Goal: Information Seeking & Learning: Learn about a topic

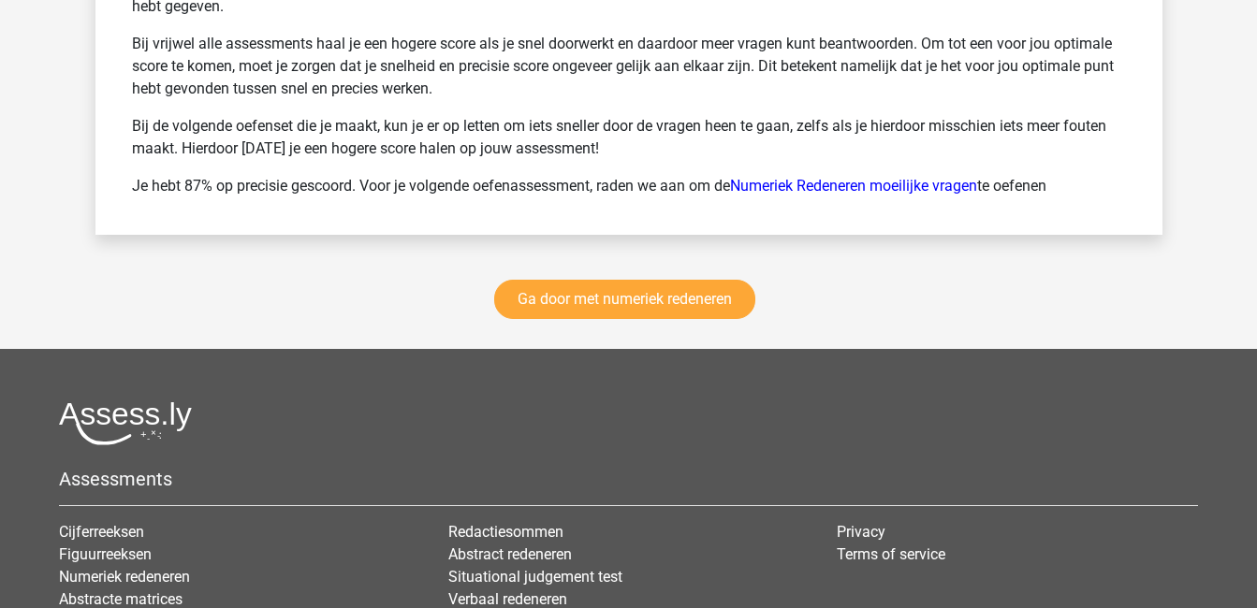
scroll to position [3386, 0]
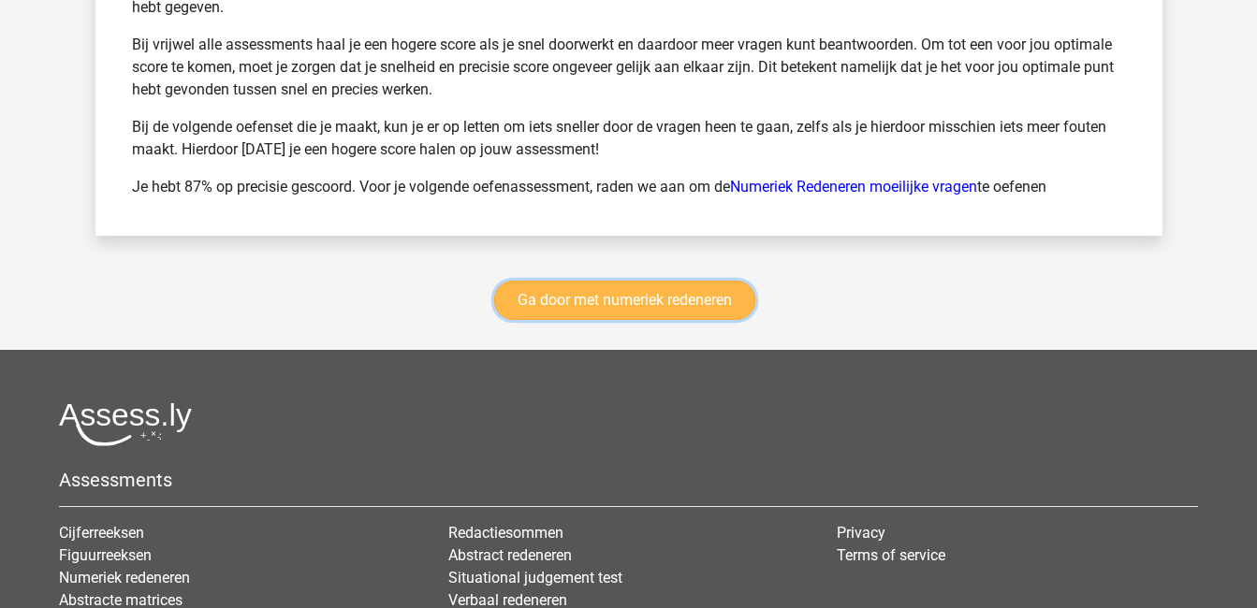
click at [700, 293] on link "Ga door met numeriek redeneren" at bounding box center [624, 300] width 261 height 39
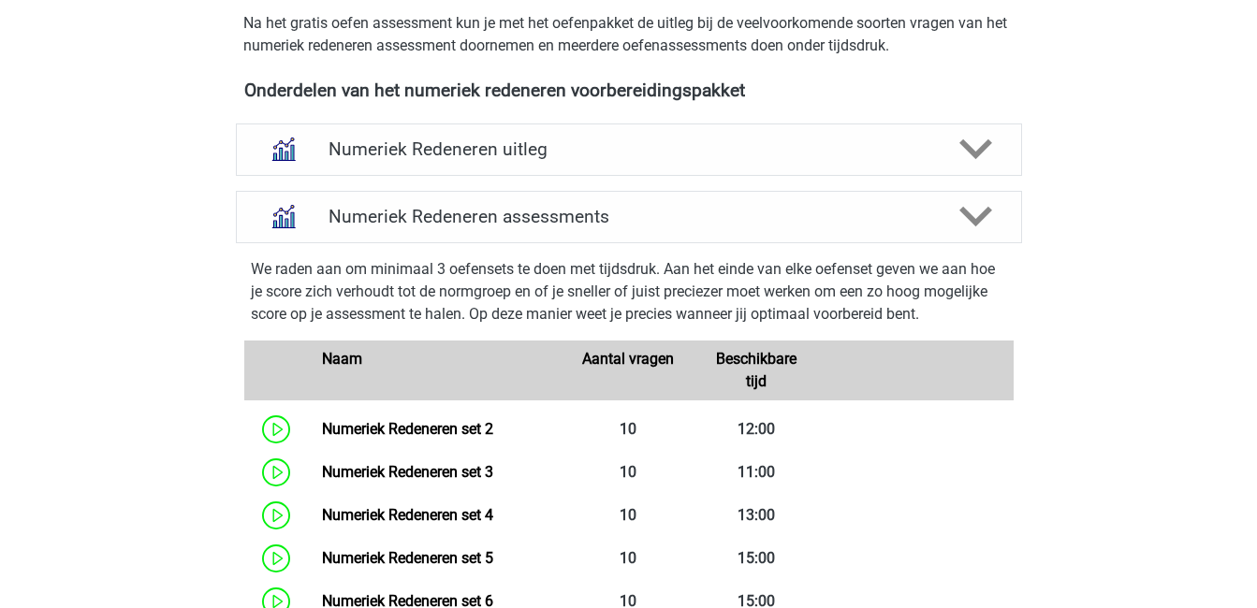
scroll to position [667, 0]
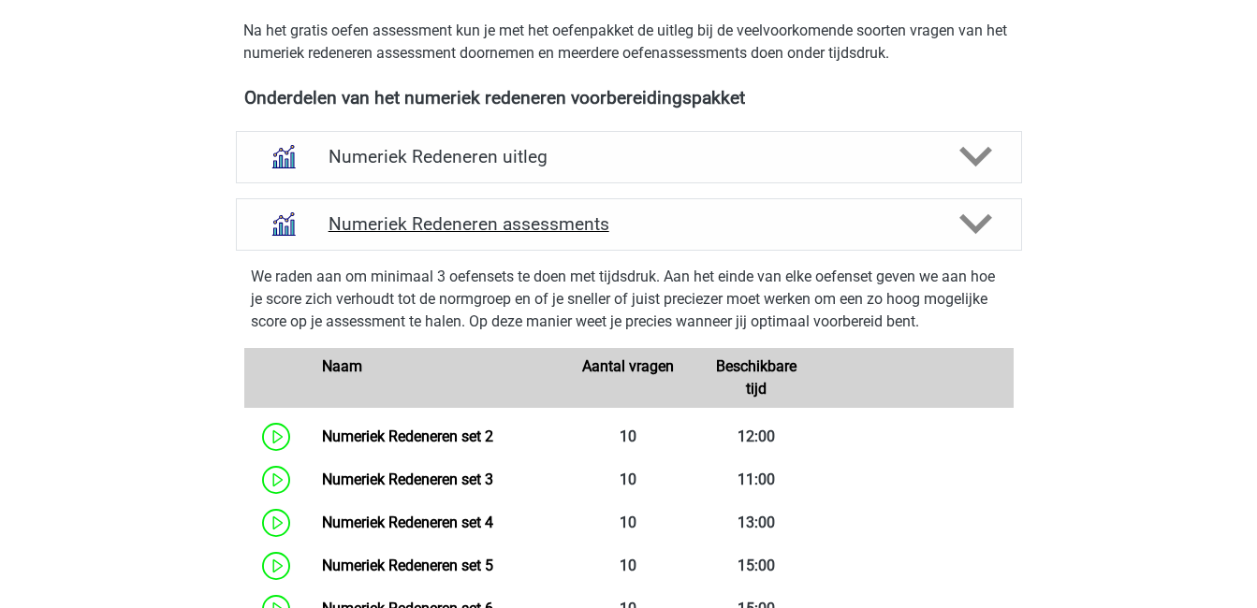
click at [988, 225] on icon at bounding box center [975, 224] width 33 height 33
click at [973, 208] on icon at bounding box center [975, 224] width 33 height 33
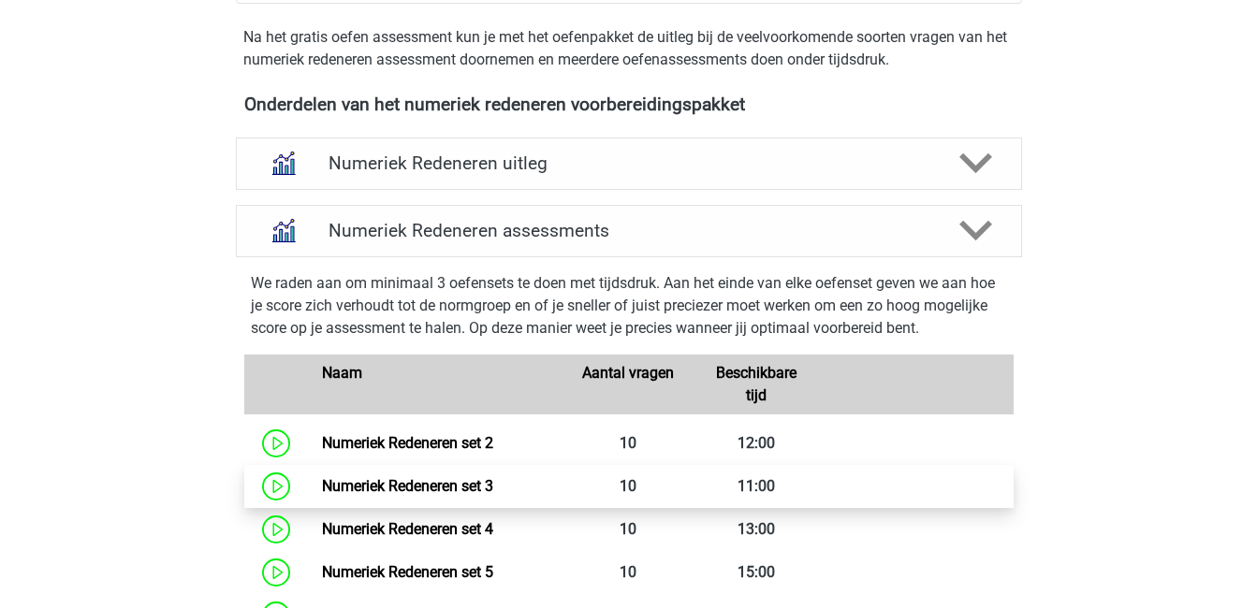
scroll to position [662, 0]
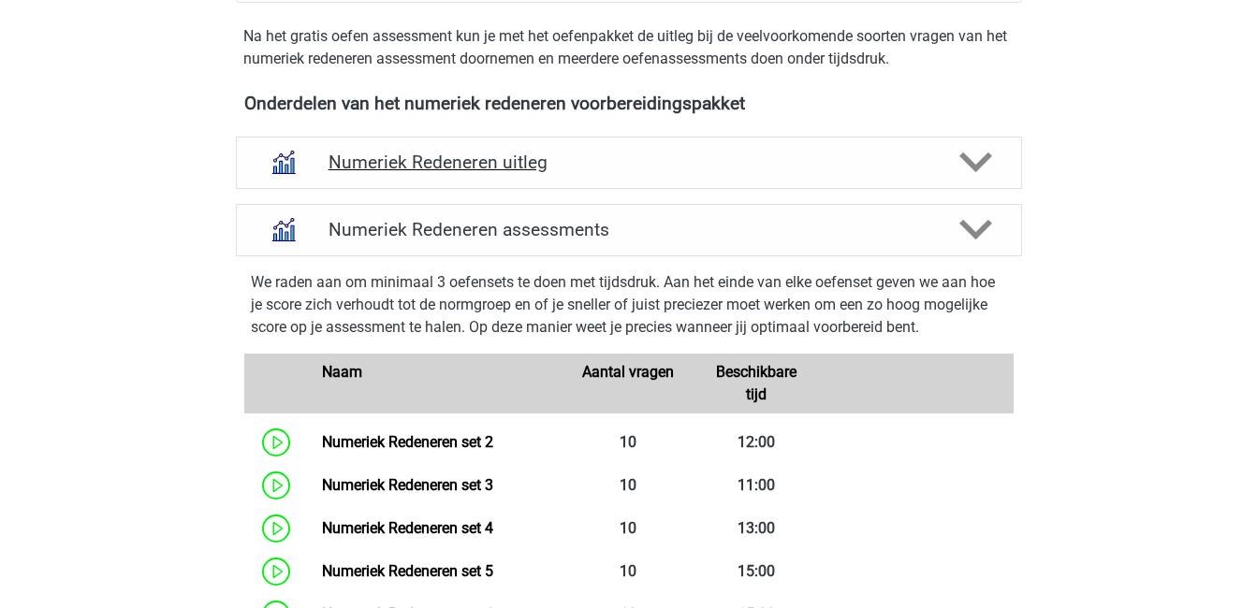
click at [748, 177] on div "Numeriek Redeneren uitleg" at bounding box center [629, 163] width 786 height 52
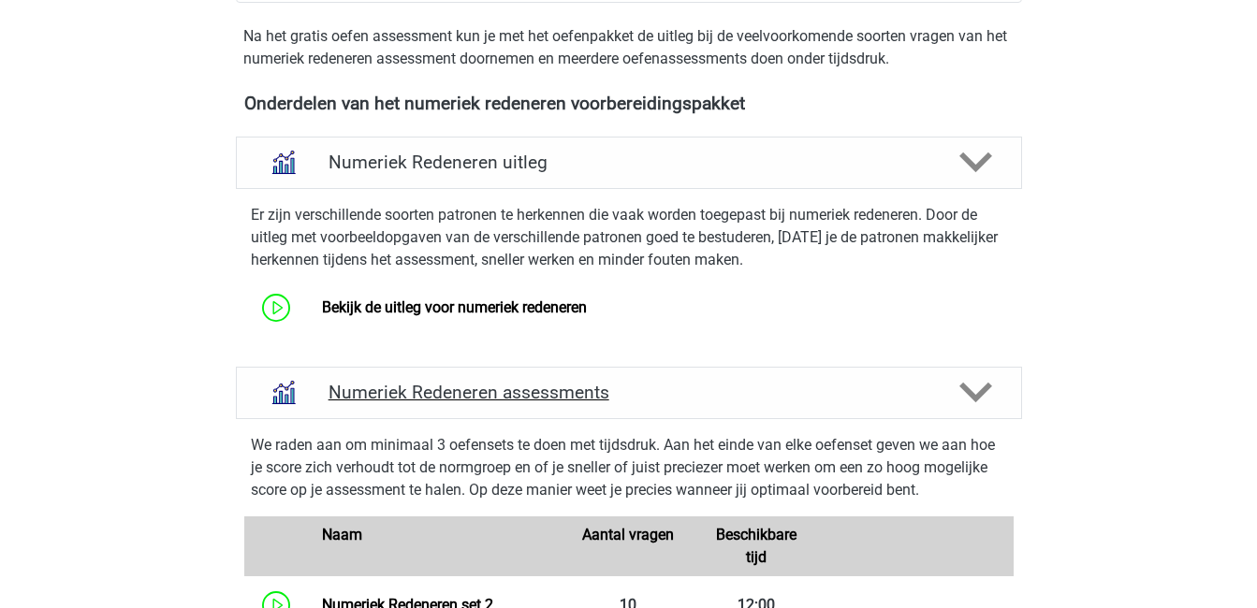
click at [785, 397] on h4 "Numeriek Redeneren assessments" at bounding box center [629, 393] width 601 height 22
click at [563, 395] on h4 "Numeriek Redeneren assessments" at bounding box center [629, 393] width 601 height 22
click at [980, 397] on polygon at bounding box center [975, 393] width 33 height 21
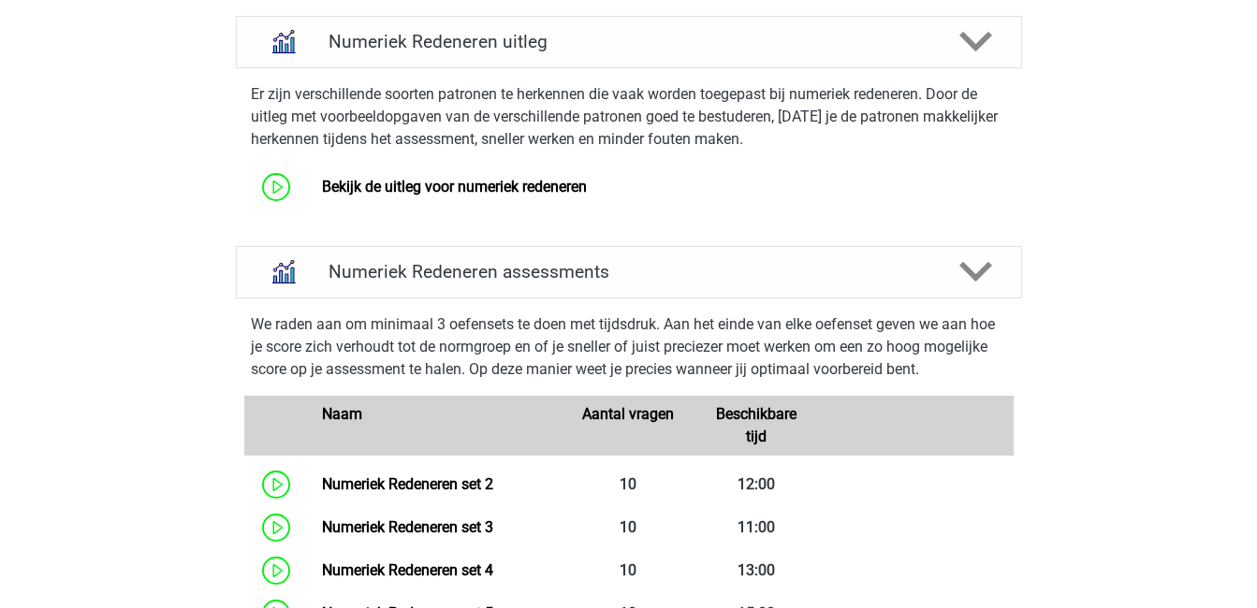
scroll to position [785, 0]
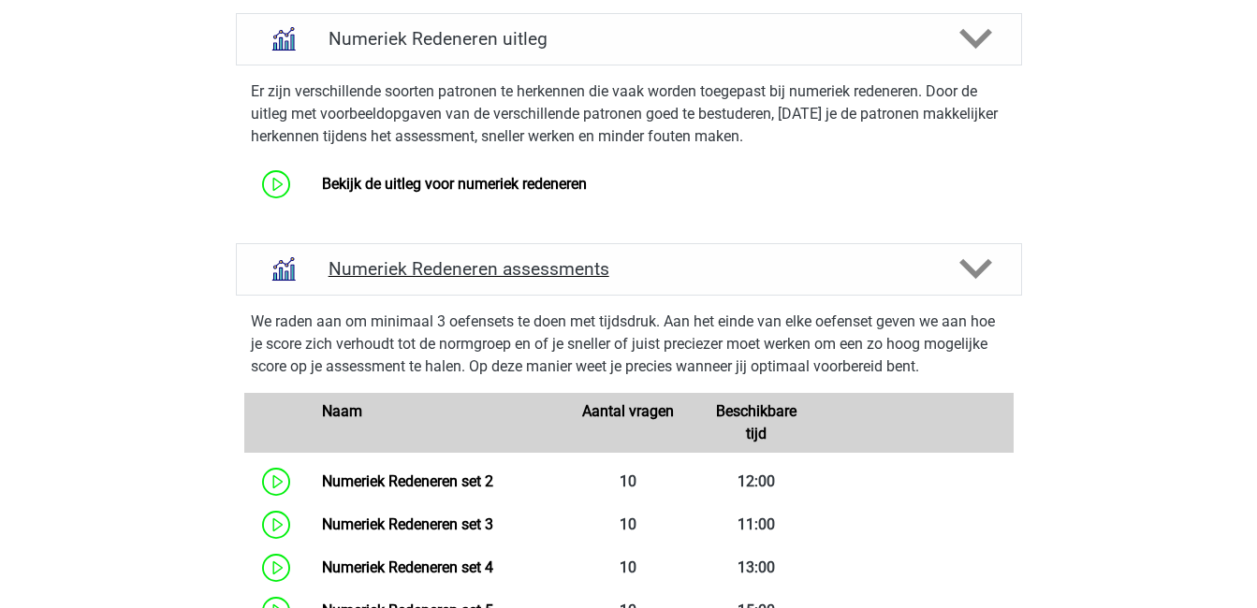
click at [980, 271] on polygon at bounding box center [975, 269] width 33 height 21
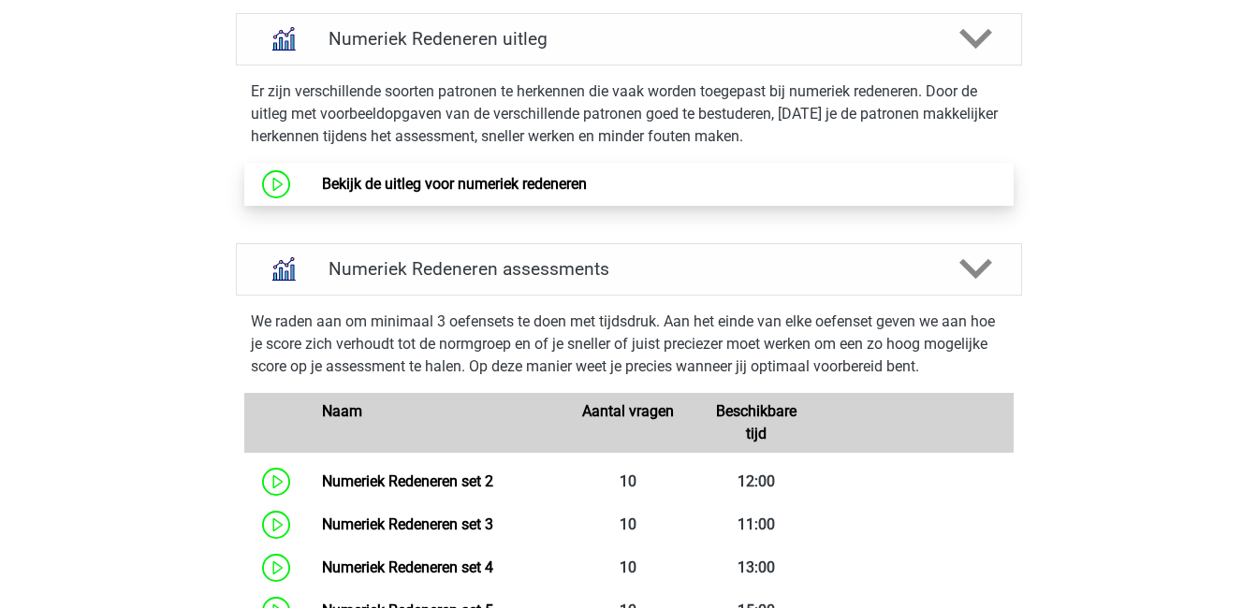
click at [487, 188] on link "Bekijk de uitleg voor numeriek redeneren" at bounding box center [454, 184] width 265 height 18
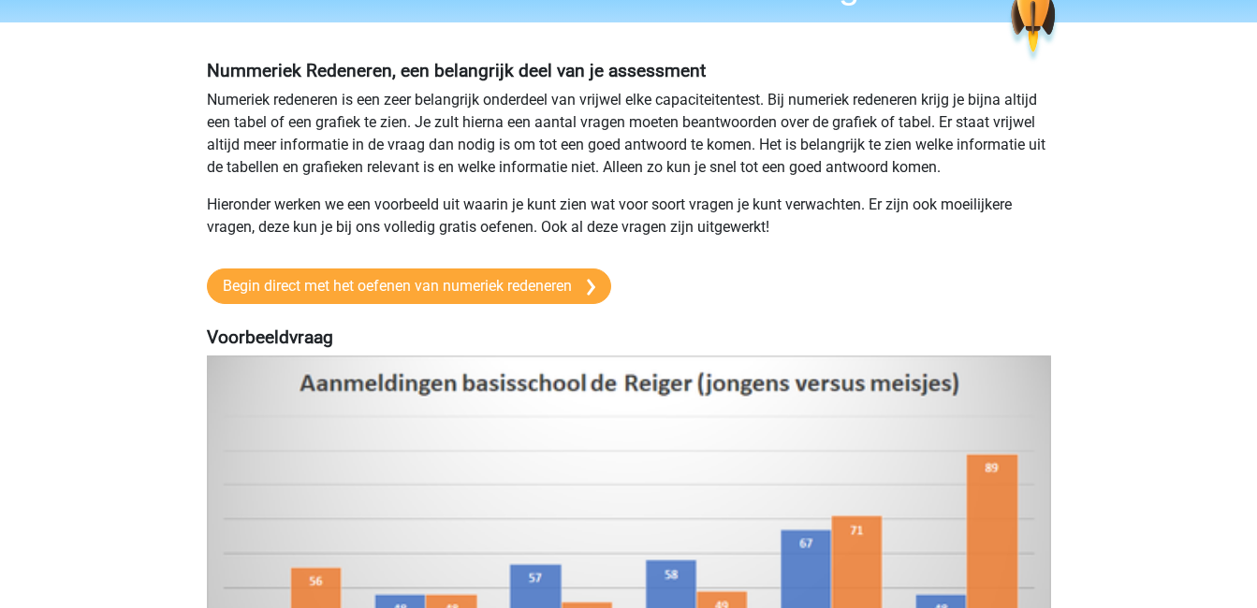
scroll to position [110, 0]
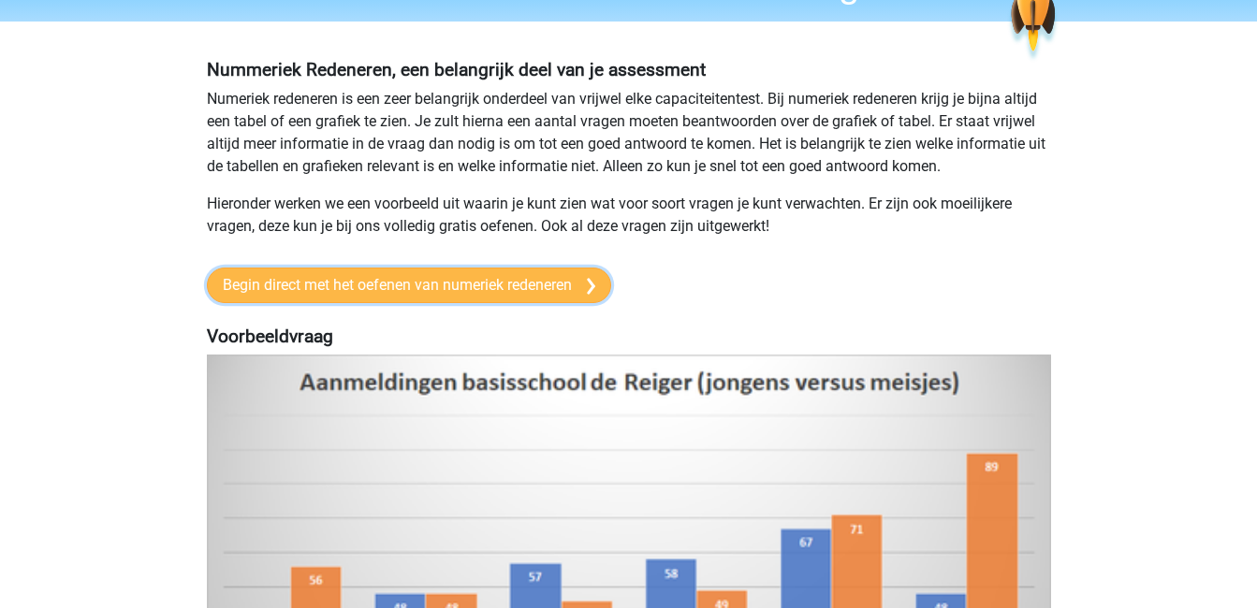
click at [507, 280] on link "Begin direct met het oefenen van numeriek redeneren" at bounding box center [409, 286] width 404 height 36
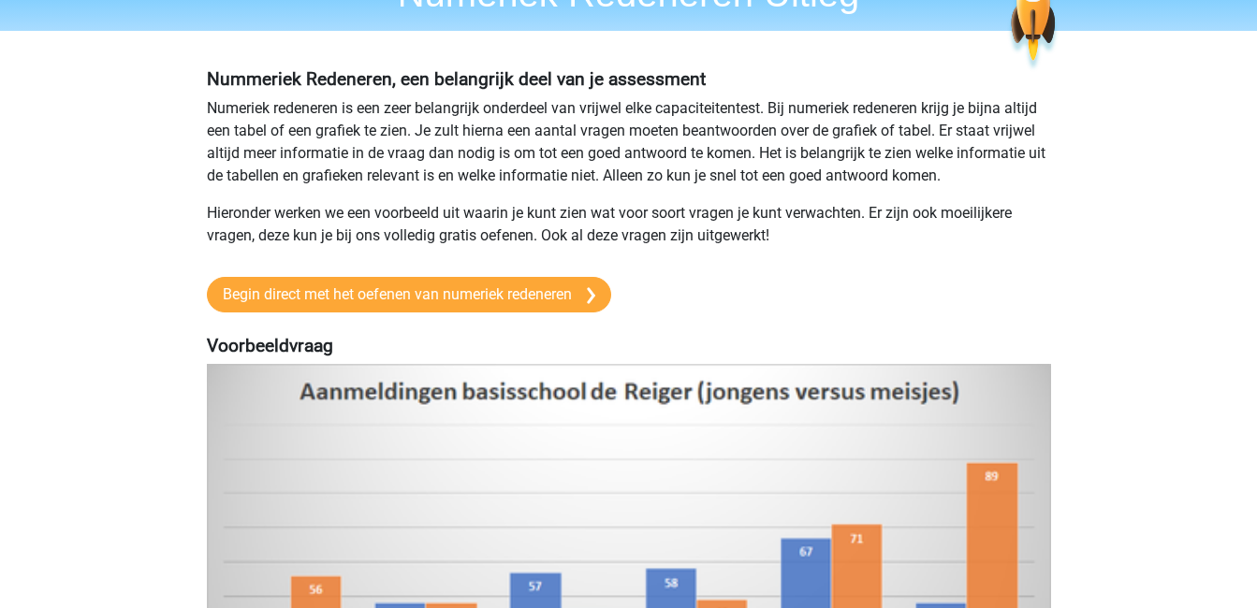
scroll to position [153, 0]
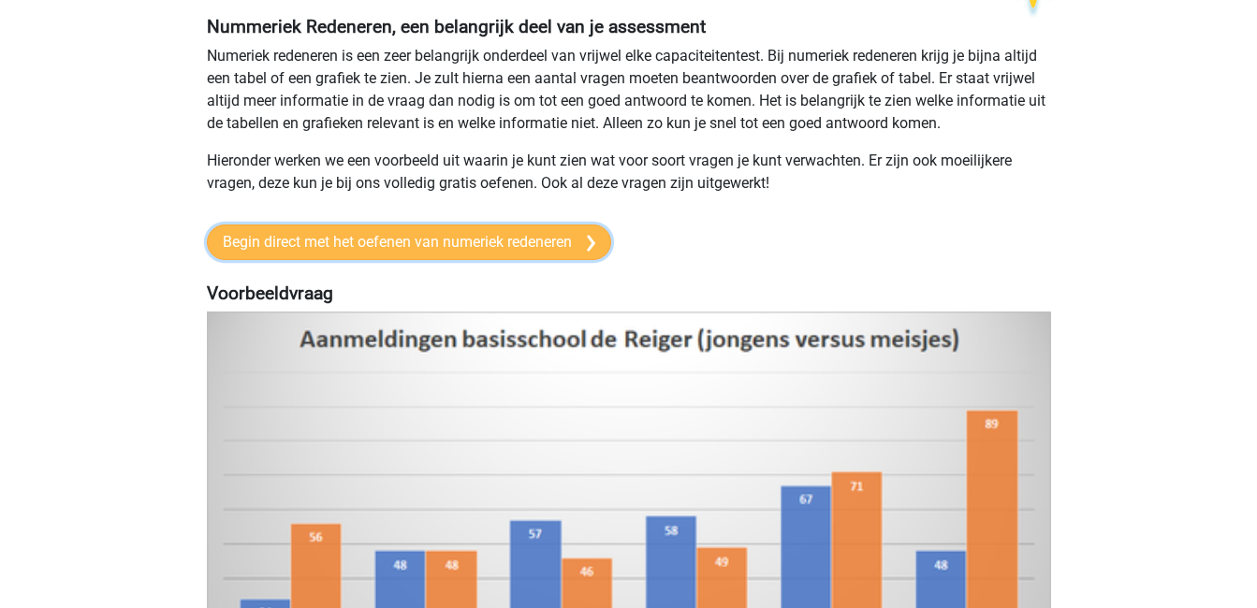
click at [538, 245] on link "Begin direct met het oefenen van numeriek redeneren" at bounding box center [409, 243] width 404 height 36
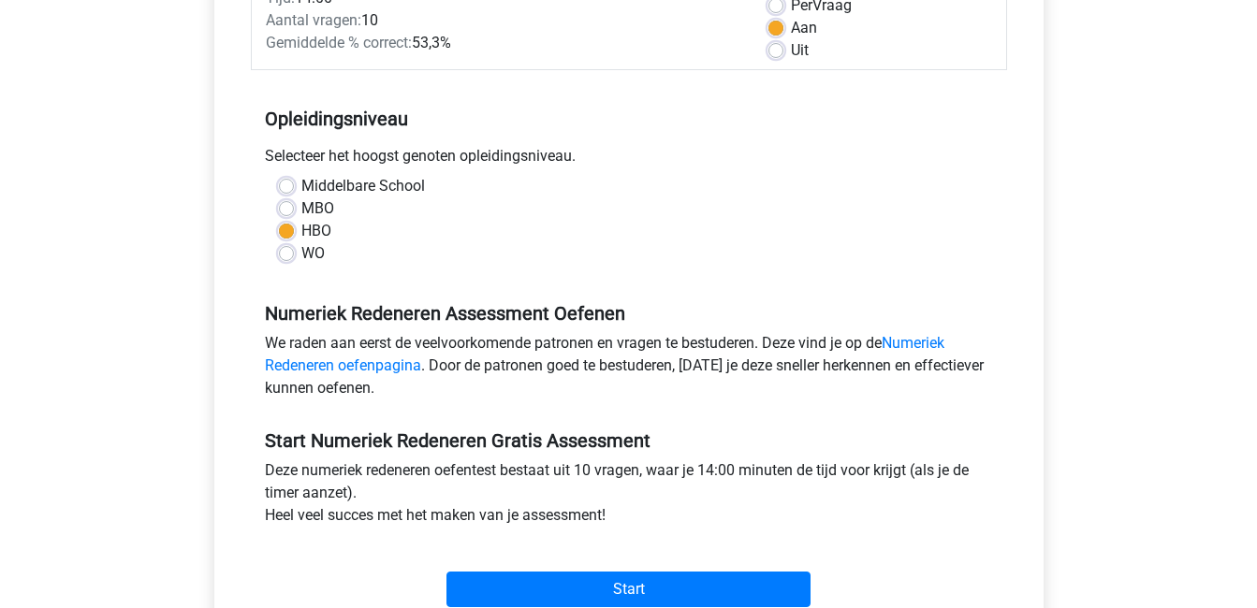
scroll to position [297, 0]
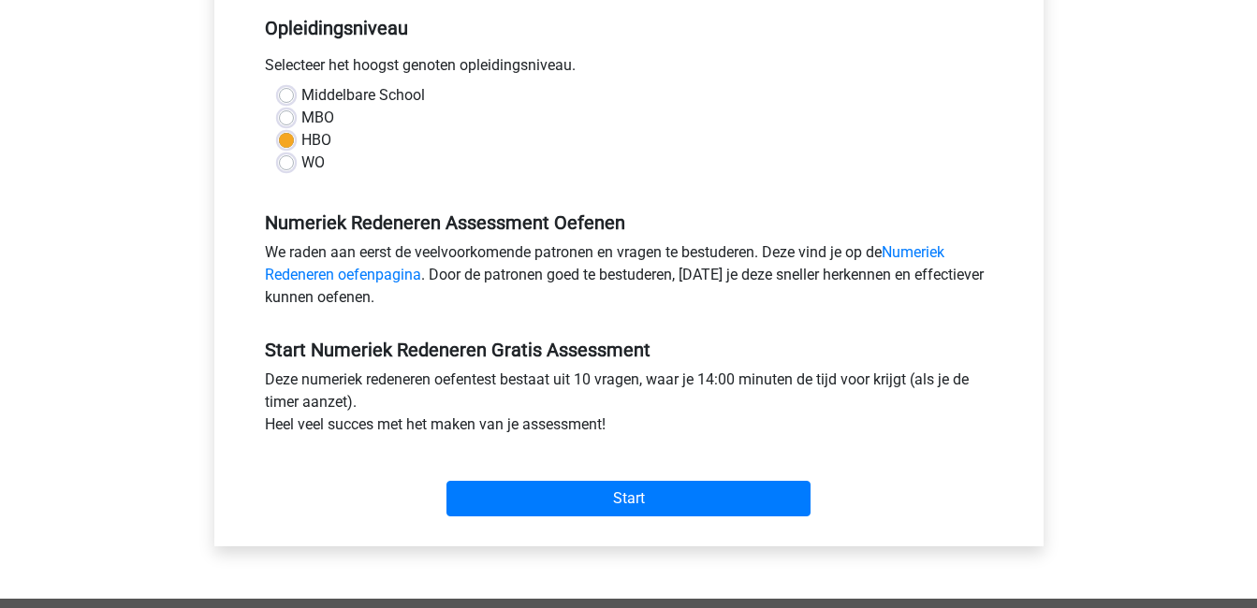
scroll to position [426, 0]
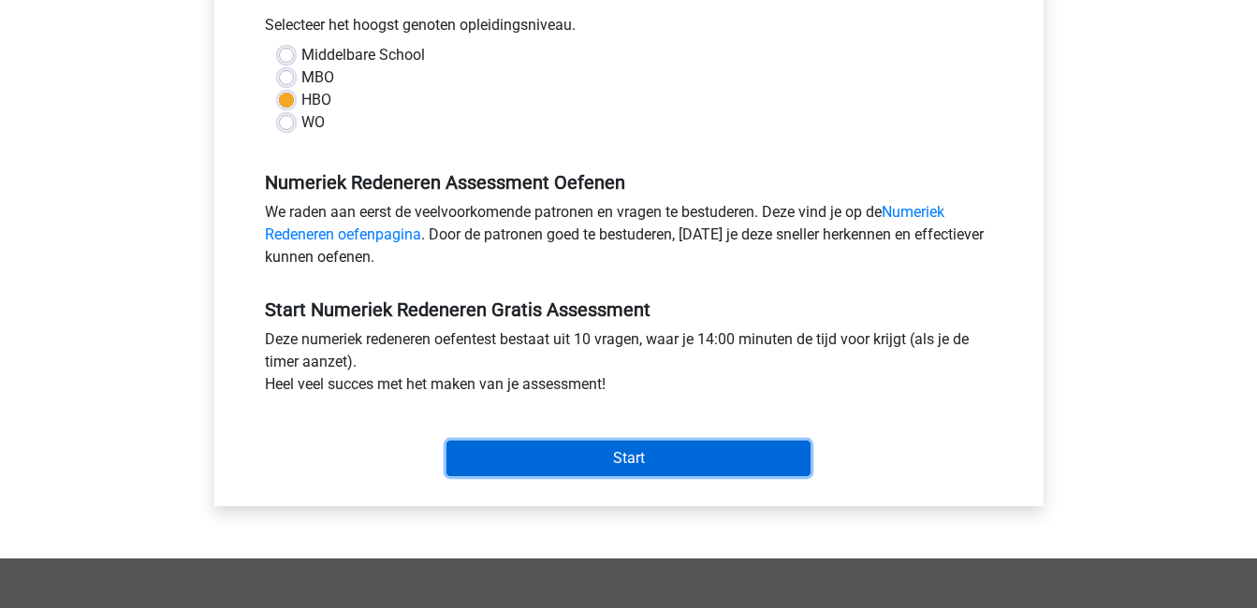
click at [685, 448] on input "Start" at bounding box center [628, 459] width 364 height 36
click at [651, 458] on input "Start" at bounding box center [628, 459] width 364 height 36
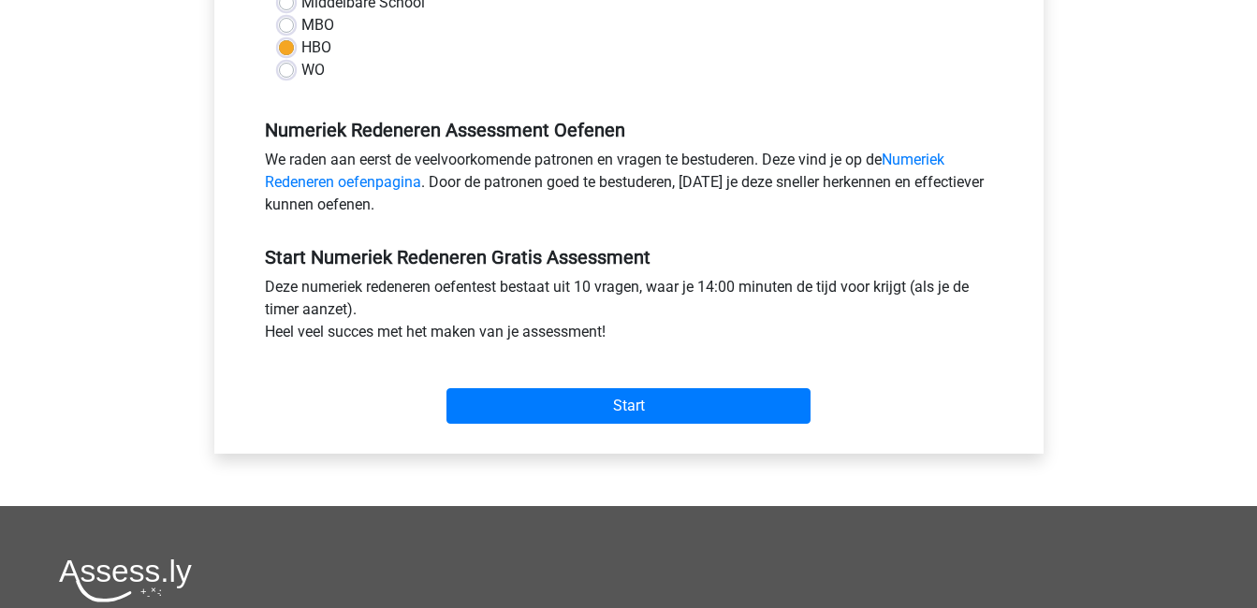
scroll to position [351, 0]
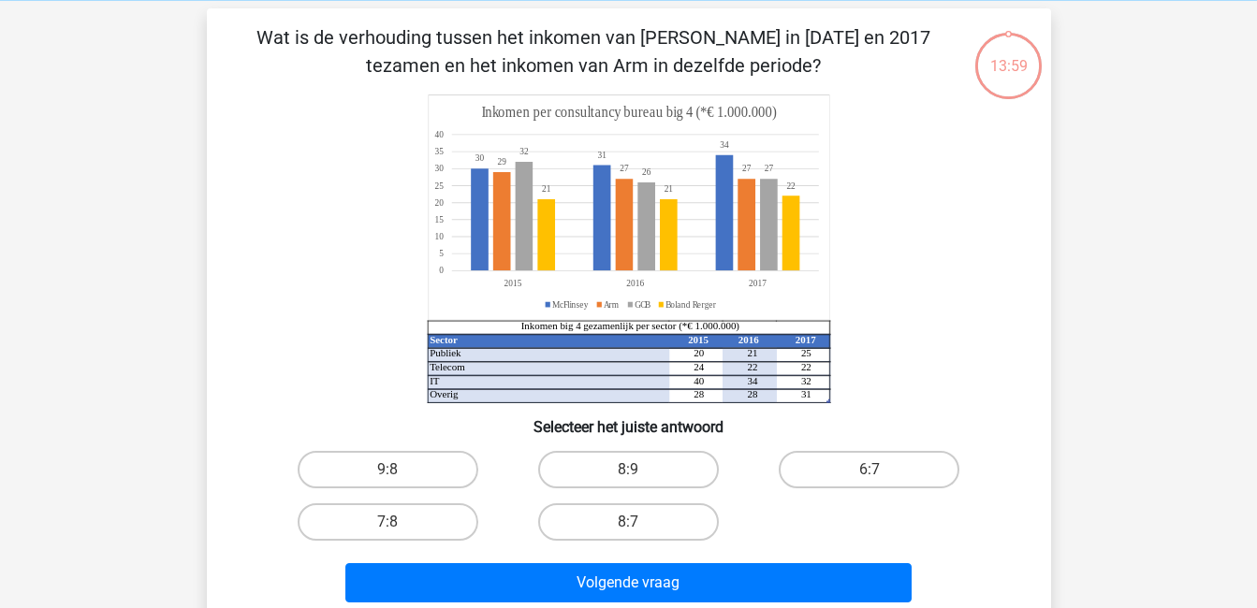
scroll to position [88, 0]
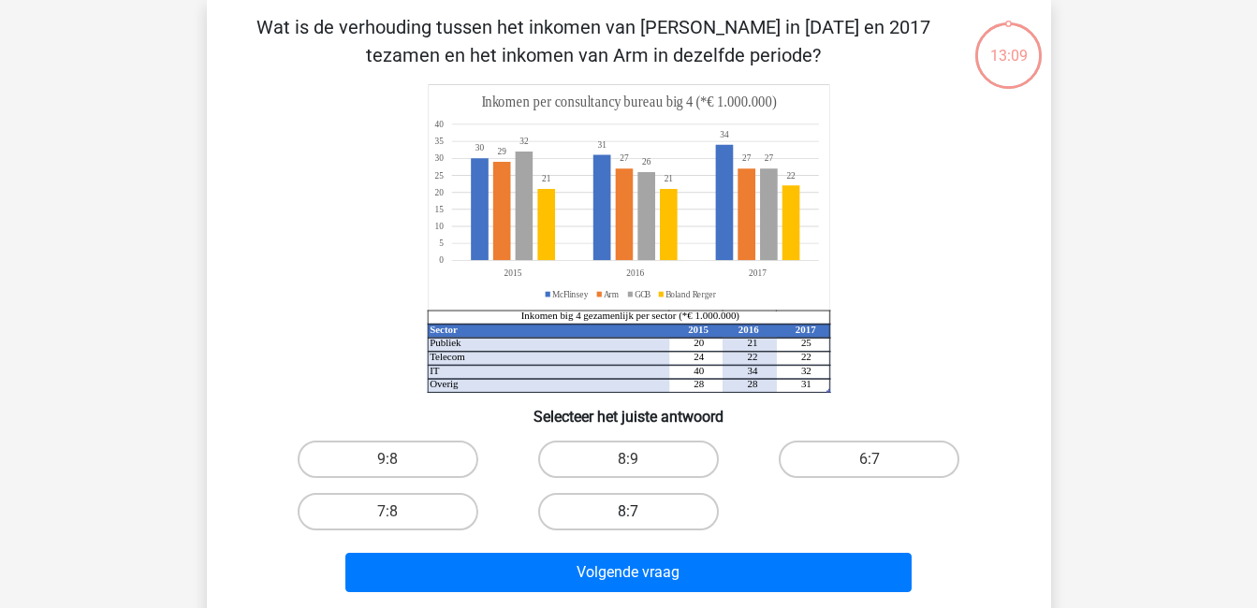
click at [640, 502] on label "8:7" at bounding box center [628, 511] width 181 height 37
click at [640, 512] on input "8:7" at bounding box center [634, 518] width 12 height 12
radio input "true"
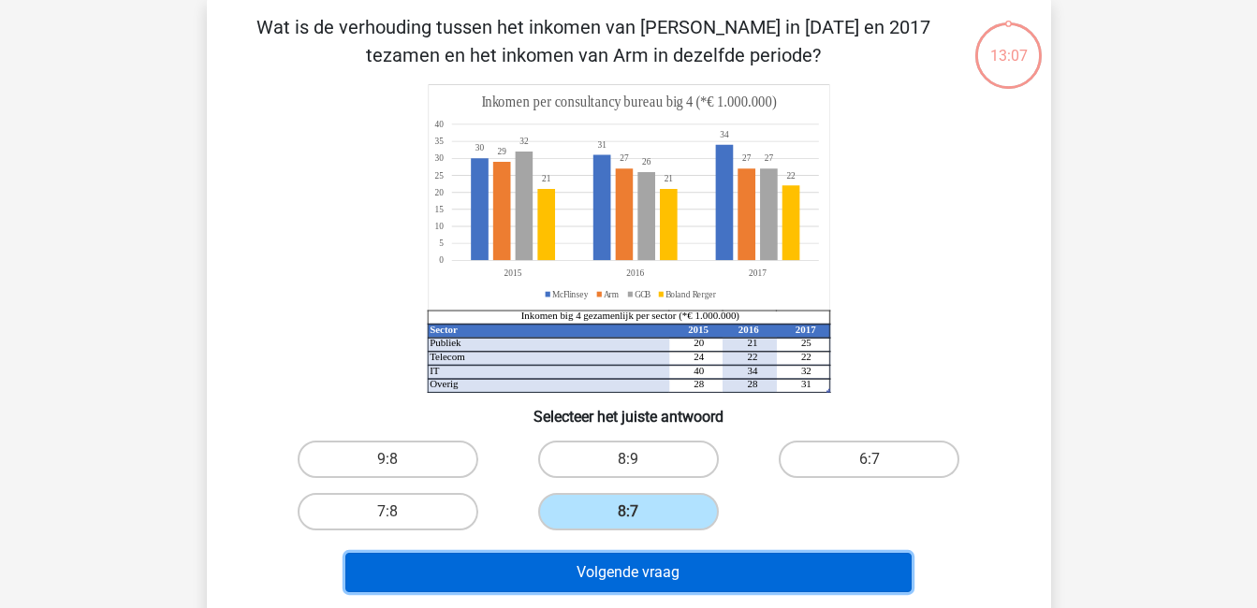
click at [696, 576] on button "Volgende vraag" at bounding box center [628, 572] width 566 height 39
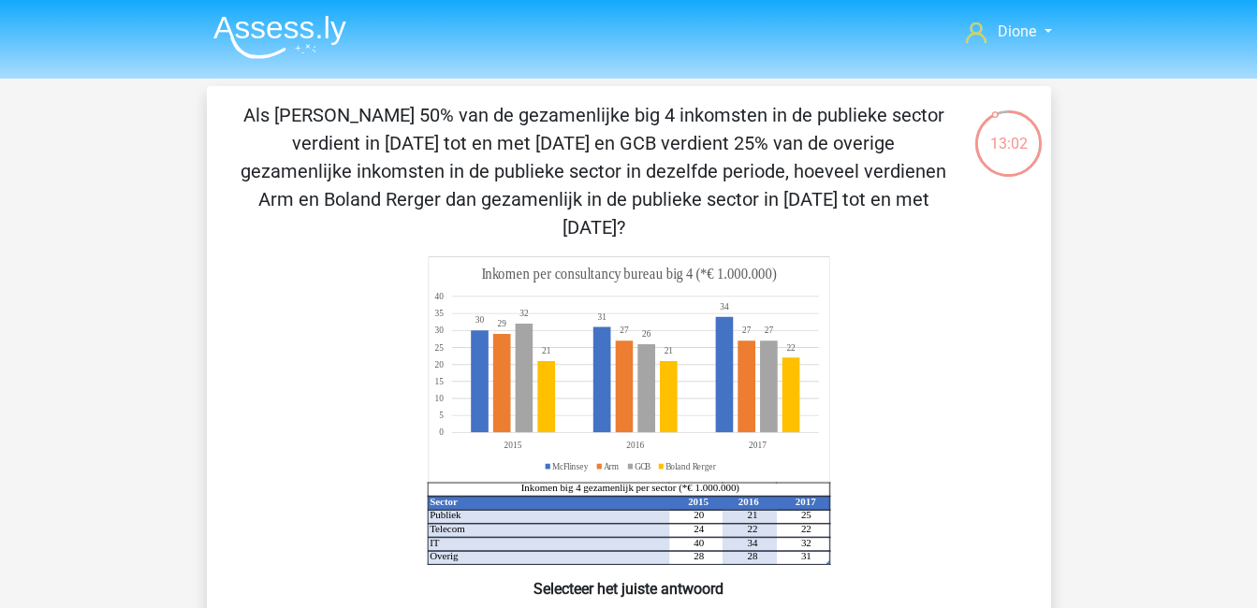
scroll to position [13, 0]
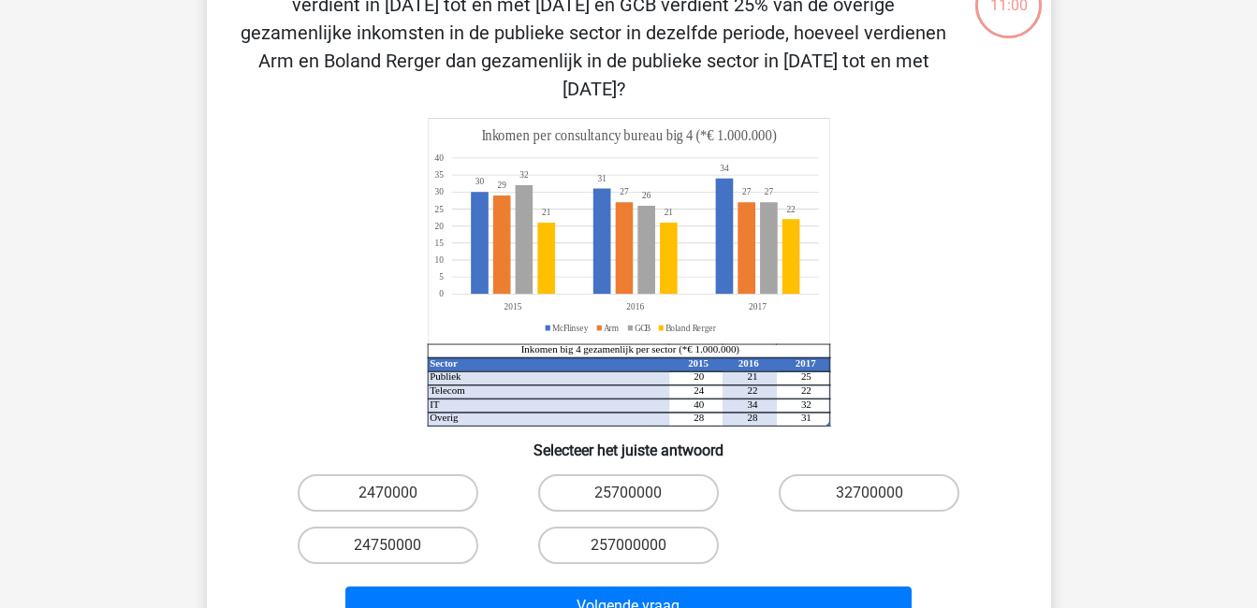
scroll to position [141, 0]
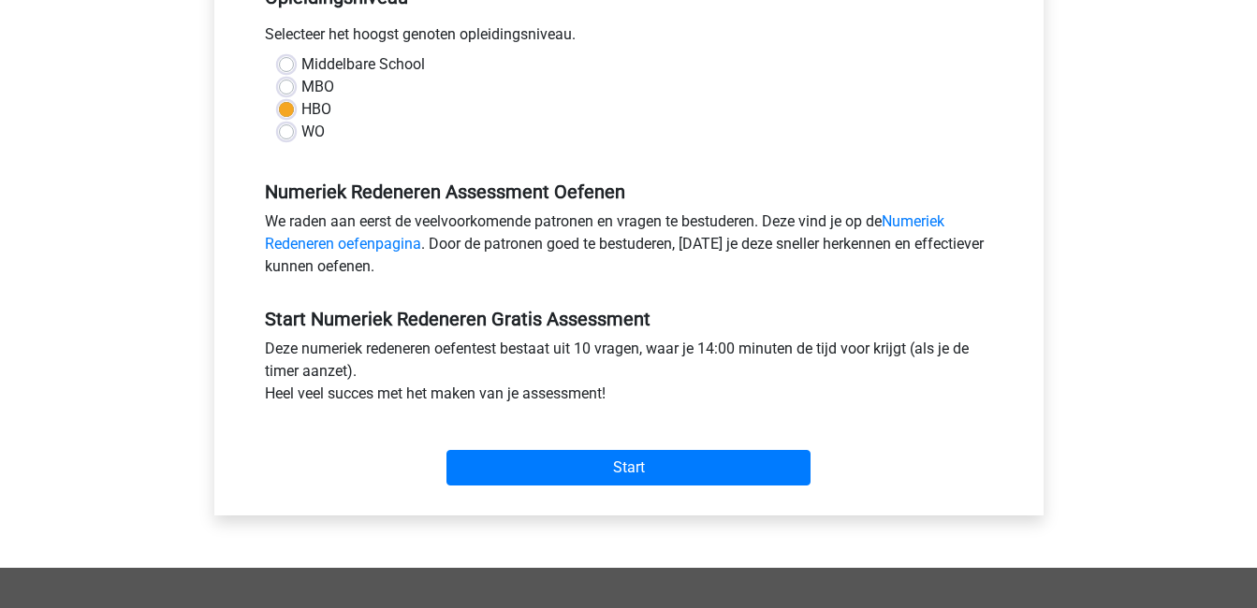
scroll to position [419, 0]
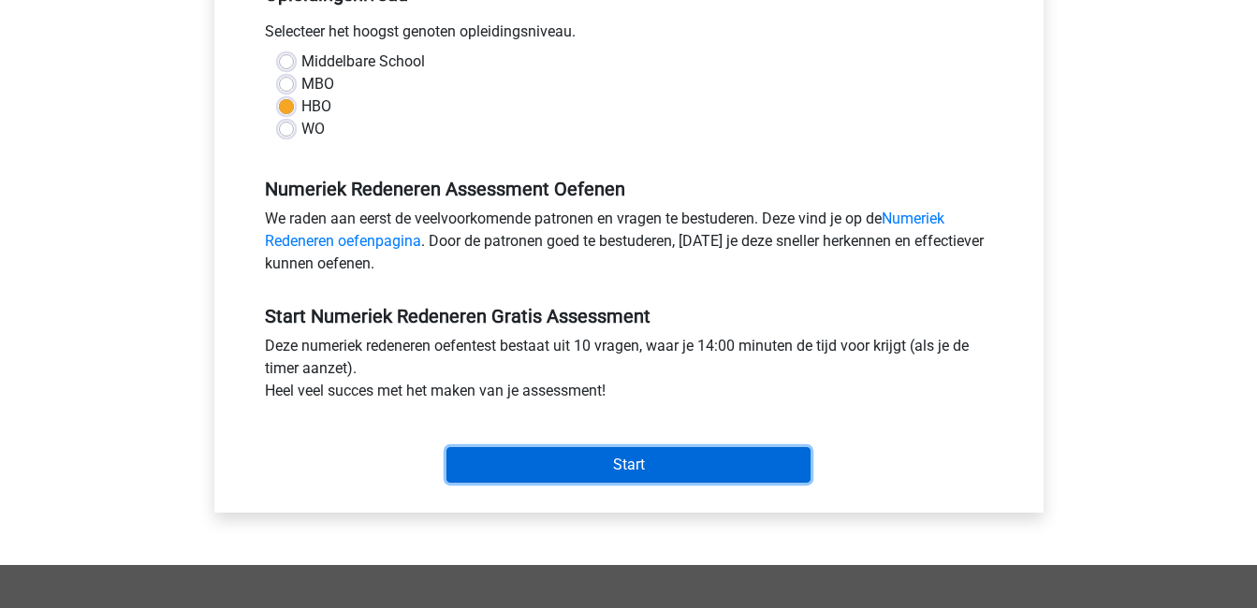
click at [516, 473] on input "Start" at bounding box center [628, 465] width 364 height 36
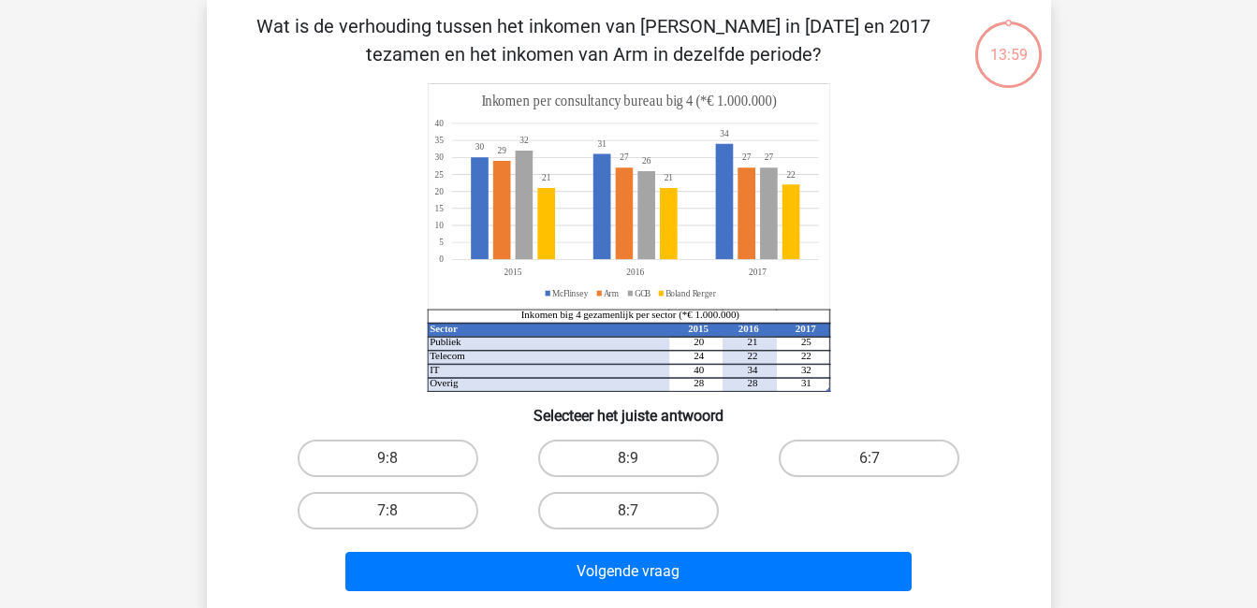
scroll to position [90, 0]
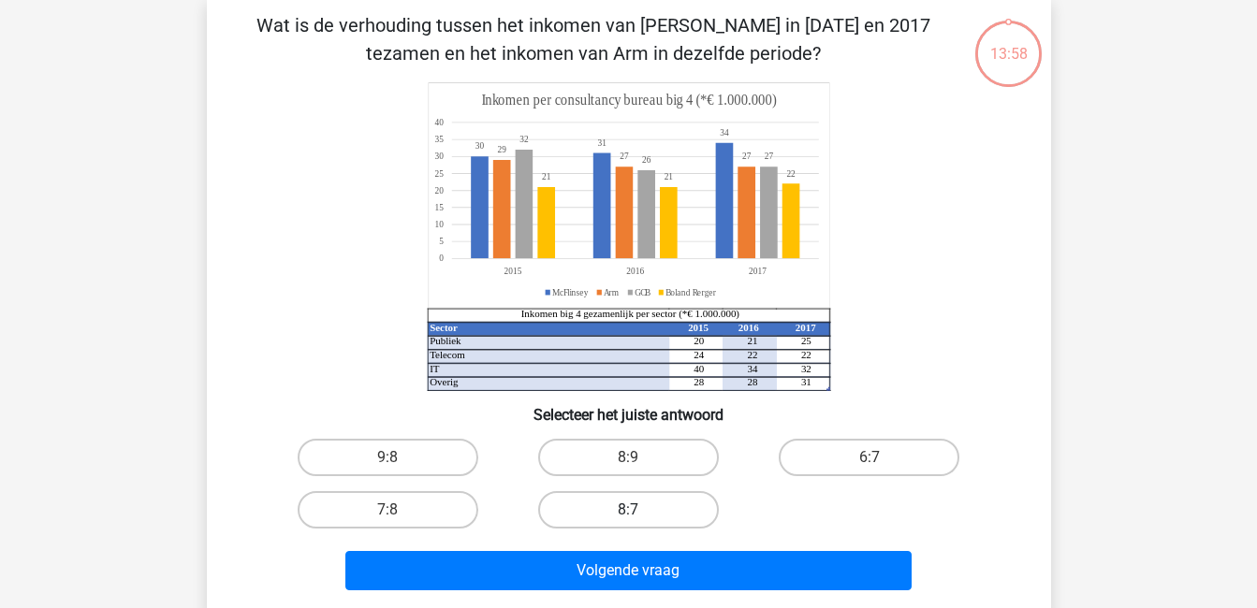
click at [578, 509] on label "8:7" at bounding box center [628, 509] width 181 height 37
click at [628, 510] on input "8:7" at bounding box center [634, 516] width 12 height 12
radio input "true"
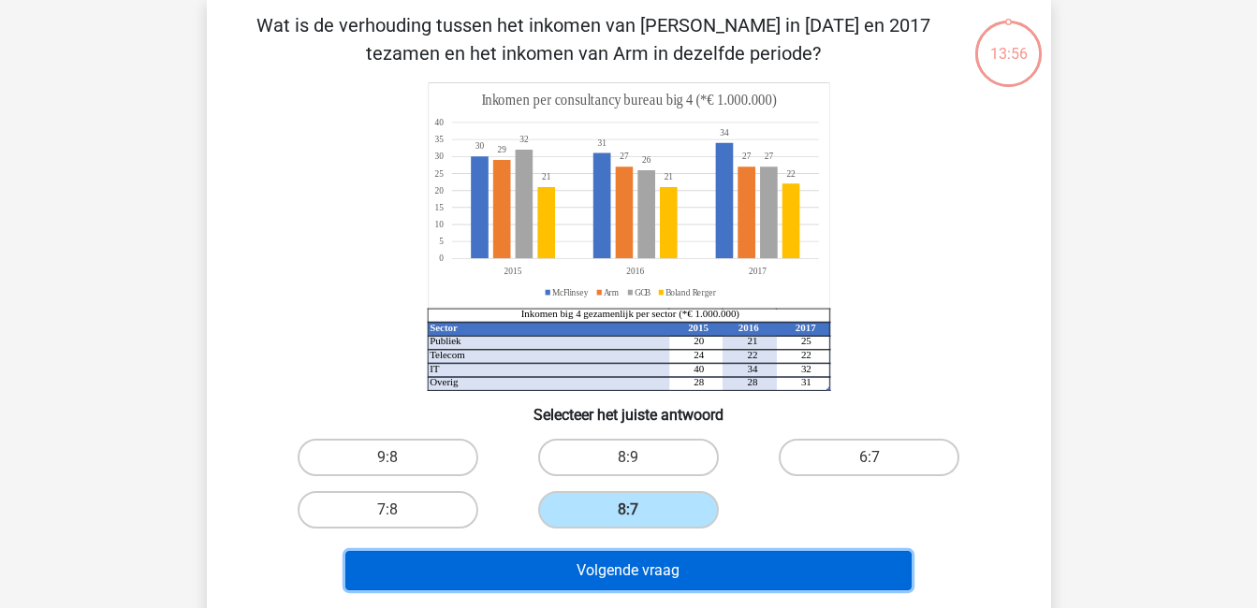
click at [608, 564] on button "Volgende vraag" at bounding box center [628, 570] width 566 height 39
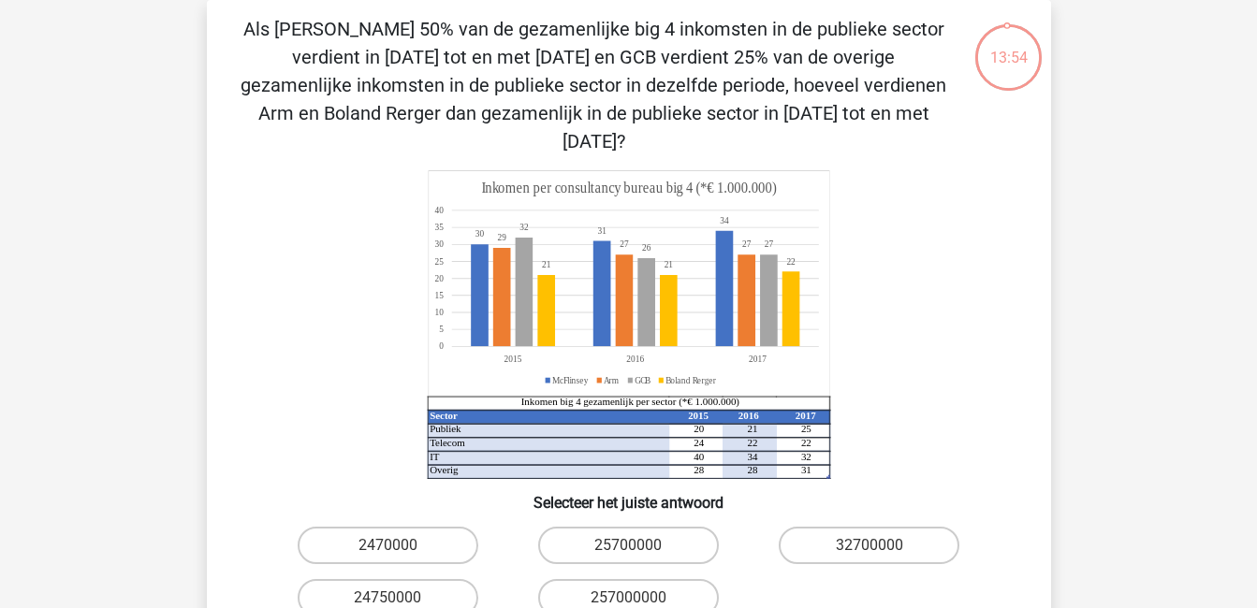
scroll to position [79, 0]
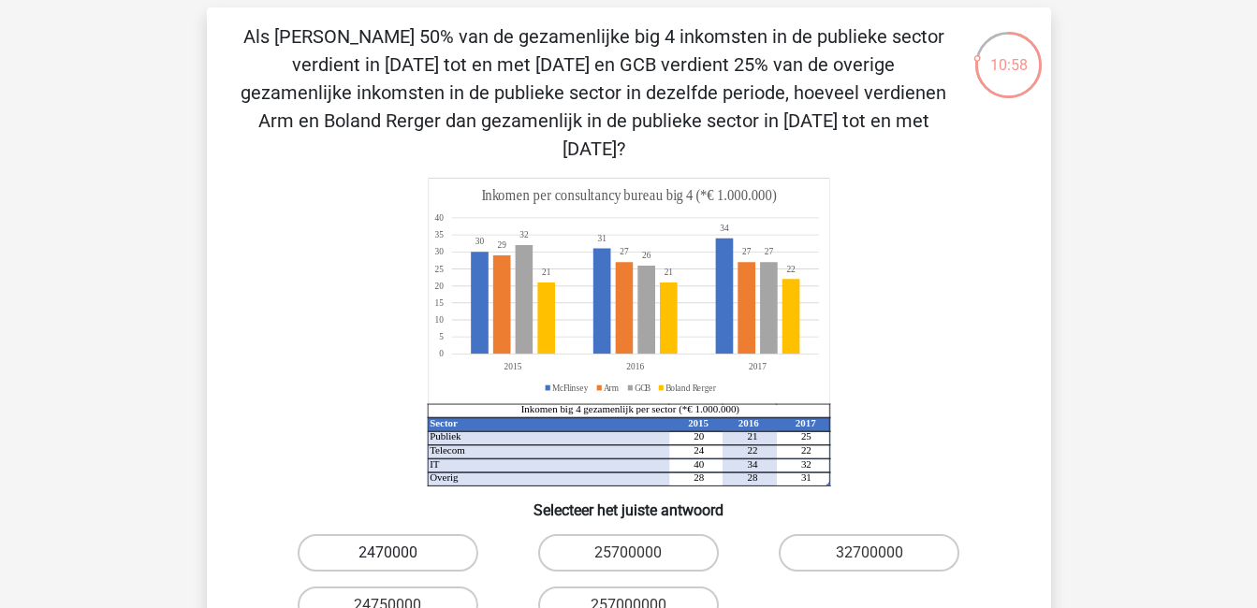
click at [405, 534] on label "2470000" at bounding box center [388, 552] width 181 height 37
click at [400, 553] on input "2470000" at bounding box center [394, 559] width 12 height 12
radio input "true"
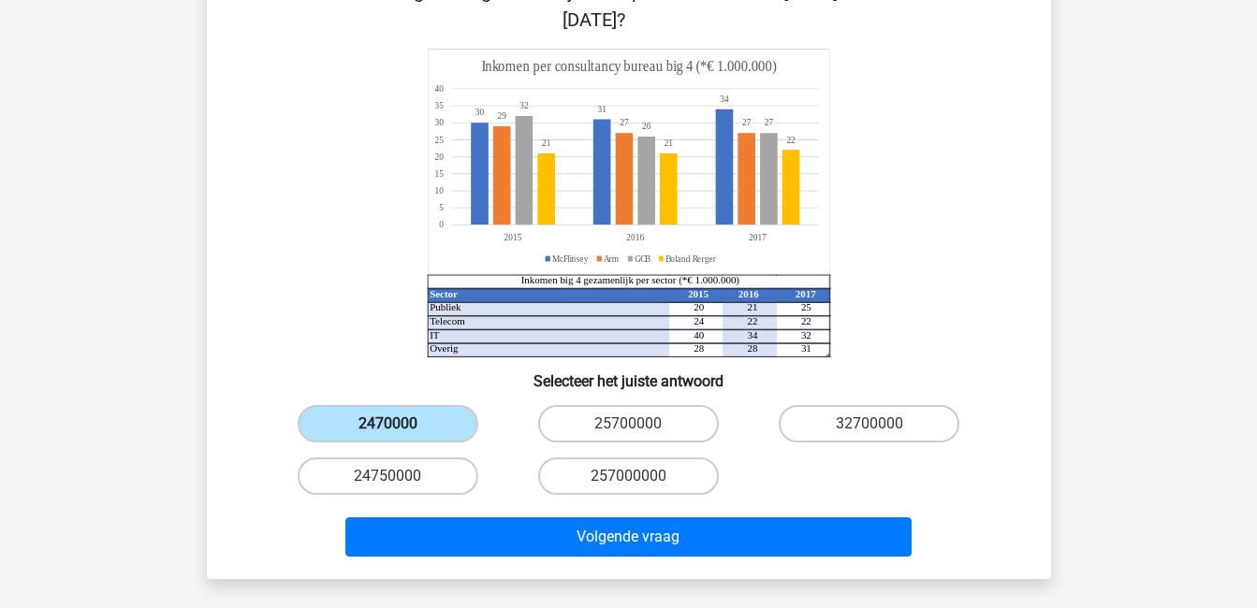
scroll to position [242, 0]
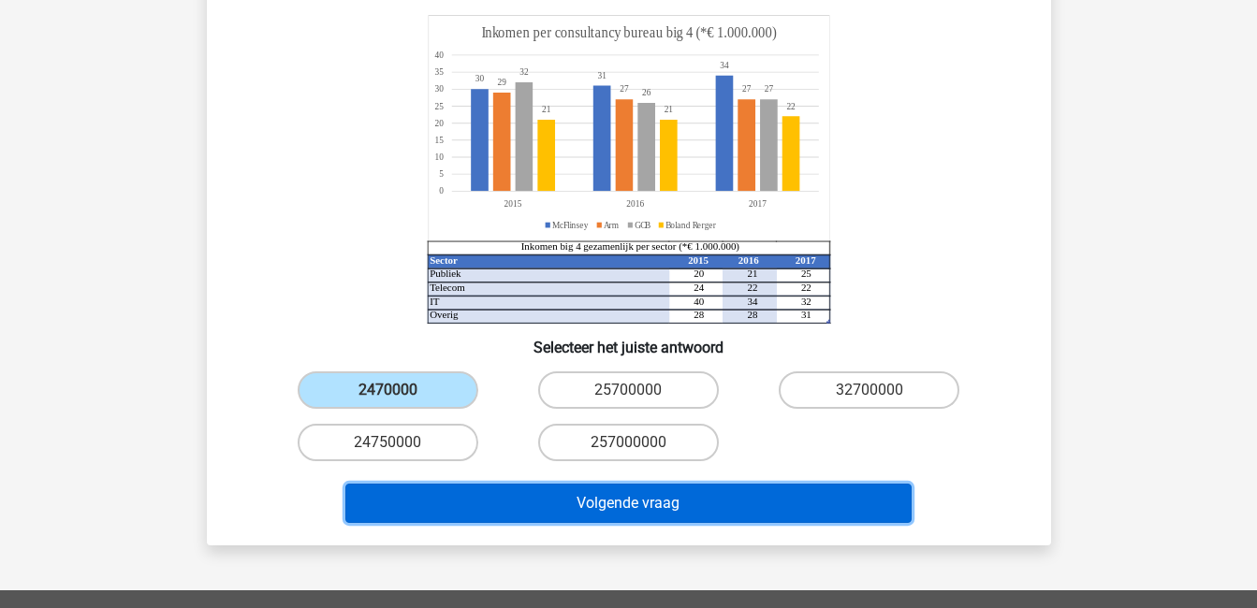
click at [450, 484] on button "Volgende vraag" at bounding box center [628, 503] width 566 height 39
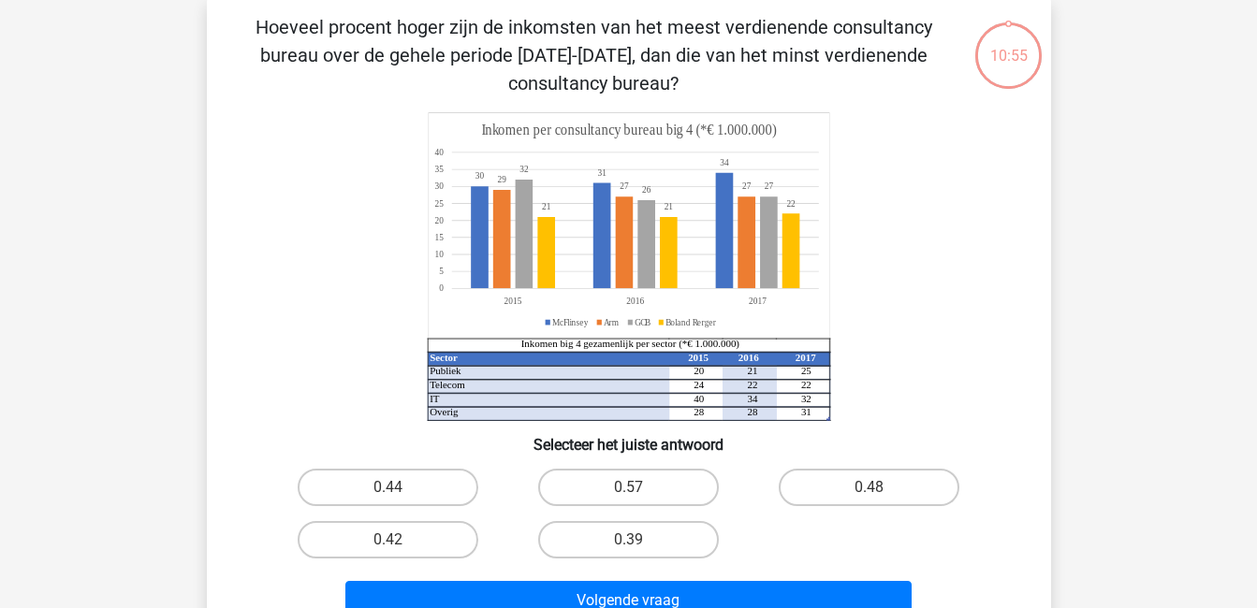
scroll to position [86, 0]
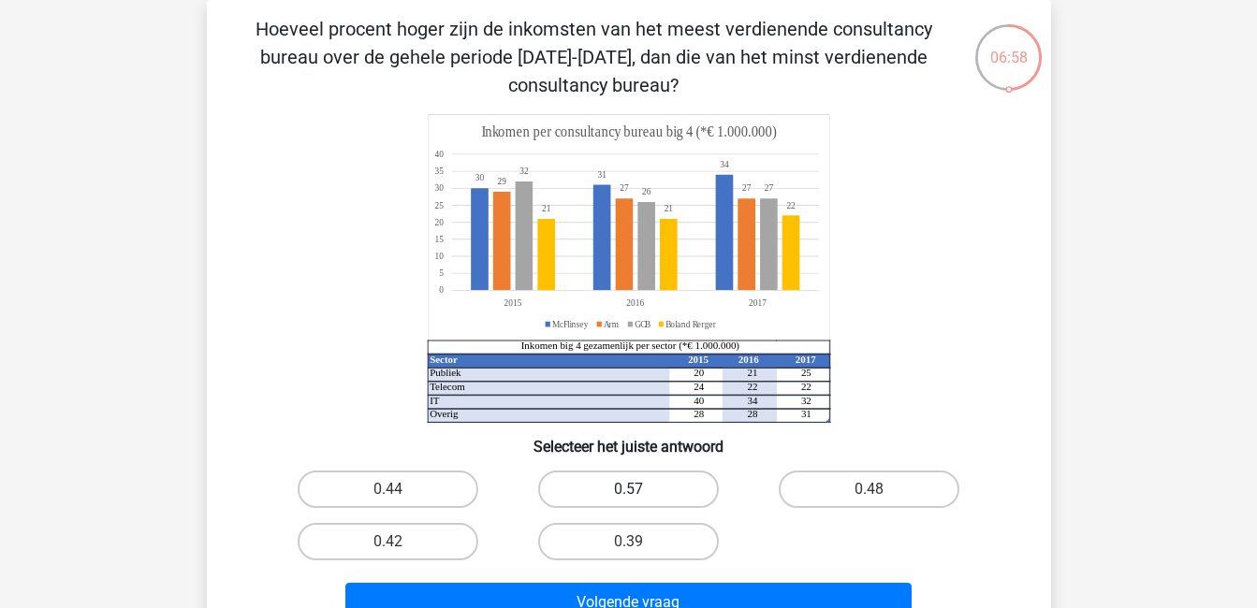
click at [602, 485] on label "0.57" at bounding box center [628, 489] width 181 height 37
click at [628, 490] on input "0.57" at bounding box center [634, 496] width 12 height 12
radio input "true"
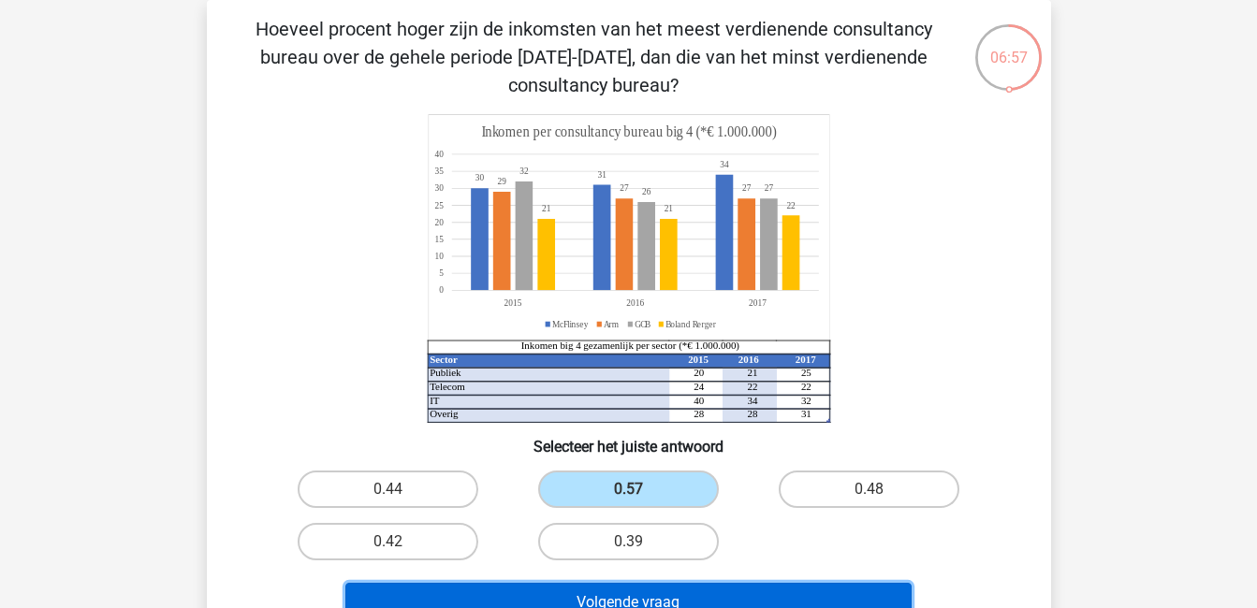
click at [783, 591] on button "Volgende vraag" at bounding box center [628, 602] width 566 height 39
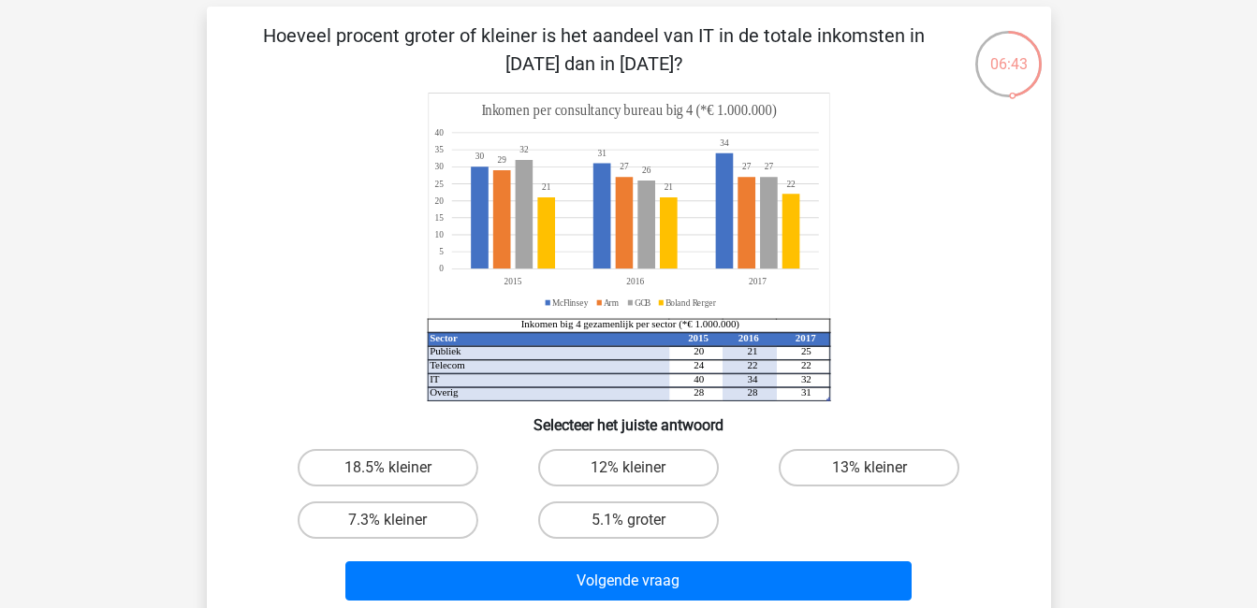
scroll to position [76, 0]
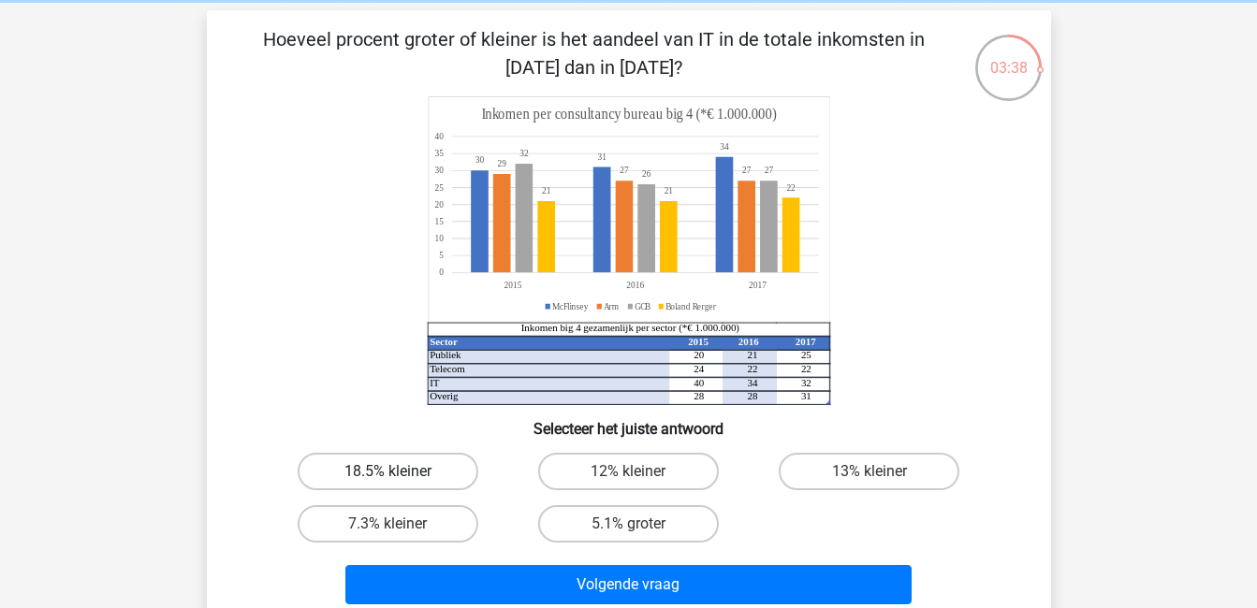
click at [373, 469] on label "18.5% kleiner" at bounding box center [388, 471] width 181 height 37
click at [388, 472] on input "18.5% kleiner" at bounding box center [394, 478] width 12 height 12
radio input "true"
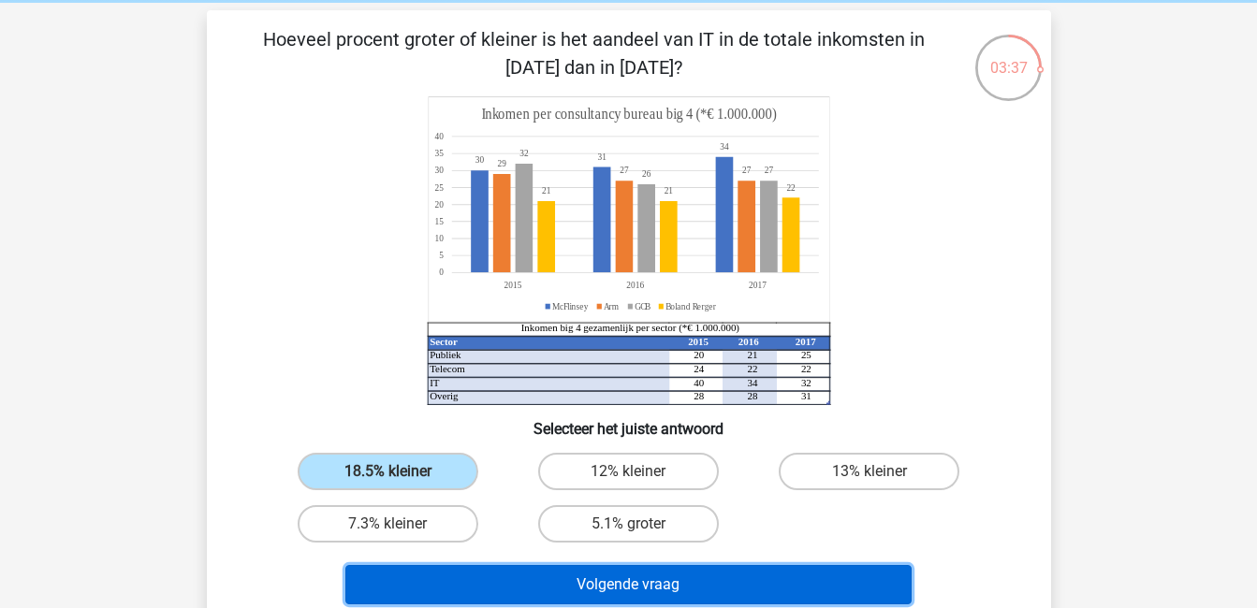
click at [697, 576] on button "Volgende vraag" at bounding box center [628, 584] width 566 height 39
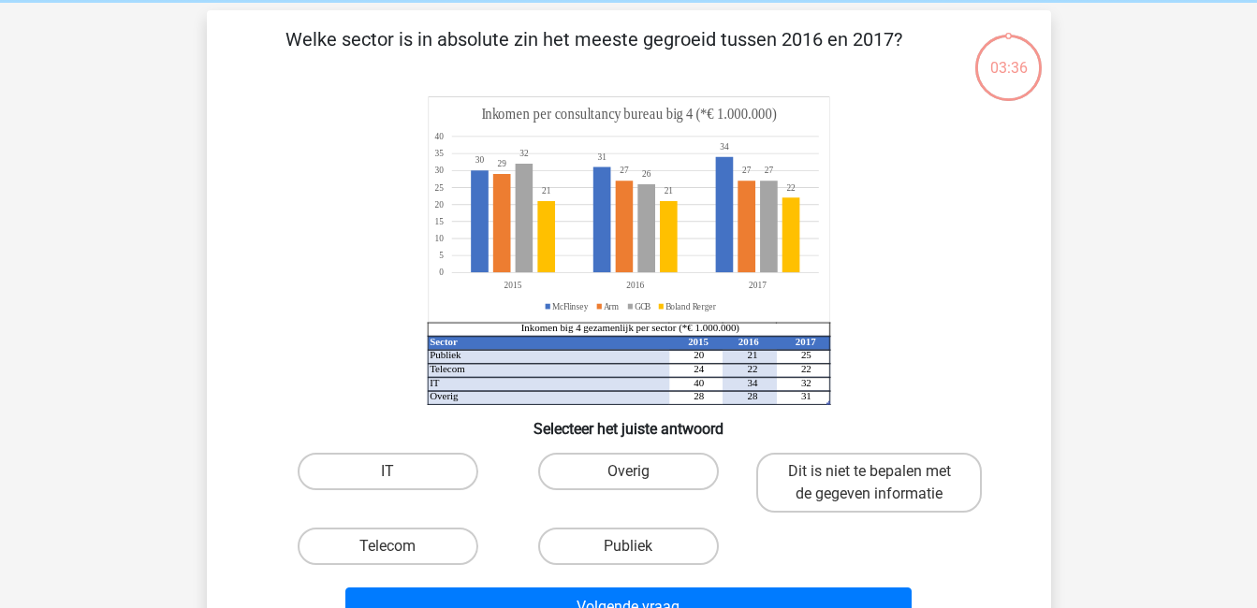
scroll to position [86, 0]
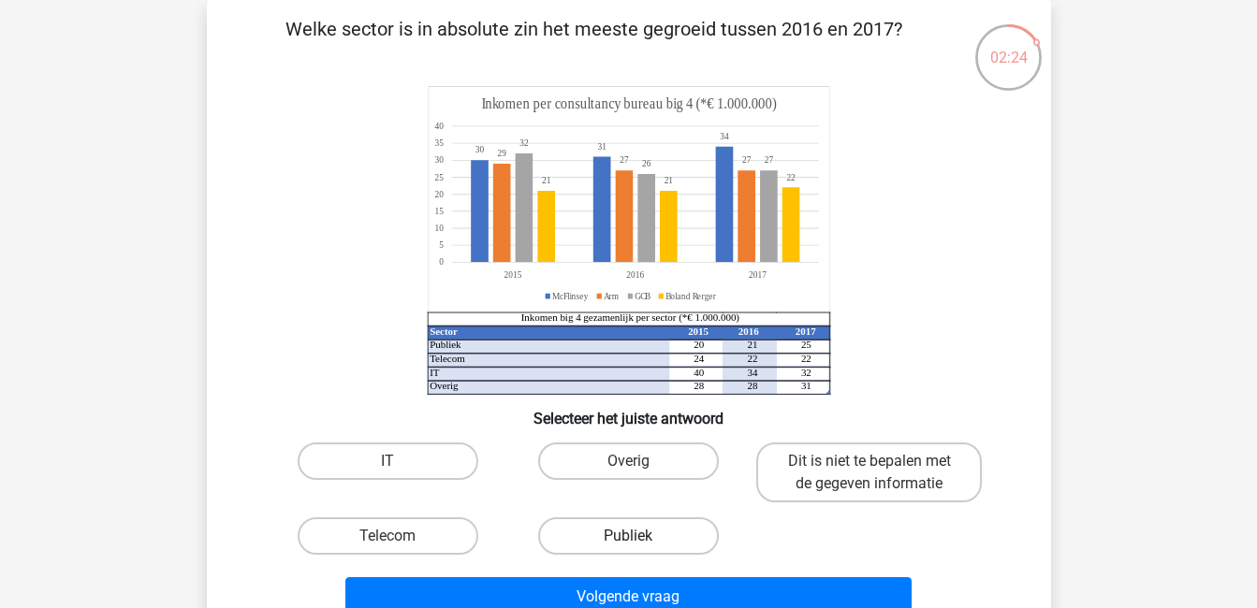
click at [643, 528] on label "Publiek" at bounding box center [628, 536] width 181 height 37
click at [640, 536] on input "Publiek" at bounding box center [634, 542] width 12 height 12
radio input "true"
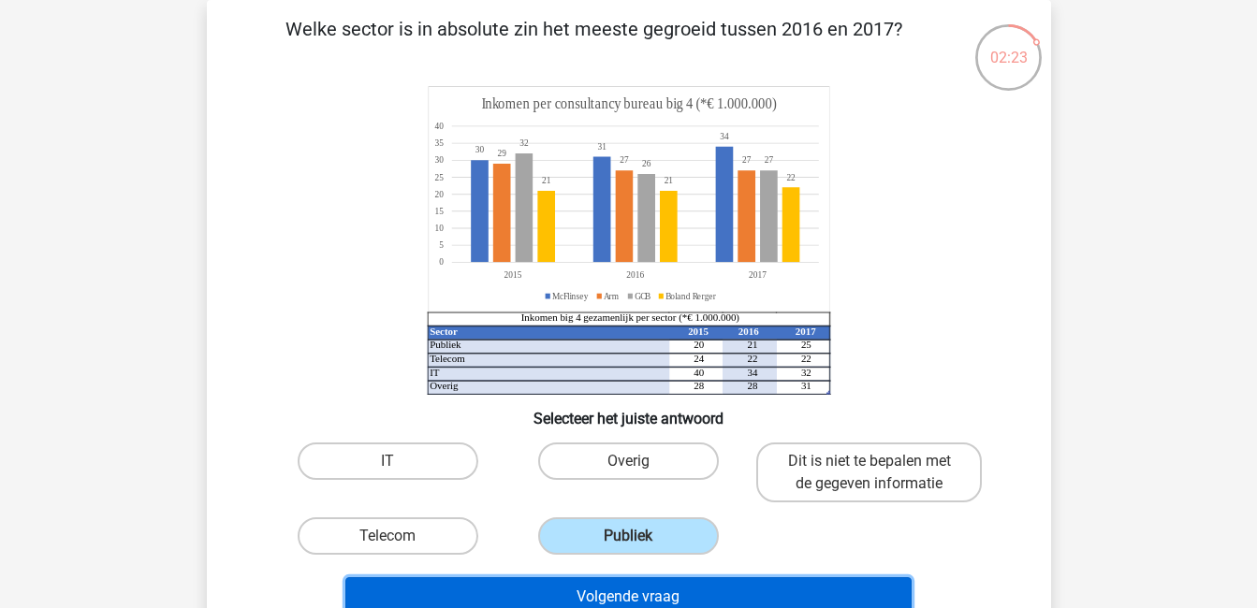
click at [709, 587] on button "Volgende vraag" at bounding box center [628, 597] width 566 height 39
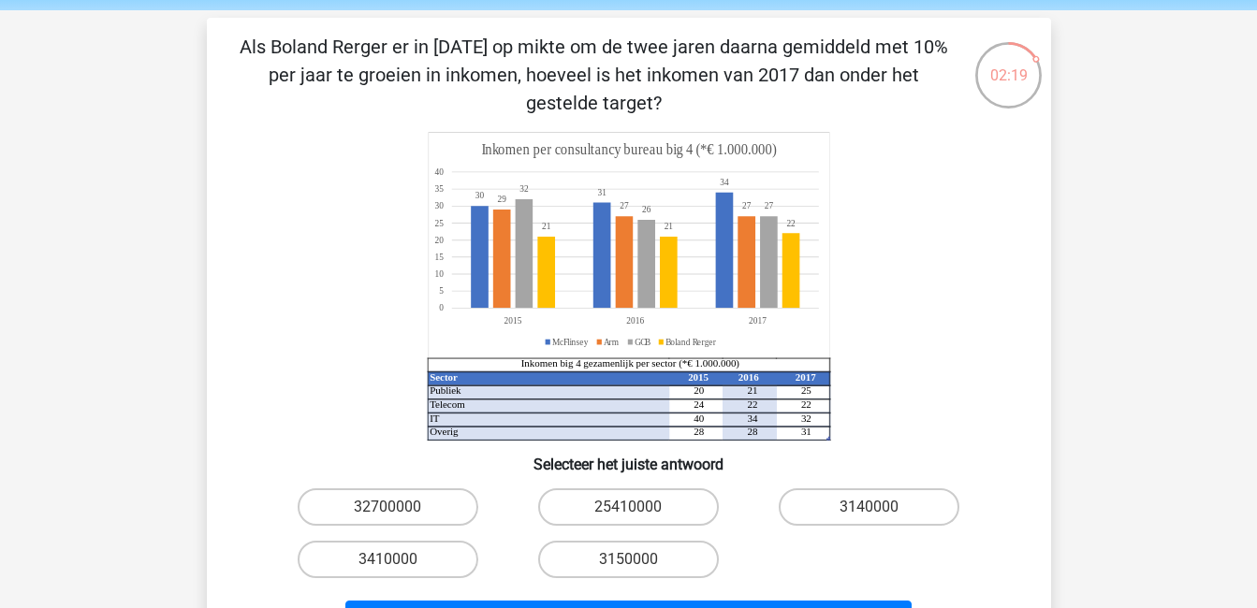
scroll to position [67, 0]
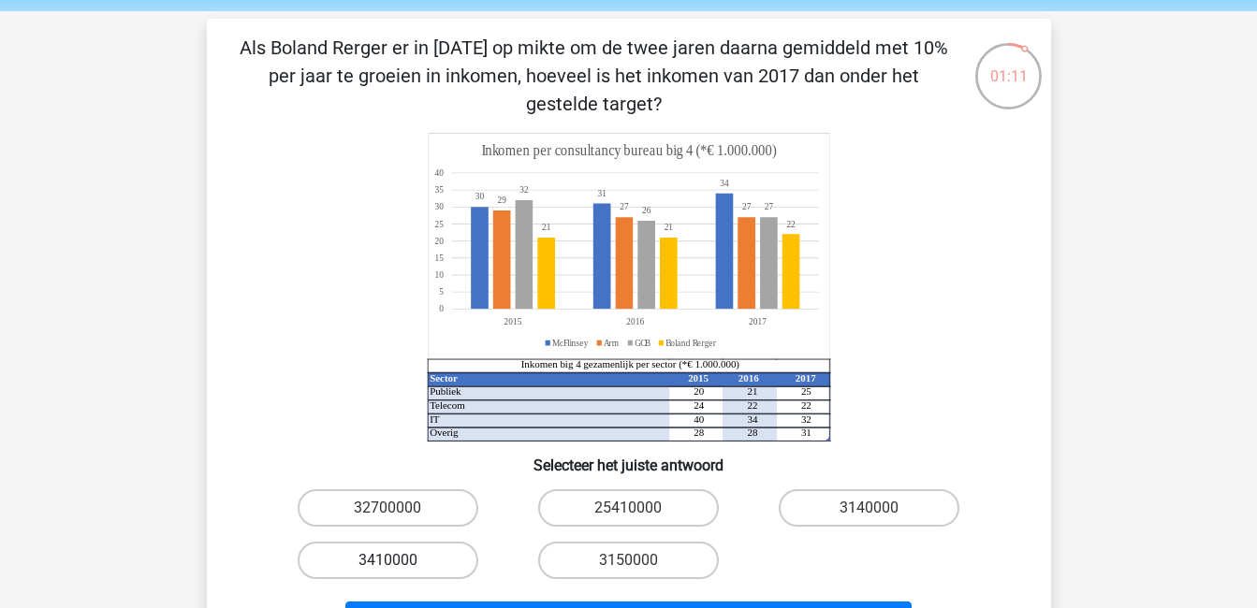
click at [376, 558] on label "3410000" at bounding box center [388, 560] width 181 height 37
click at [388, 561] on input "3410000" at bounding box center [394, 567] width 12 height 12
radio input "true"
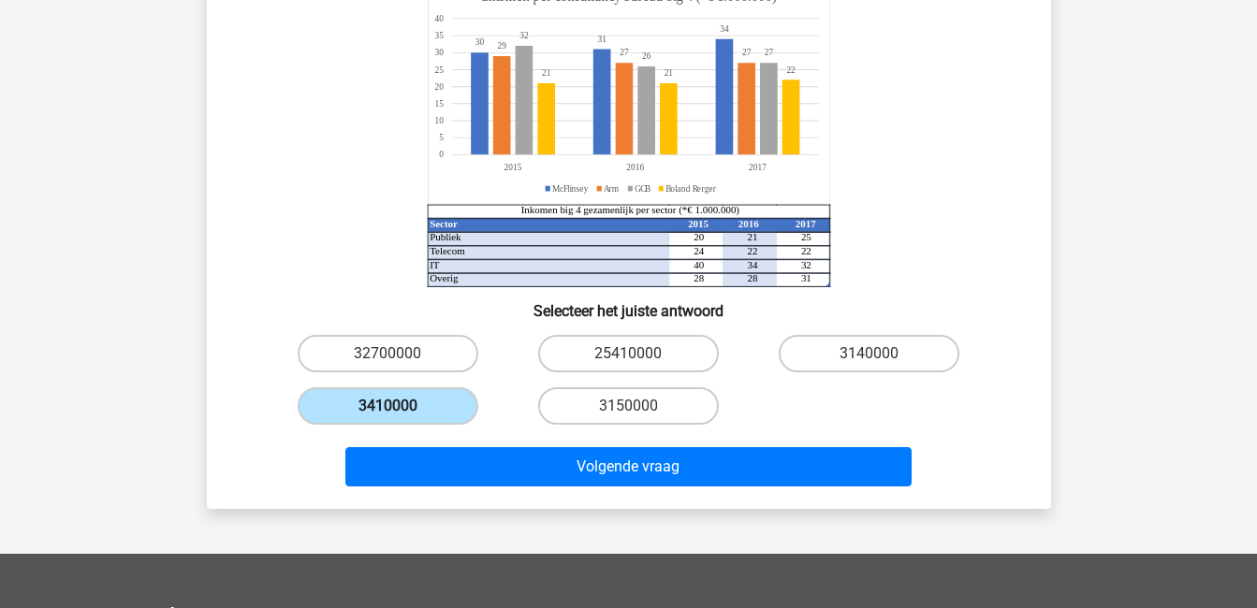
scroll to position [224, 0]
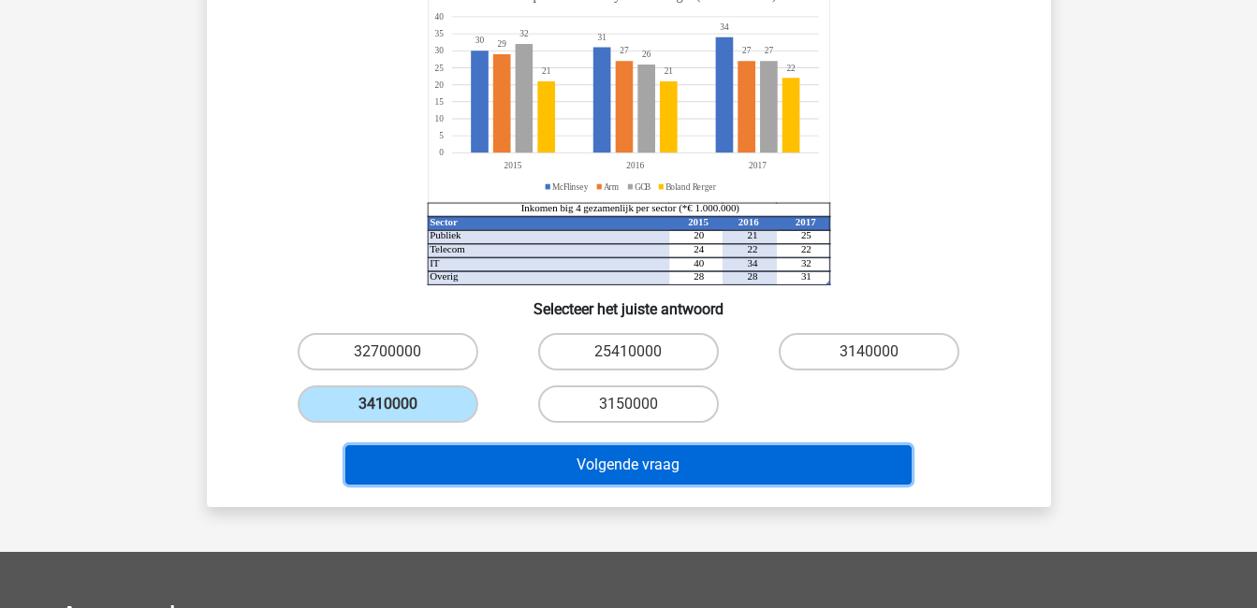
click at [514, 461] on button "Volgende vraag" at bounding box center [628, 465] width 566 height 39
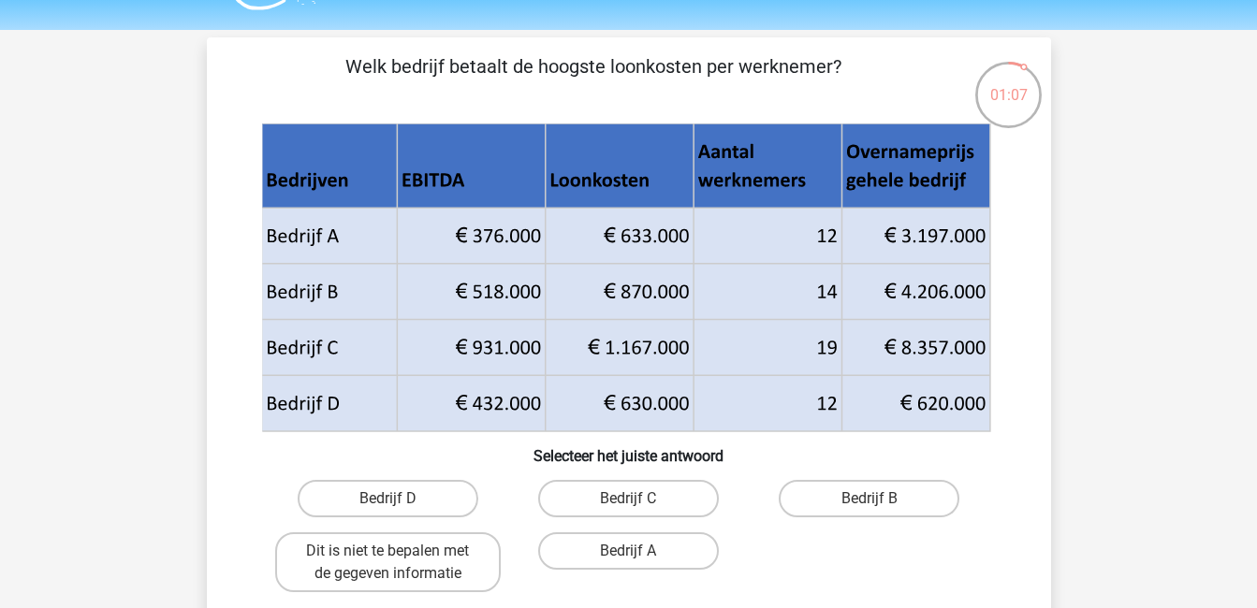
scroll to position [48, 0]
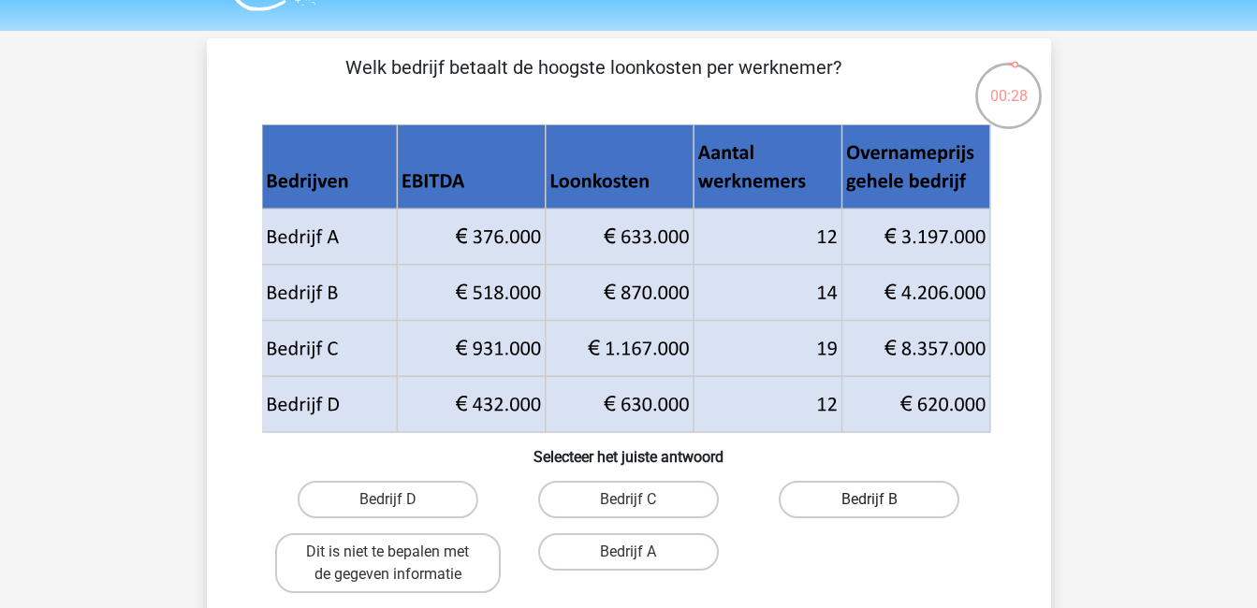
click at [897, 496] on label "Bedrijf B" at bounding box center [869, 499] width 181 height 37
click at [882, 500] on input "Bedrijf B" at bounding box center [876, 506] width 12 height 12
radio input "true"
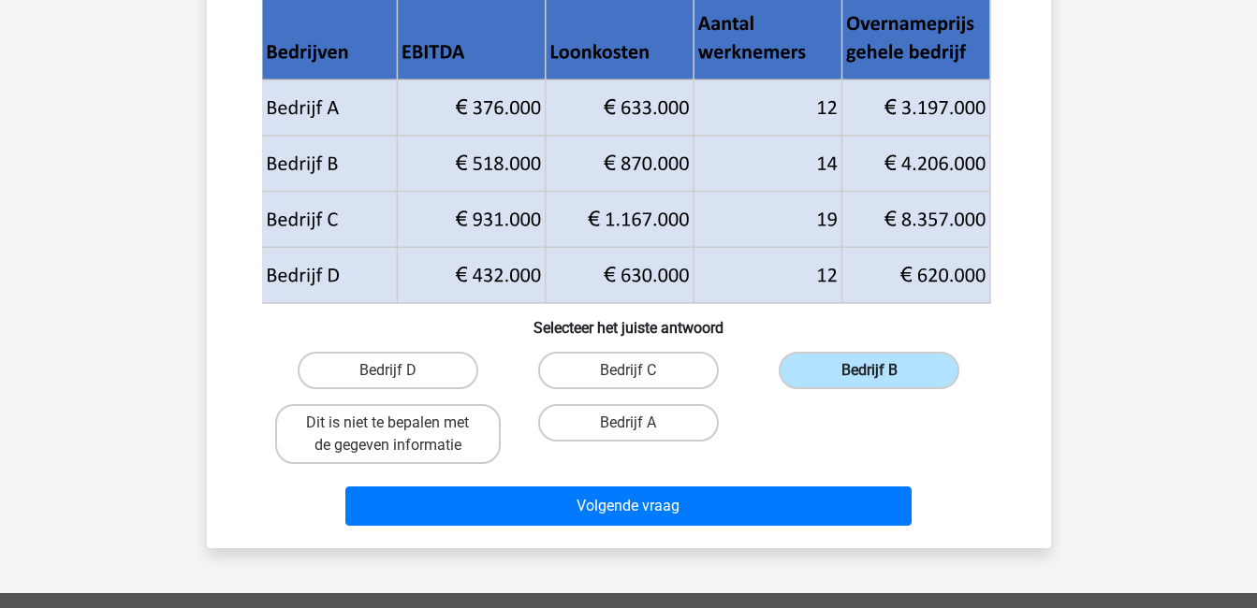
scroll to position [182, 0]
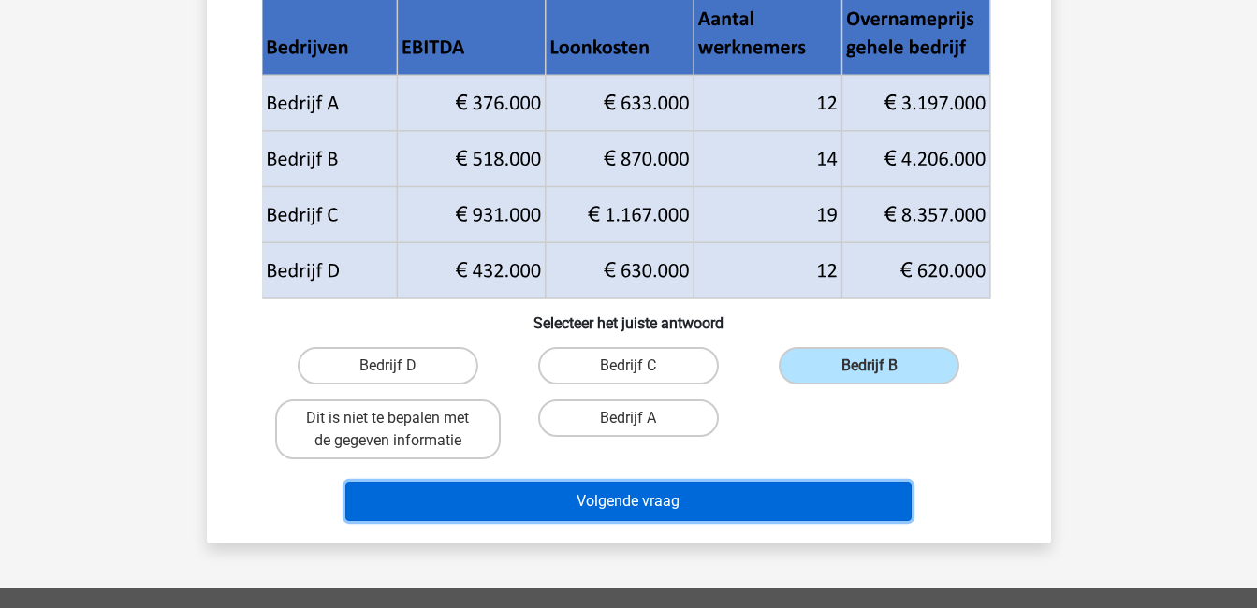
click at [835, 503] on button "Volgende vraag" at bounding box center [628, 501] width 566 height 39
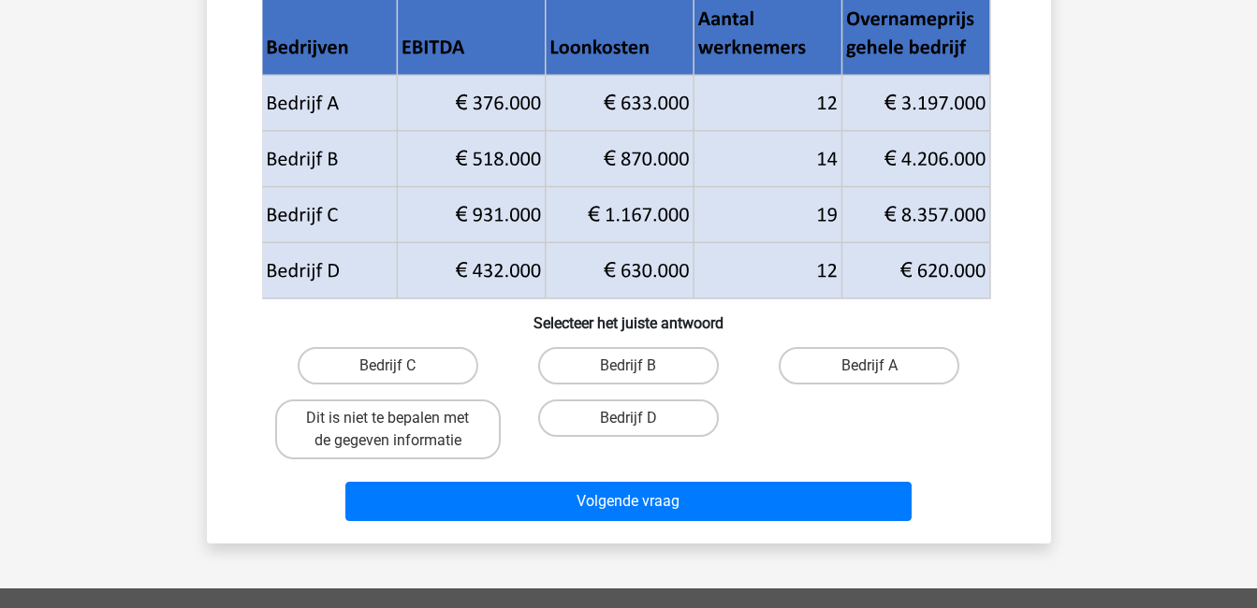
scroll to position [86, 0]
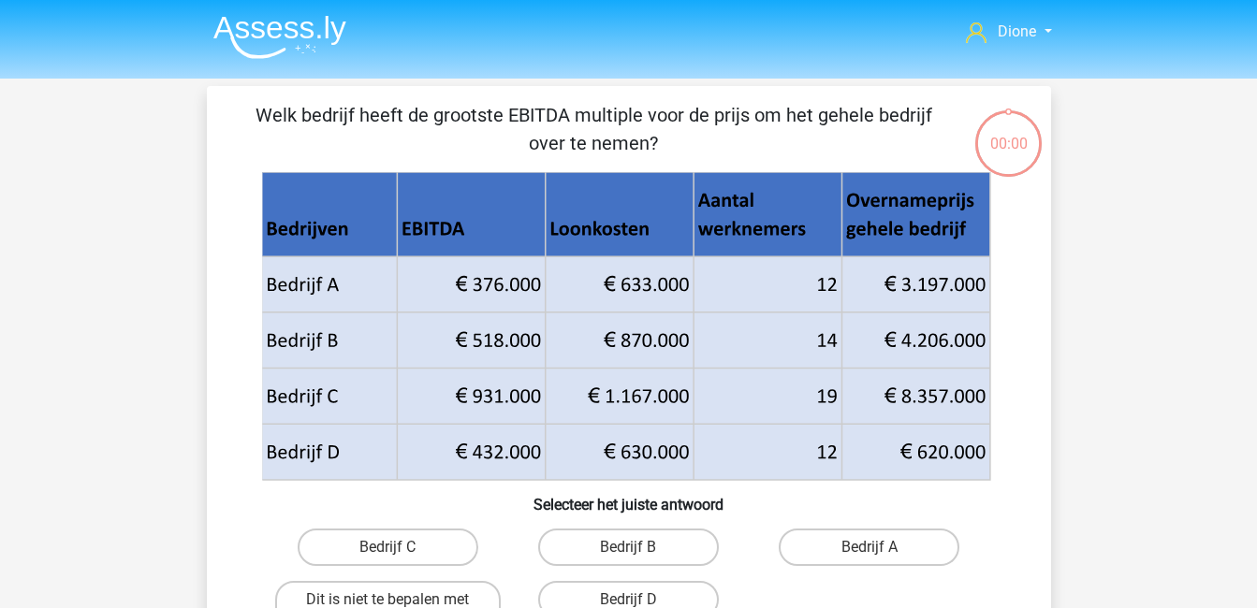
scroll to position [86, 0]
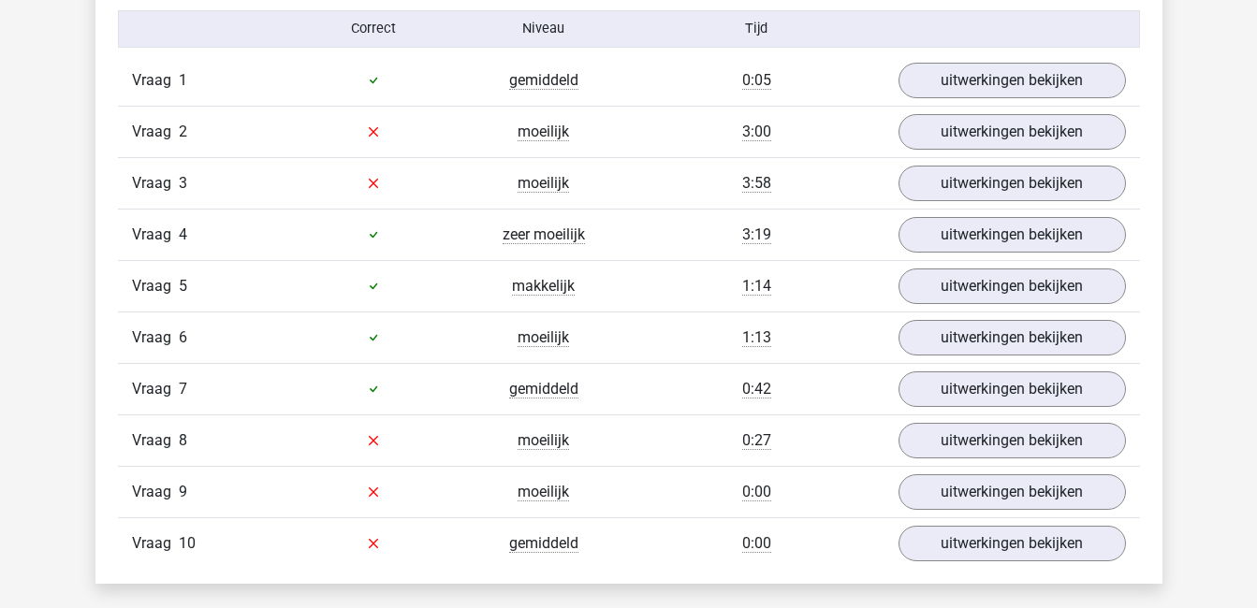
scroll to position [1233, 0]
click at [1049, 85] on link "uitwerkingen bekijken" at bounding box center [1011, 81] width 261 height 41
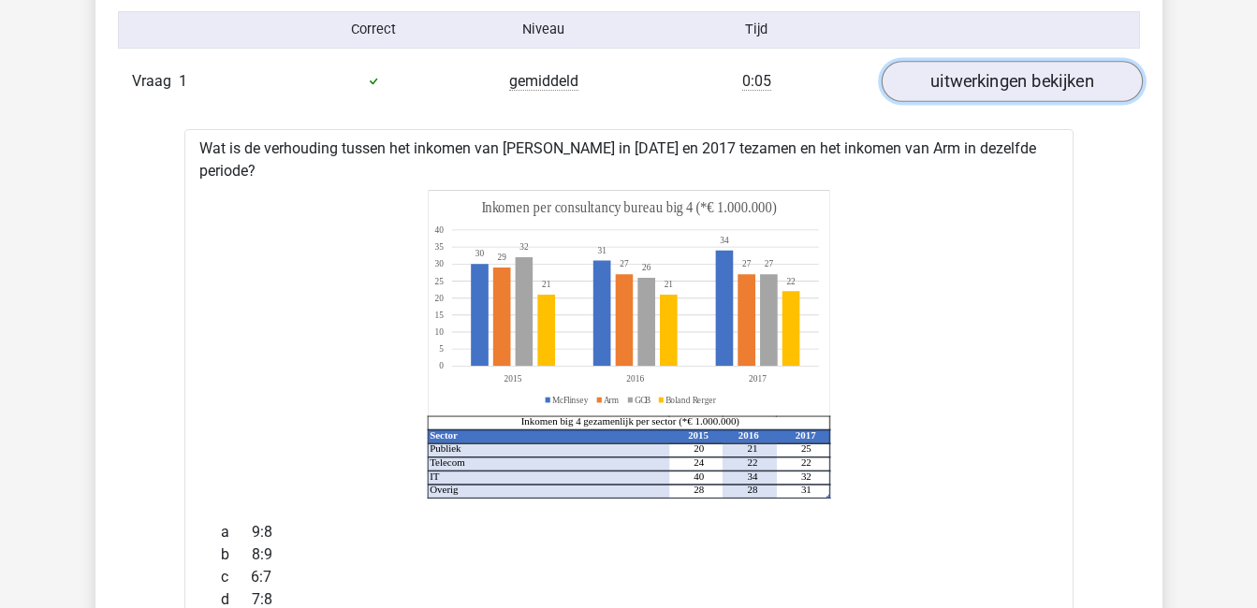
click at [1049, 85] on link "uitwerkingen bekijken" at bounding box center [1011, 81] width 261 height 41
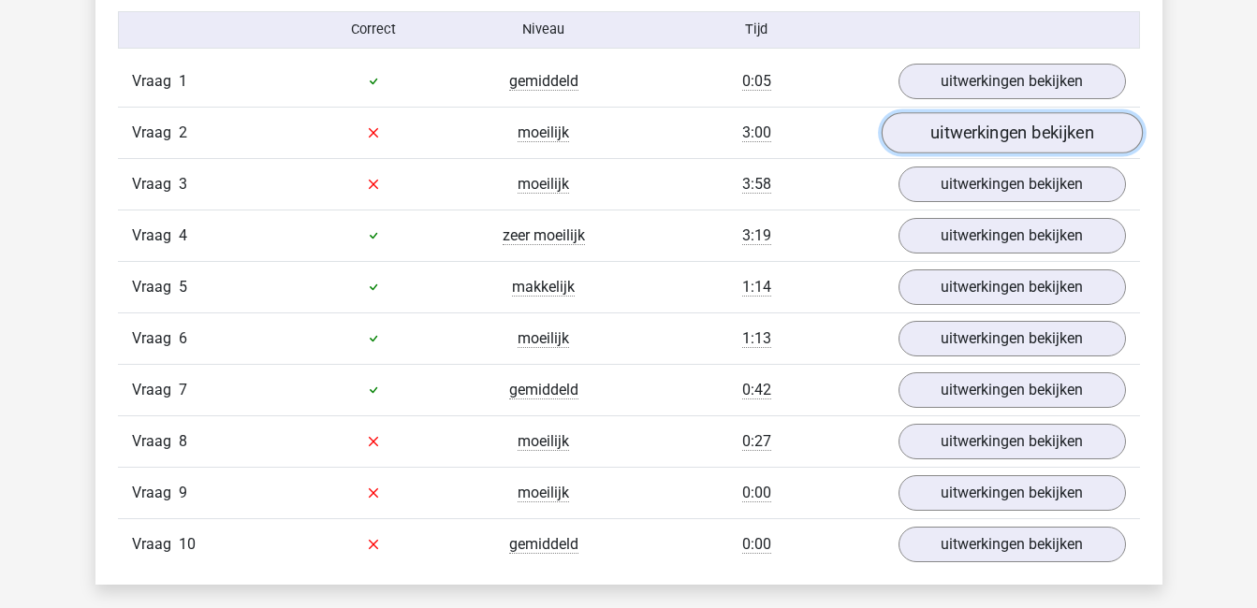
click at [1031, 132] on link "uitwerkingen bekijken" at bounding box center [1011, 132] width 261 height 41
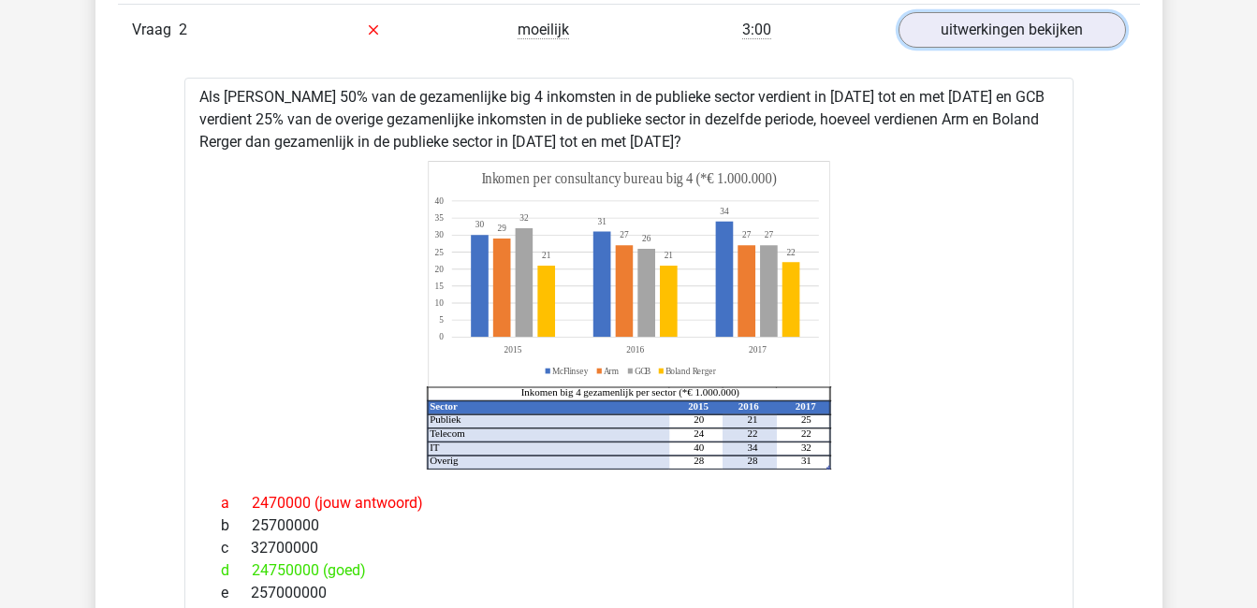
scroll to position [1301, 0]
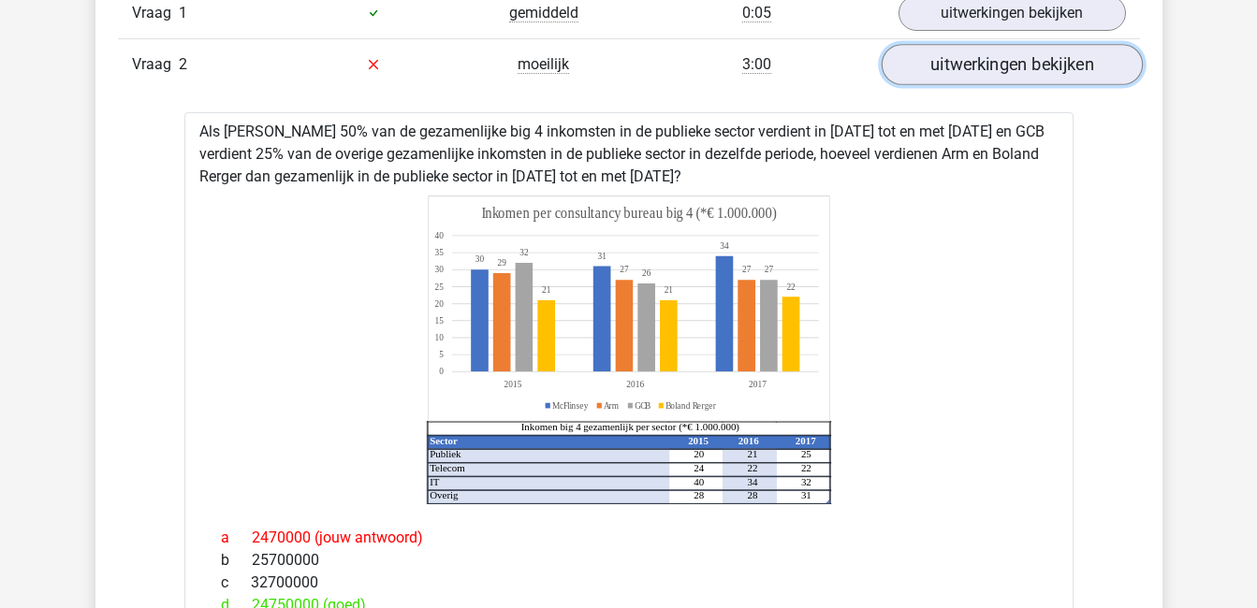
click at [1053, 66] on link "uitwerkingen bekijken" at bounding box center [1011, 64] width 261 height 41
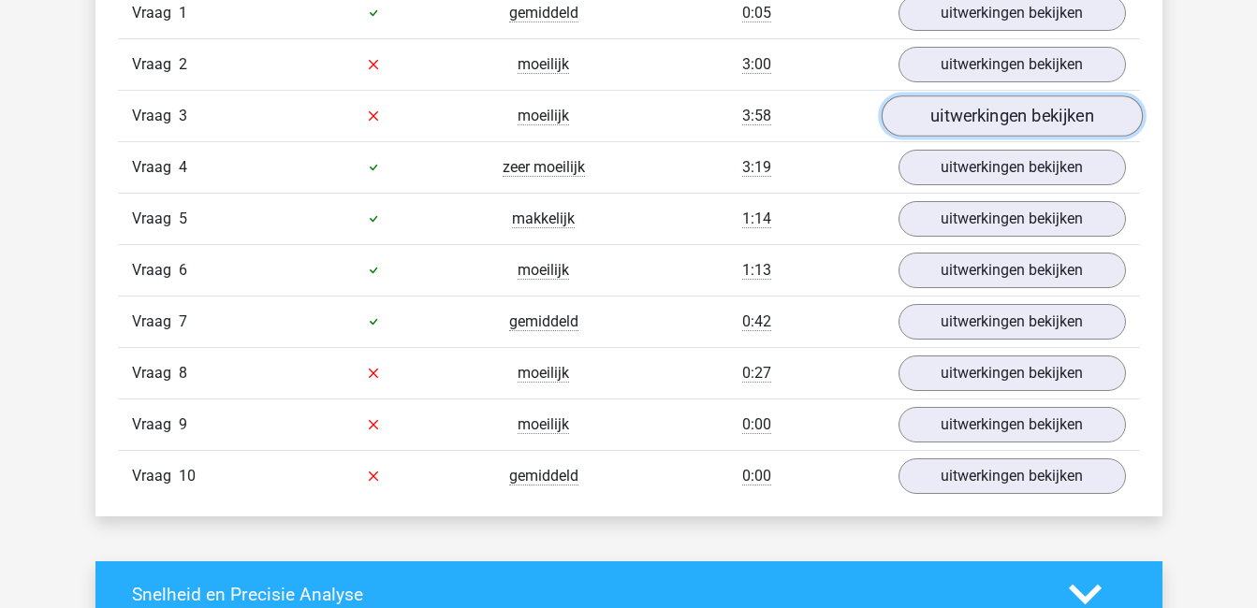
click at [1054, 123] on link "uitwerkingen bekijken" at bounding box center [1011, 115] width 261 height 41
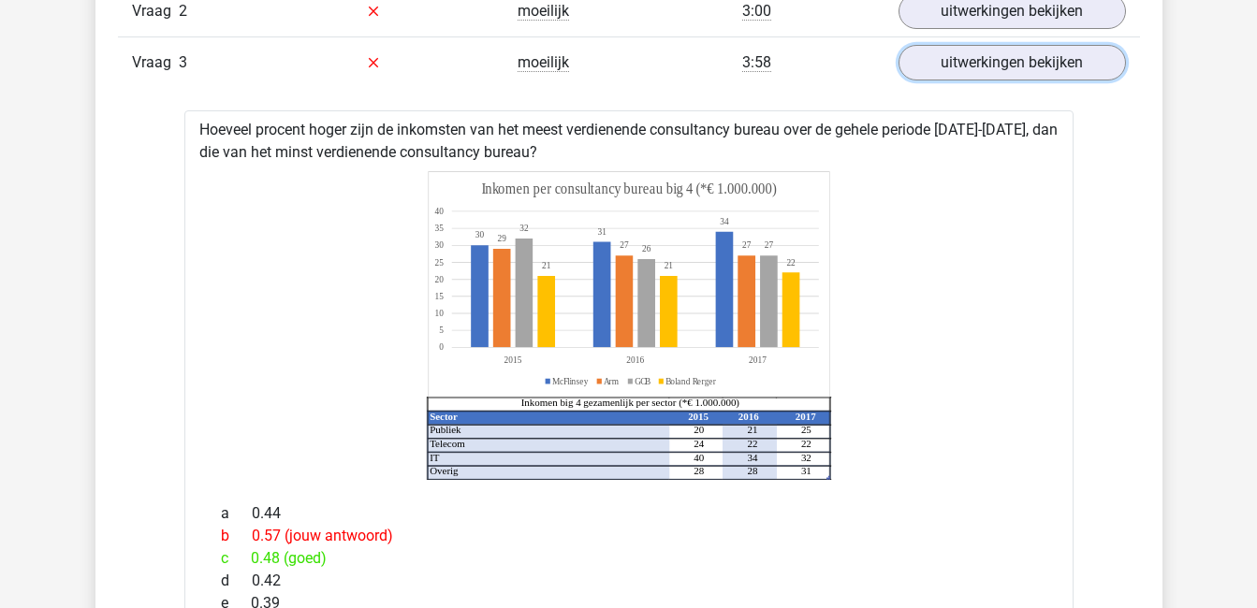
scroll to position [1354, 0]
click at [1048, 65] on link "uitwerkingen bekijken" at bounding box center [1011, 63] width 261 height 41
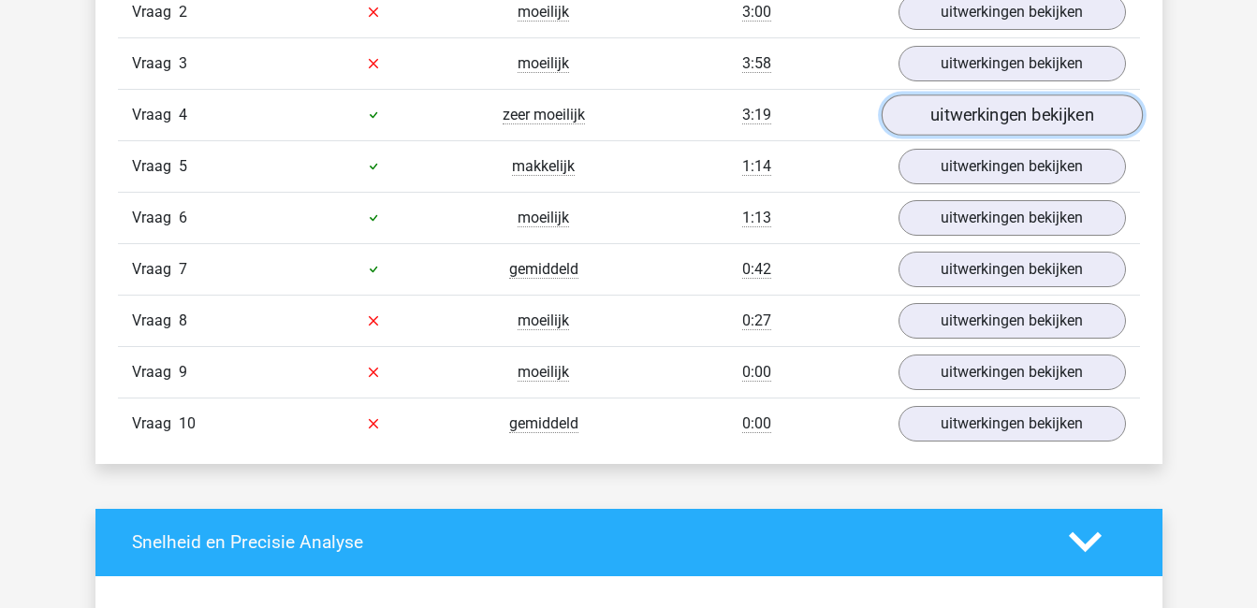
click at [1048, 110] on link "uitwerkingen bekijken" at bounding box center [1011, 115] width 261 height 41
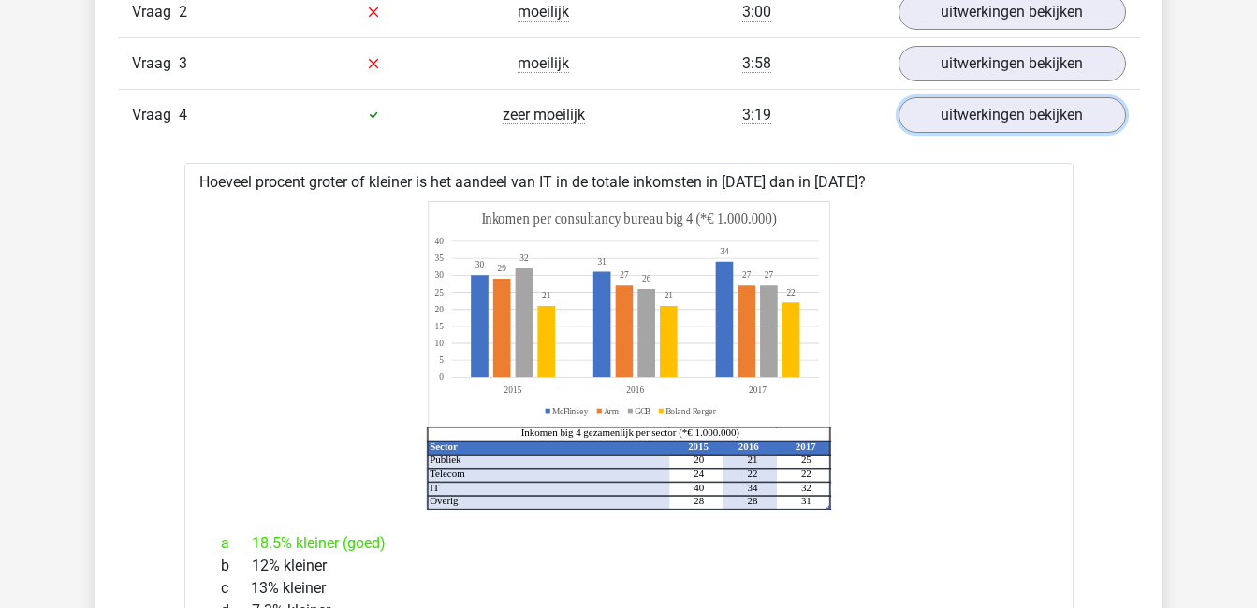
scroll to position [1353, 0]
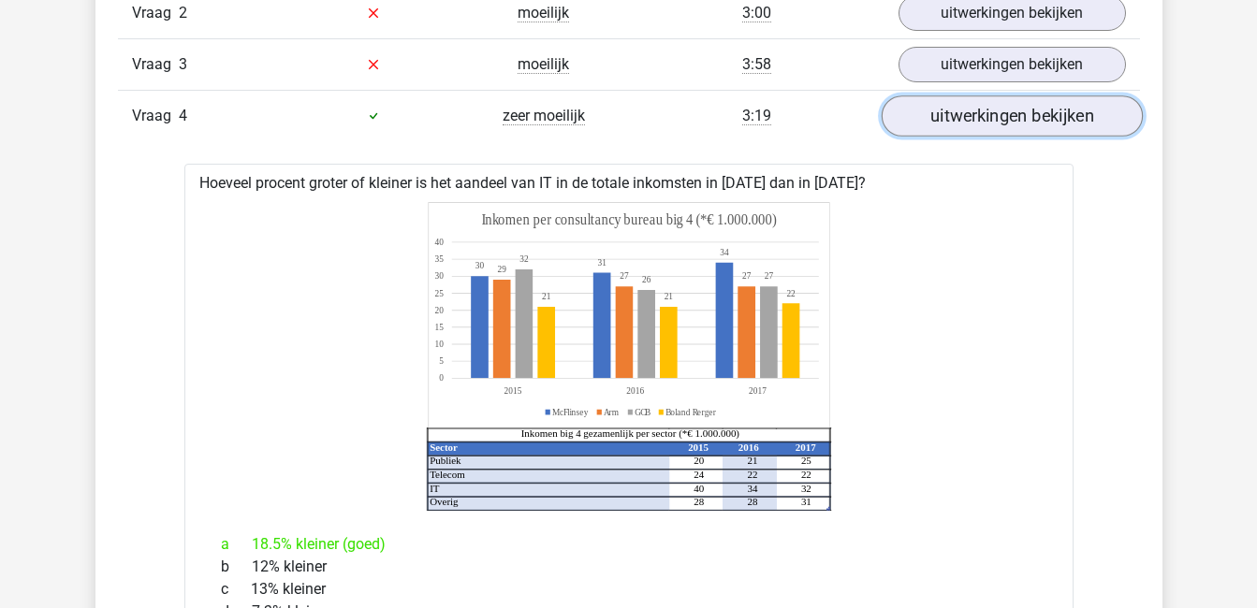
click at [1061, 122] on link "uitwerkingen bekijken" at bounding box center [1011, 115] width 261 height 41
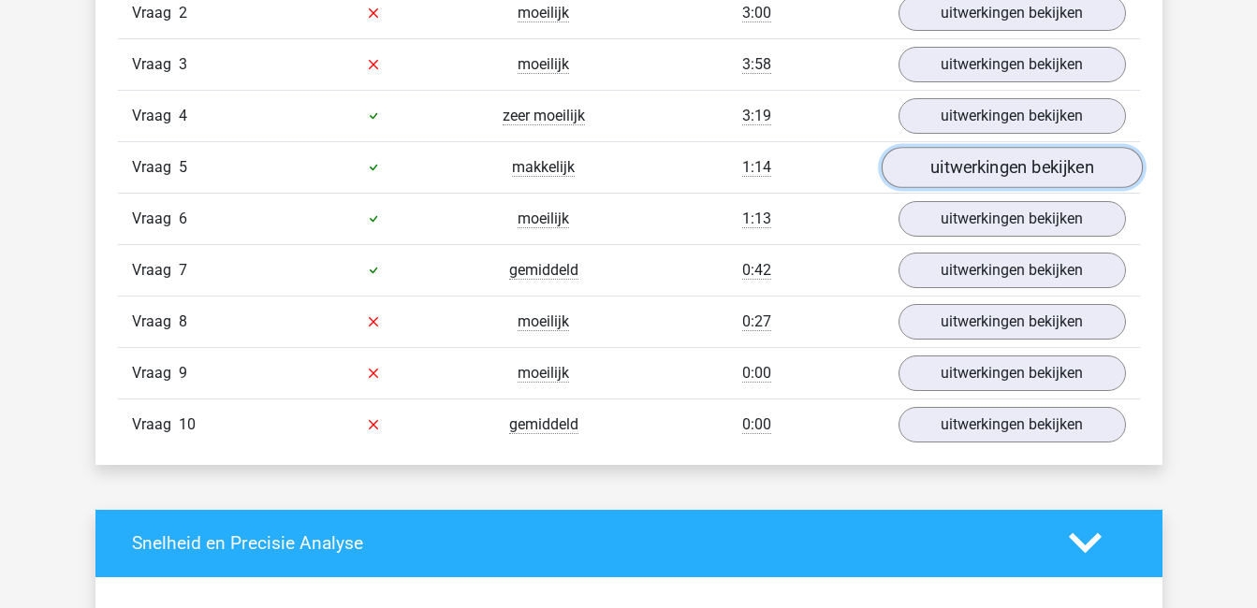
click at [1056, 172] on link "uitwerkingen bekijken" at bounding box center [1011, 167] width 261 height 41
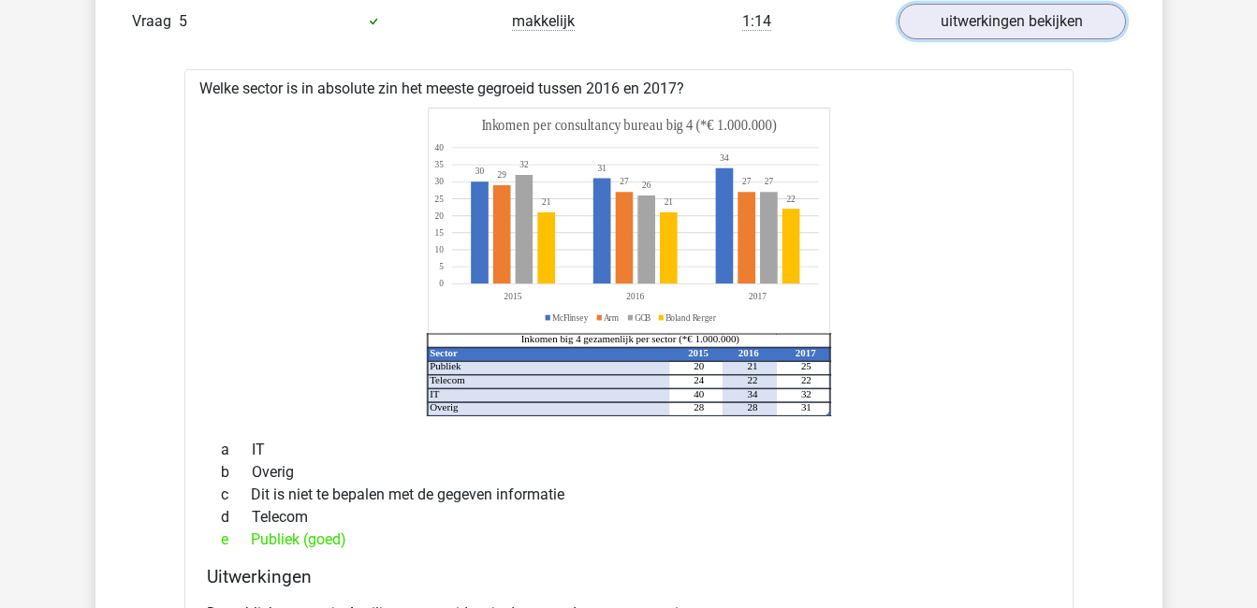
scroll to position [1501, 0]
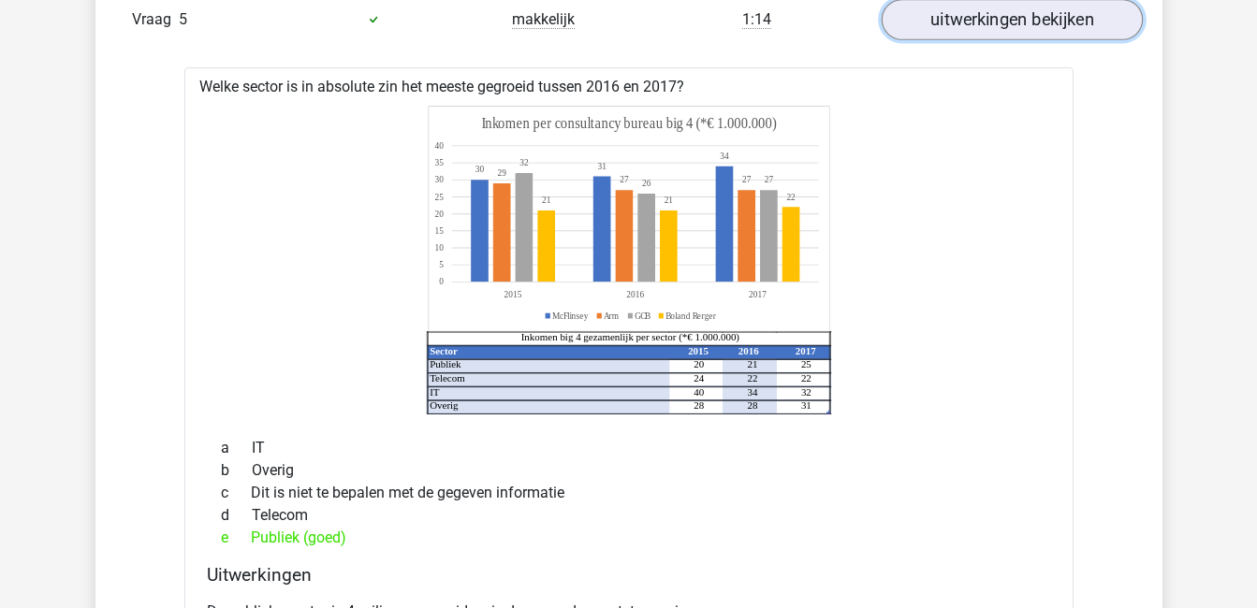
click at [1025, 25] on link "uitwerkingen bekijken" at bounding box center [1011, 19] width 261 height 41
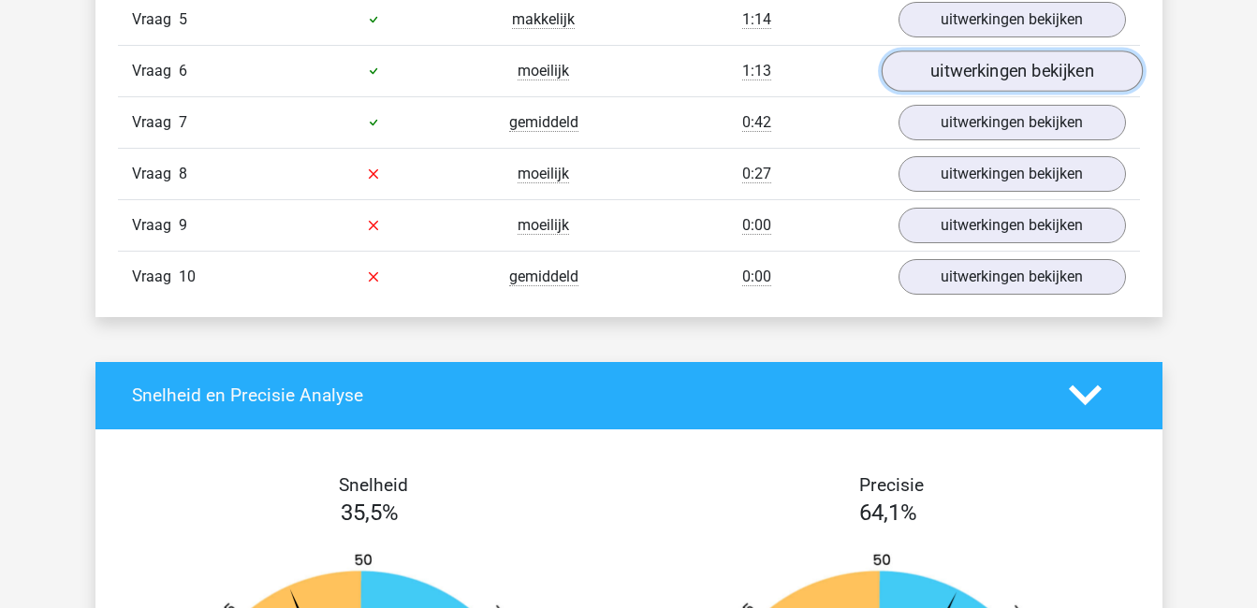
click at [1037, 66] on link "uitwerkingen bekijken" at bounding box center [1011, 71] width 261 height 41
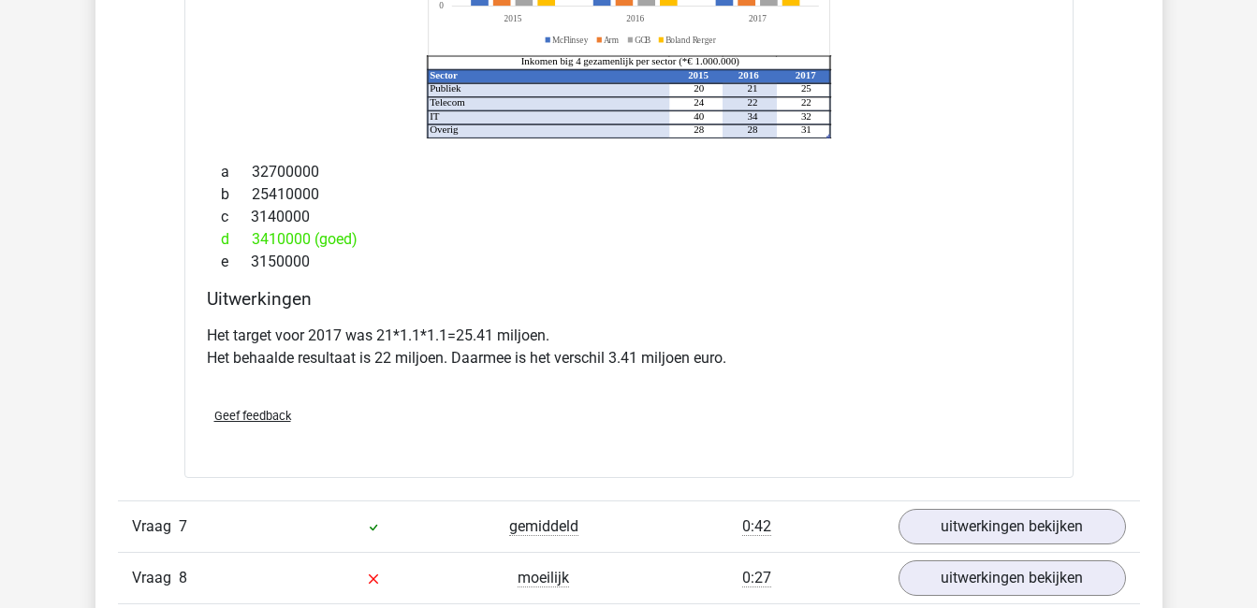
scroll to position [1853, 0]
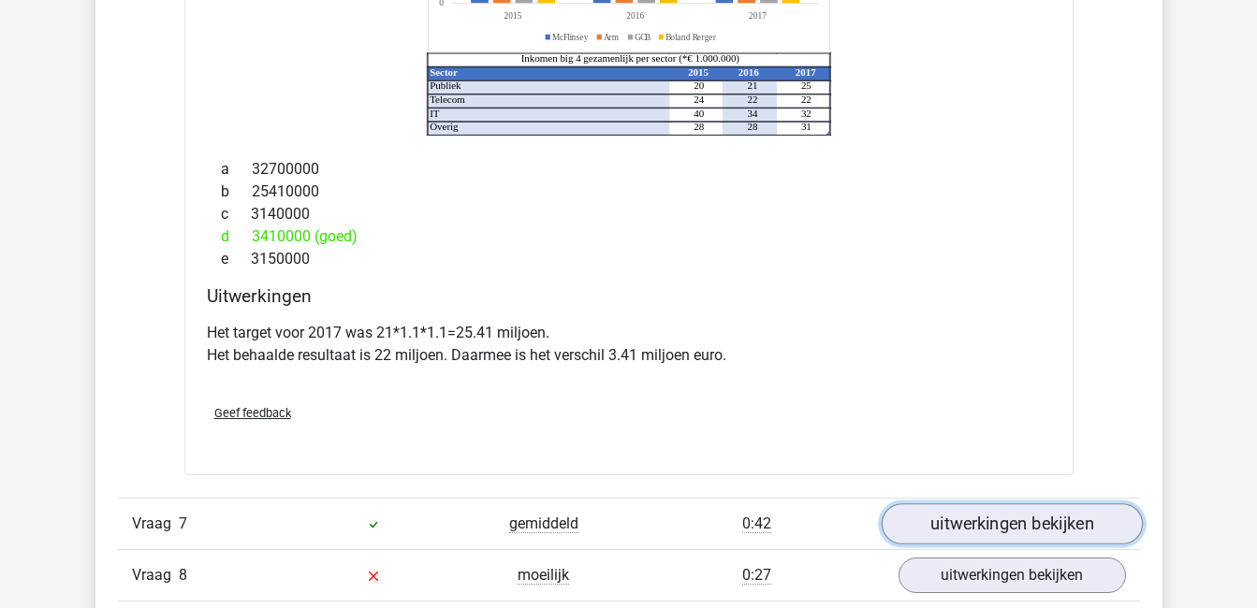
click at [1082, 536] on link "uitwerkingen bekijken" at bounding box center [1011, 524] width 261 height 41
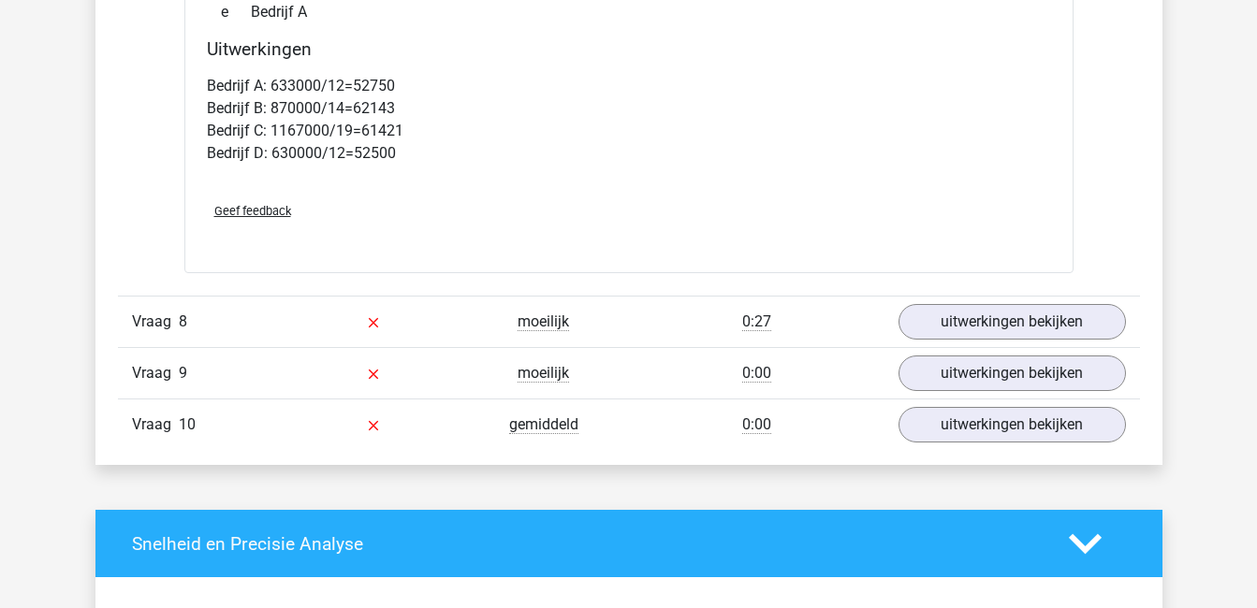
scroll to position [2885, 0]
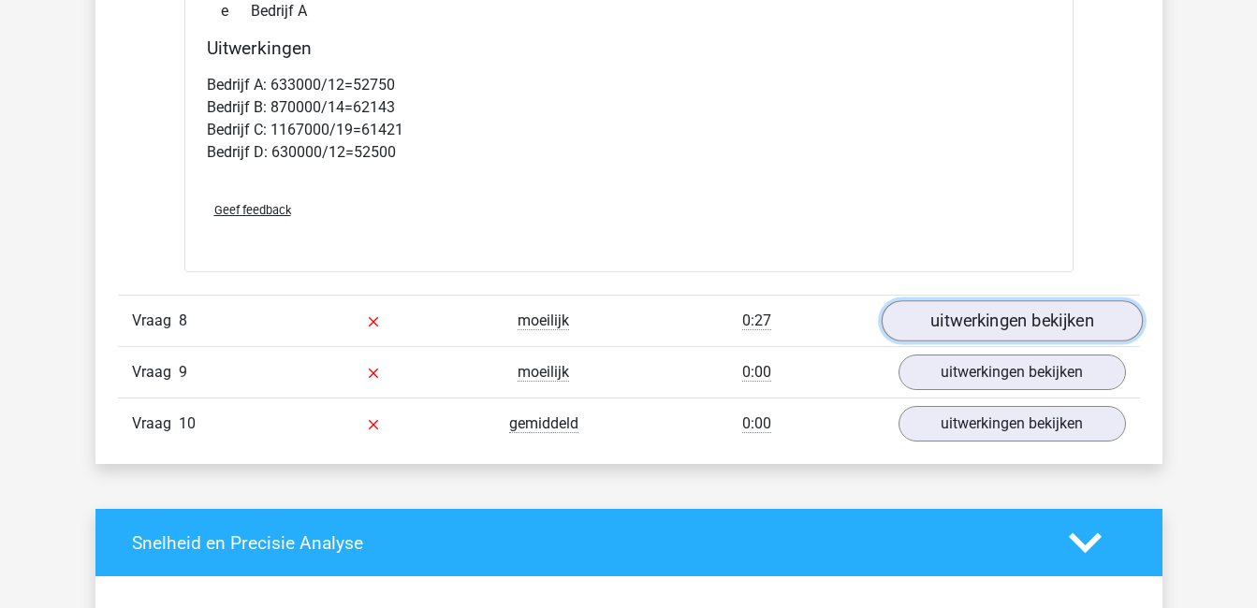
click at [983, 315] on link "uitwerkingen bekijken" at bounding box center [1011, 320] width 261 height 41
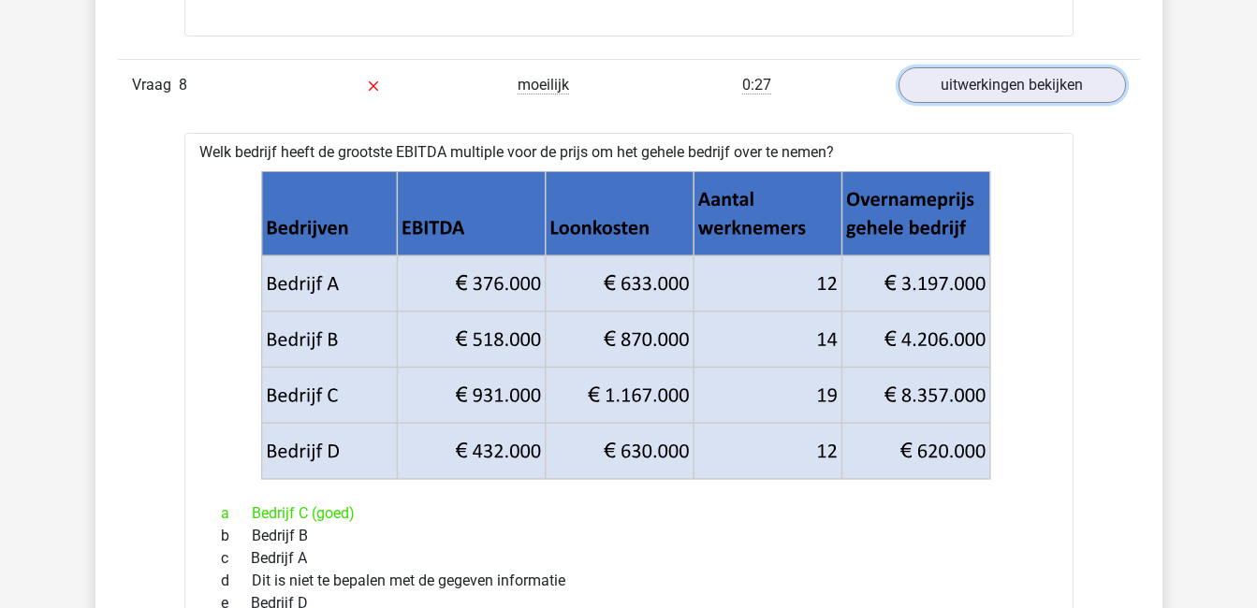
scroll to position [3115, 0]
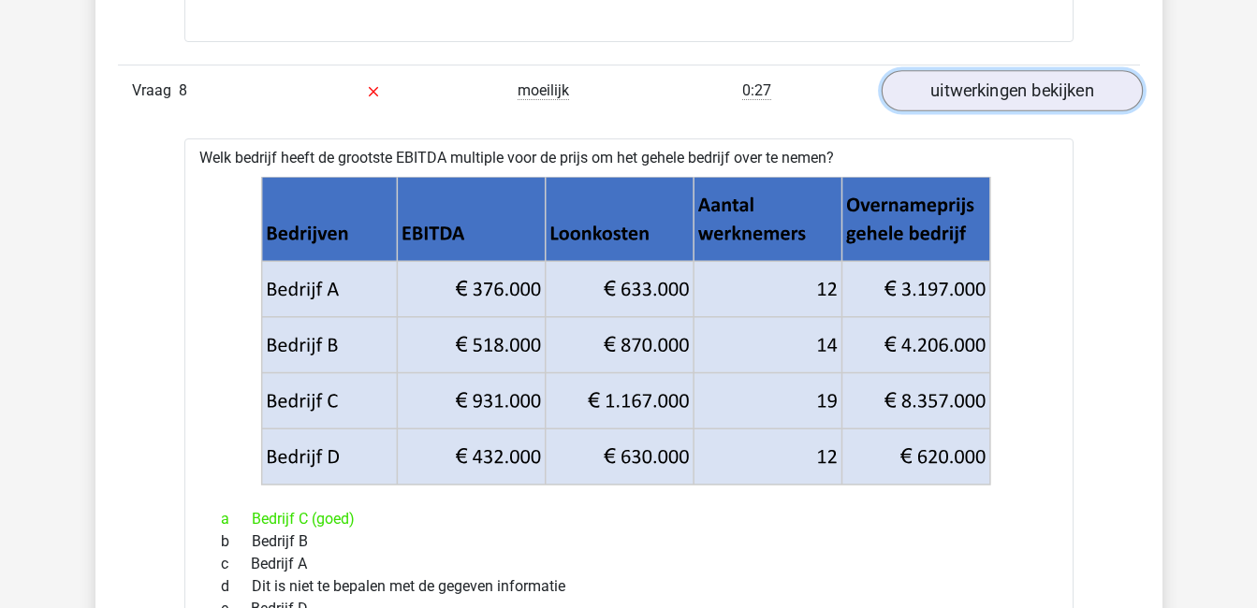
click at [1020, 75] on link "uitwerkingen bekijken" at bounding box center [1011, 90] width 261 height 41
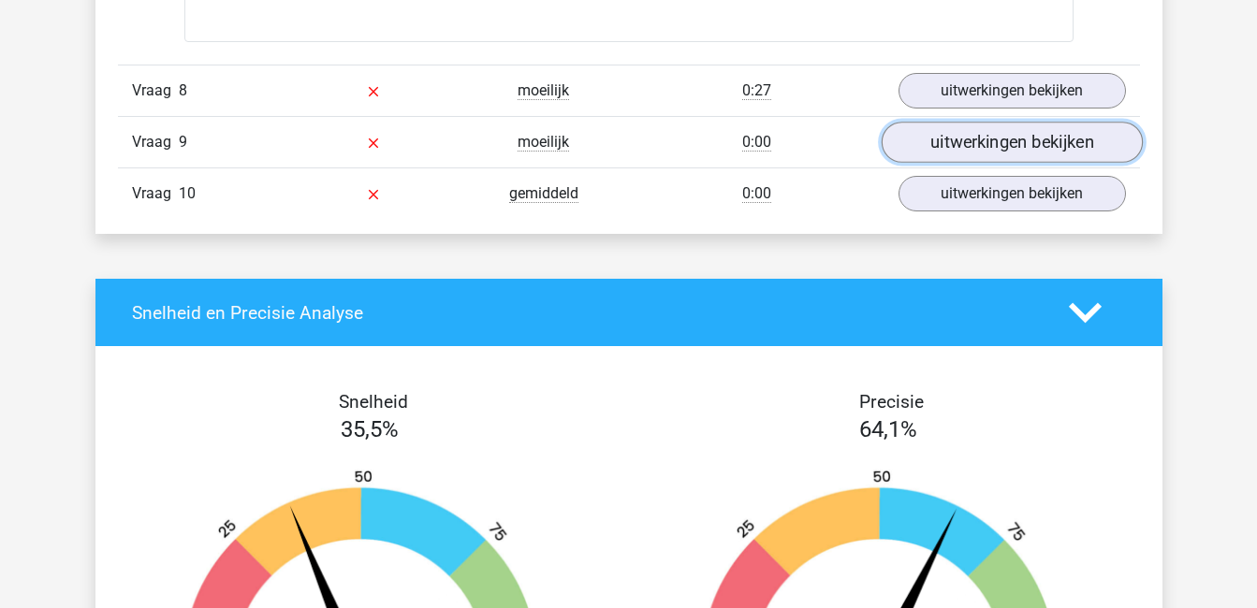
click at [1028, 130] on link "uitwerkingen bekijken" at bounding box center [1011, 142] width 261 height 41
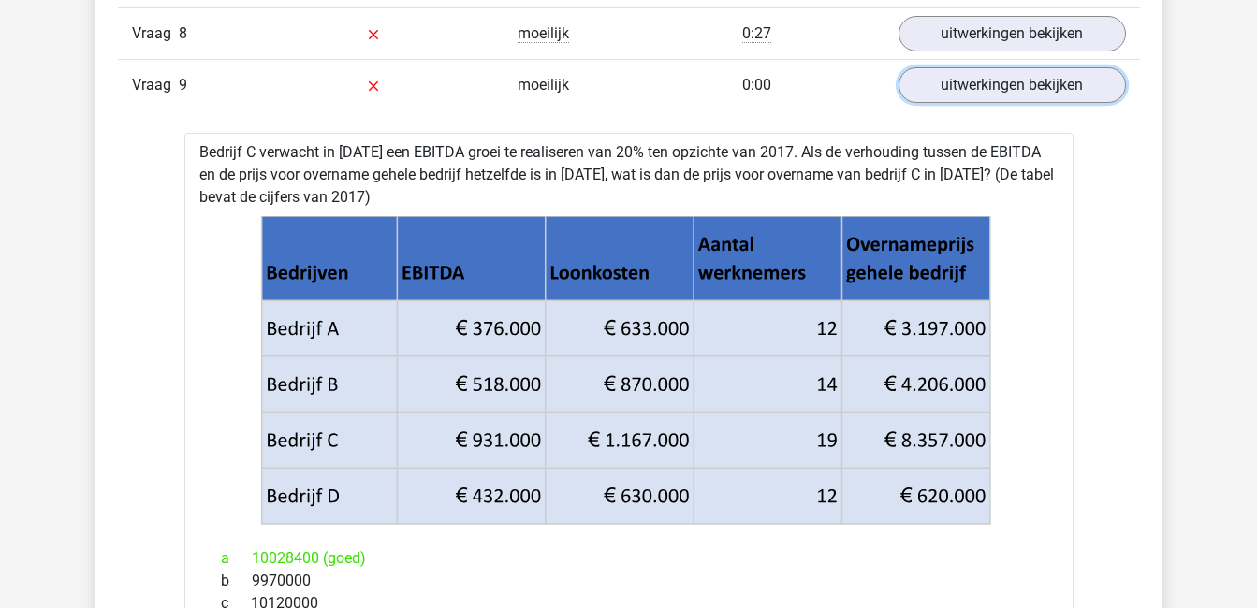
scroll to position [3170, 0]
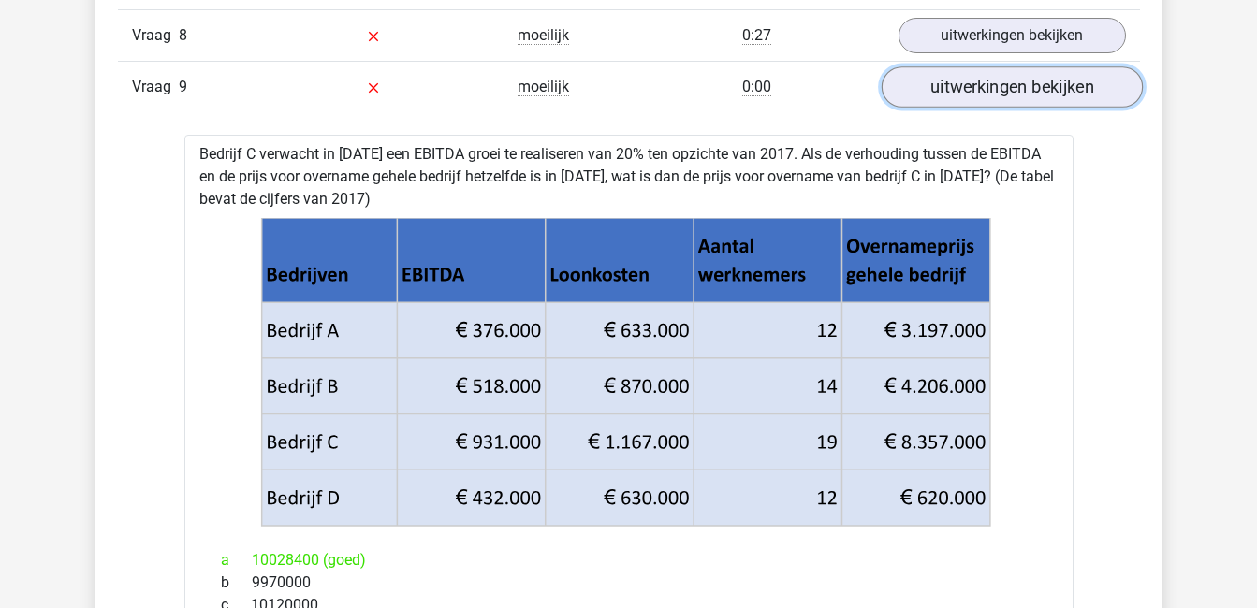
click at [1052, 85] on link "uitwerkingen bekijken" at bounding box center [1011, 86] width 261 height 41
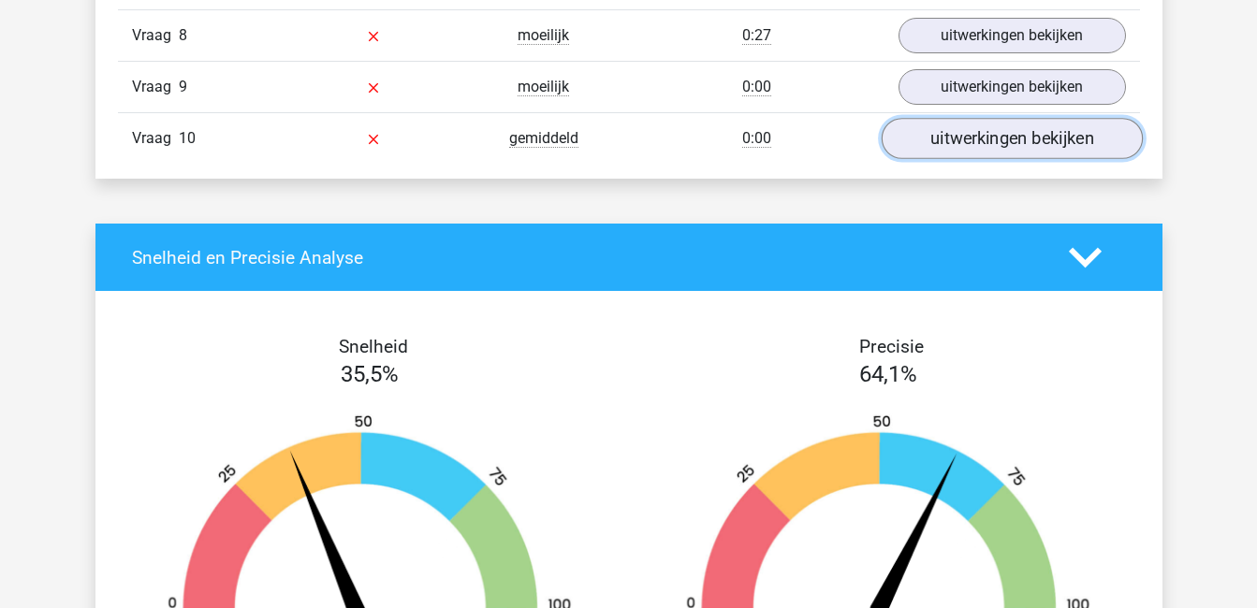
click at [1055, 138] on link "uitwerkingen bekijken" at bounding box center [1011, 138] width 261 height 41
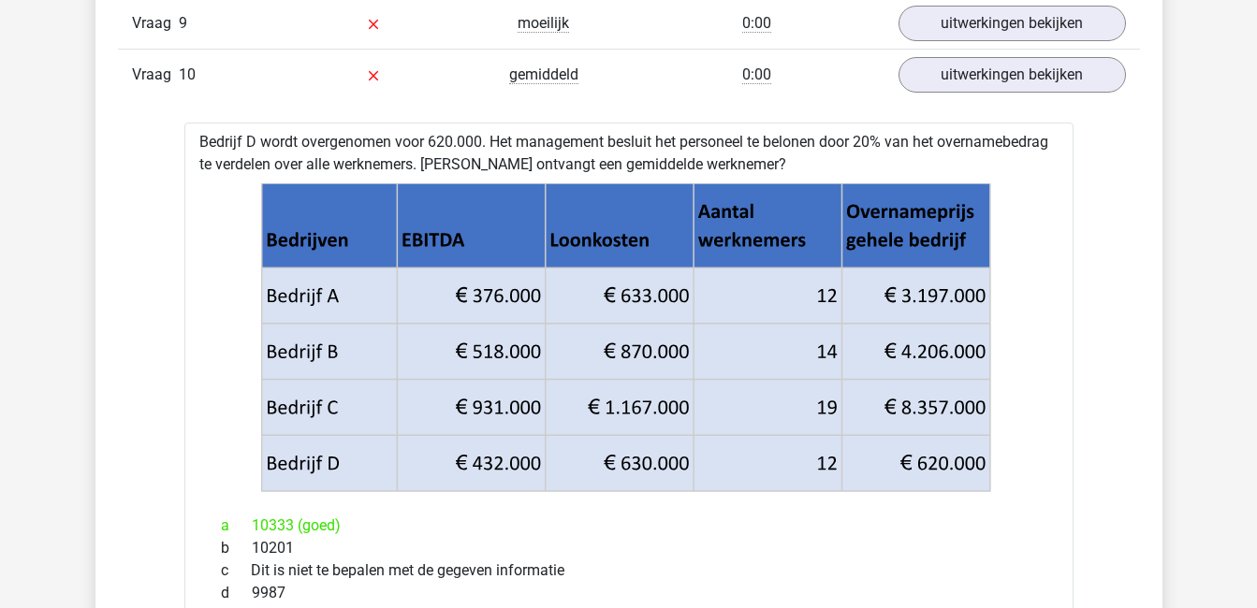
scroll to position [3228, 0]
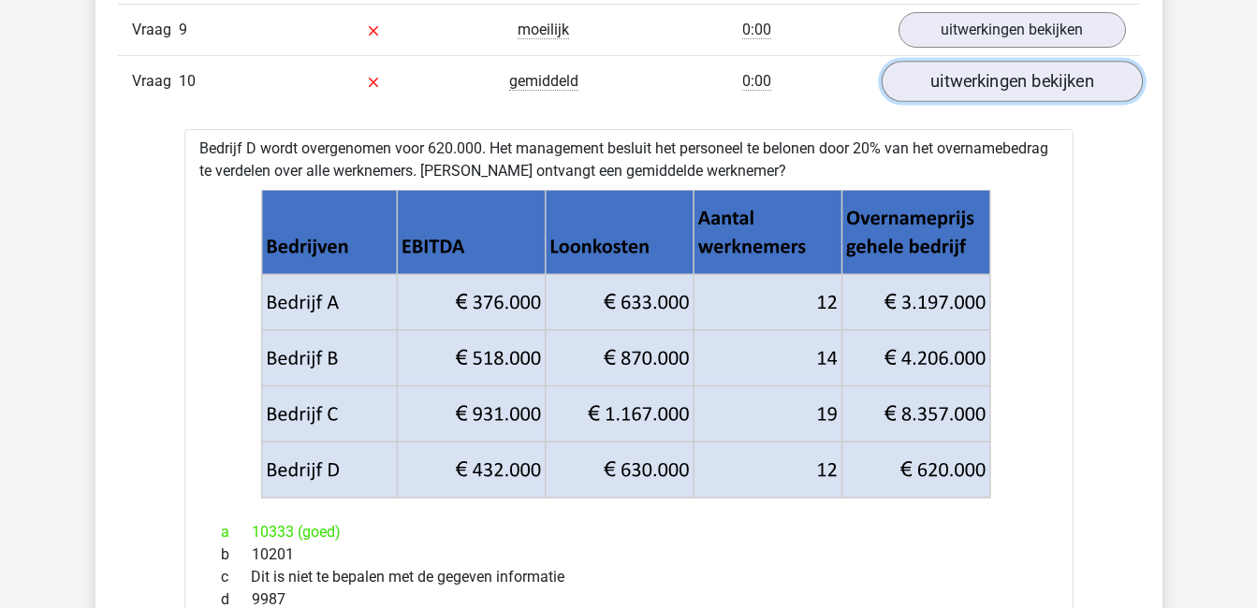
click at [1053, 80] on link "uitwerkingen bekijken" at bounding box center [1011, 81] width 261 height 41
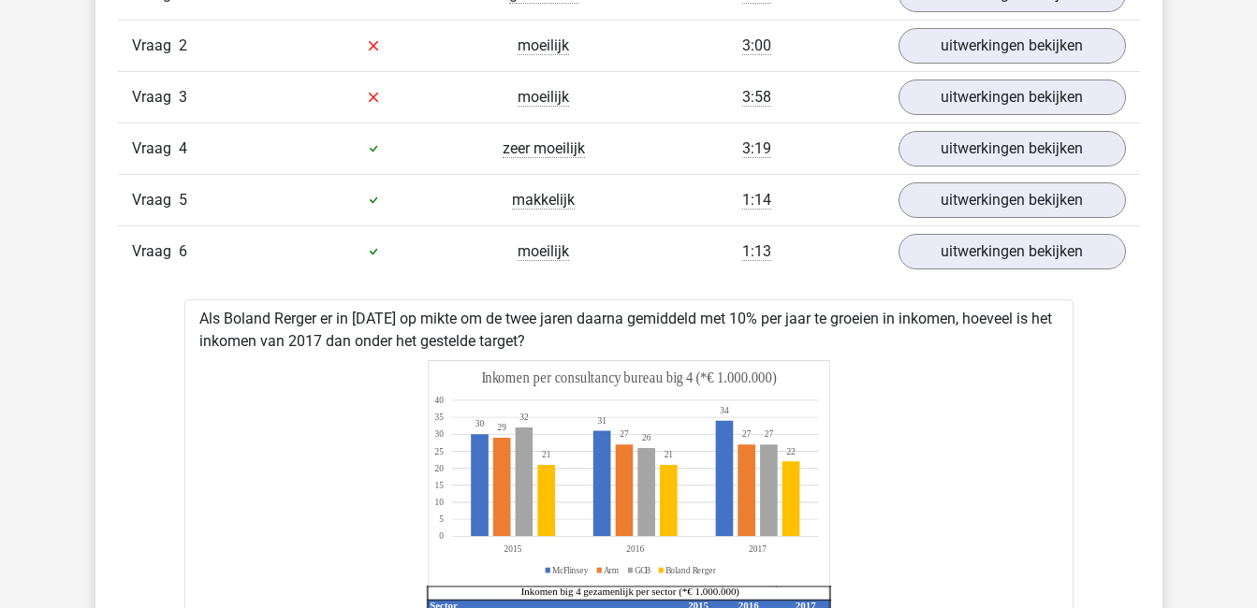
scroll to position [1313, 0]
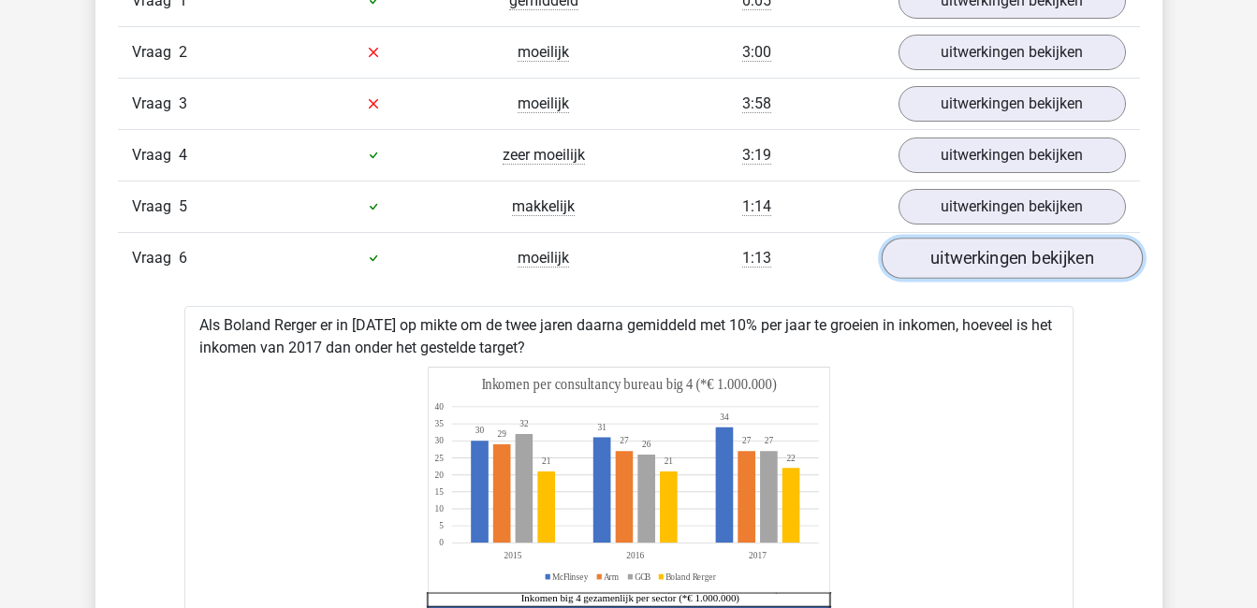
click at [961, 263] on link "uitwerkingen bekijken" at bounding box center [1011, 258] width 261 height 41
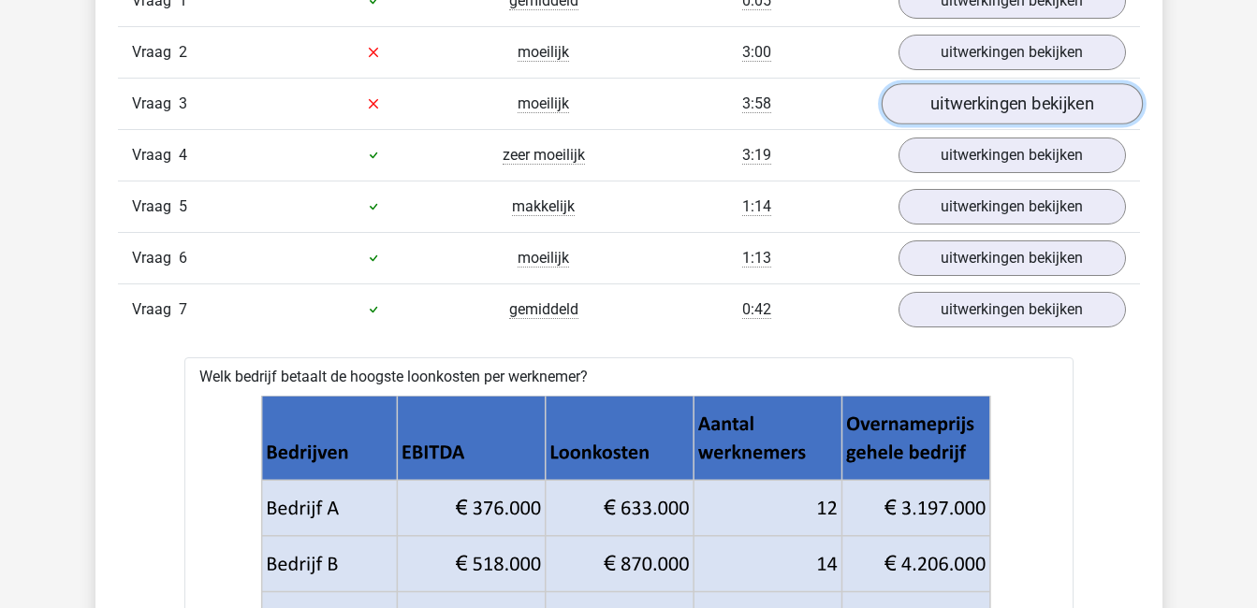
click at [940, 114] on link "uitwerkingen bekijken" at bounding box center [1011, 103] width 261 height 41
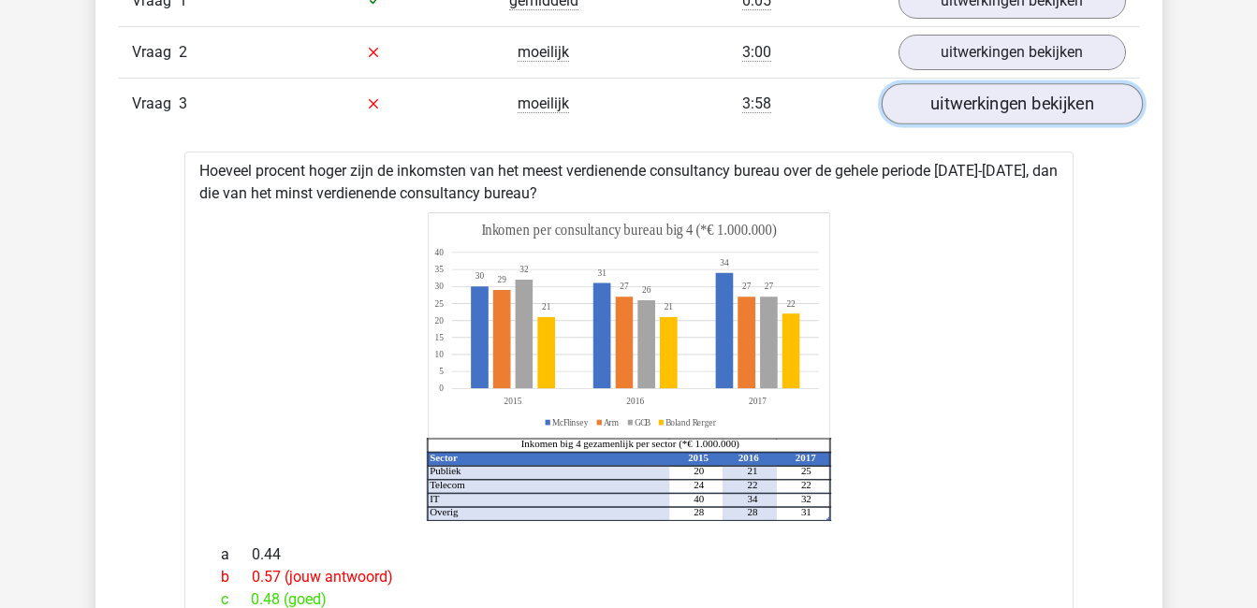
click at [1063, 97] on link "uitwerkingen bekijken" at bounding box center [1011, 103] width 261 height 41
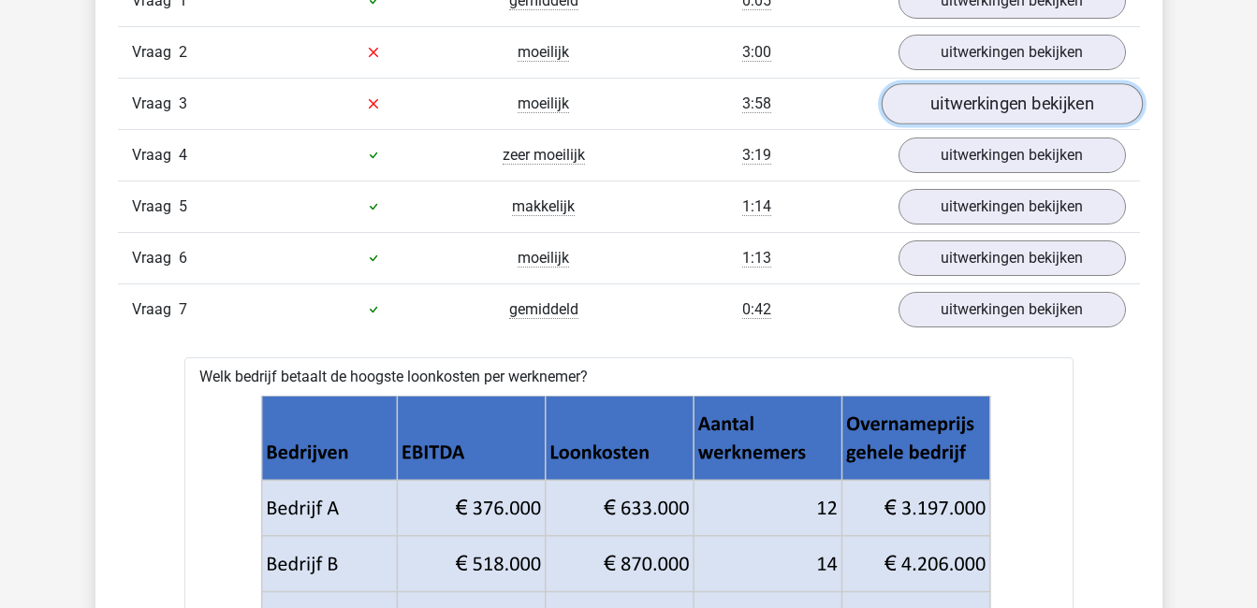
click at [1063, 97] on link "uitwerkingen bekijken" at bounding box center [1011, 103] width 261 height 41
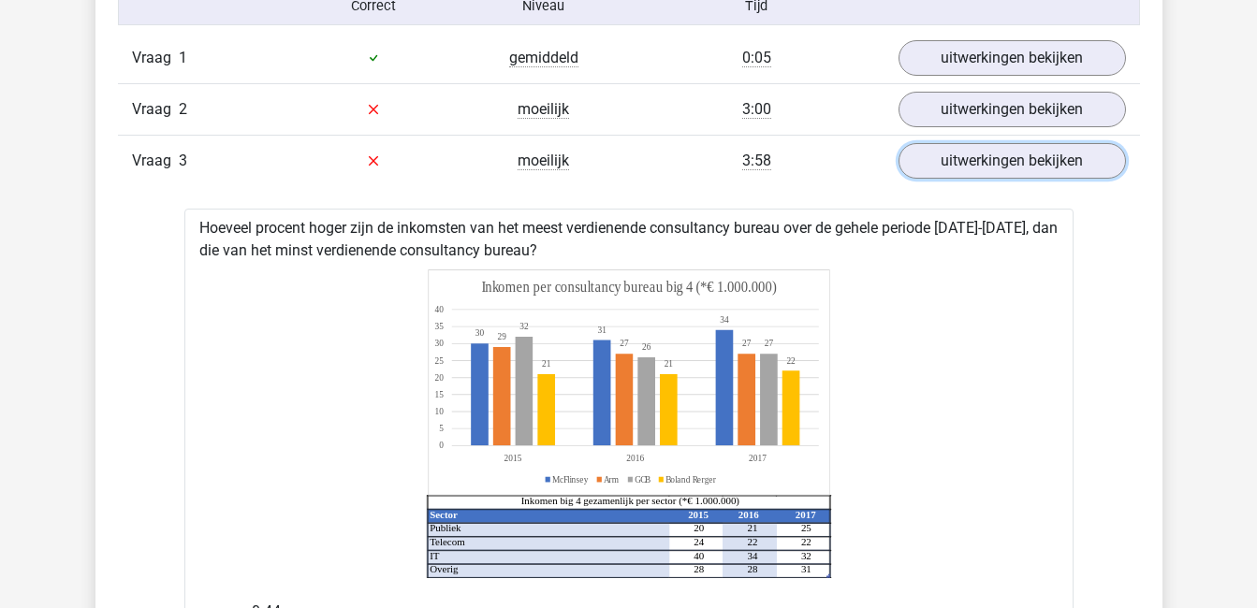
scroll to position [1252, 0]
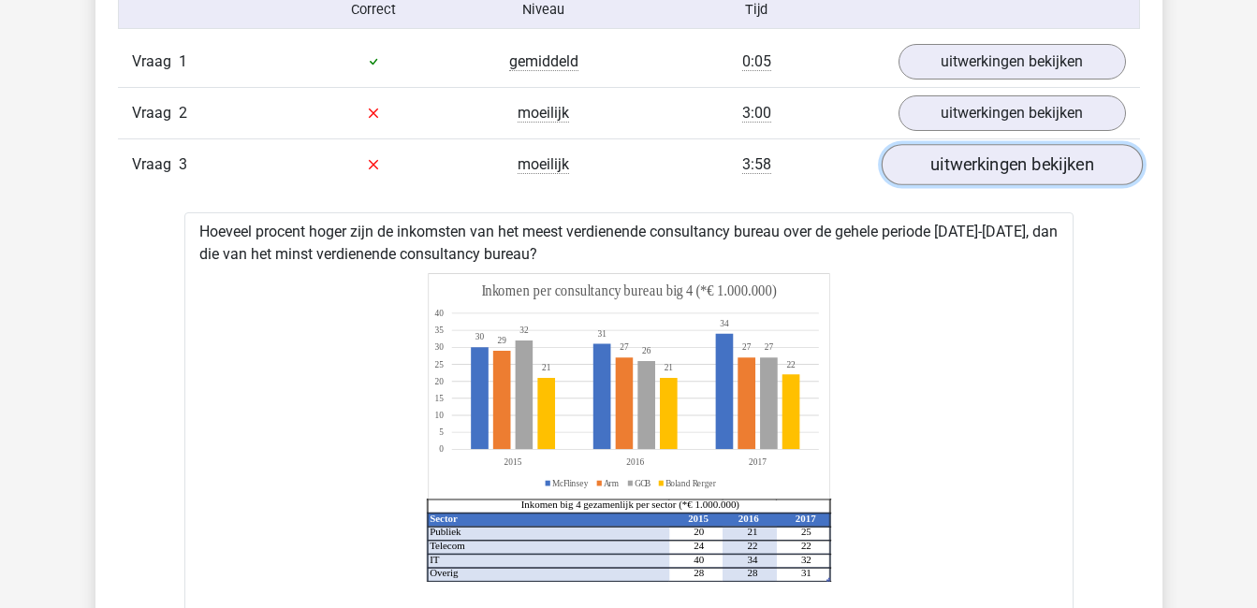
click at [983, 162] on link "uitwerkingen bekijken" at bounding box center [1011, 164] width 261 height 41
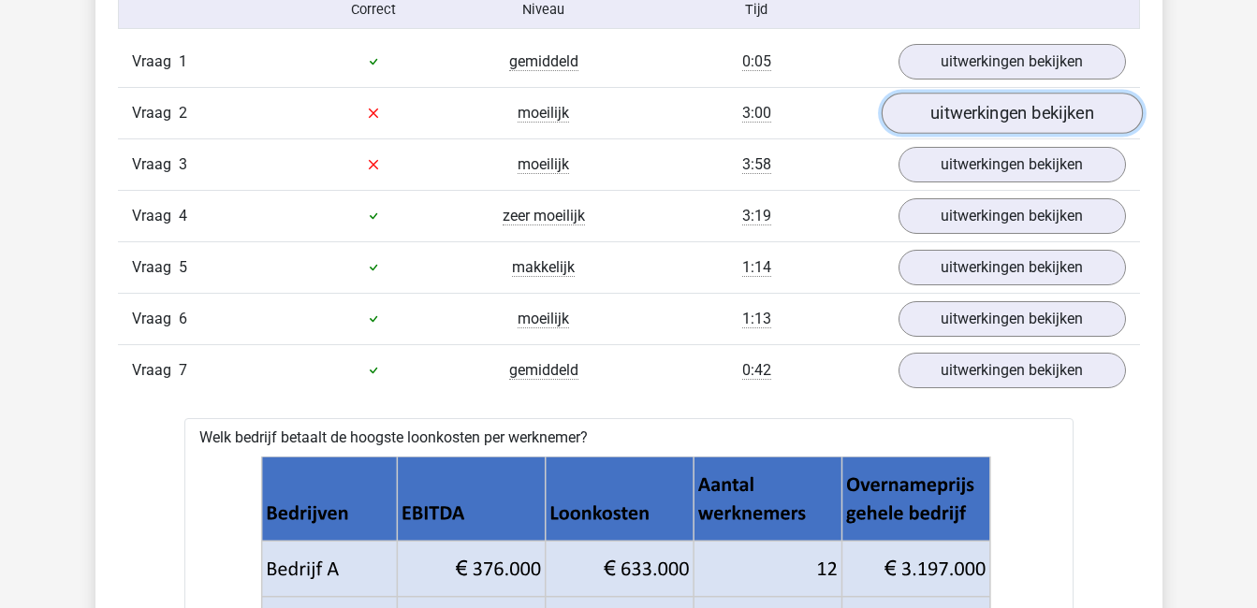
click at [988, 109] on link "uitwerkingen bekijken" at bounding box center [1011, 113] width 261 height 41
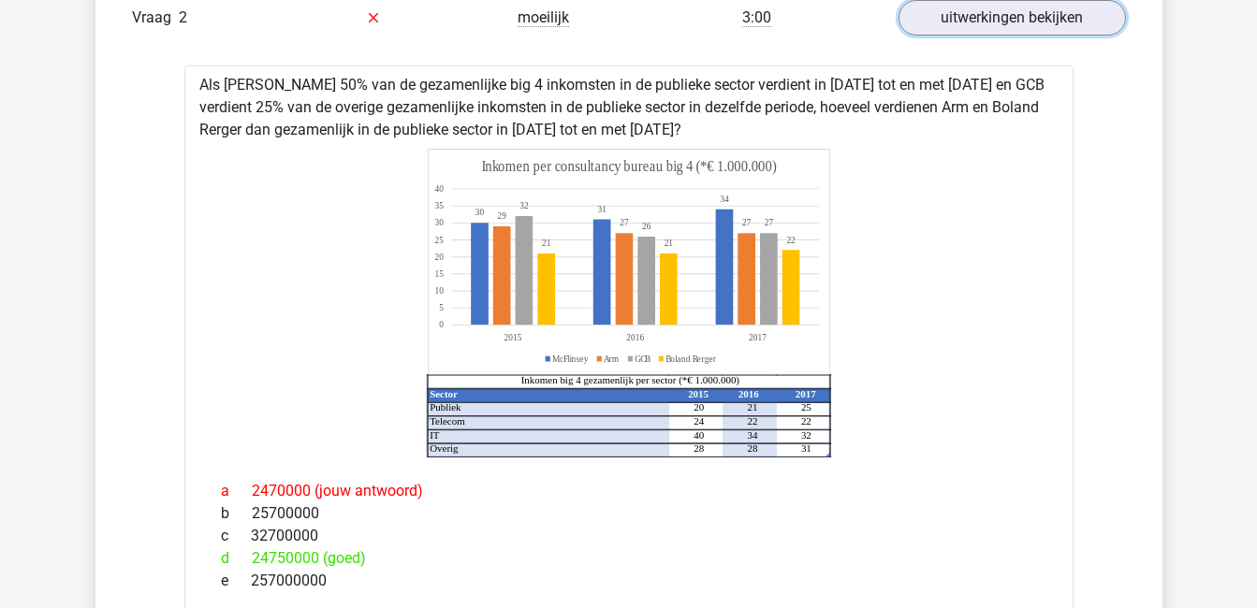
scroll to position [1349, 0]
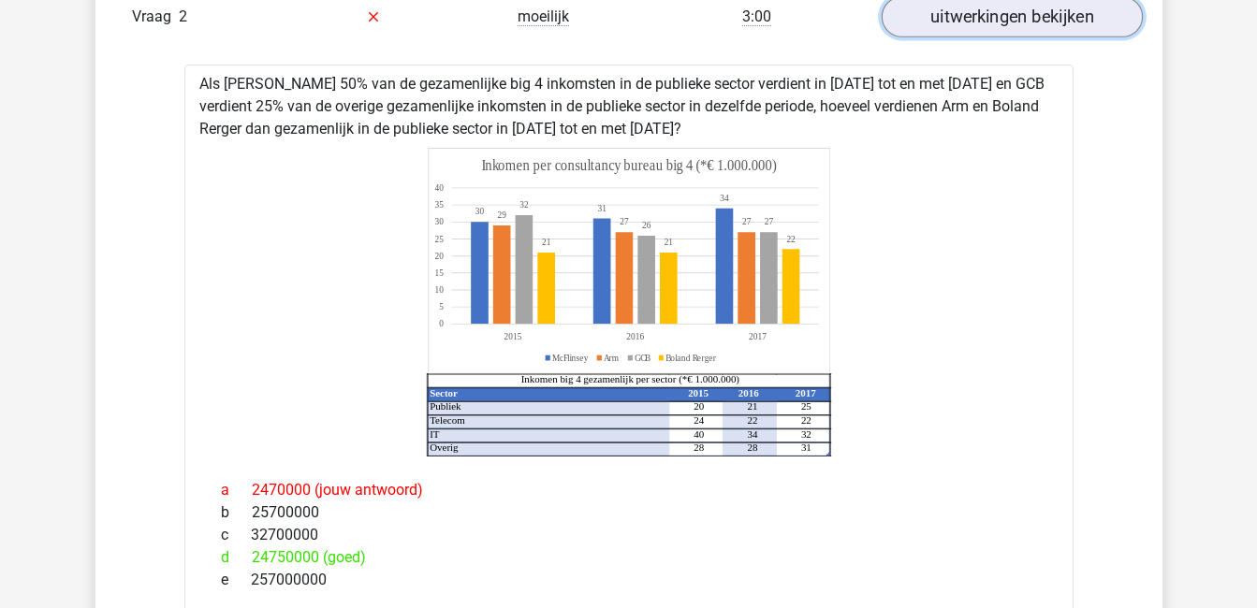
click at [993, 13] on link "uitwerkingen bekijken" at bounding box center [1011, 16] width 261 height 41
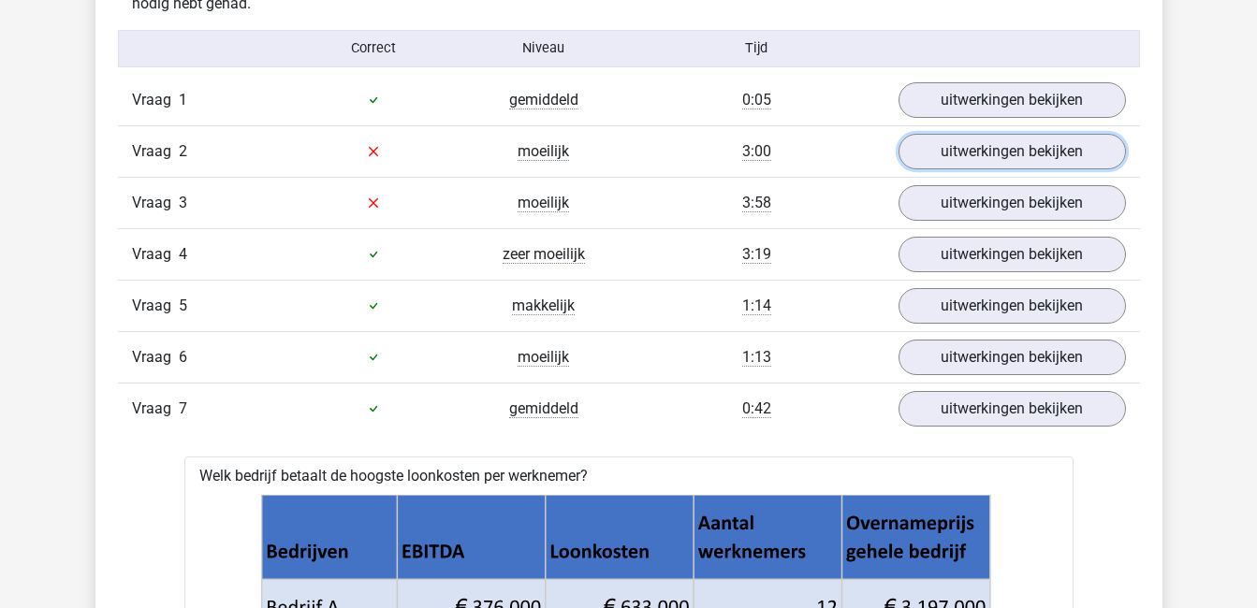
scroll to position [1228, 0]
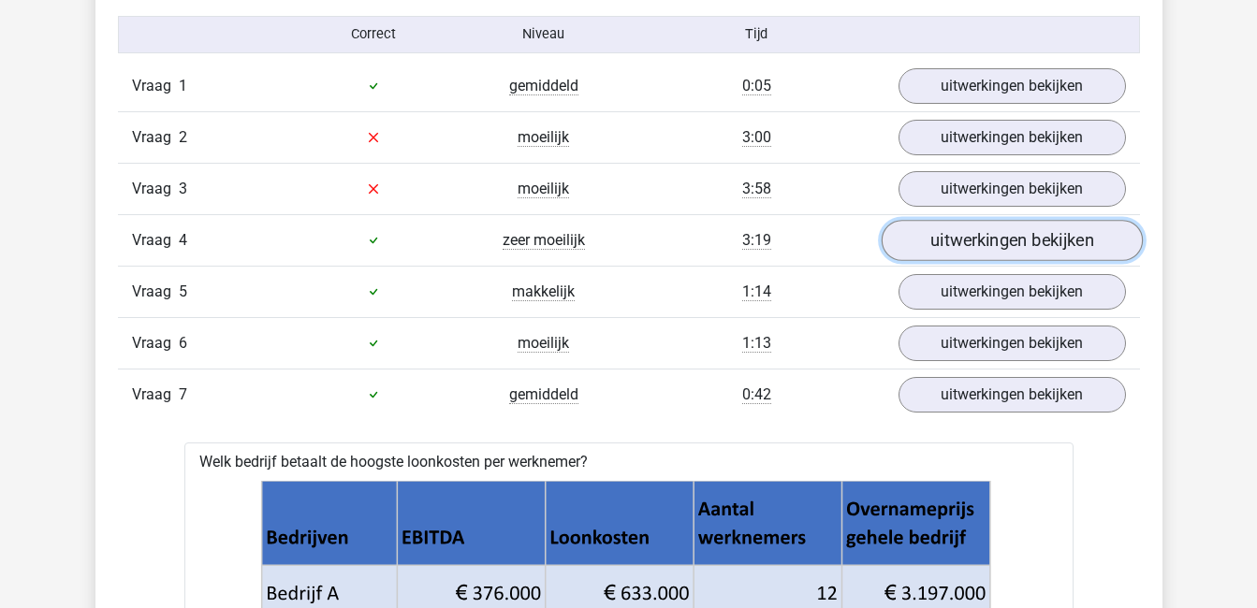
click at [976, 229] on link "uitwerkingen bekijken" at bounding box center [1011, 240] width 261 height 41
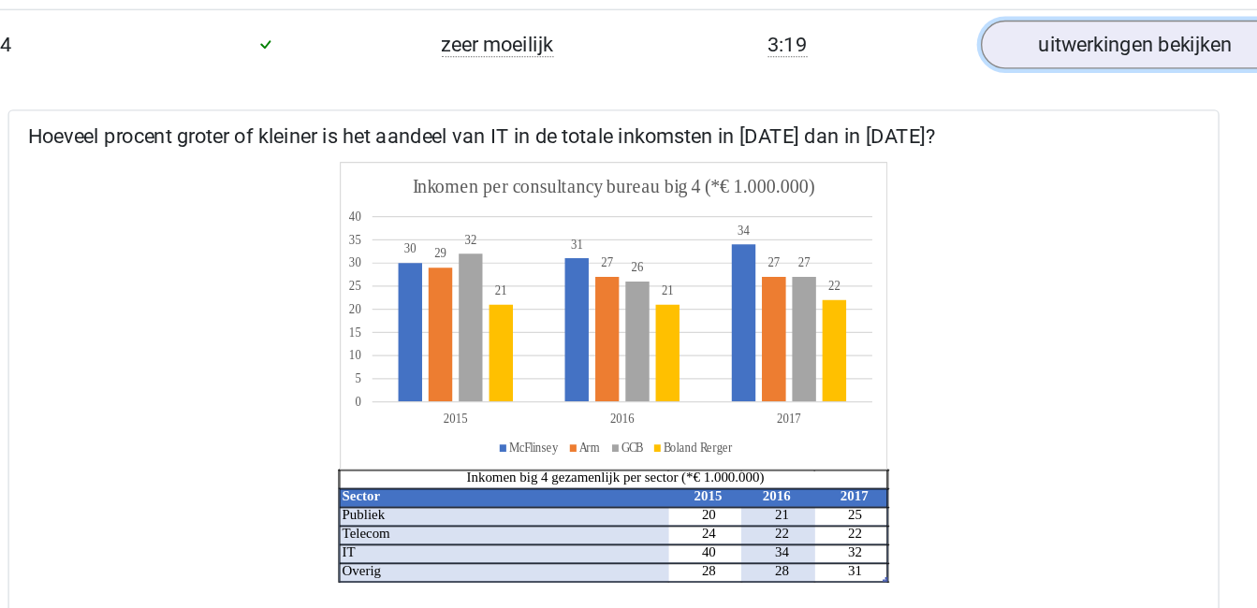
scroll to position [1278, 0]
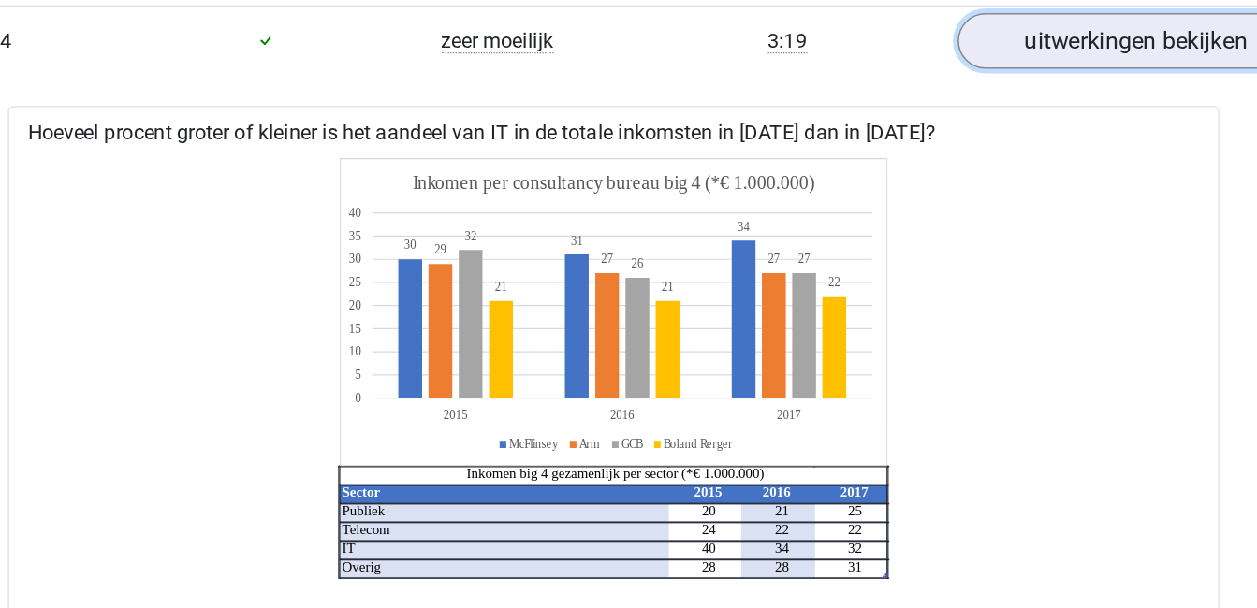
click at [978, 198] on link "uitwerkingen bekijken" at bounding box center [1011, 190] width 261 height 41
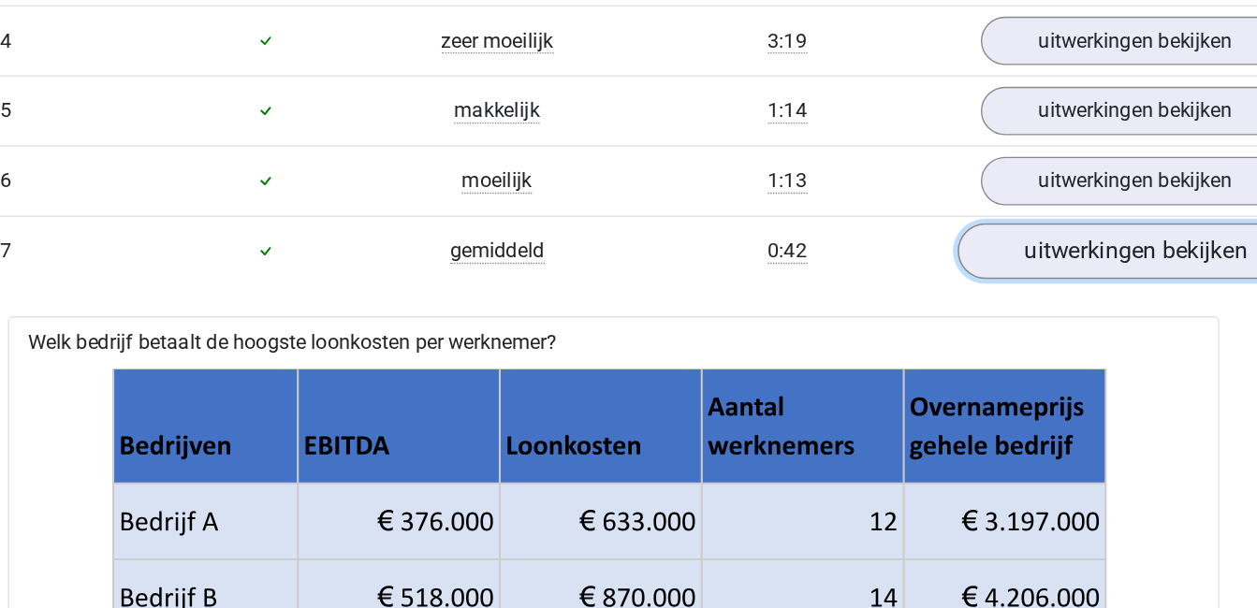
click at [1015, 342] on link "uitwerkingen bekijken" at bounding box center [1011, 345] width 261 height 41
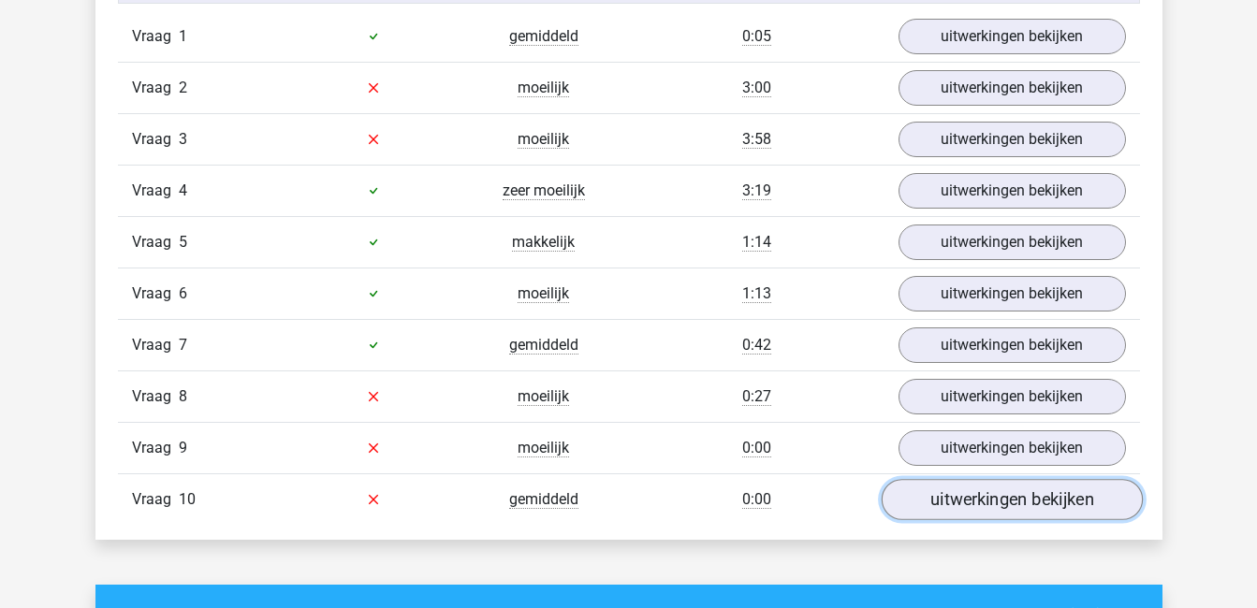
click at [1076, 509] on link "uitwerkingen bekijken" at bounding box center [1011, 499] width 261 height 41
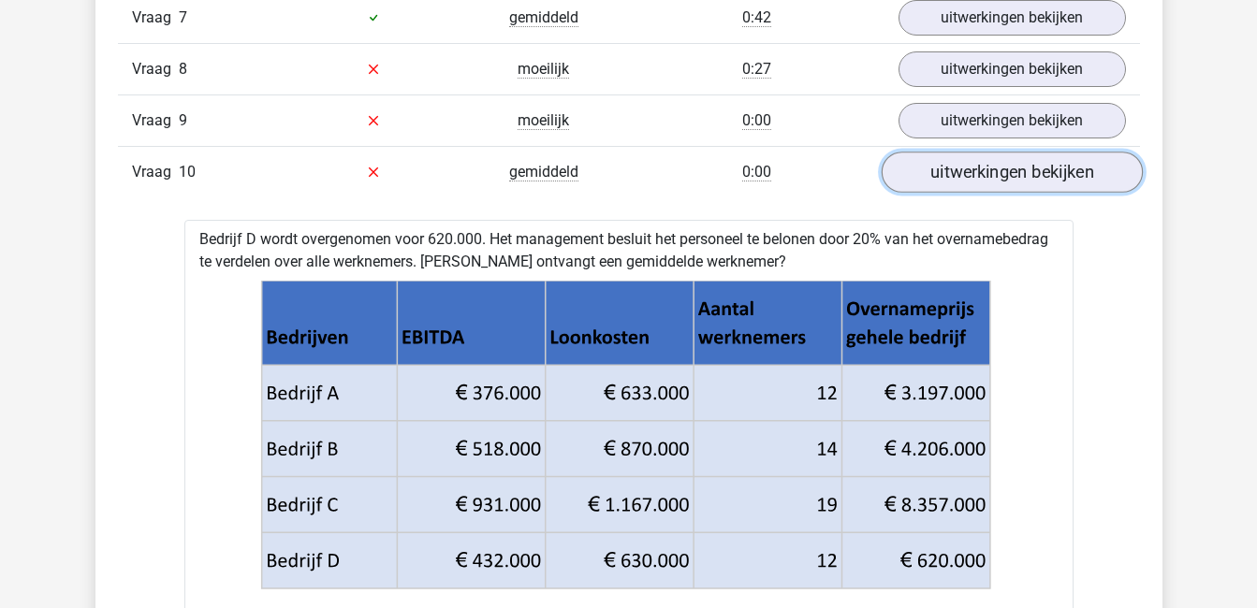
scroll to position [1606, 0]
click at [1037, 175] on link "uitwerkingen bekijken" at bounding box center [1011, 171] width 261 height 41
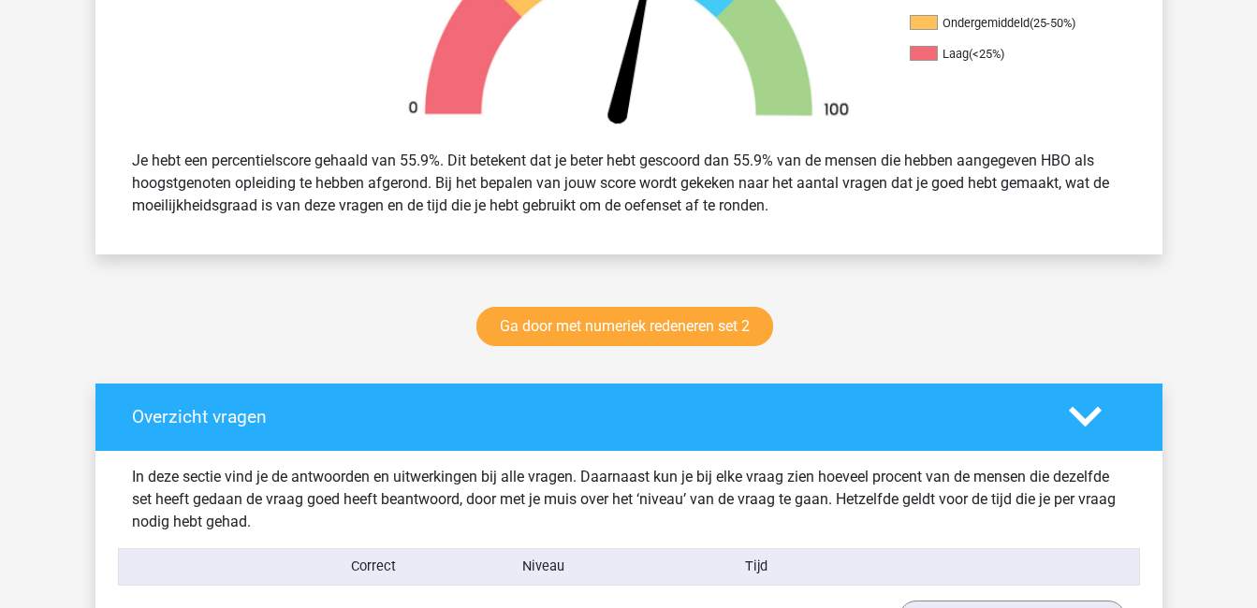
scroll to position [695, 0]
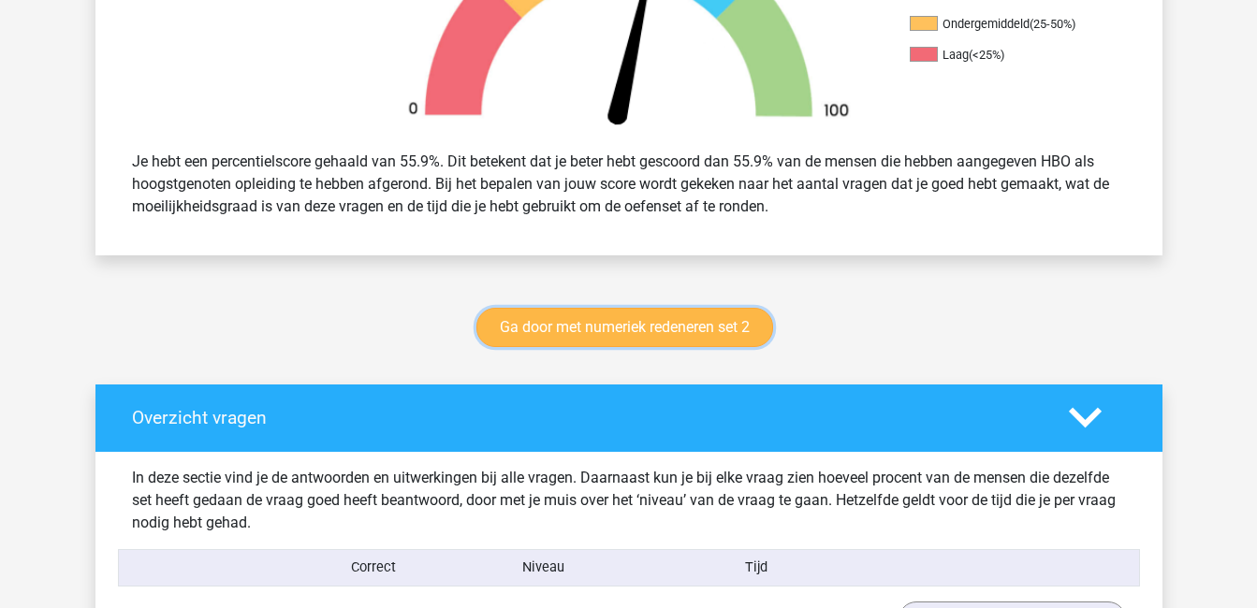
click at [717, 330] on link "Ga door met numeriek redeneren set 2" at bounding box center [624, 327] width 297 height 39
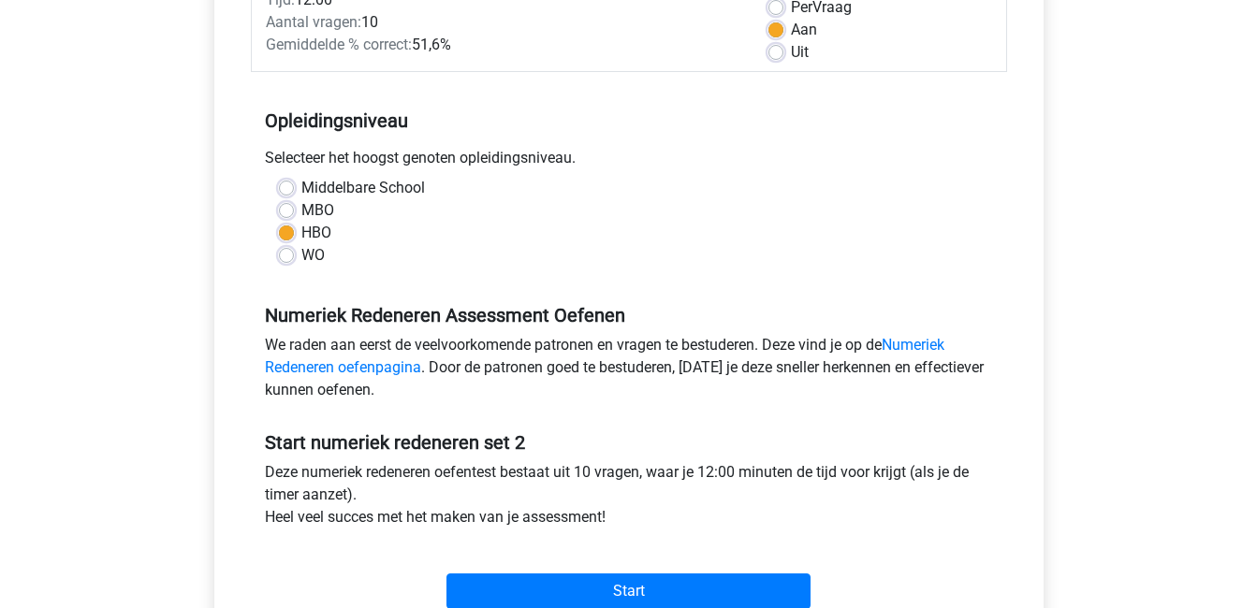
scroll to position [324, 0]
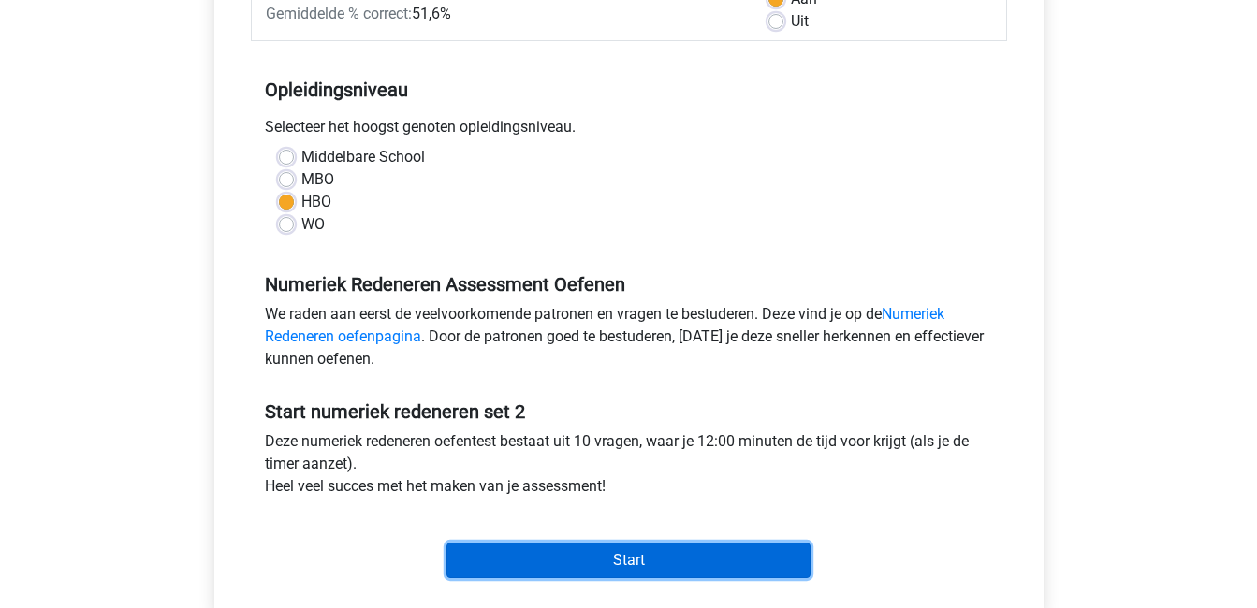
click at [702, 558] on input "Start" at bounding box center [628, 561] width 364 height 36
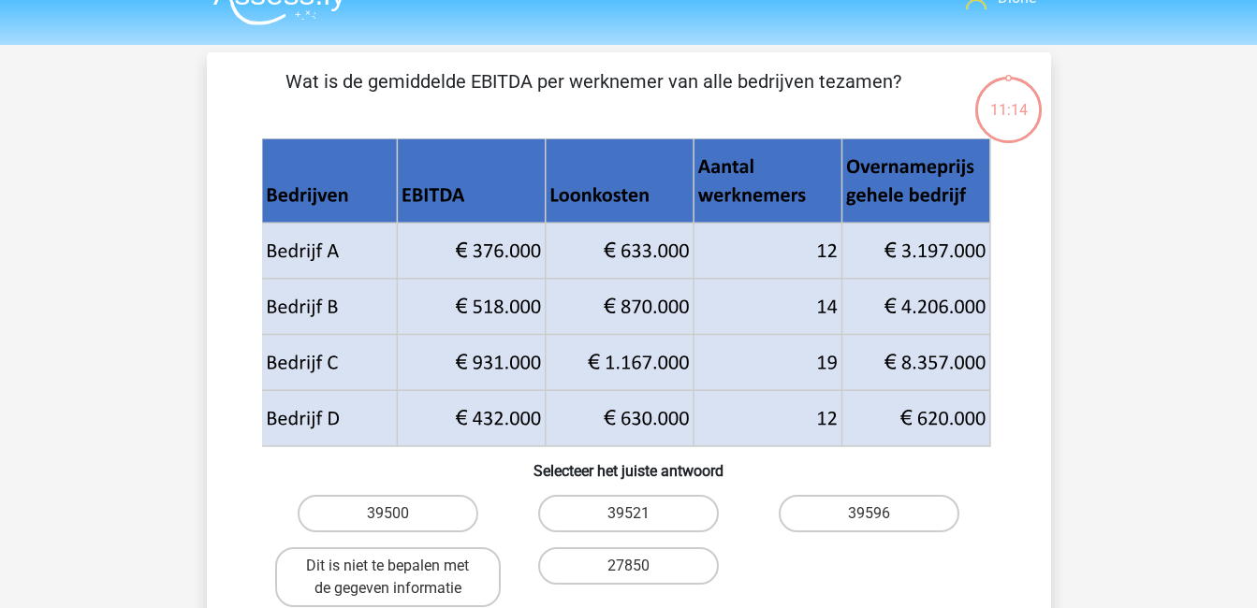
scroll to position [36, 0]
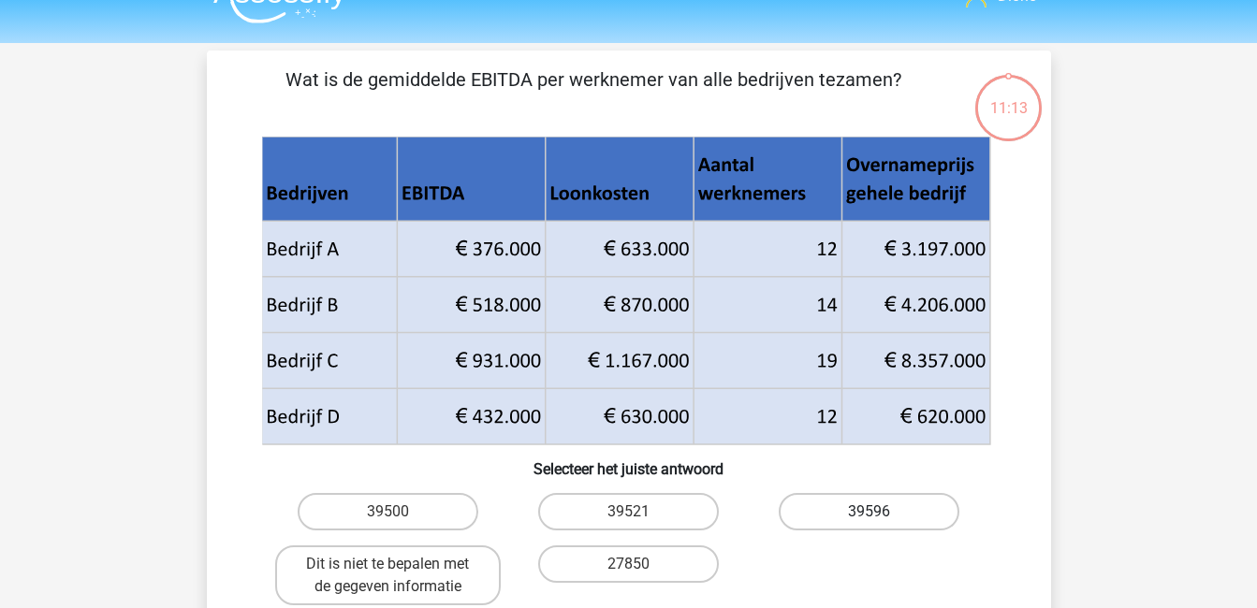
click at [881, 508] on label "39596" at bounding box center [869, 511] width 181 height 37
click at [881, 512] on input "39596" at bounding box center [876, 518] width 12 height 12
radio input "true"
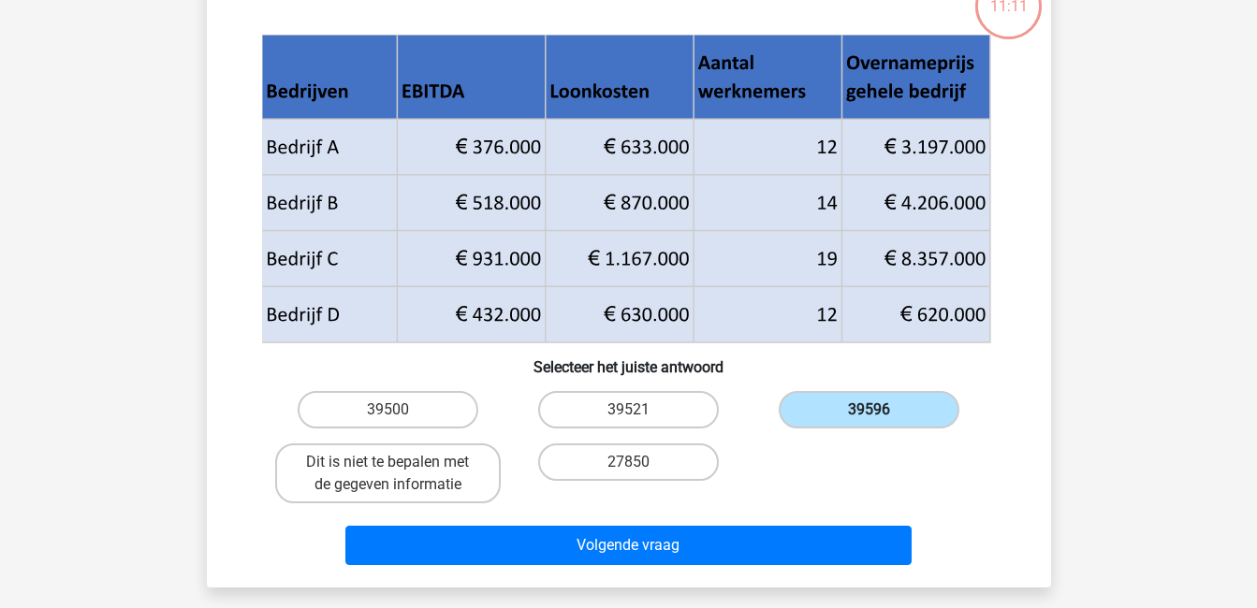
scroll to position [139, 0]
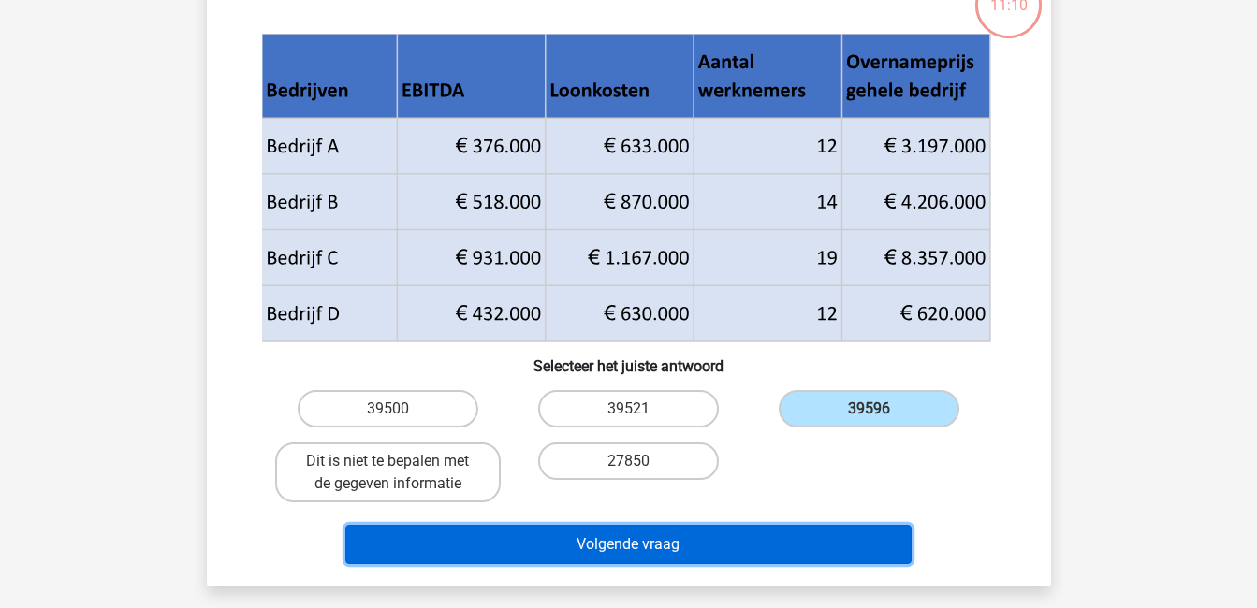
click at [822, 542] on button "Volgende vraag" at bounding box center [628, 544] width 566 height 39
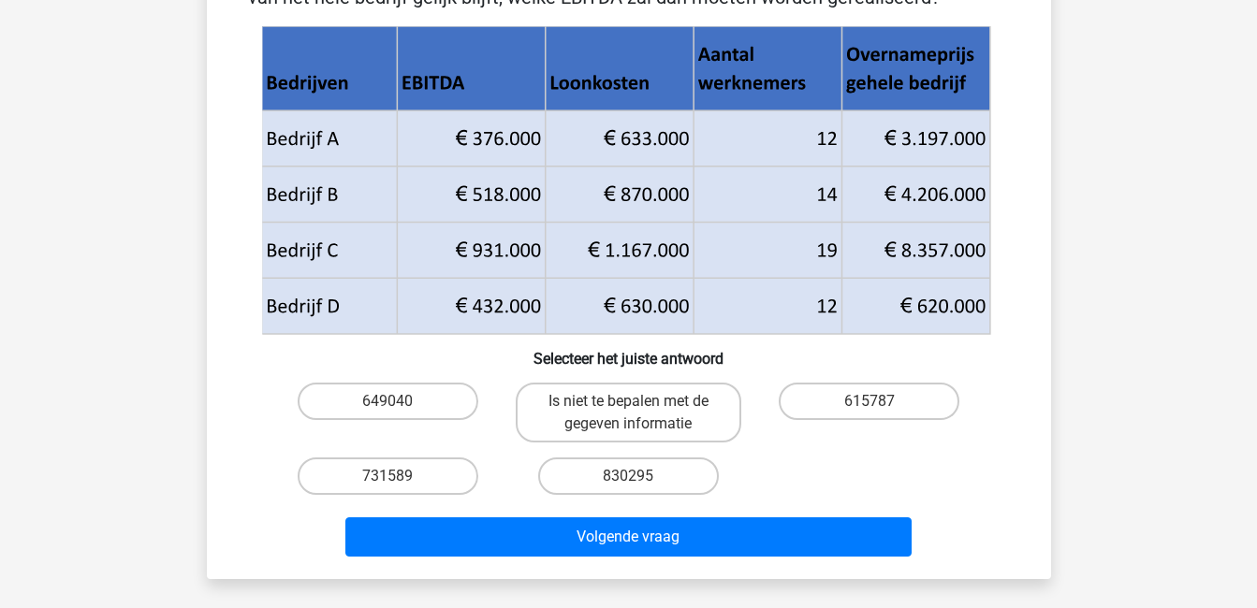
scroll to position [204, 0]
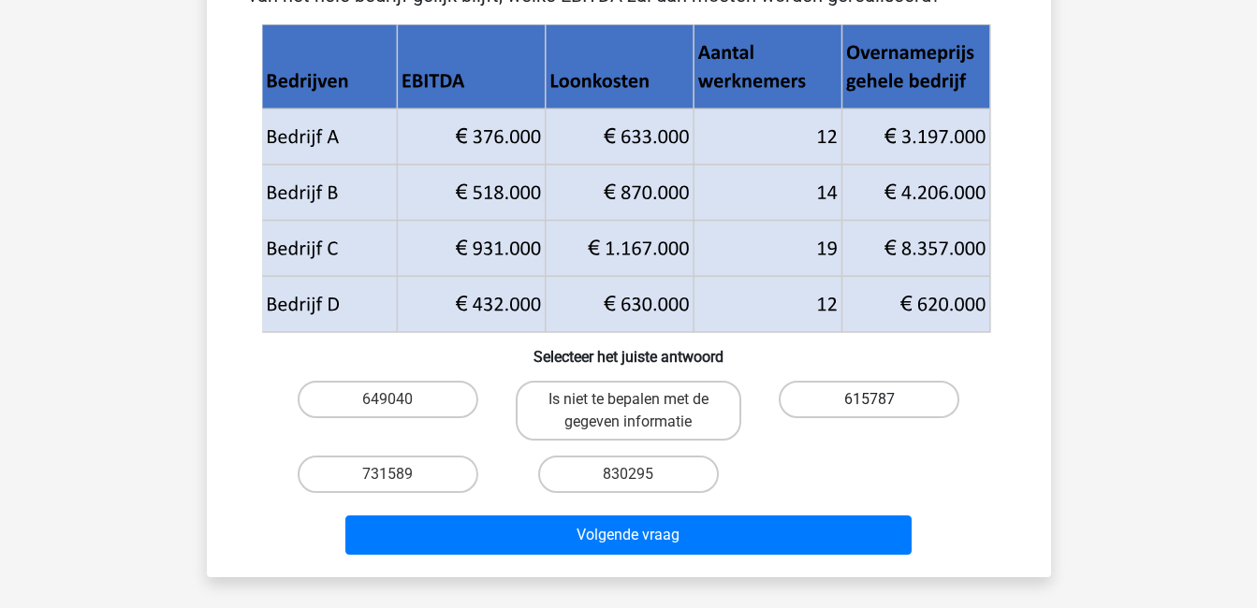
click at [859, 399] on label "615787" at bounding box center [869, 399] width 181 height 37
click at [870, 400] on input "615787" at bounding box center [876, 406] width 12 height 12
radio input "true"
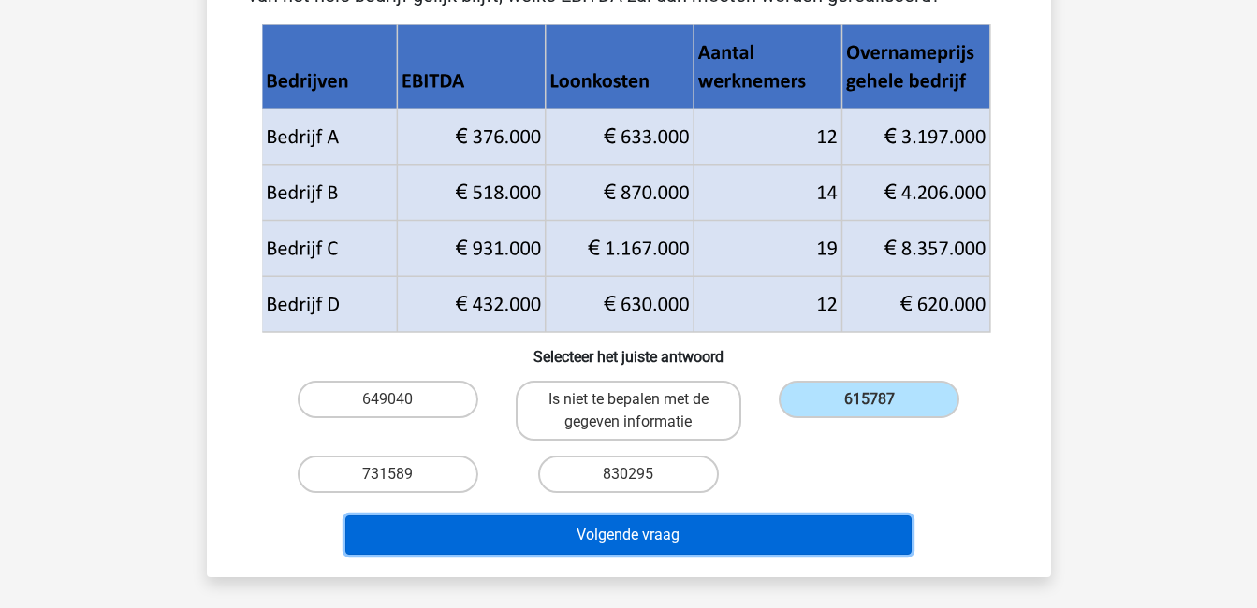
click at [835, 523] on button "Volgende vraag" at bounding box center [628, 535] width 566 height 39
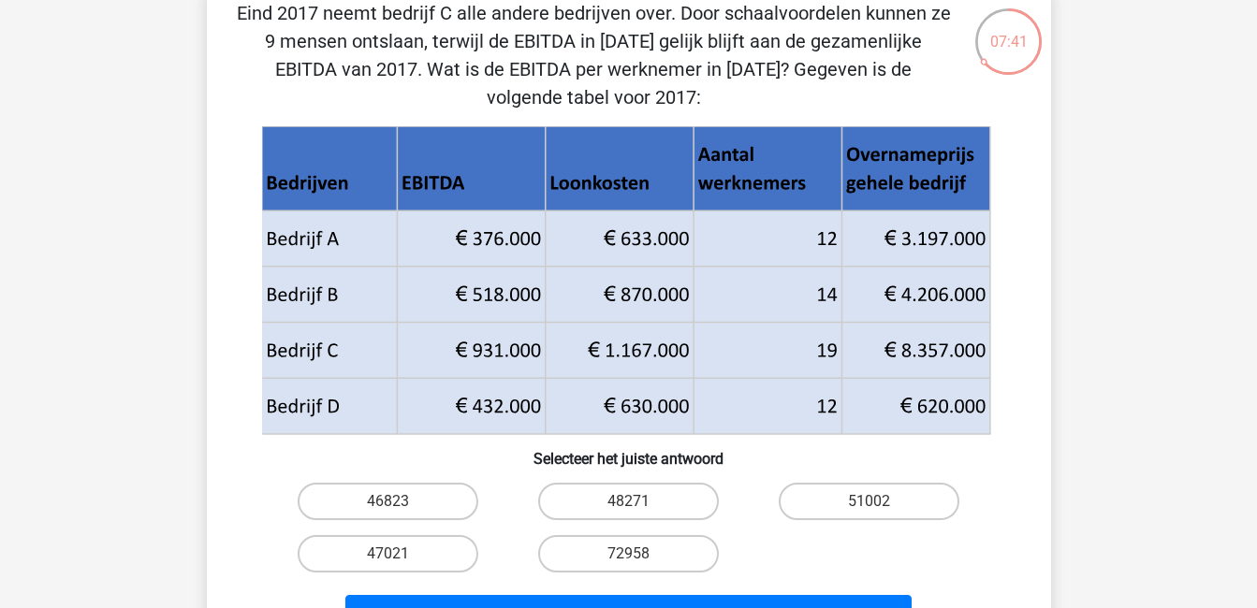
scroll to position [103, 0]
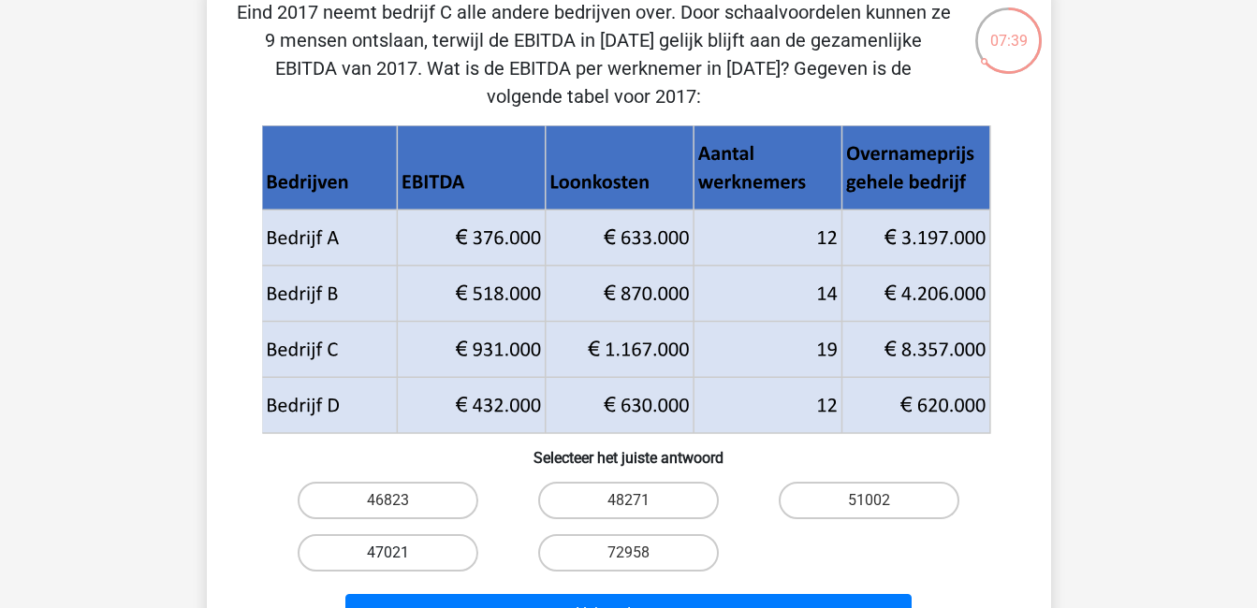
click at [415, 549] on label "47021" at bounding box center [388, 552] width 181 height 37
click at [400, 553] on input "47021" at bounding box center [394, 559] width 12 height 12
radio input "true"
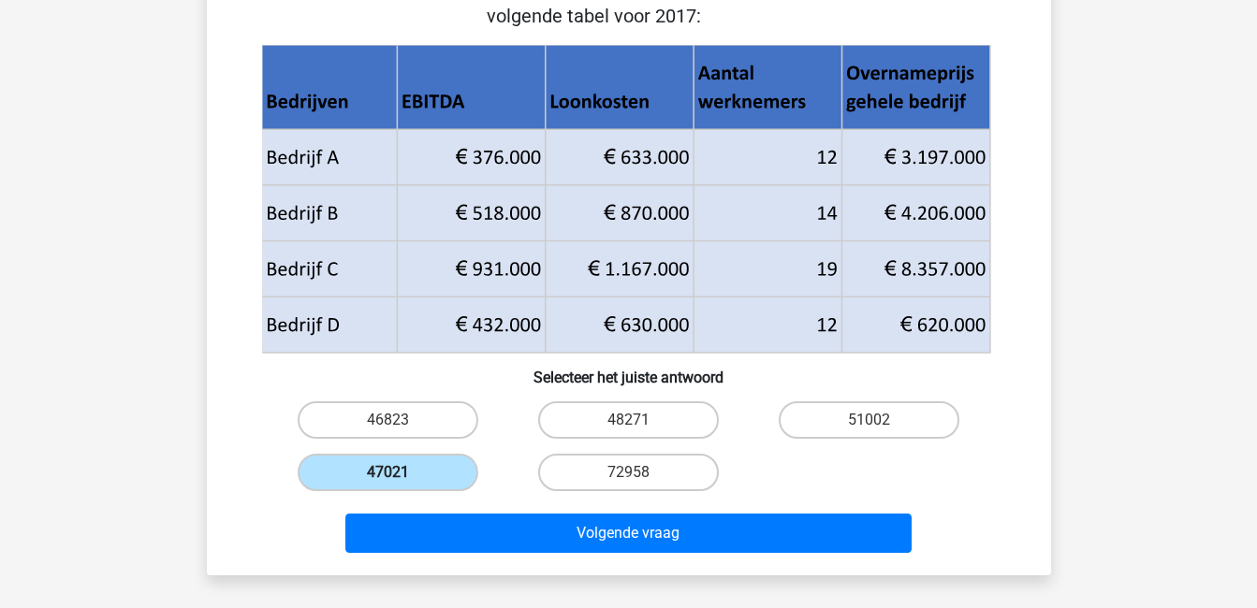
scroll to position [187, 0]
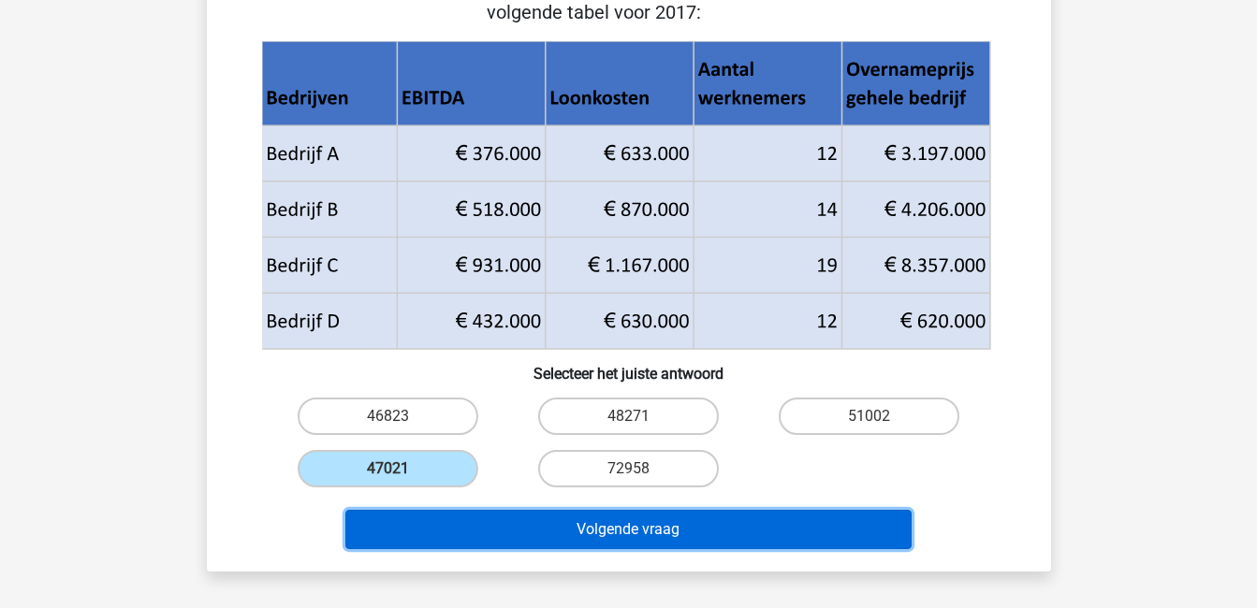
click at [454, 522] on button "Volgende vraag" at bounding box center [628, 529] width 566 height 39
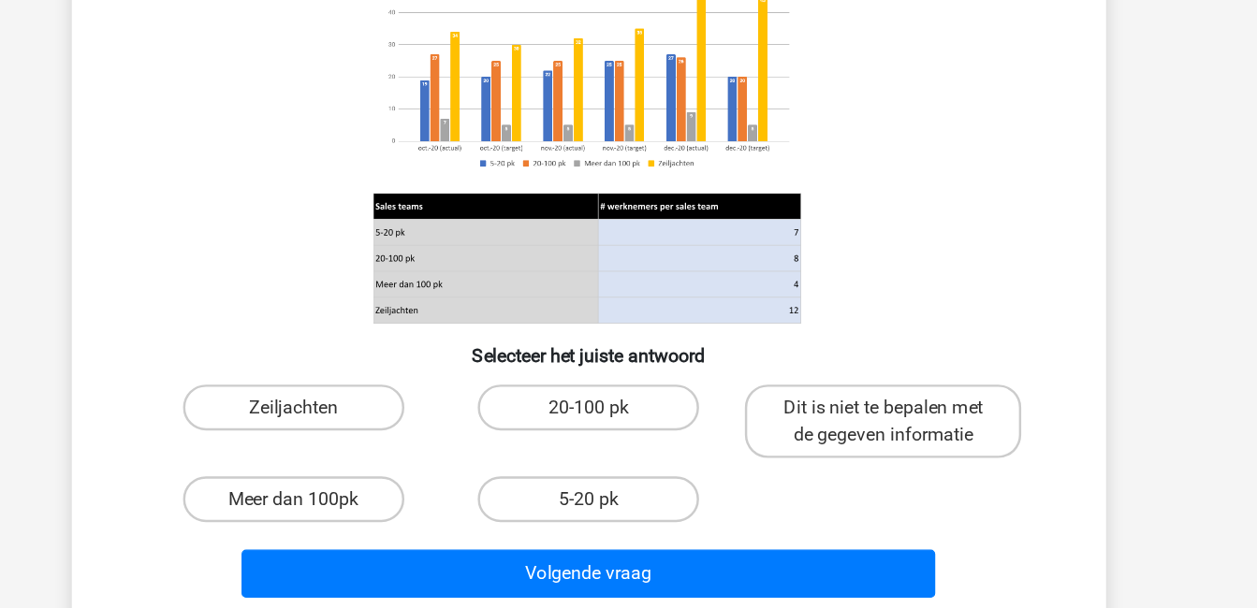
scroll to position [104, 0]
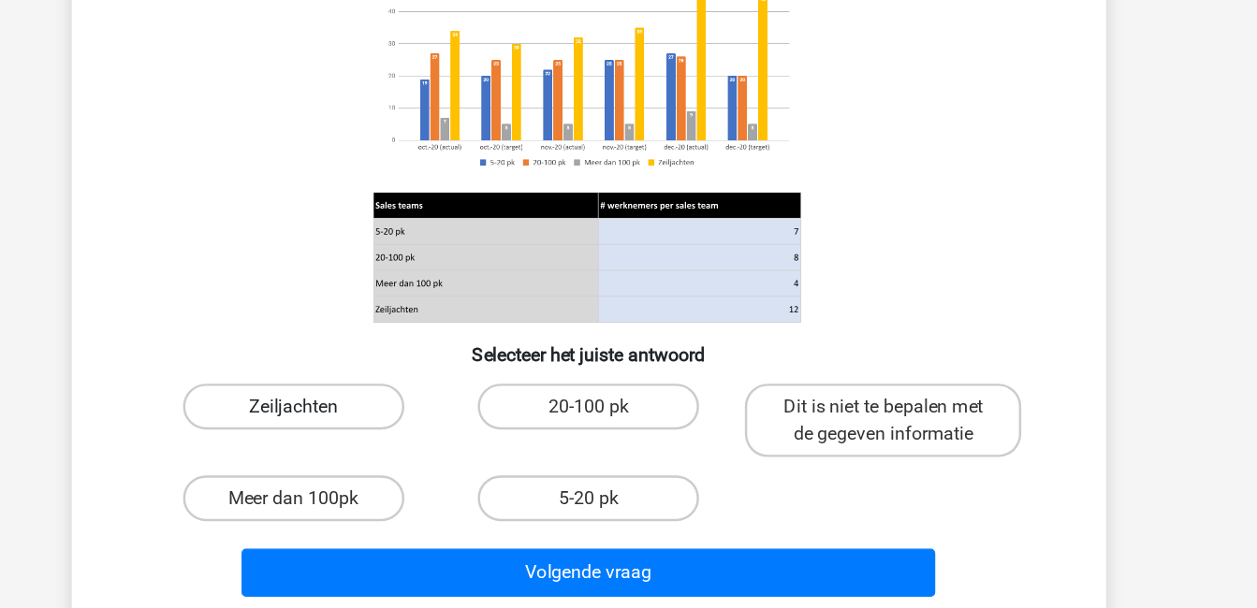
click at [431, 441] on label "Zeiljachten" at bounding box center [388, 443] width 181 height 37
click at [400, 444] on input "Zeiljachten" at bounding box center [394, 450] width 12 height 12
radio input "true"
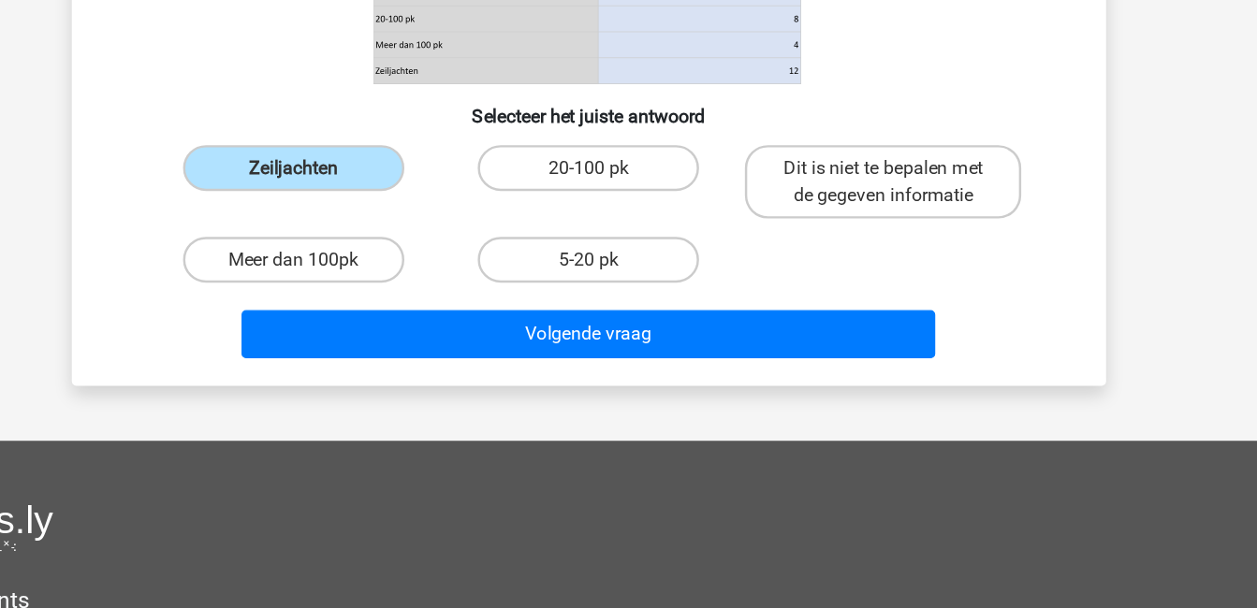
scroll to position [313, 0]
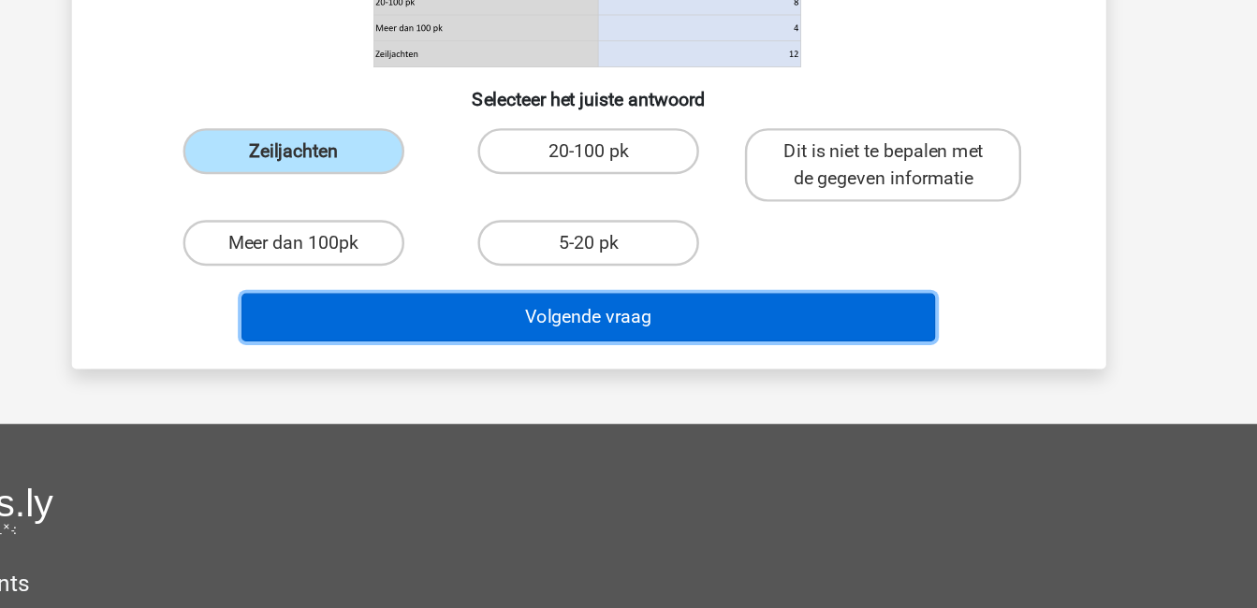
click at [858, 372] on button "Volgende vraag" at bounding box center [628, 370] width 566 height 39
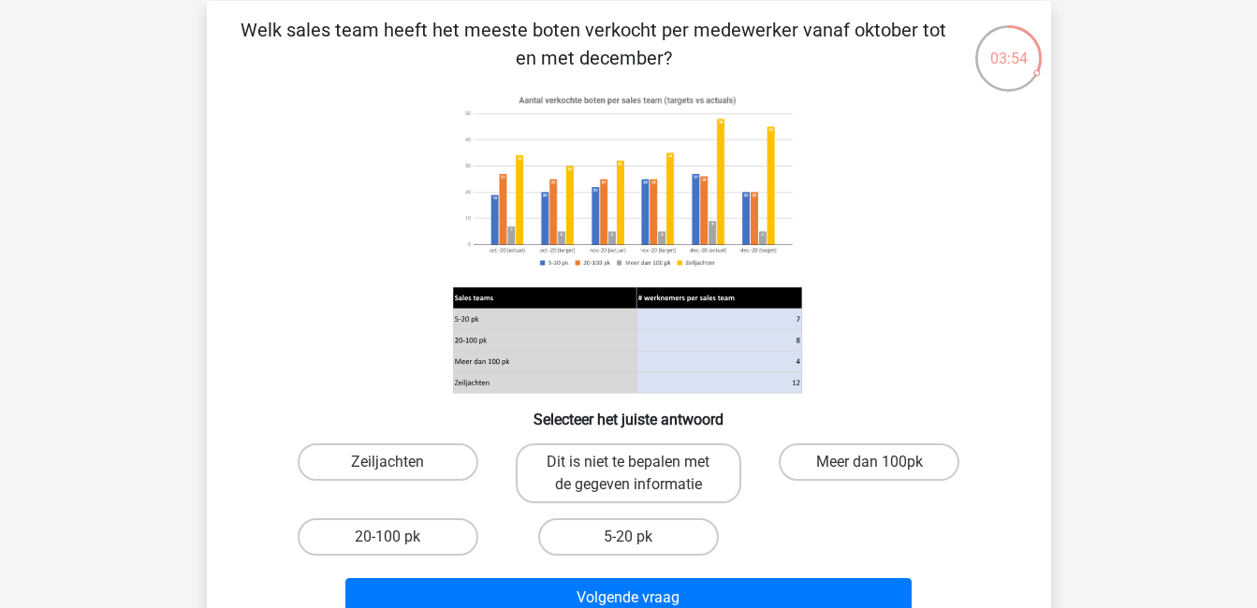
scroll to position [149, 0]
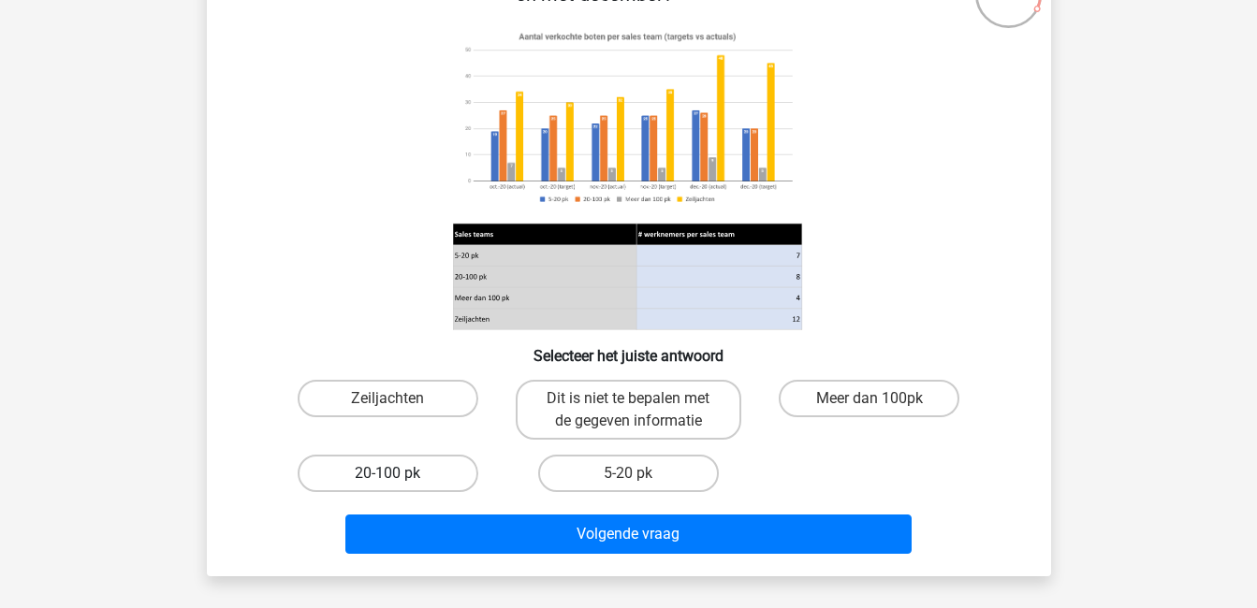
click at [357, 466] on label "20-100 pk" at bounding box center [388, 473] width 181 height 37
click at [388, 474] on input "20-100 pk" at bounding box center [394, 480] width 12 height 12
radio input "true"
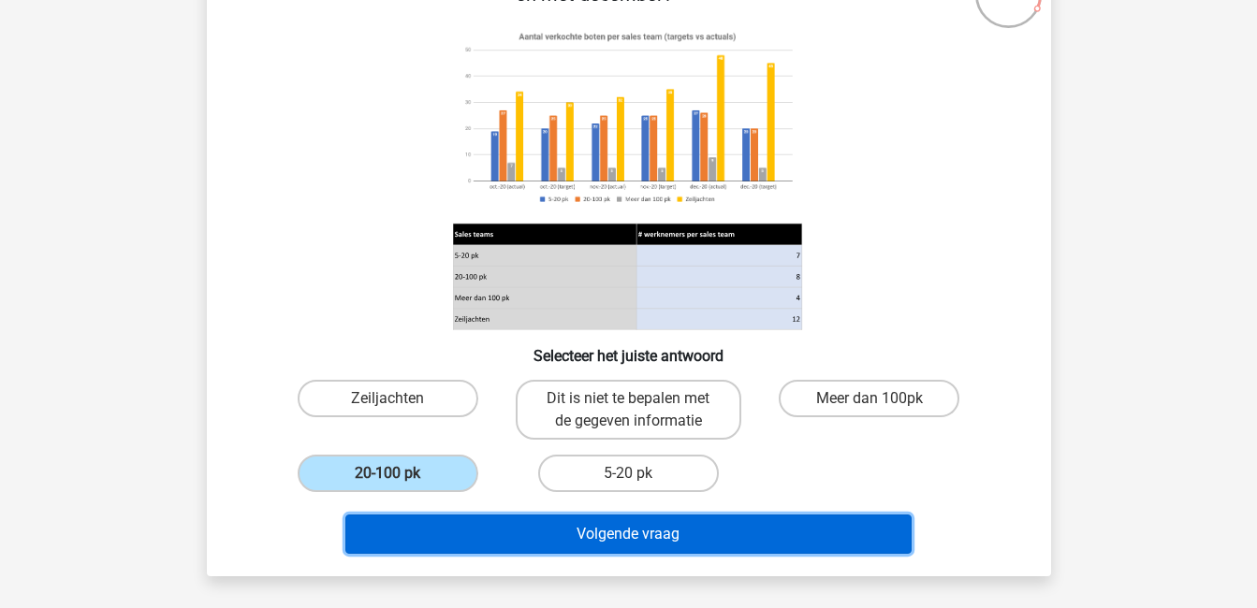
click at [541, 536] on button "Volgende vraag" at bounding box center [628, 534] width 566 height 39
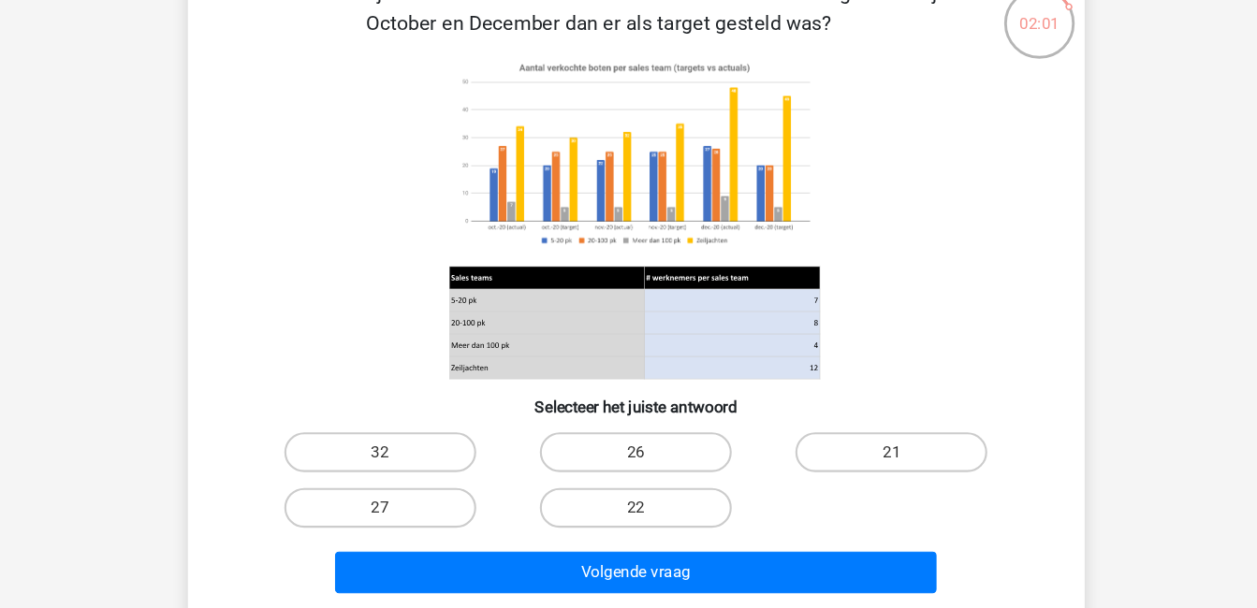
scroll to position [88, 0]
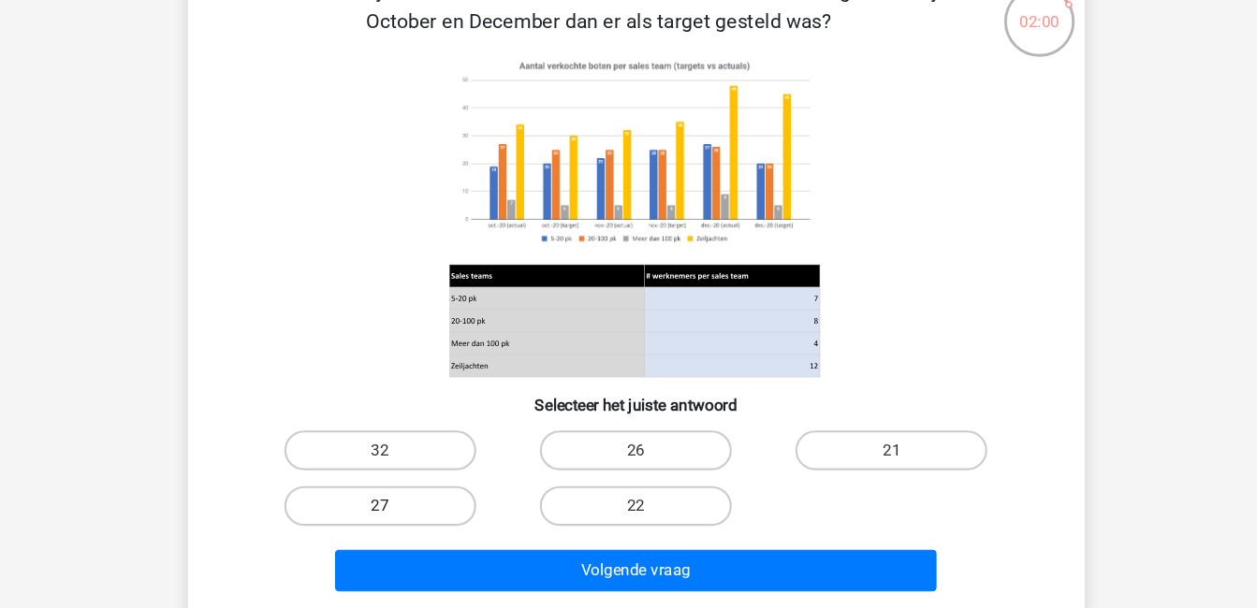
click at [408, 501] on label "27" at bounding box center [388, 511] width 181 height 37
click at [400, 512] on input "27" at bounding box center [394, 518] width 12 height 12
radio input "true"
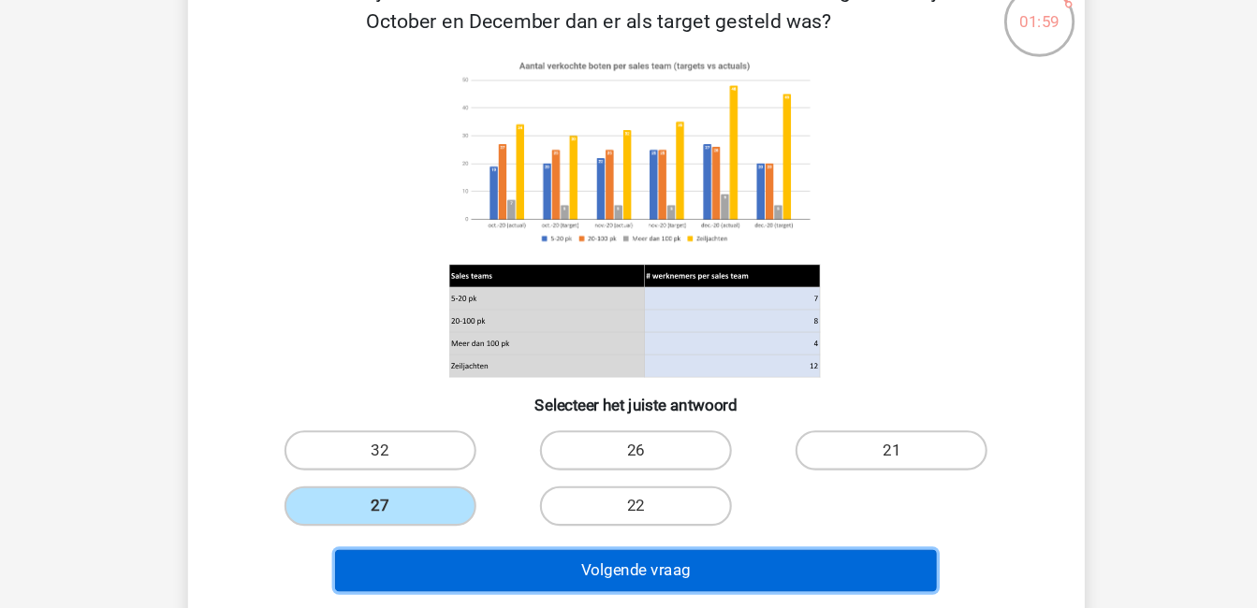
click at [569, 564] on button "Volgende vraag" at bounding box center [628, 572] width 566 height 39
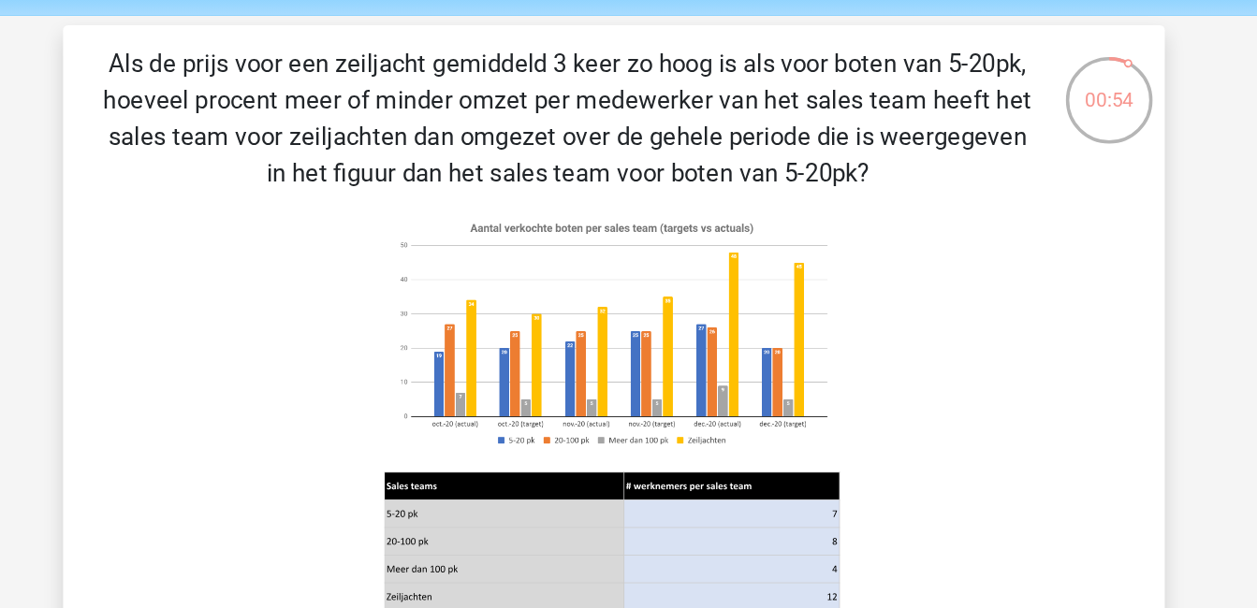
scroll to position [61, 0]
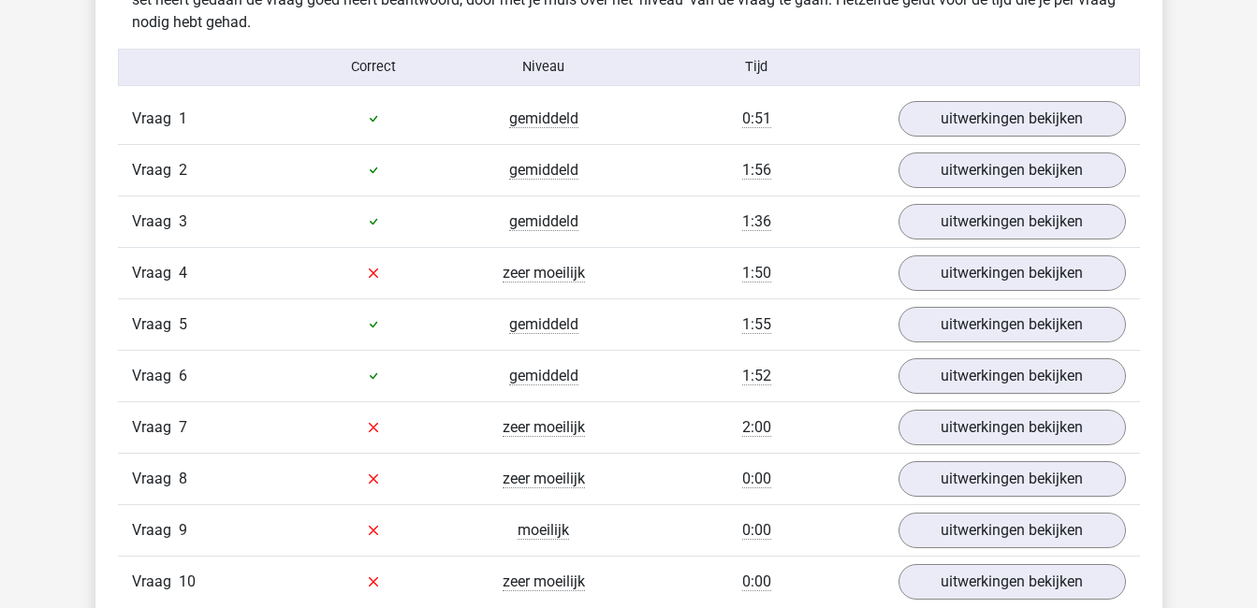
scroll to position [1190, 0]
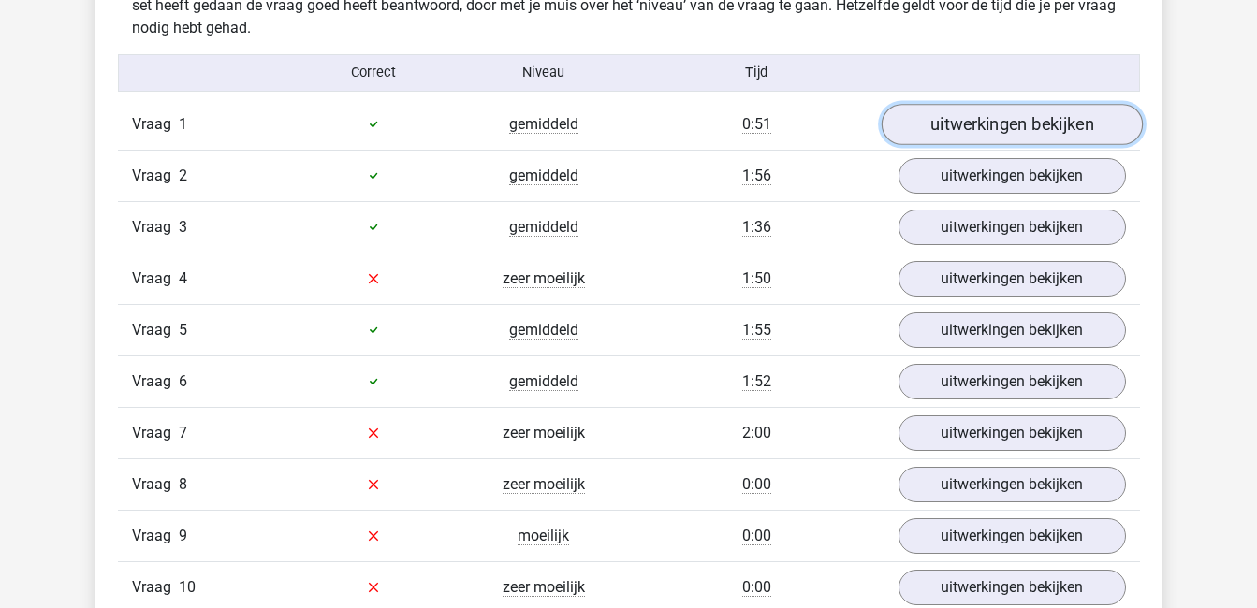
click at [975, 114] on link "uitwerkingen bekijken" at bounding box center [1011, 124] width 261 height 41
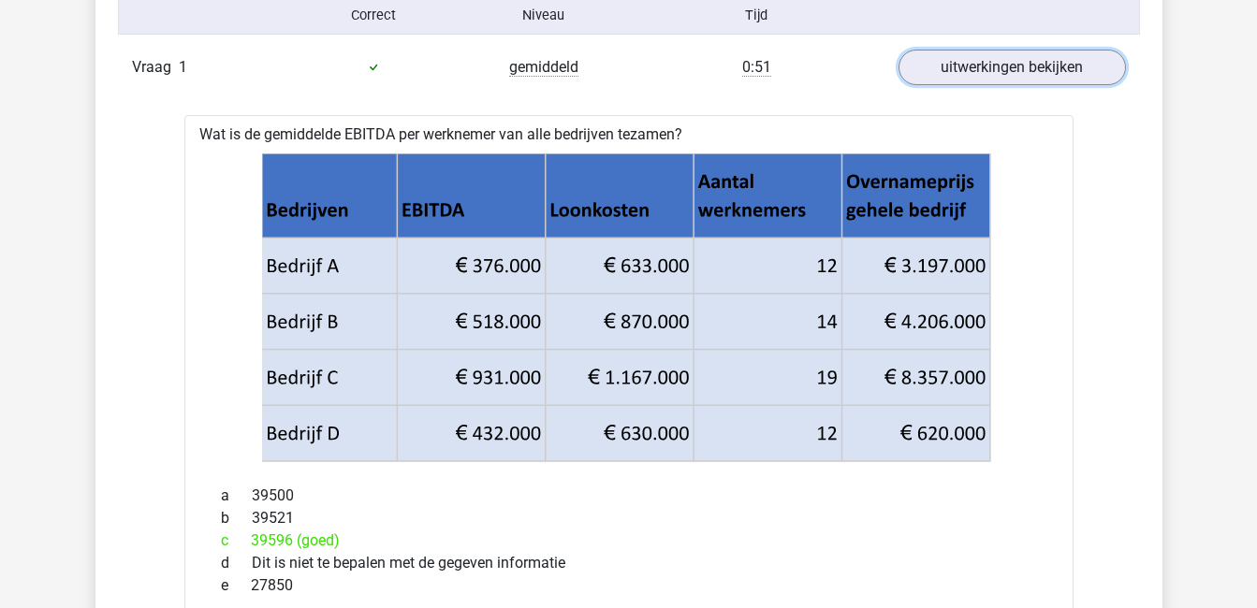
scroll to position [1264, 0]
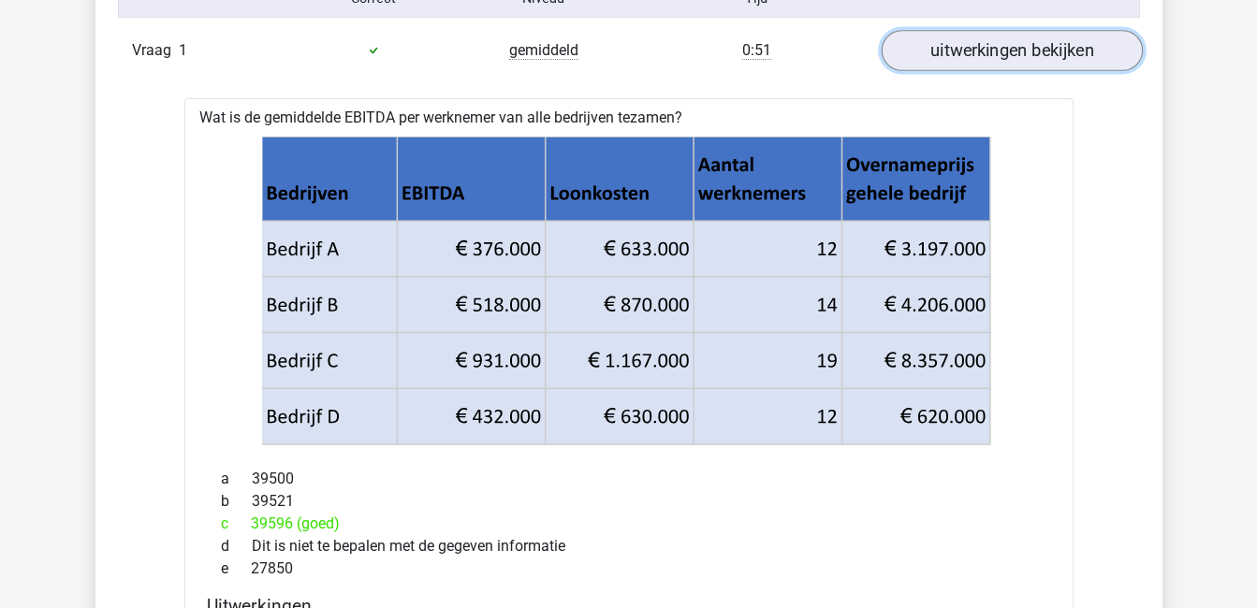
click at [973, 55] on link "uitwerkingen bekijken" at bounding box center [1011, 50] width 261 height 41
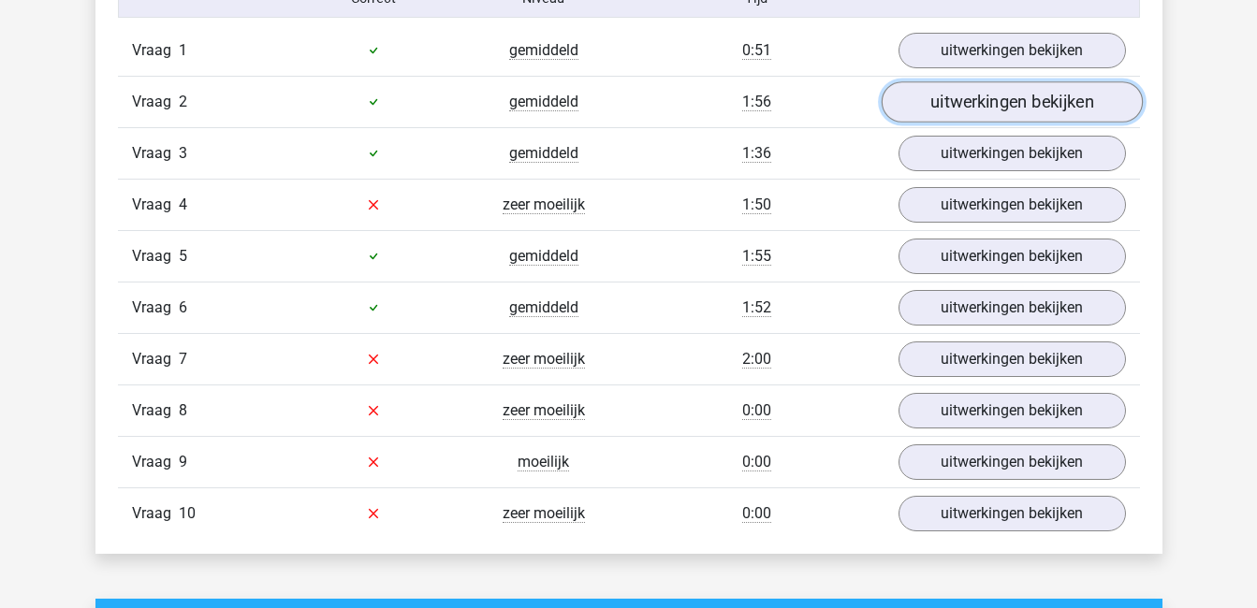
click at [981, 104] on link "uitwerkingen bekijken" at bounding box center [1011, 101] width 261 height 41
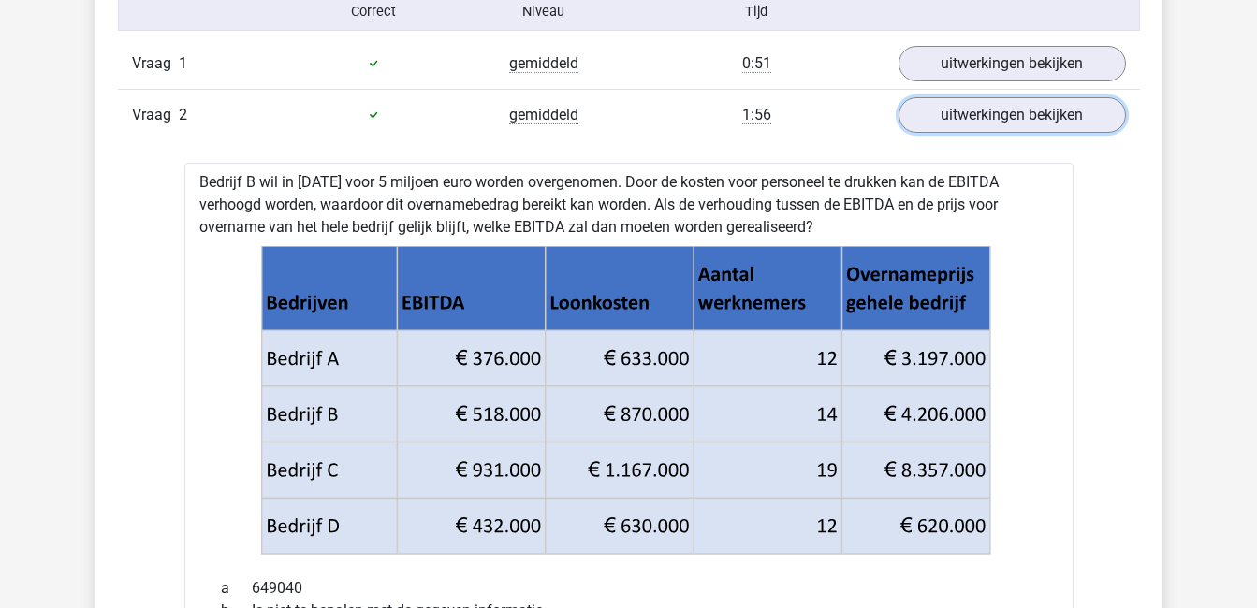
scroll to position [1247, 0]
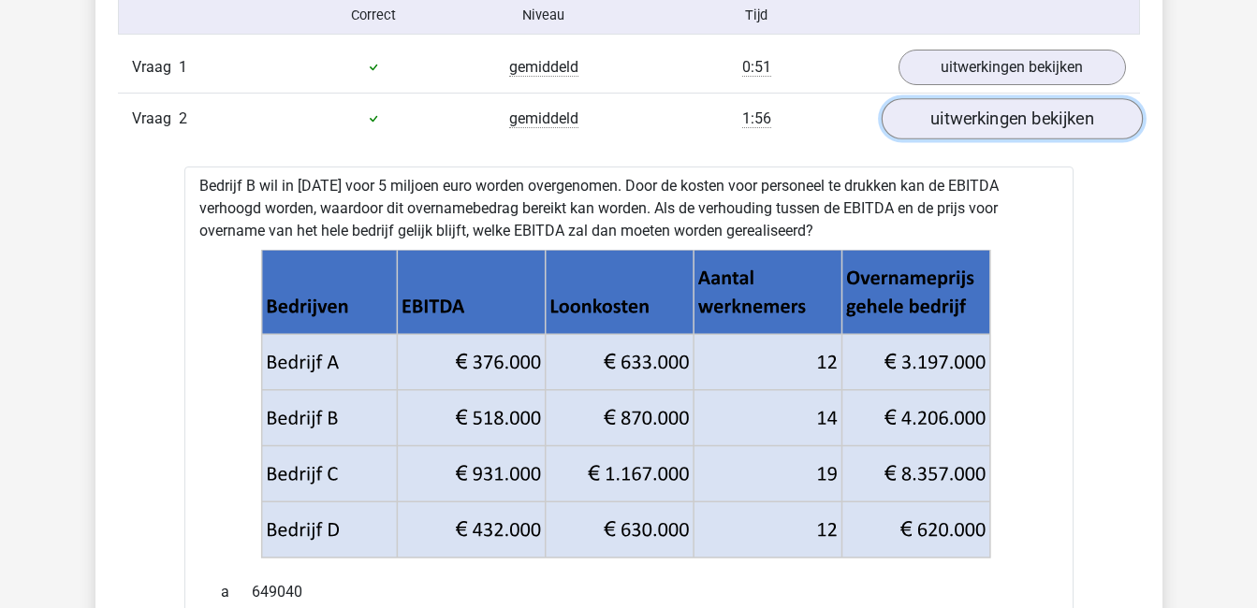
click at [1061, 113] on link "uitwerkingen bekijken" at bounding box center [1011, 118] width 261 height 41
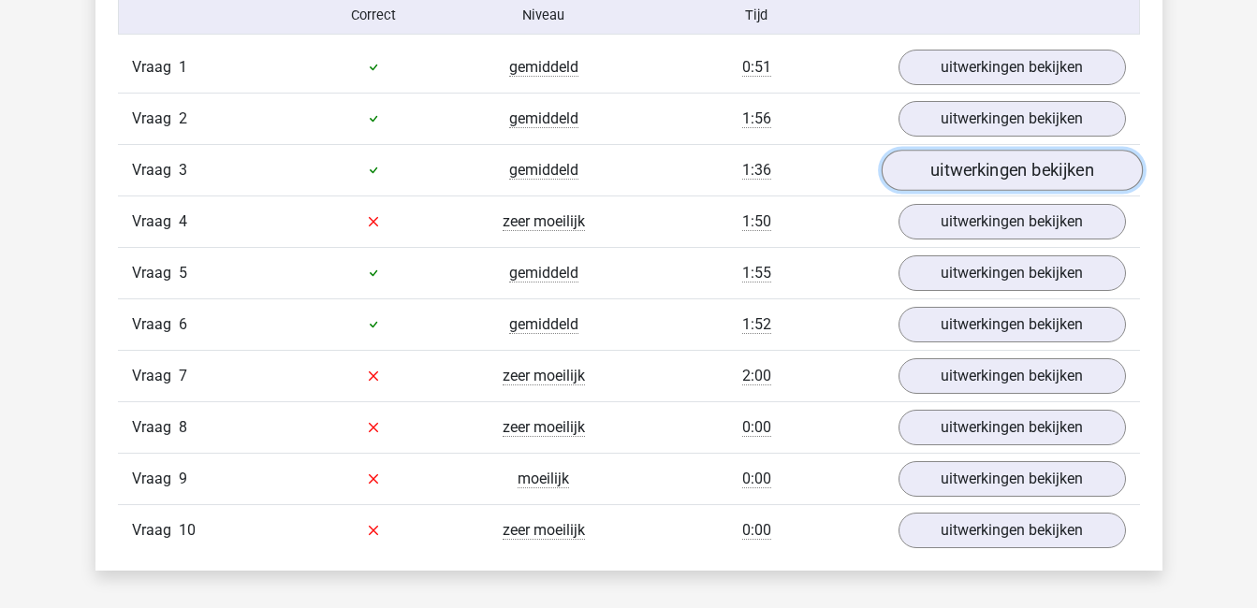
click at [1061, 161] on link "uitwerkingen bekijken" at bounding box center [1011, 170] width 261 height 41
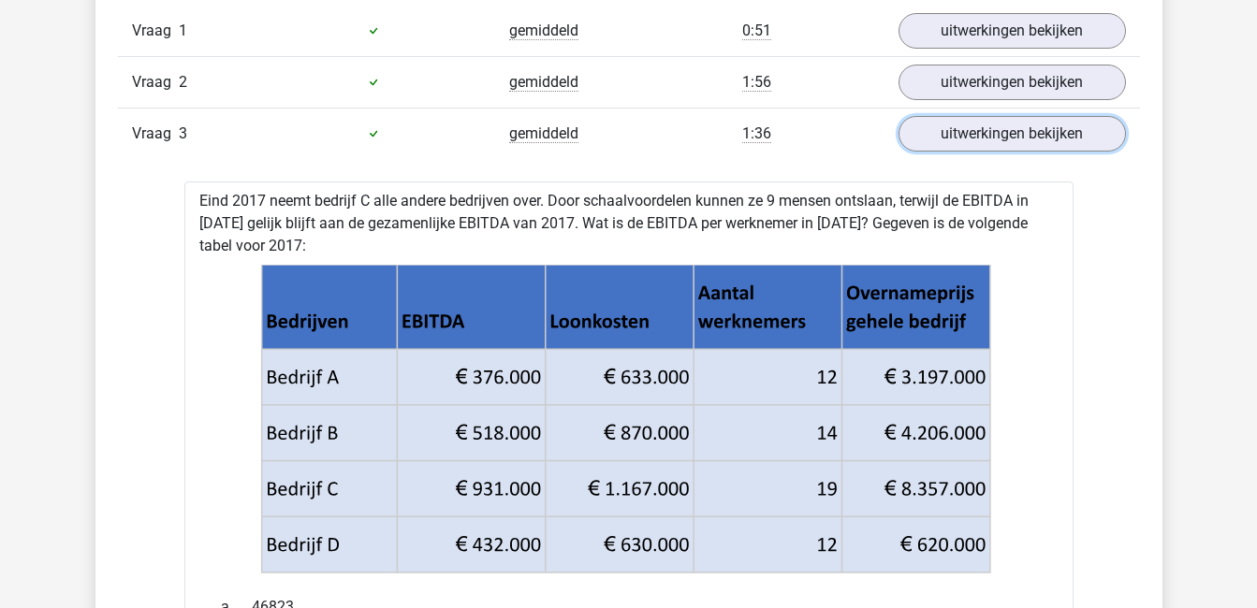
scroll to position [1282, 0]
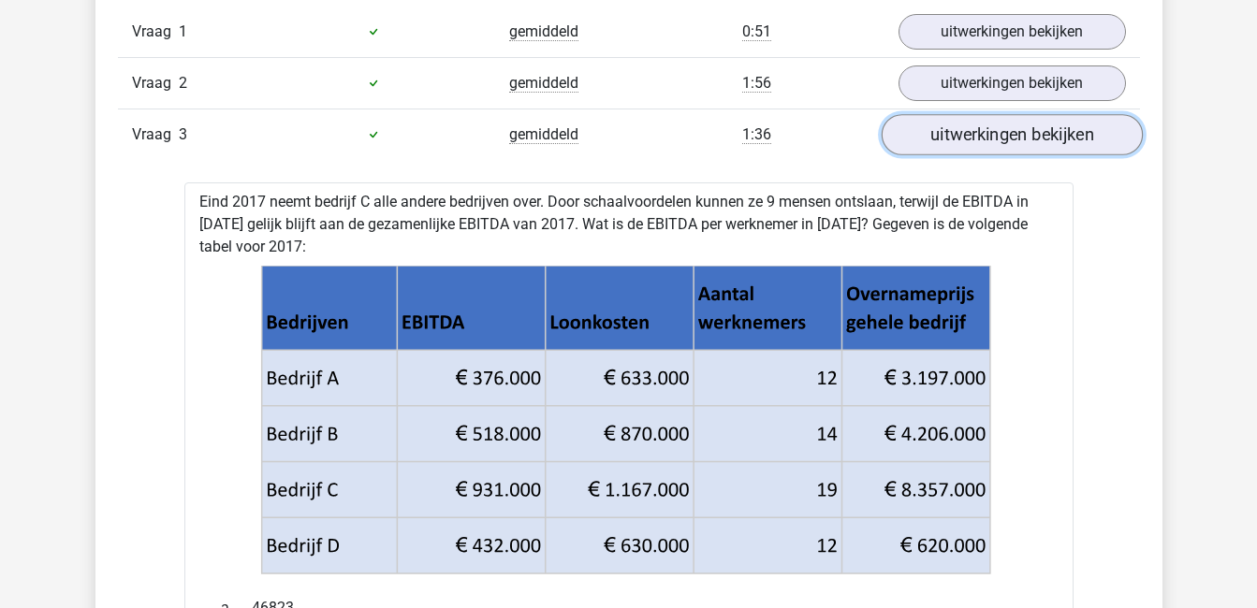
click at [1085, 122] on link "uitwerkingen bekijken" at bounding box center [1011, 134] width 261 height 41
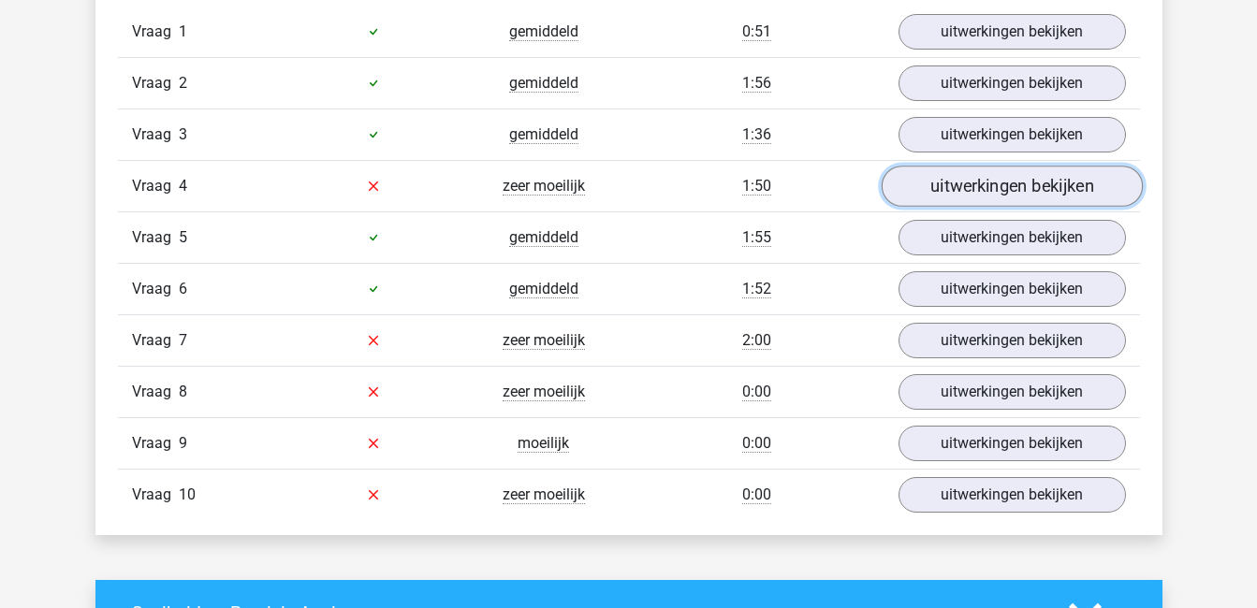
click at [1093, 171] on link "uitwerkingen bekijken" at bounding box center [1011, 186] width 261 height 41
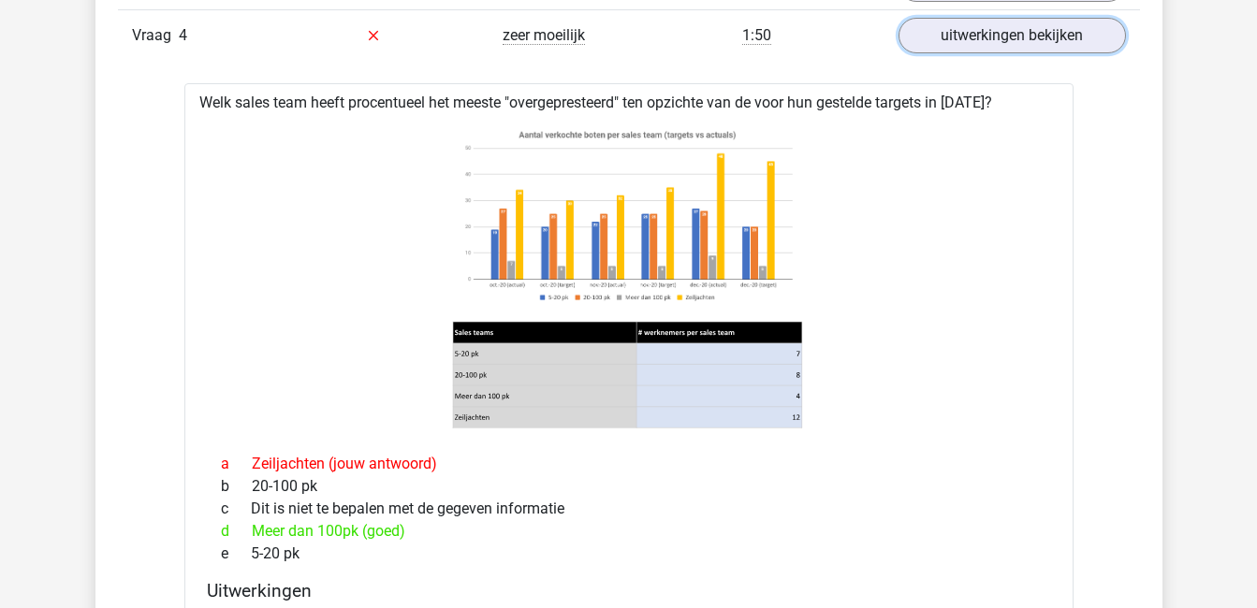
scroll to position [1429, 0]
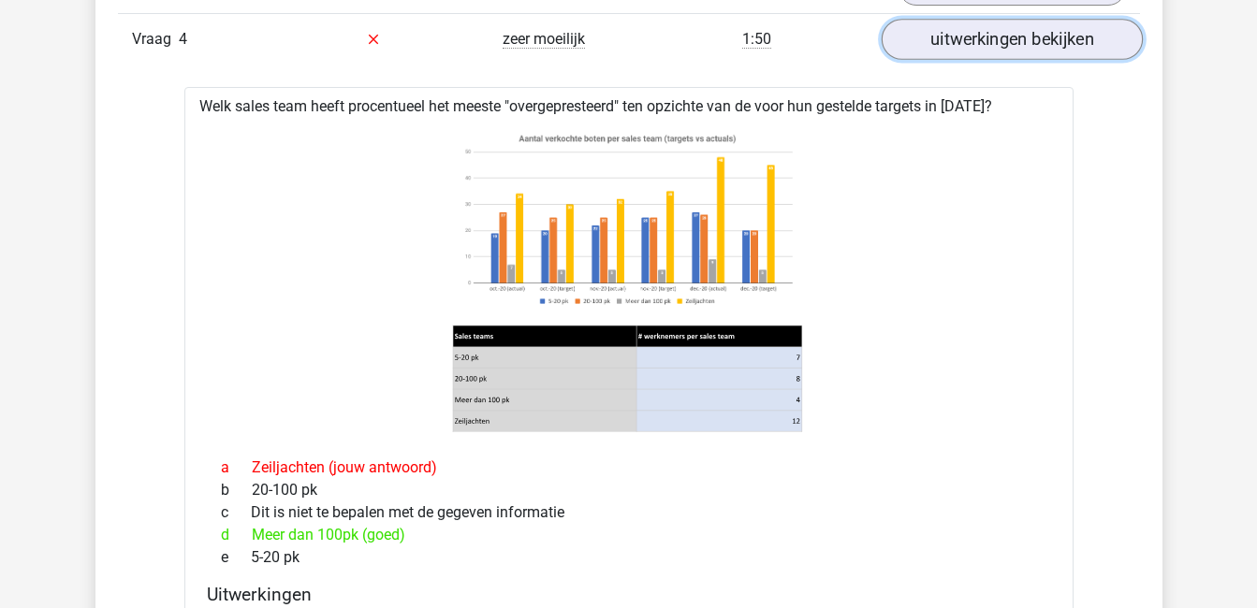
click at [1060, 51] on link "uitwerkingen bekijken" at bounding box center [1011, 39] width 261 height 41
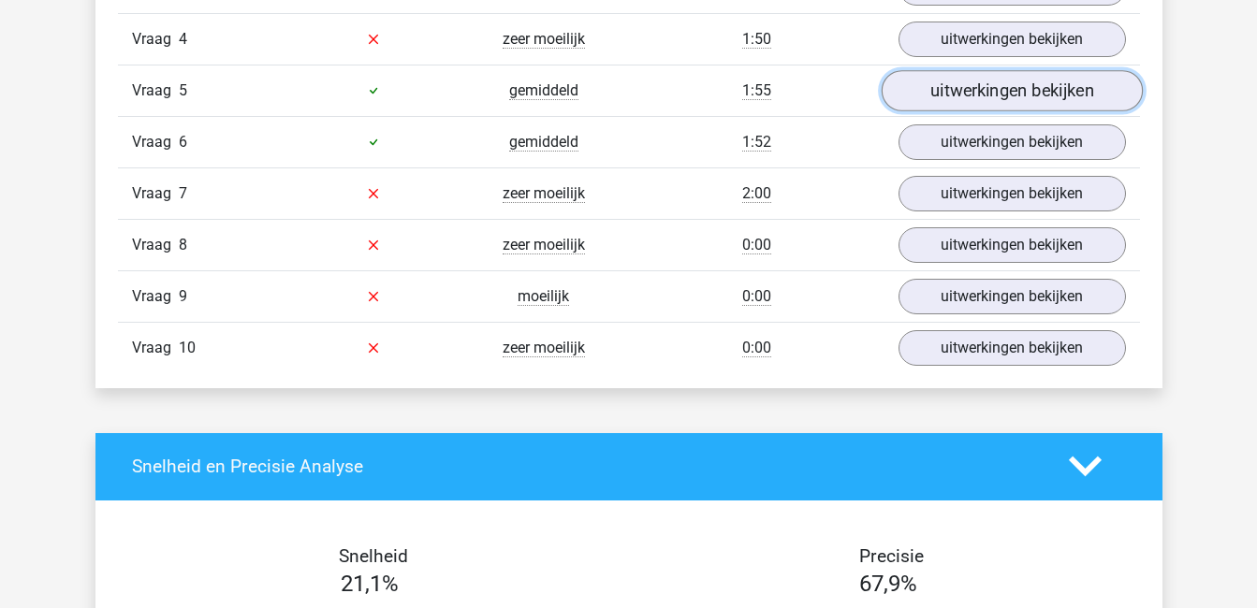
click at [1064, 81] on link "uitwerkingen bekijken" at bounding box center [1011, 90] width 261 height 41
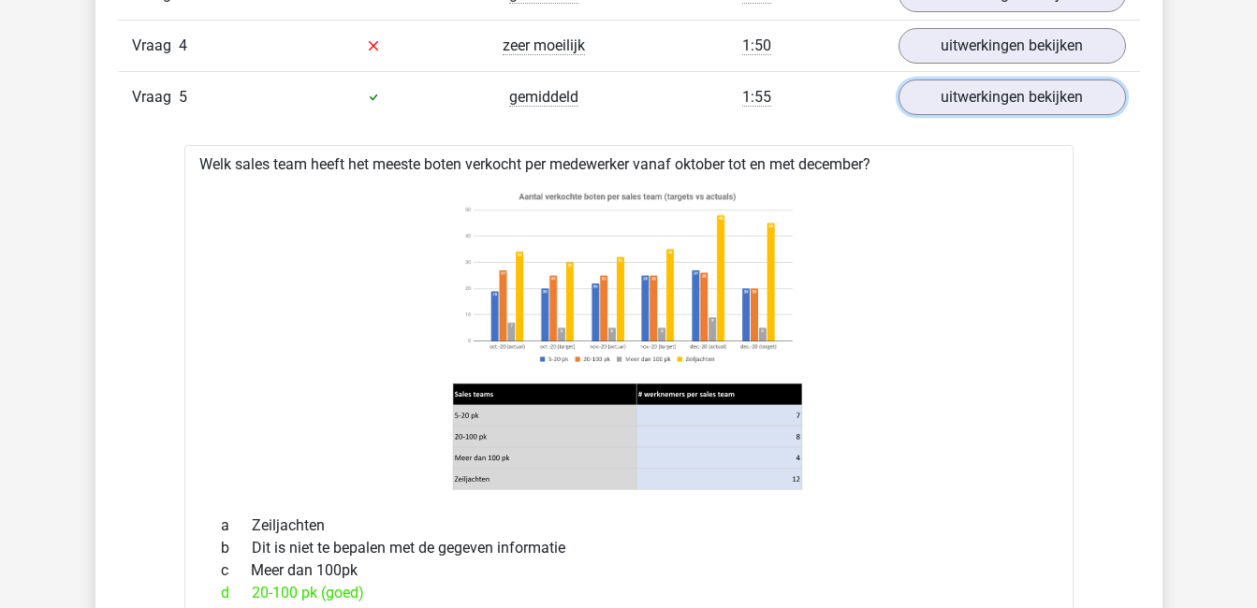
scroll to position [1421, 0]
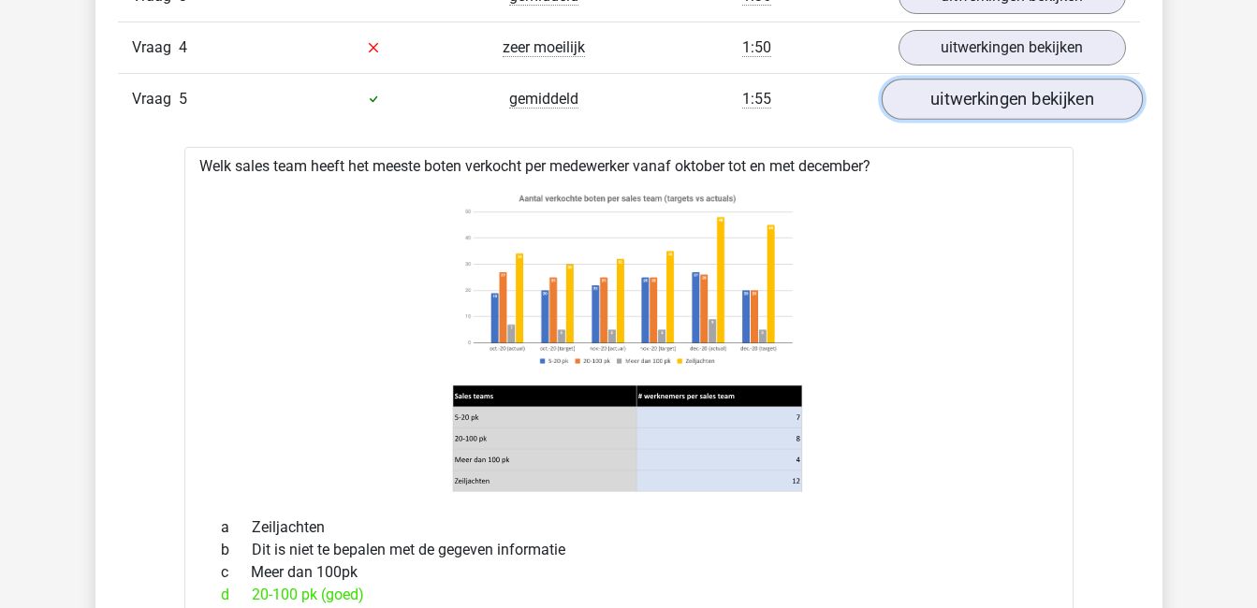
click at [1062, 87] on link "uitwerkingen bekijken" at bounding box center [1011, 99] width 261 height 41
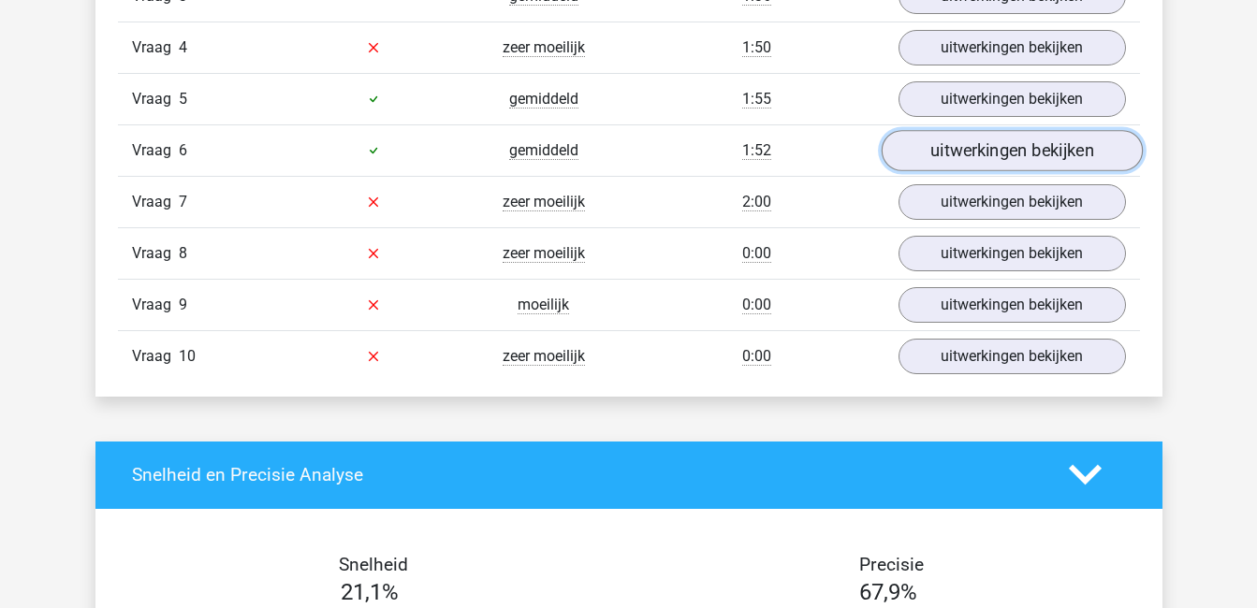
click at [1061, 145] on link "uitwerkingen bekijken" at bounding box center [1011, 150] width 261 height 41
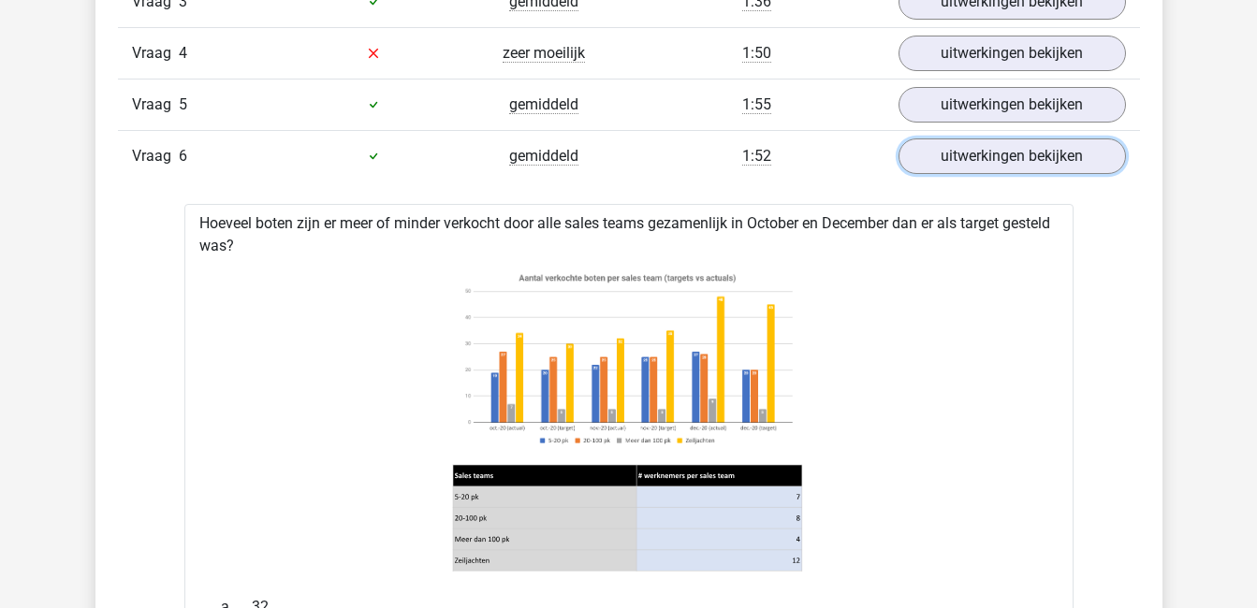
scroll to position [1414, 0]
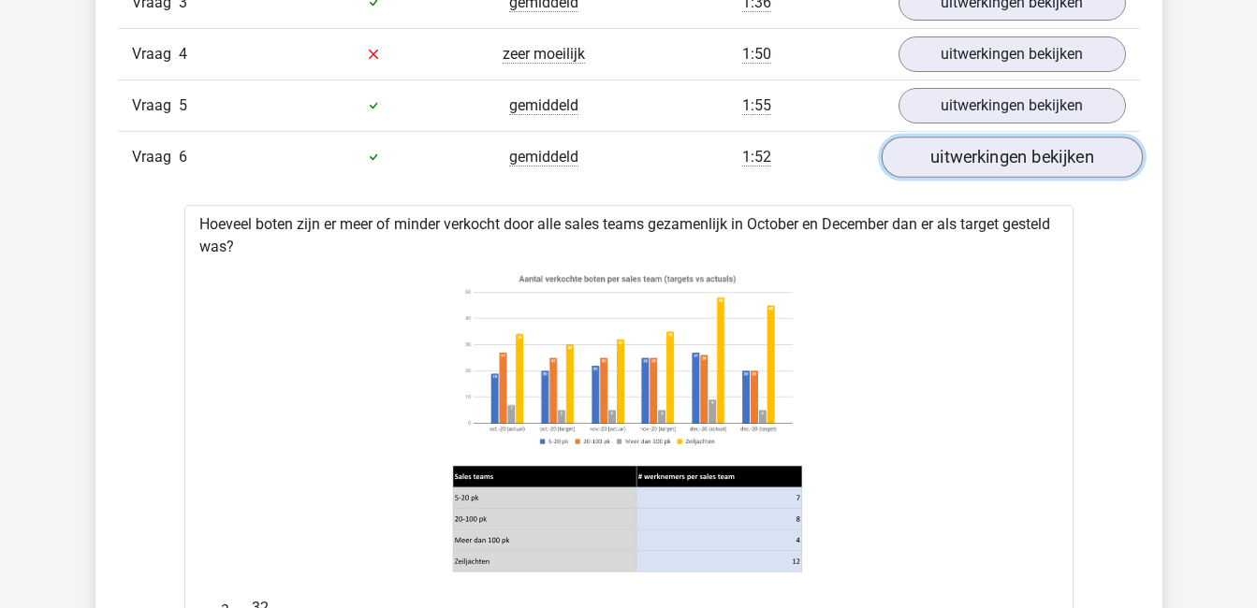
click at [1052, 162] on link "uitwerkingen bekijken" at bounding box center [1011, 157] width 261 height 41
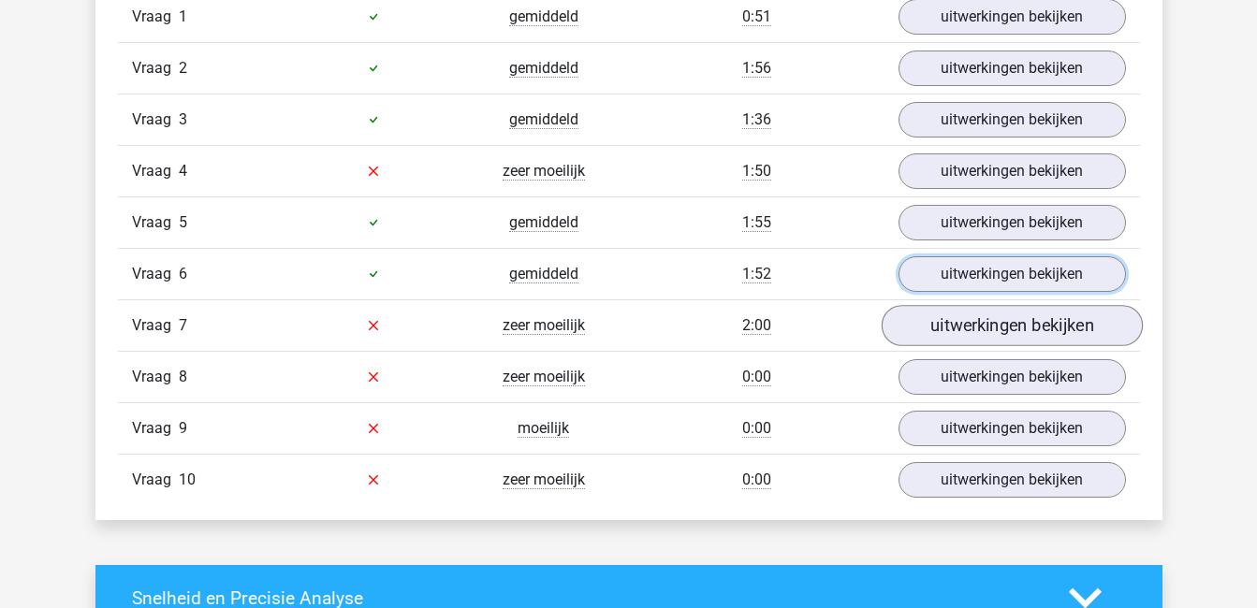
scroll to position [1296, 0]
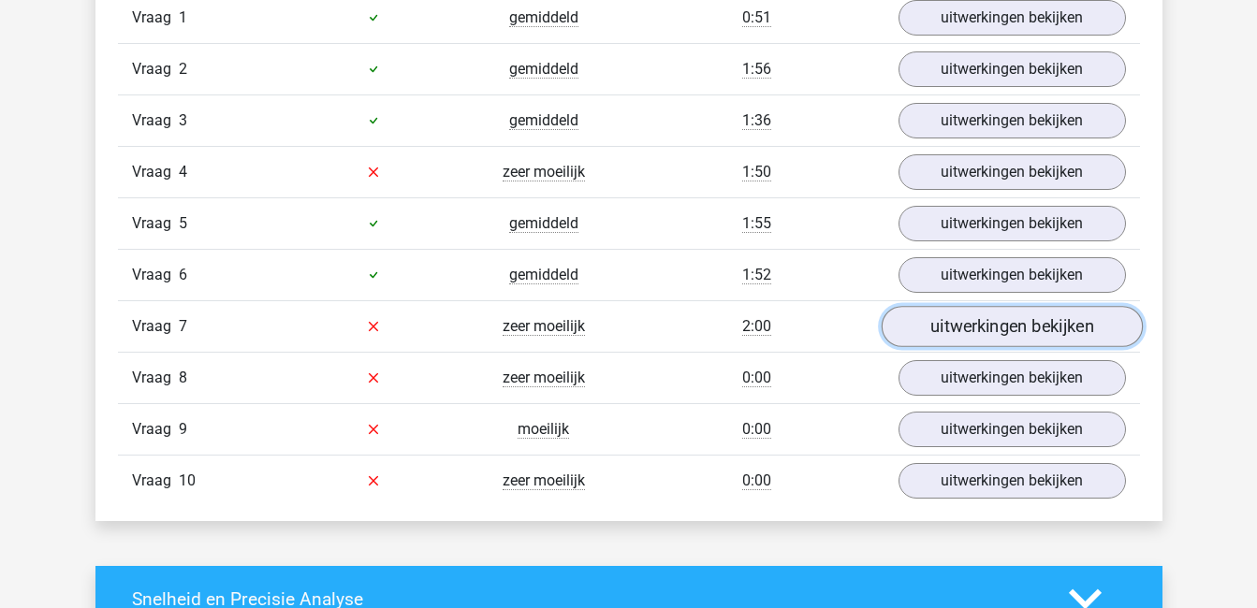
click at [1063, 329] on link "uitwerkingen bekijken" at bounding box center [1011, 326] width 261 height 41
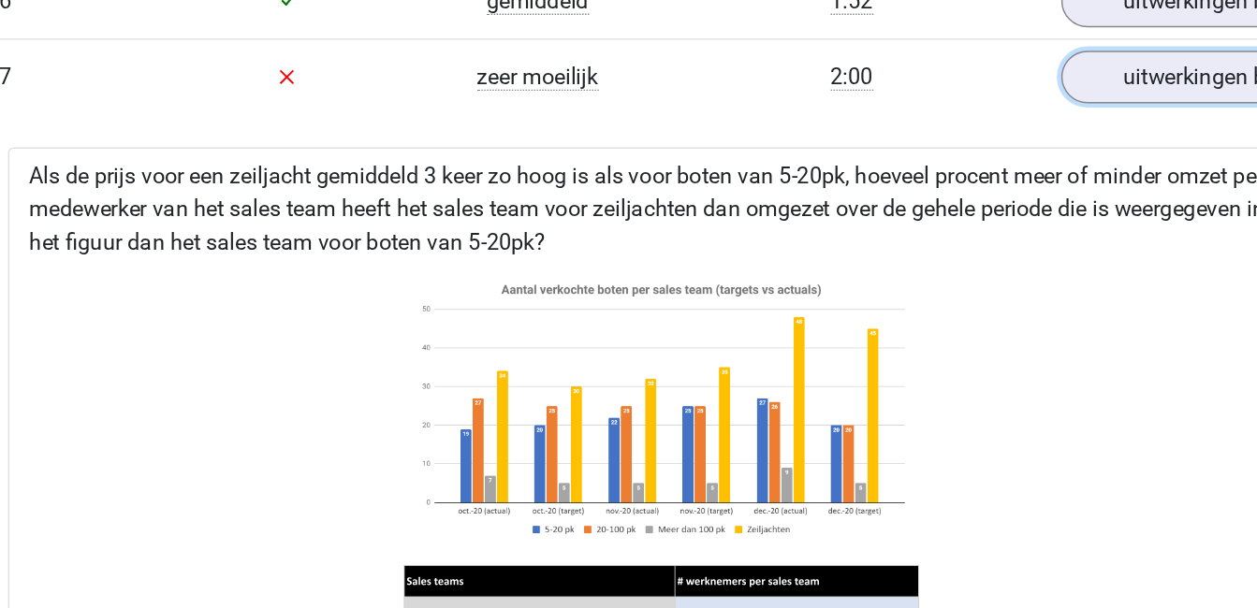
scroll to position [1566, 0]
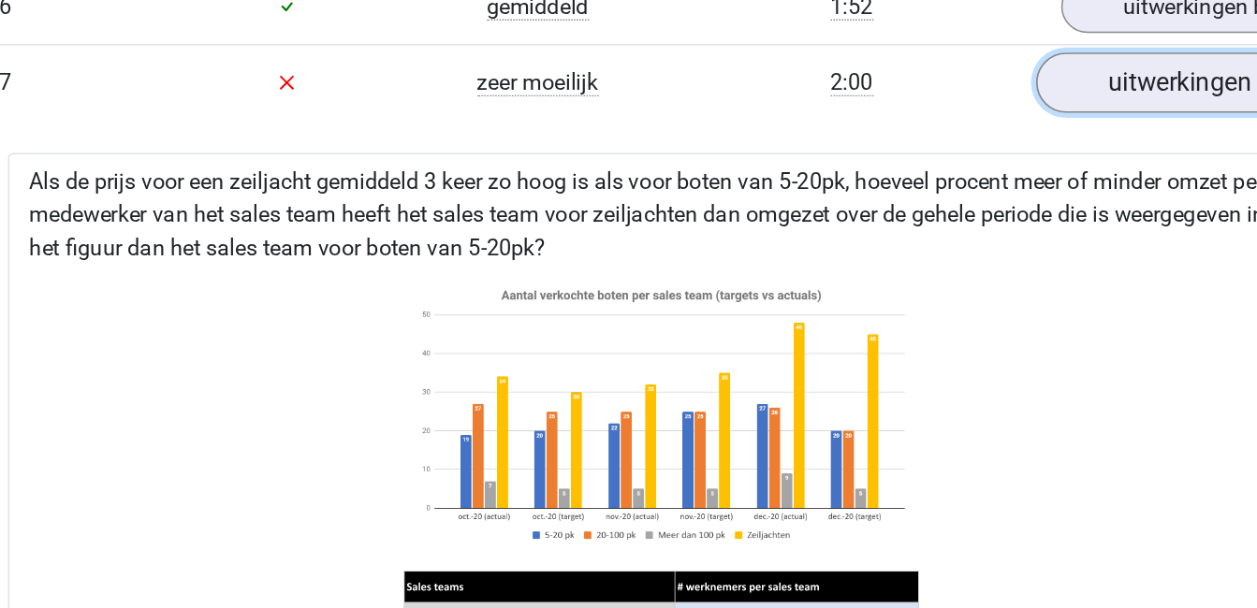
click at [992, 60] on link "uitwerkingen bekijken" at bounding box center [1011, 57] width 261 height 41
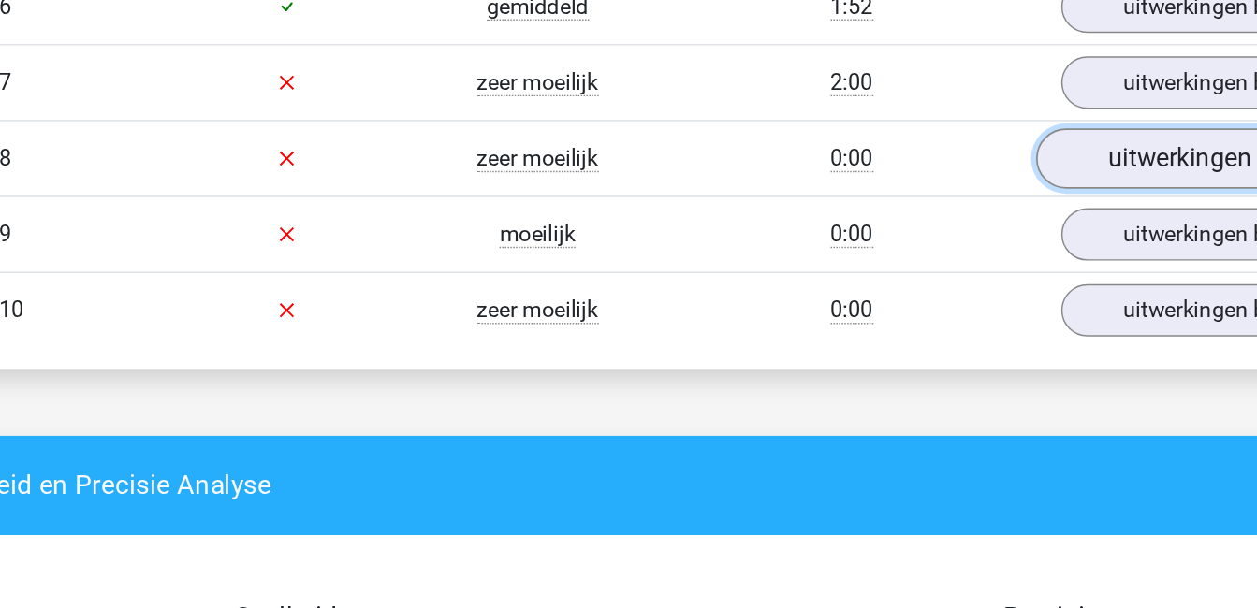
click at [995, 109] on link "uitwerkingen bekijken" at bounding box center [1011, 108] width 261 height 41
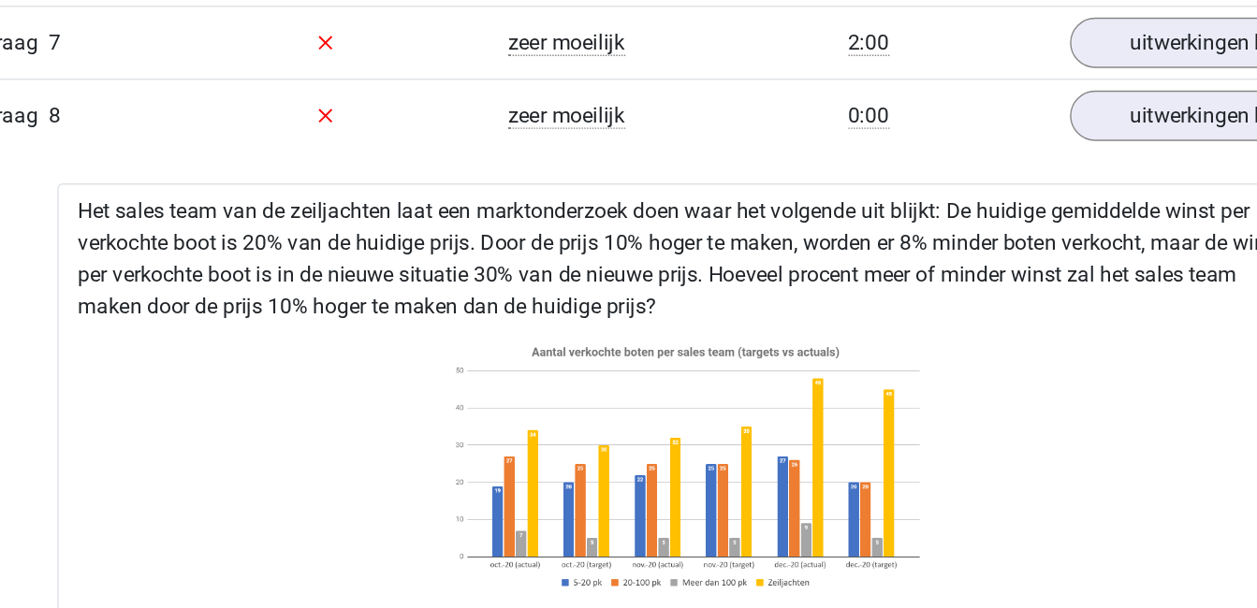
drag, startPoint x: 920, startPoint y: 396, endPoint x: 863, endPoint y: 396, distance: 57.1
click at [863, 396] on icon at bounding box center [628, 416] width 829 height 309
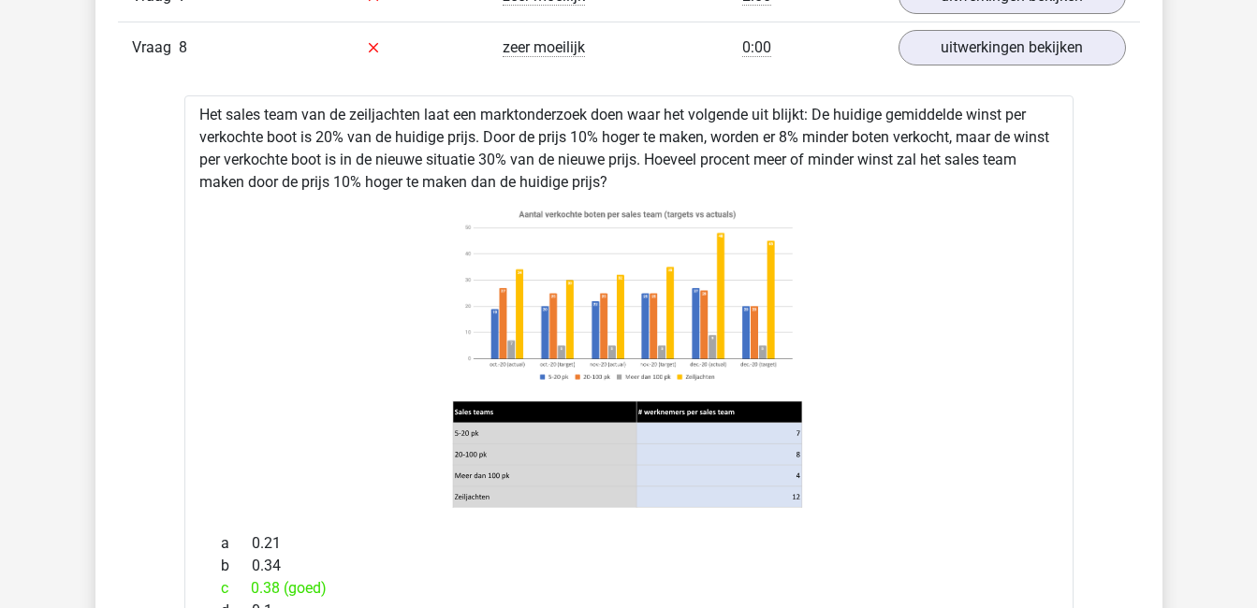
scroll to position [1572, 0]
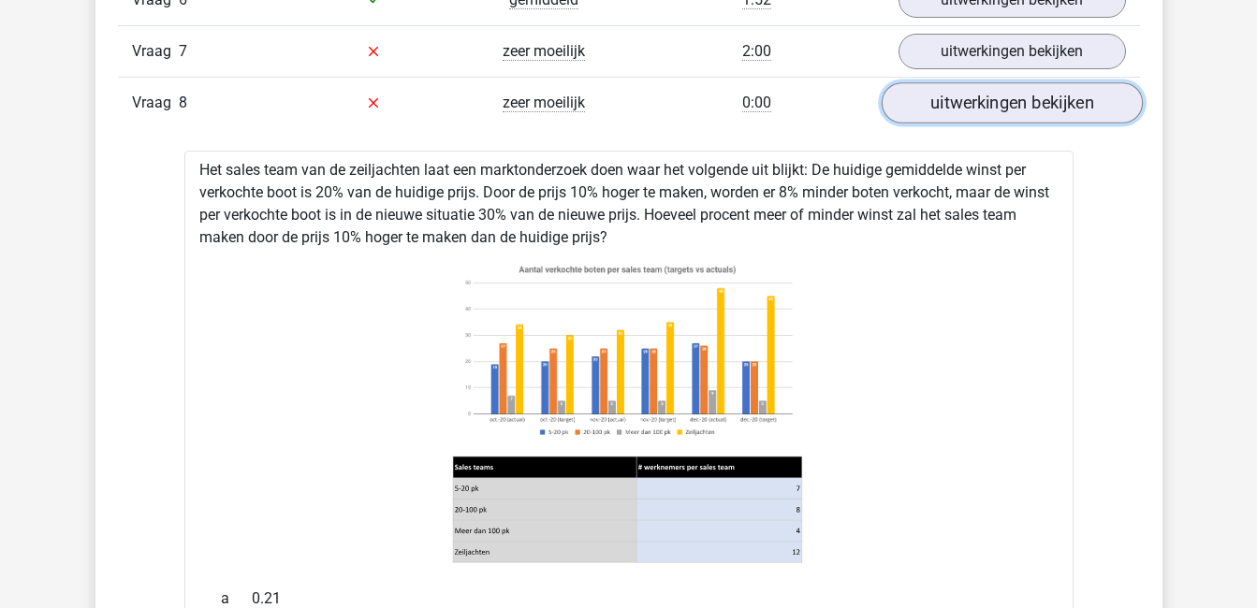
click at [921, 105] on link "uitwerkingen bekijken" at bounding box center [1011, 102] width 261 height 41
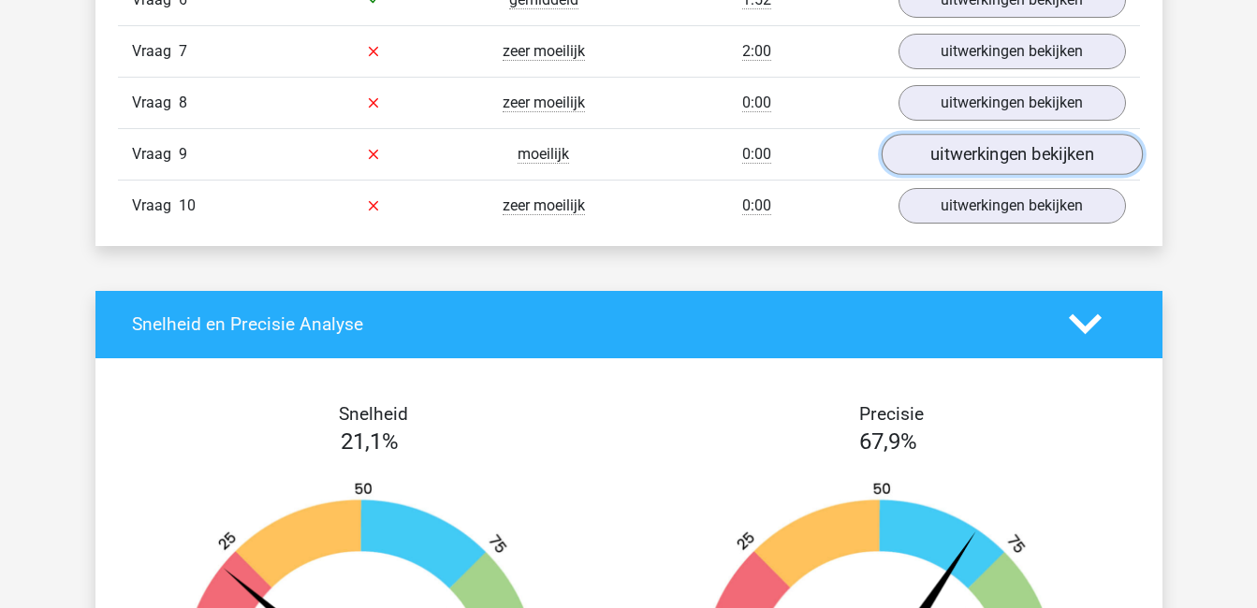
click at [944, 152] on link "uitwerkingen bekijken" at bounding box center [1011, 154] width 261 height 41
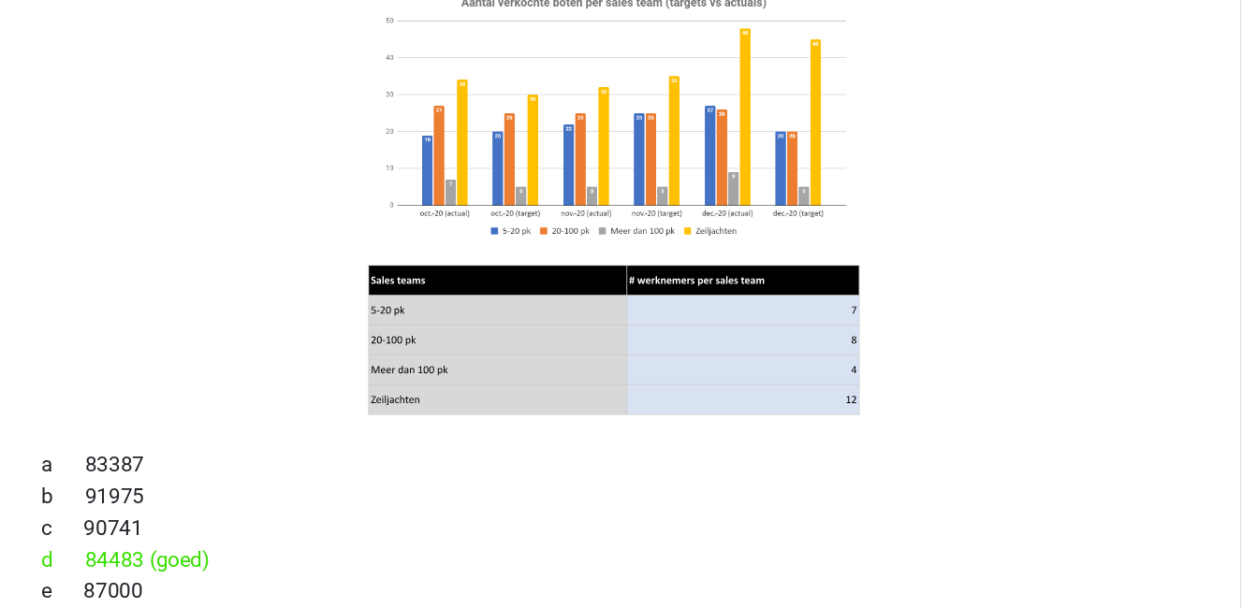
scroll to position [1692, 0]
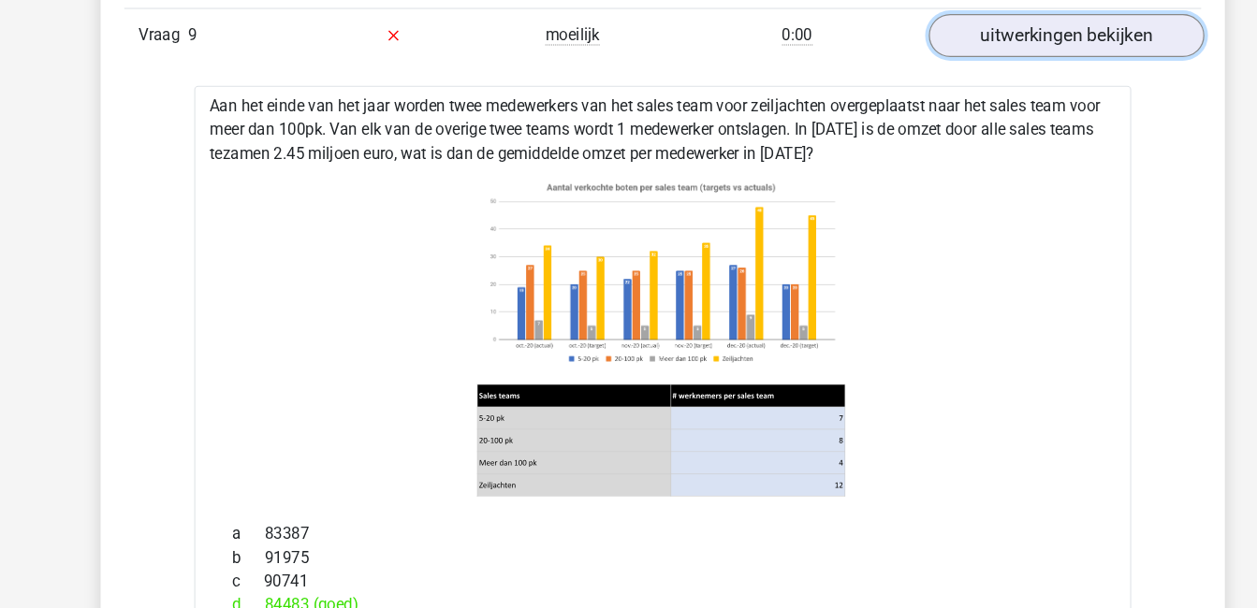
click at [999, 23] on link "uitwerkingen bekijken" at bounding box center [1011, 33] width 261 height 41
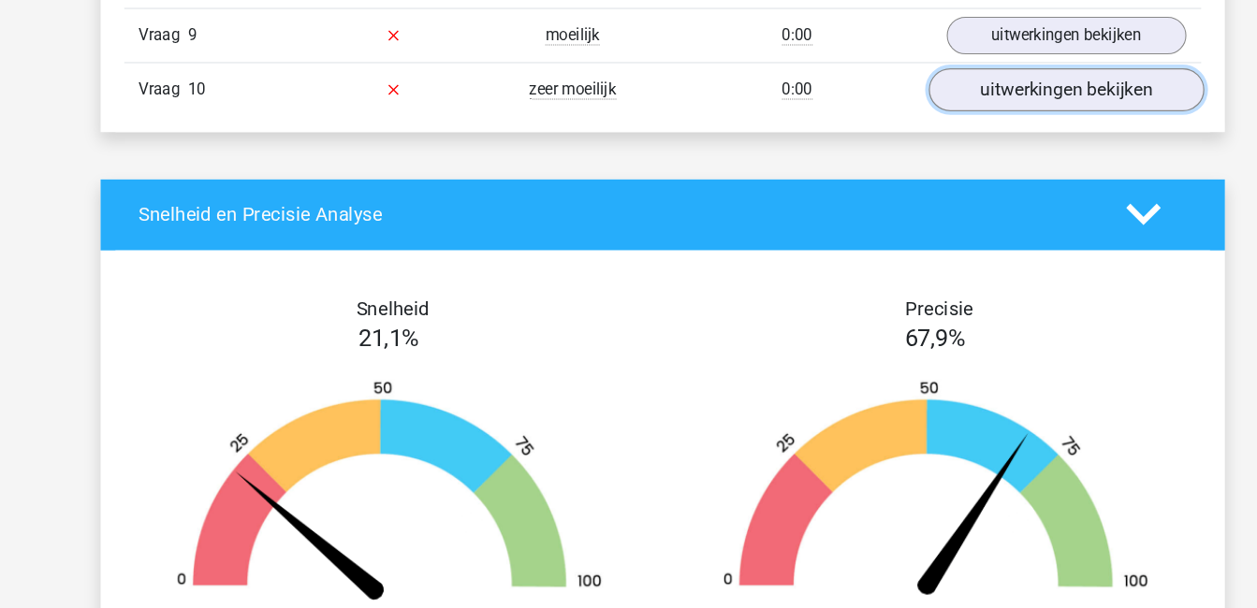
click at [999, 93] on link "uitwerkingen bekijken" at bounding box center [1011, 85] width 261 height 41
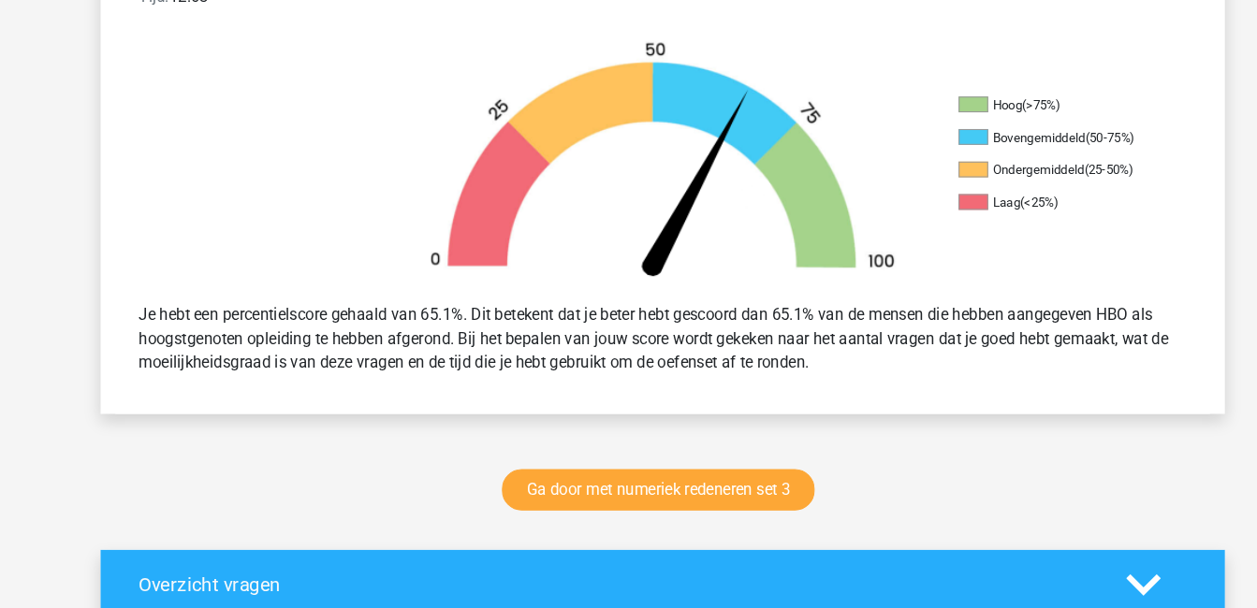
scroll to position [539, 0]
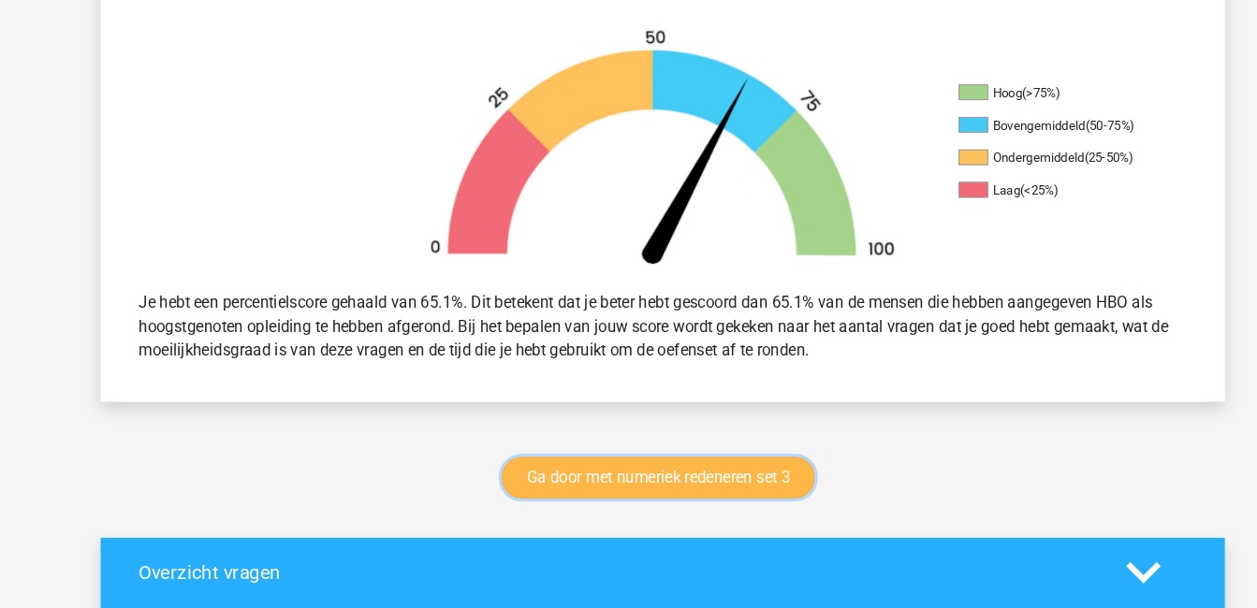
click at [698, 487] on link "Ga door met numeriek redeneren set 3" at bounding box center [624, 482] width 297 height 39
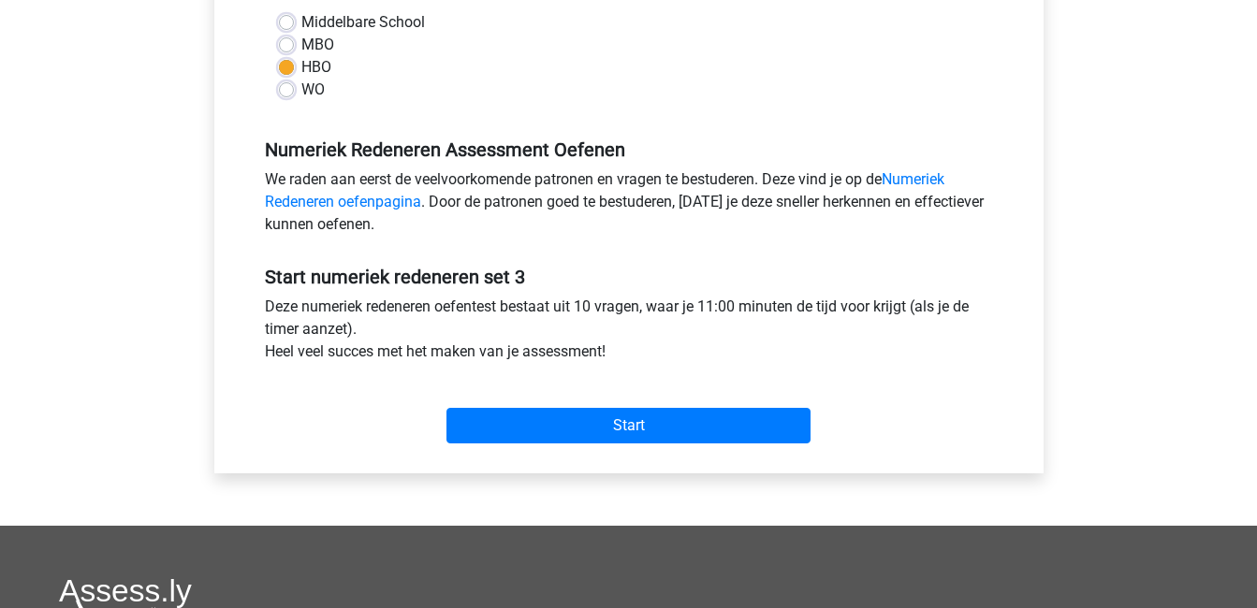
scroll to position [456, 0]
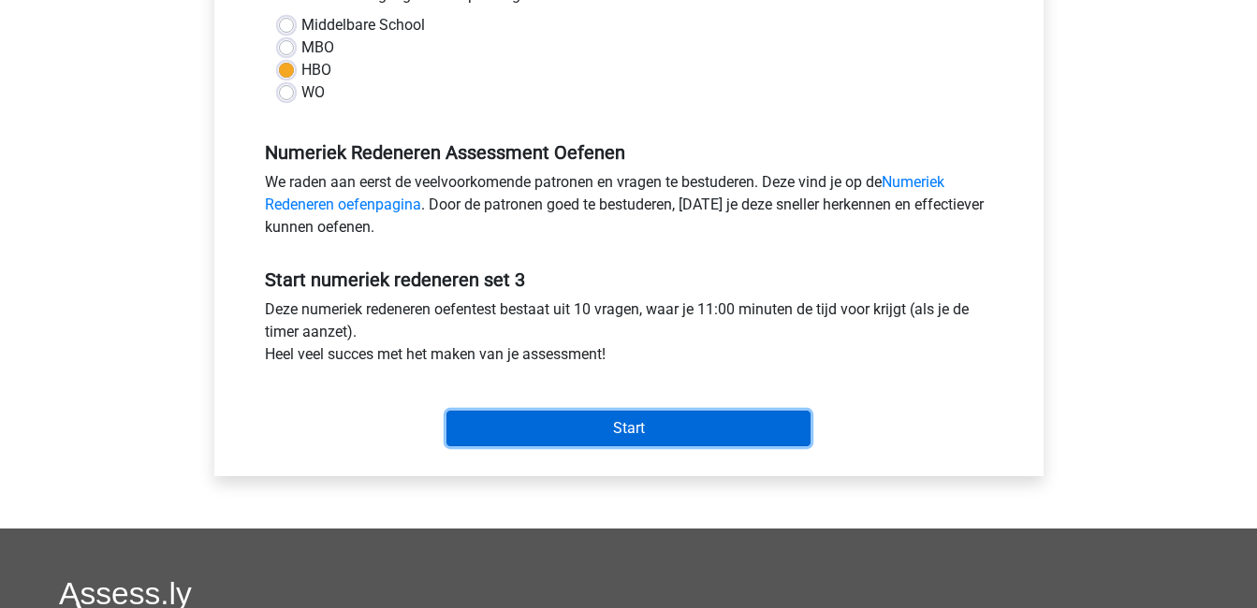
click at [676, 427] on input "Start" at bounding box center [628, 429] width 364 height 36
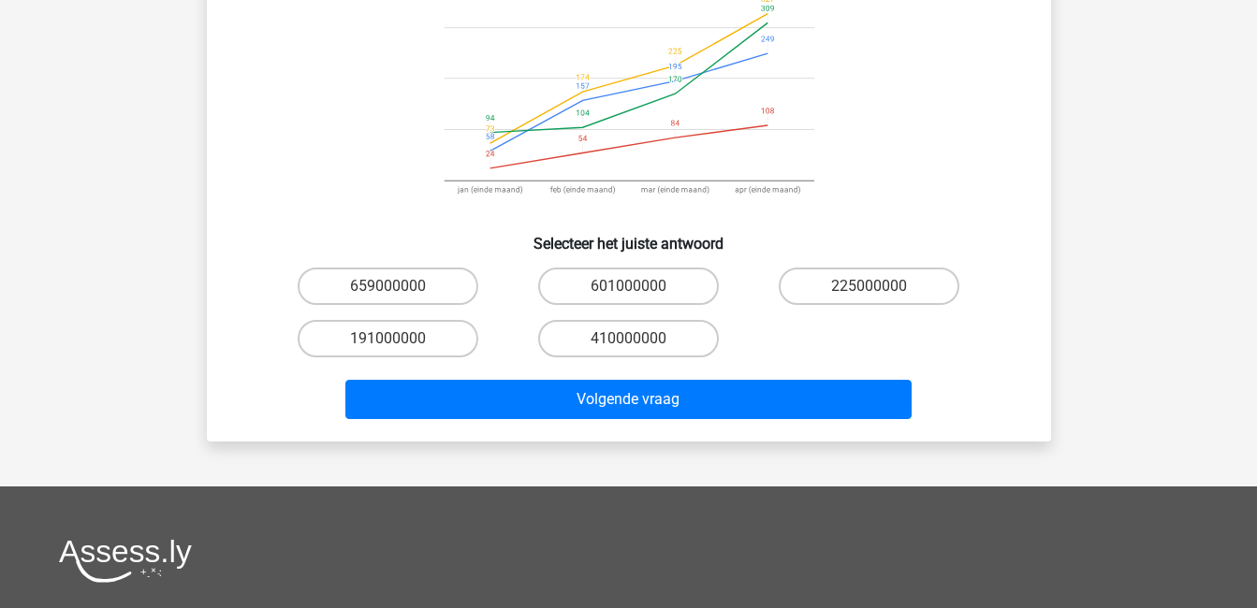
scroll to position [262, 0]
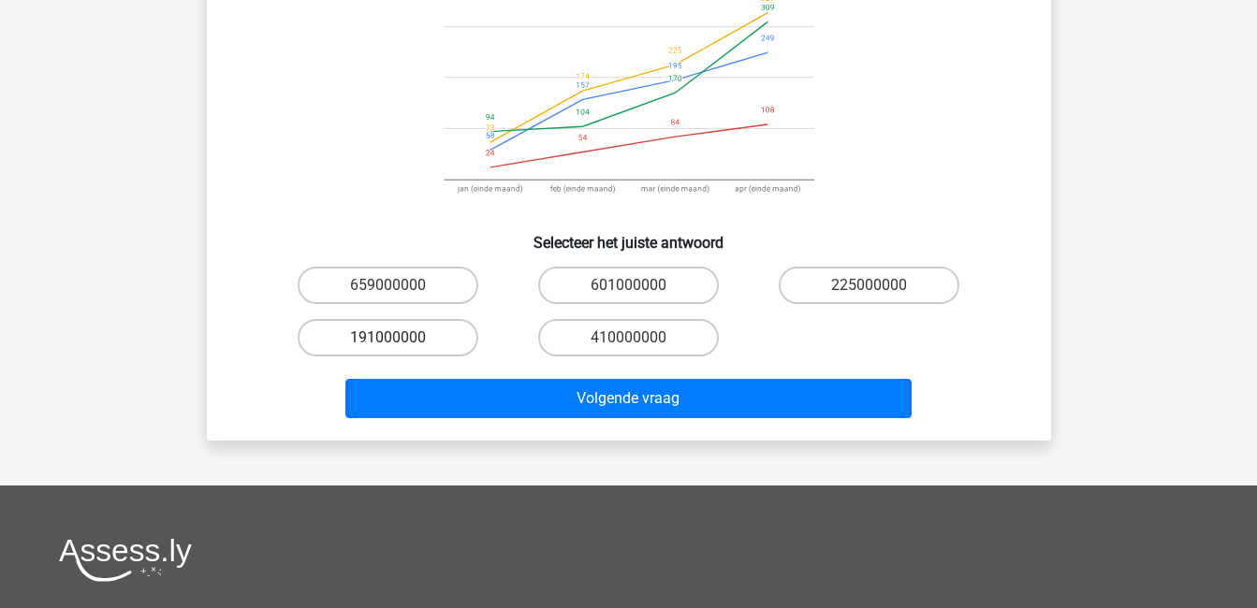
click at [427, 336] on label "191000000" at bounding box center [388, 337] width 181 height 37
click at [400, 338] on input "191000000" at bounding box center [394, 344] width 12 height 12
radio input "true"
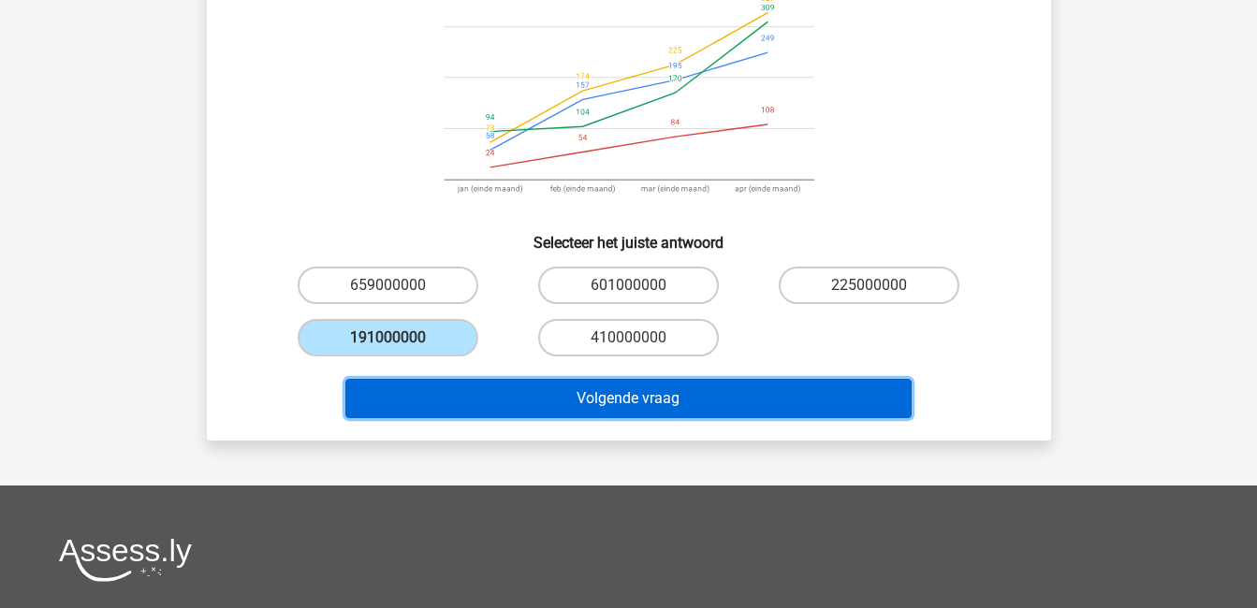
click at [563, 397] on button "Volgende vraag" at bounding box center [628, 398] width 566 height 39
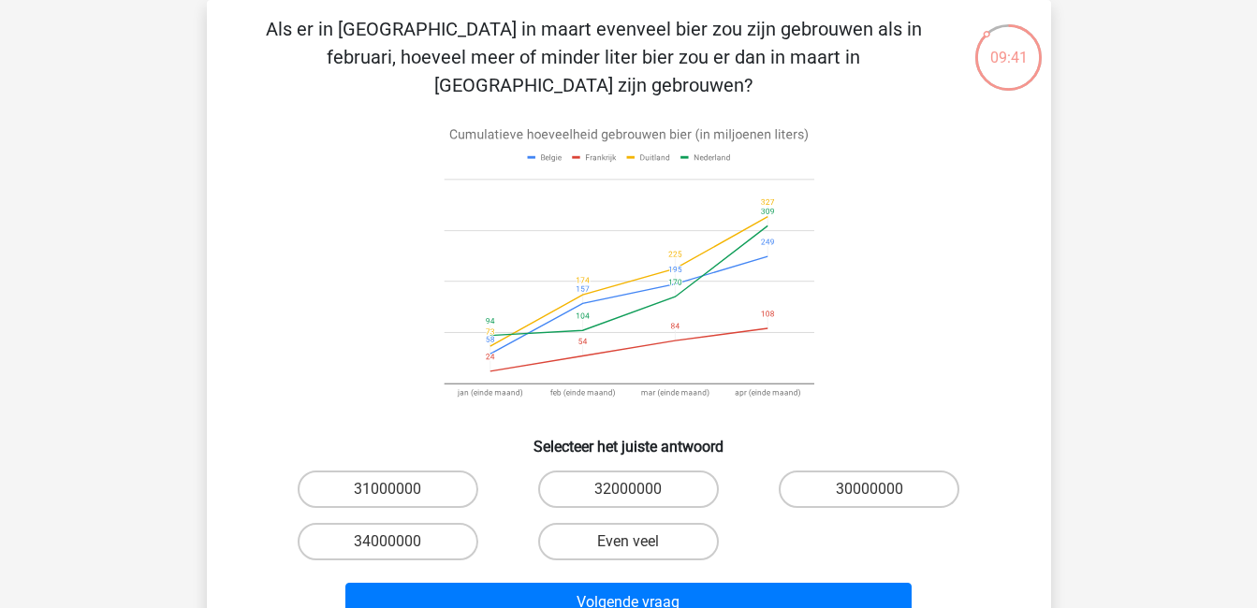
scroll to position [72, 0]
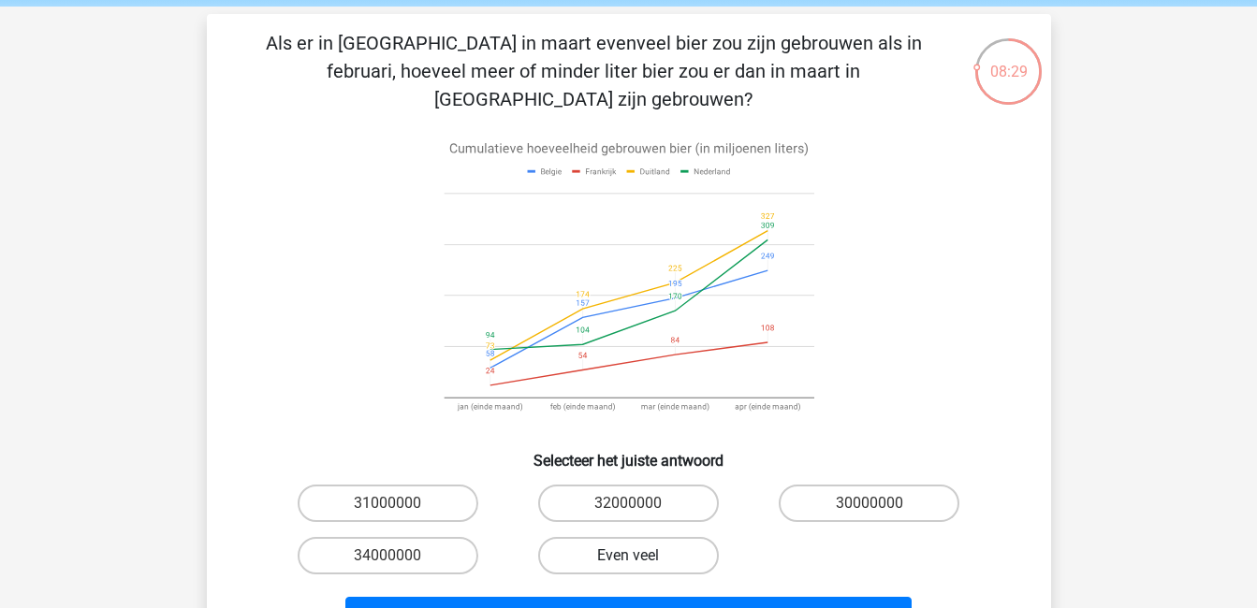
click at [676, 537] on label "Even veel" at bounding box center [628, 555] width 181 height 37
click at [640, 556] on input "Even veel" at bounding box center [634, 562] width 12 height 12
radio input "true"
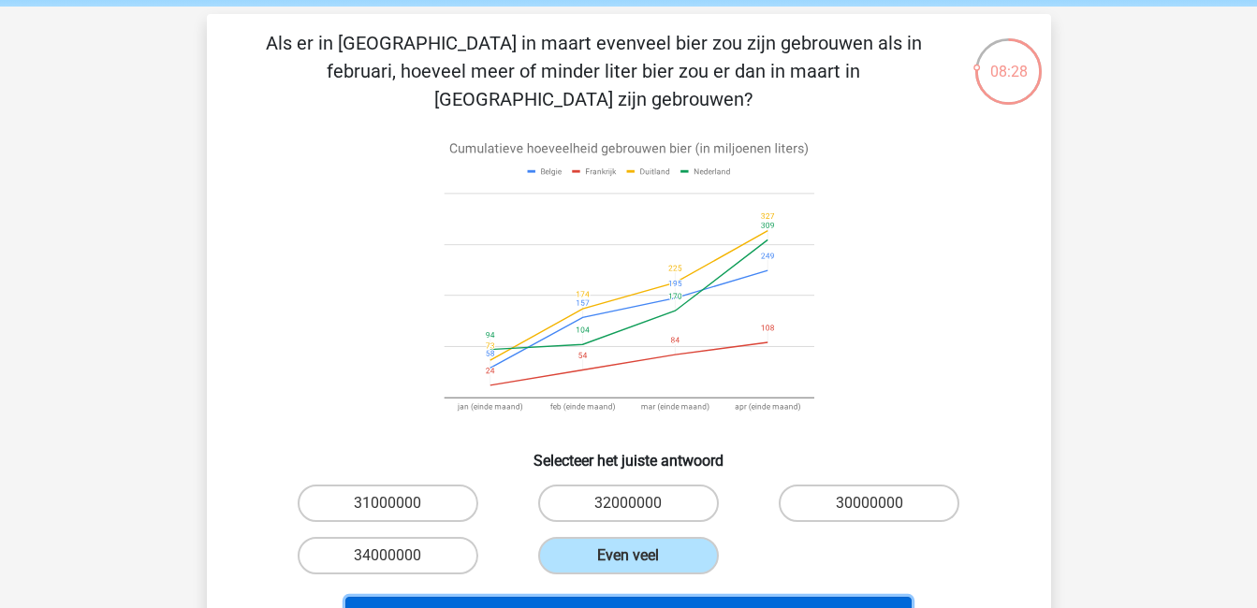
click at [703, 597] on button "Volgende vraag" at bounding box center [628, 616] width 566 height 39
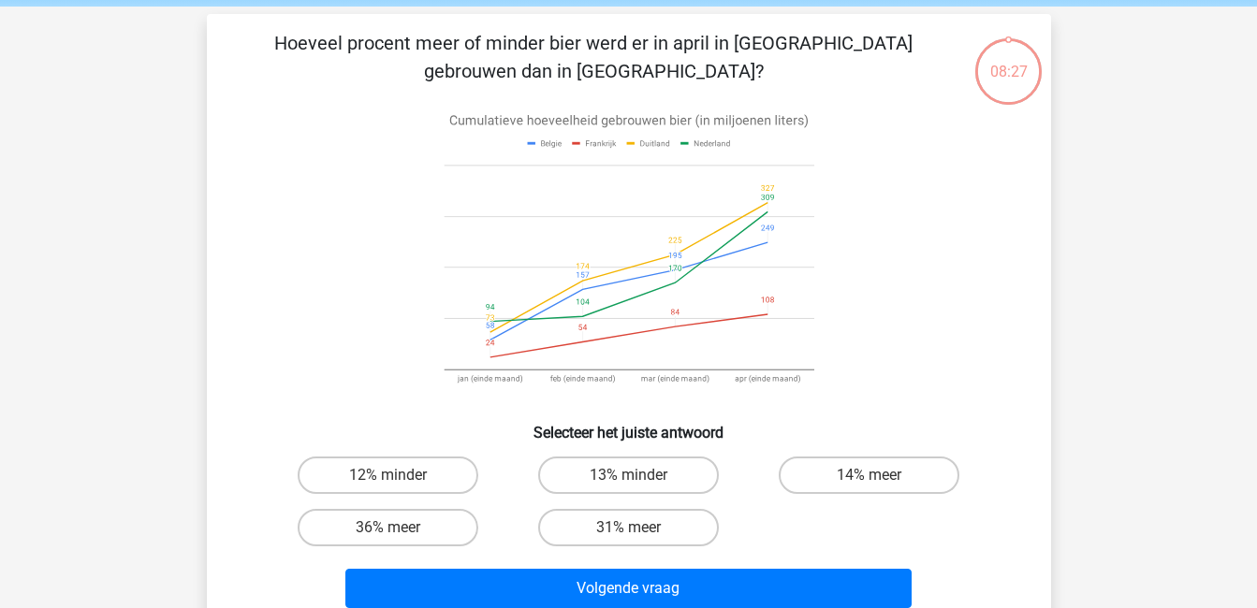
scroll to position [86, 0]
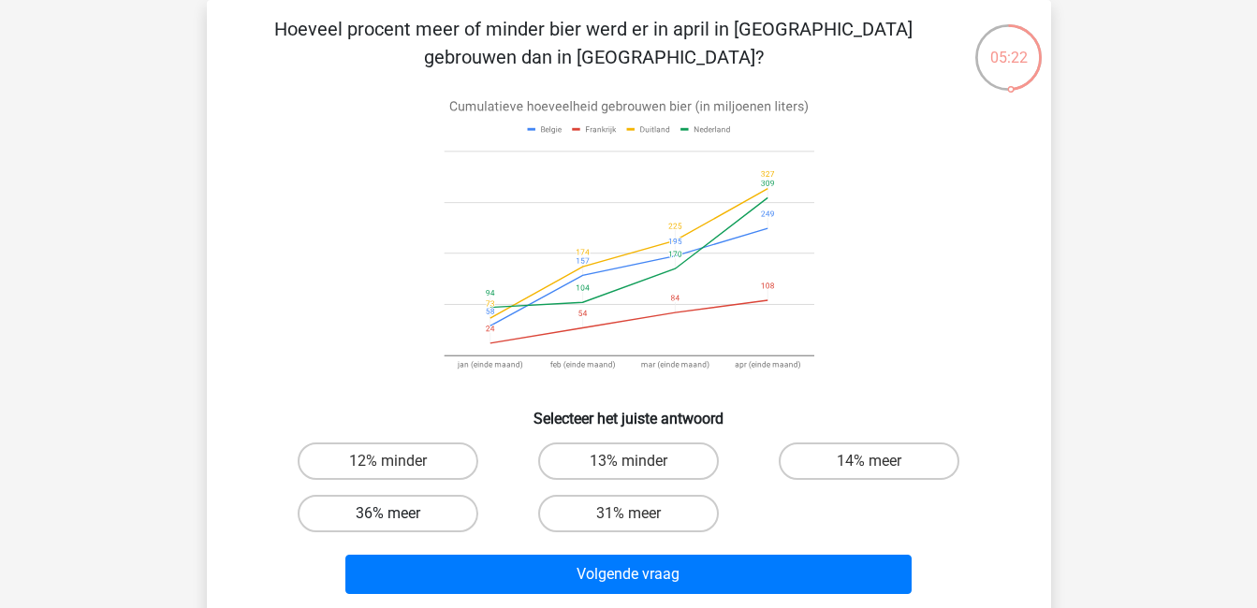
click at [452, 505] on label "36% meer" at bounding box center [388, 513] width 181 height 37
click at [400, 514] on input "36% meer" at bounding box center [394, 520] width 12 height 12
radio input "true"
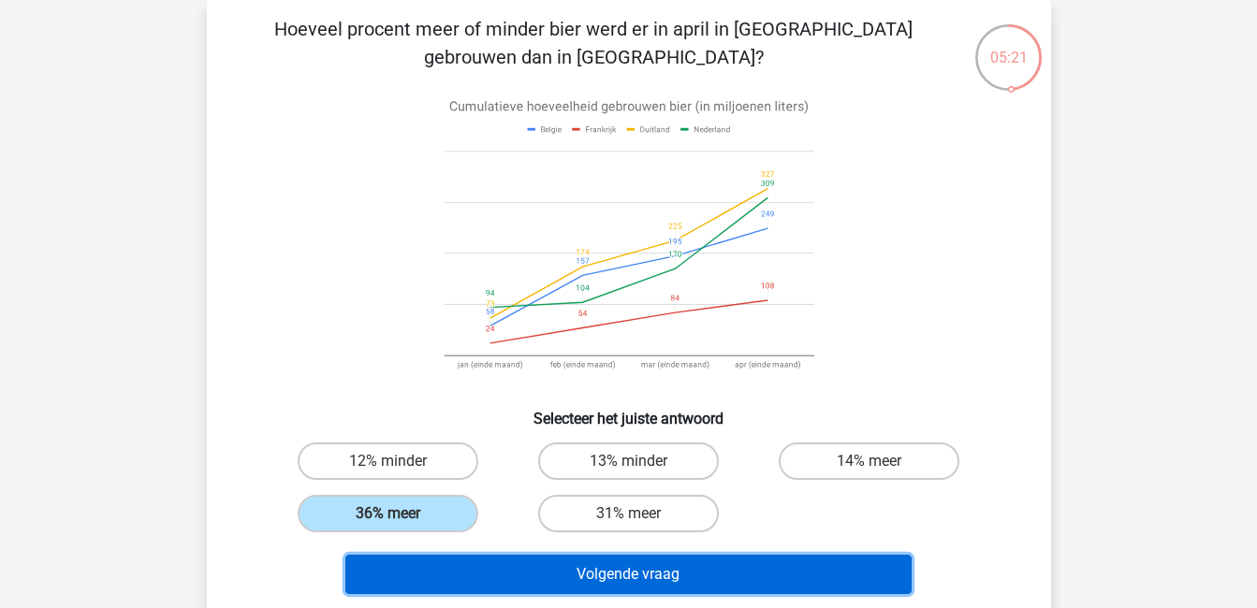
click at [618, 577] on button "Volgende vraag" at bounding box center [628, 574] width 566 height 39
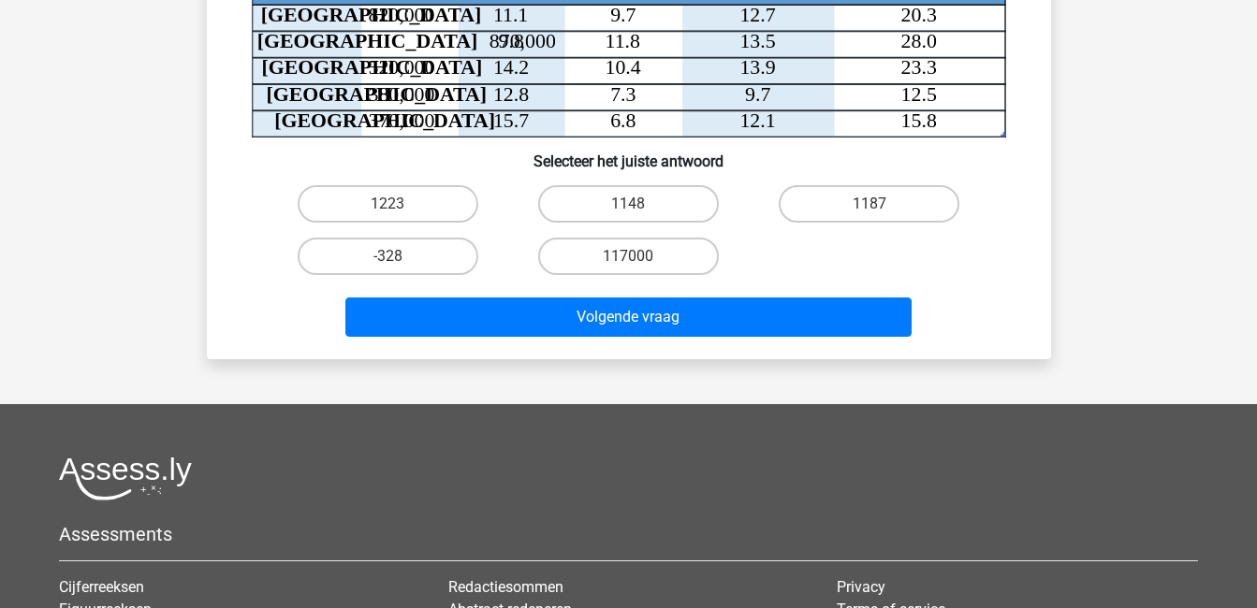
scroll to position [269, 0]
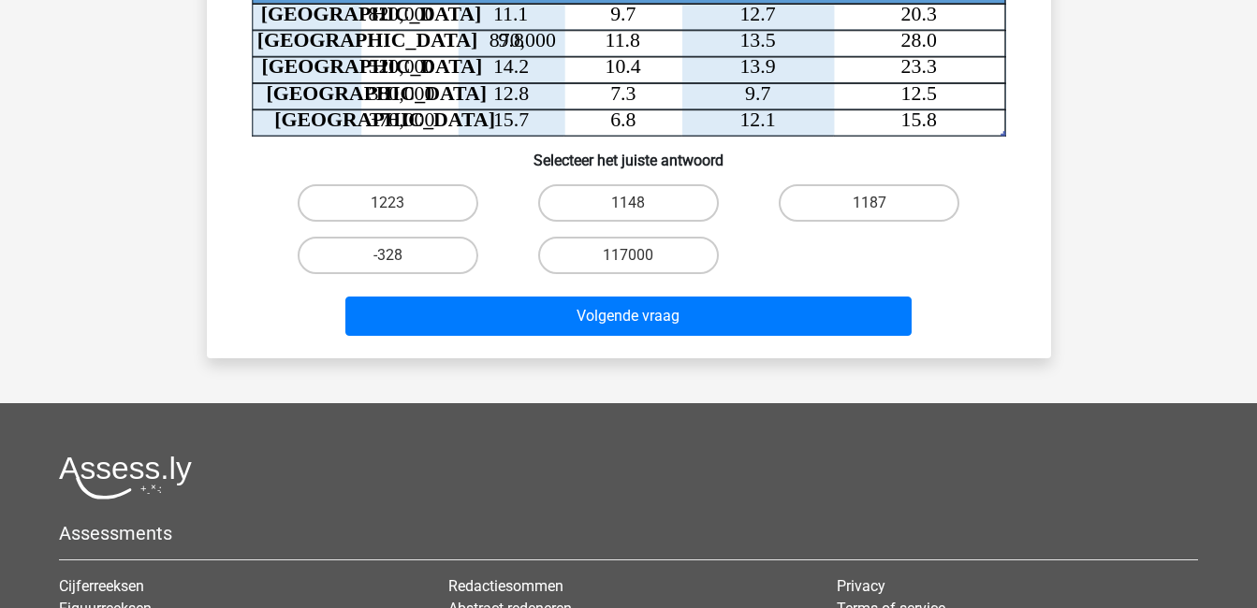
click at [637, 213] on input "1148" at bounding box center [634, 209] width 12 height 12
radio input "true"
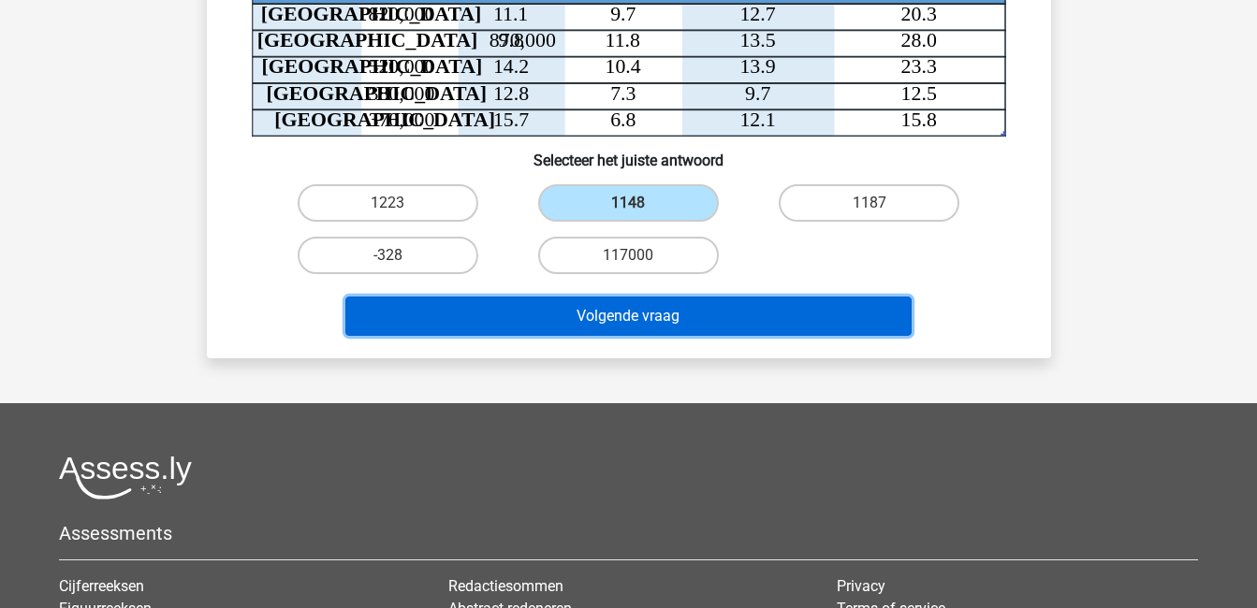
click at [681, 325] on button "Volgende vraag" at bounding box center [628, 316] width 566 height 39
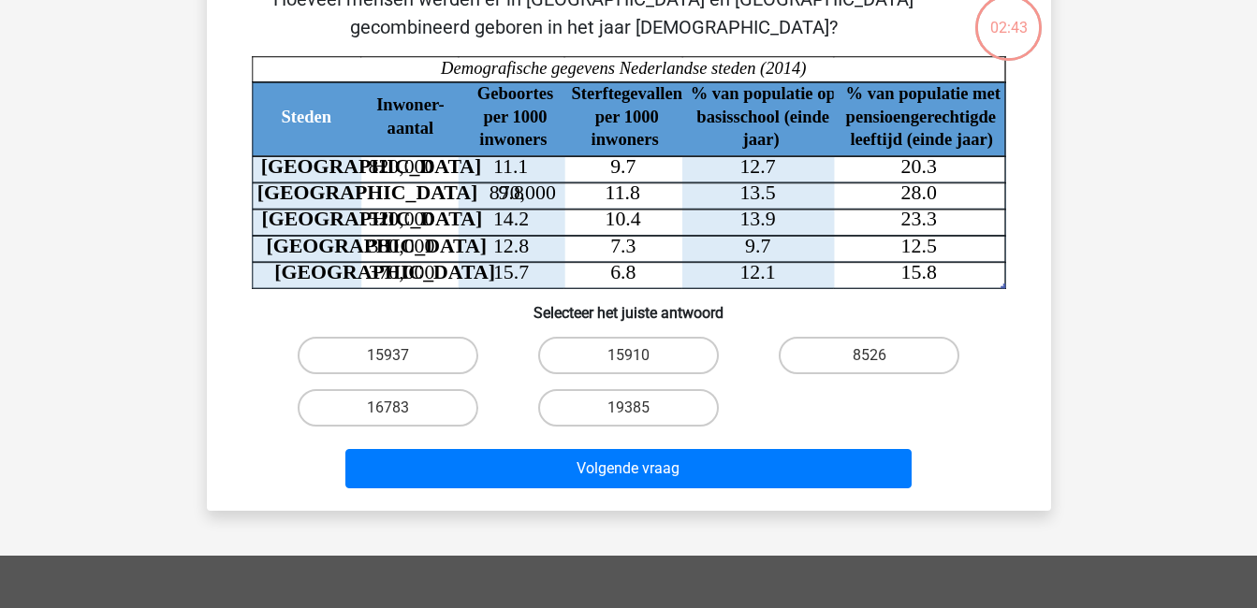
scroll to position [86, 0]
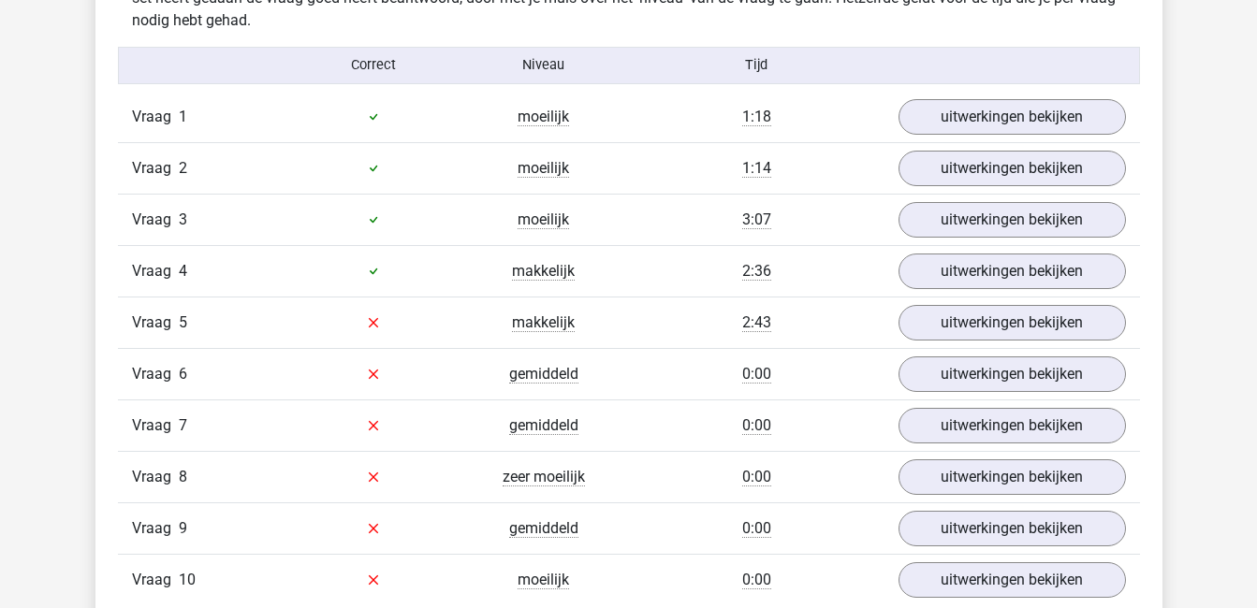
scroll to position [1185, 0]
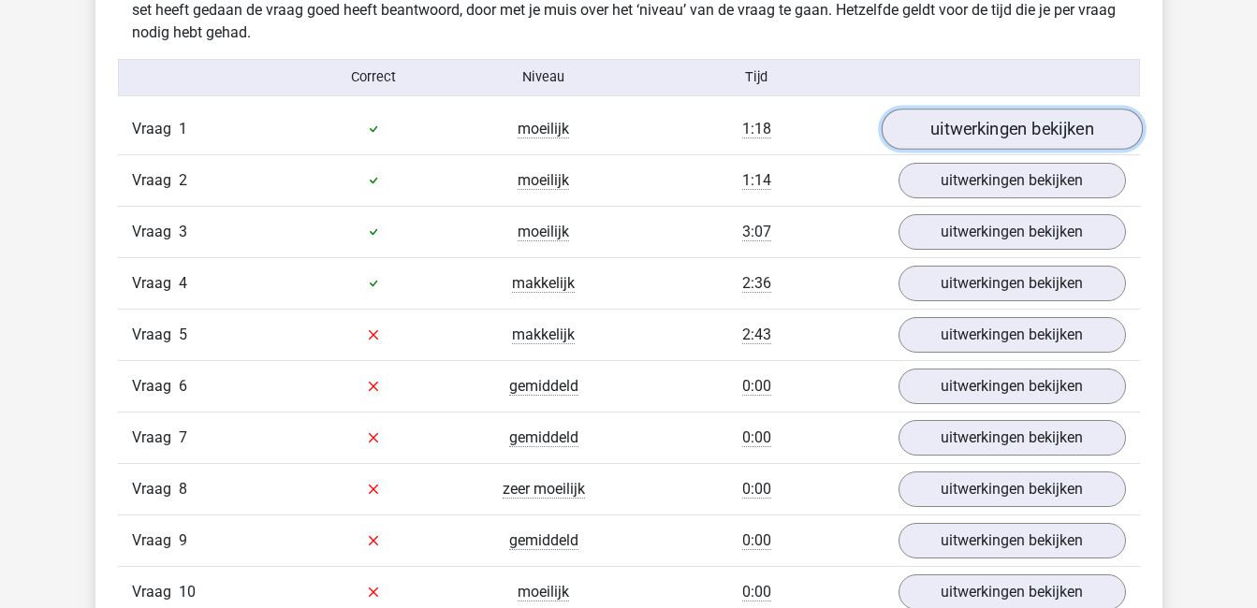
click at [1011, 122] on link "uitwerkingen bekijken" at bounding box center [1011, 129] width 261 height 41
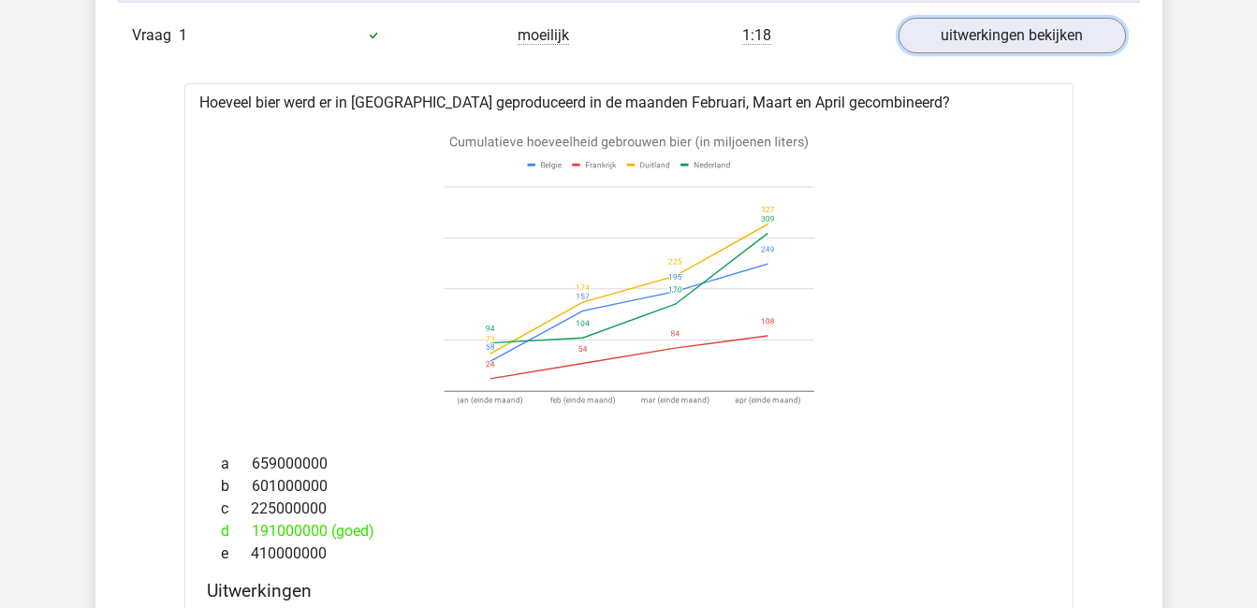
scroll to position [1225, 0]
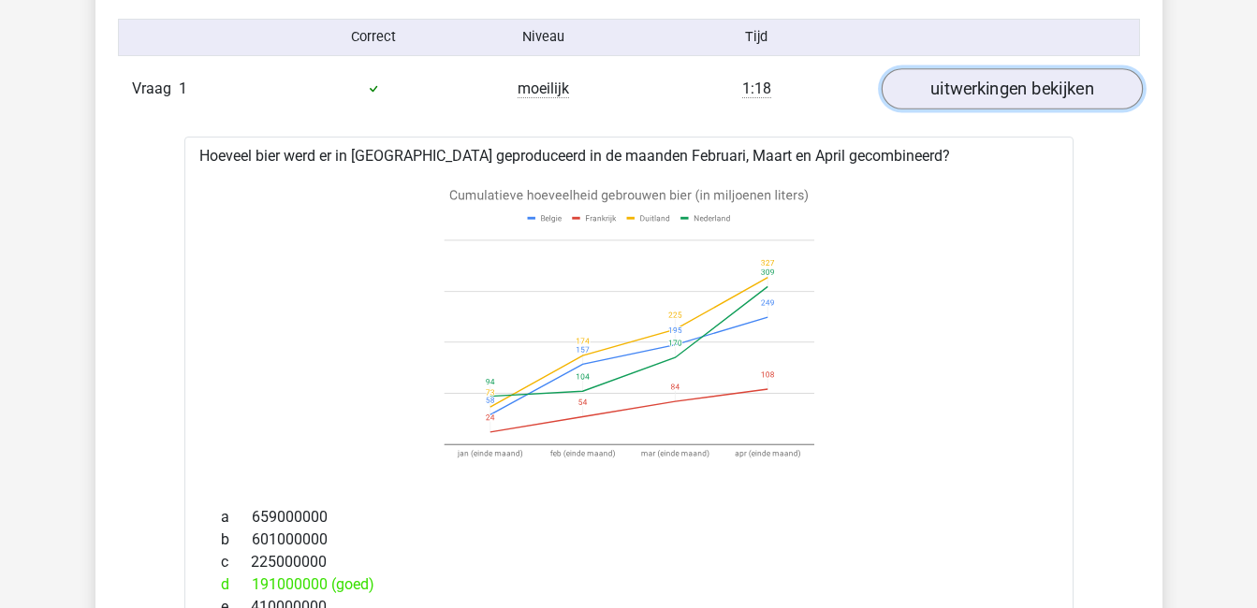
click at [1019, 87] on link "uitwerkingen bekijken" at bounding box center [1011, 88] width 261 height 41
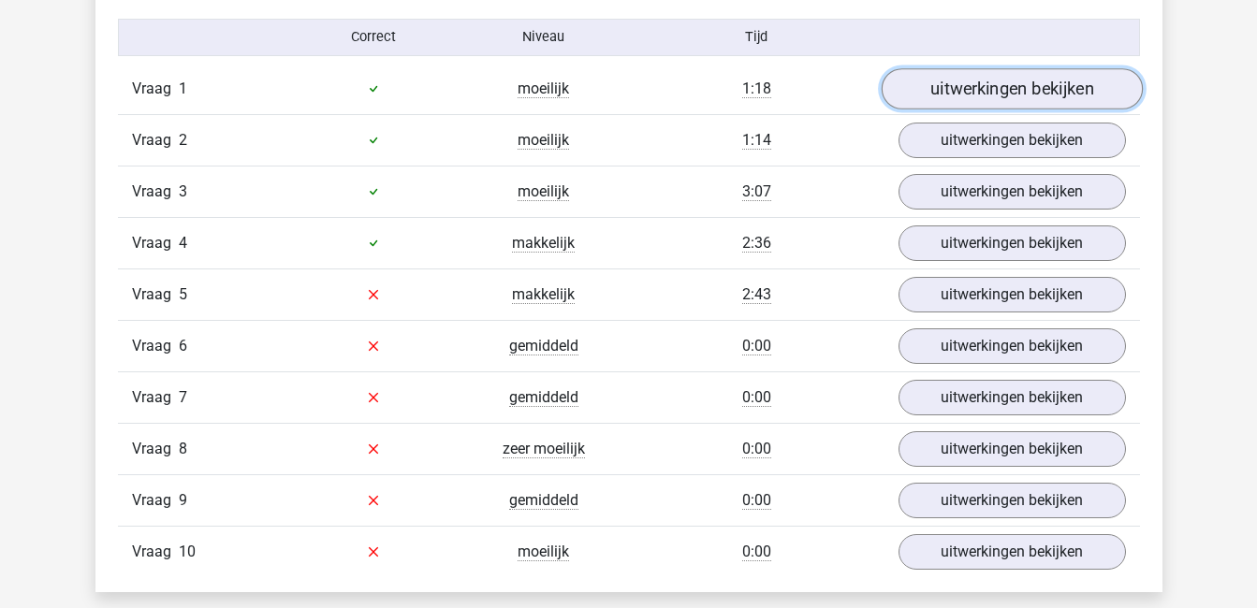
click at [1019, 80] on link "uitwerkingen bekijken" at bounding box center [1011, 88] width 261 height 41
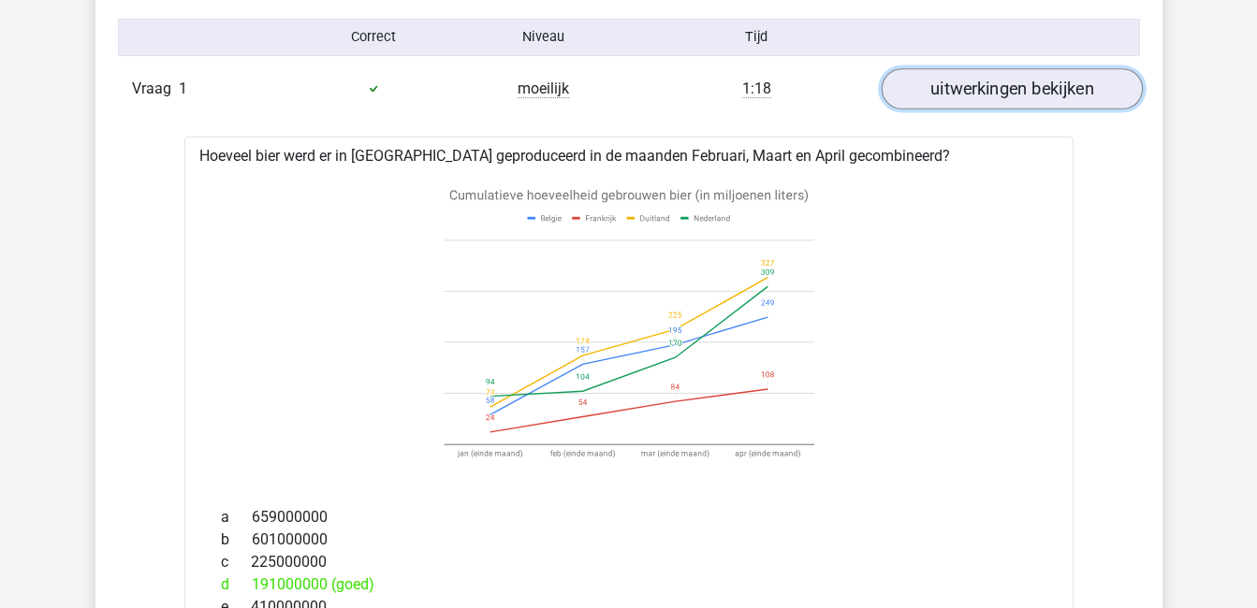
click at [1019, 80] on link "uitwerkingen bekijken" at bounding box center [1011, 88] width 261 height 41
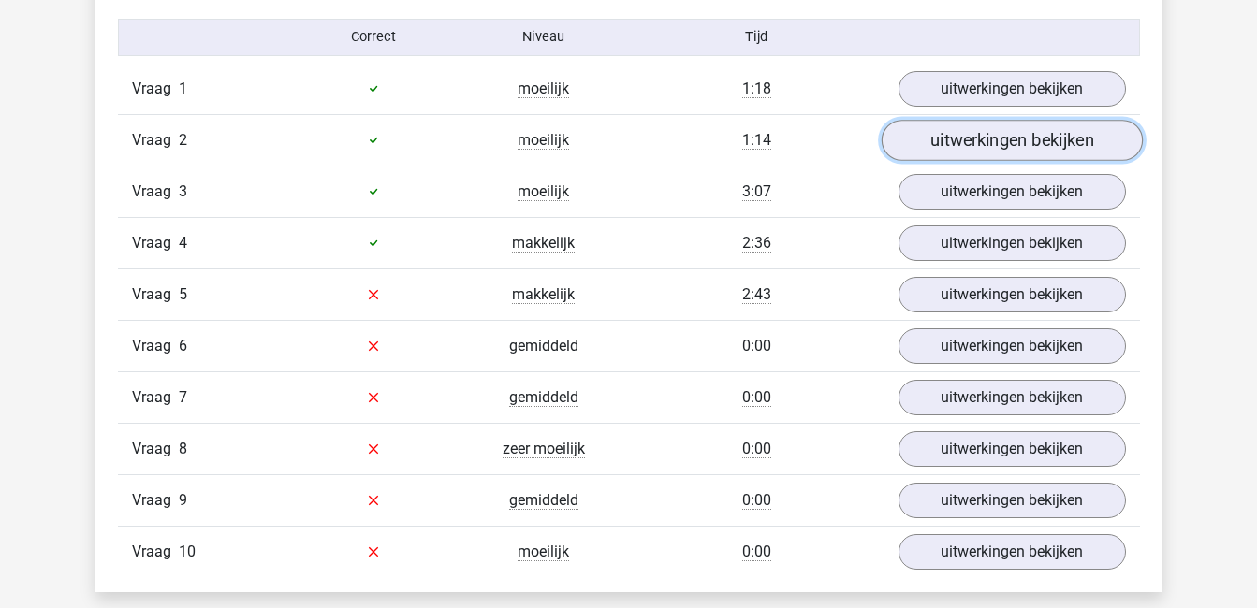
click at [1028, 139] on link "uitwerkingen bekijken" at bounding box center [1011, 140] width 261 height 41
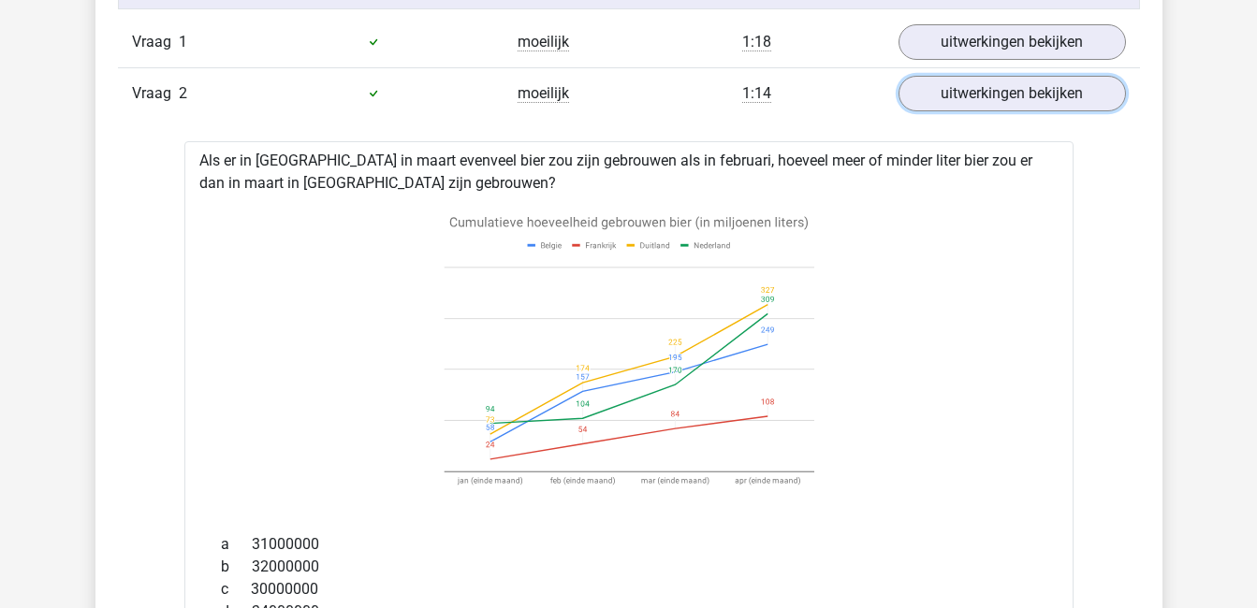
scroll to position [1268, 0]
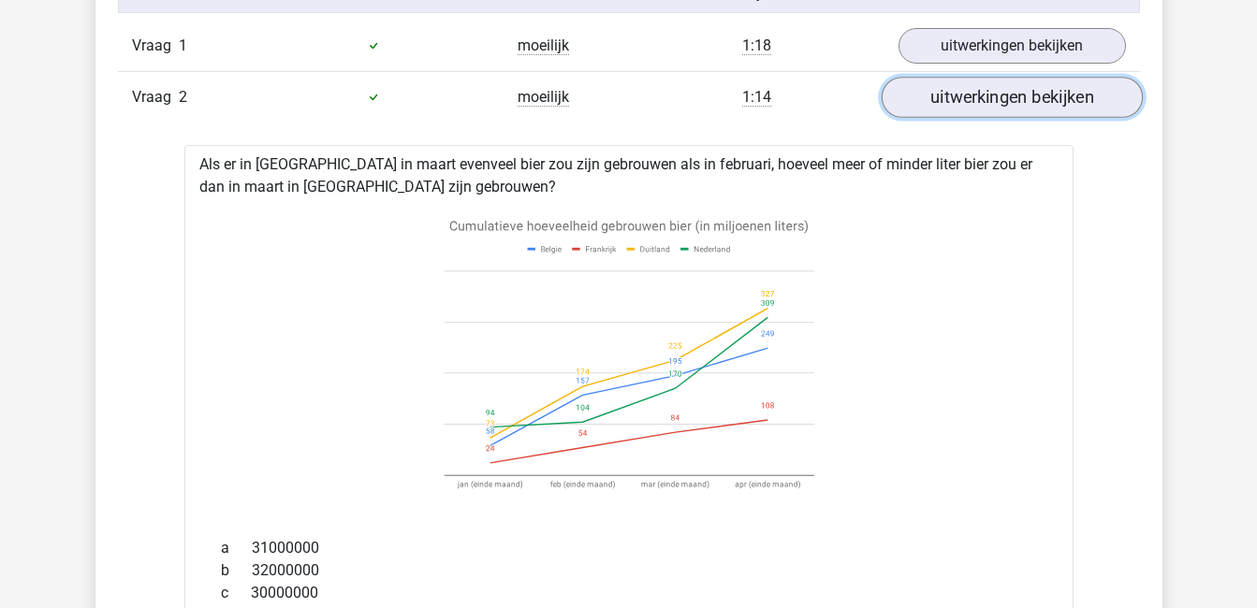
click at [1040, 95] on link "uitwerkingen bekijken" at bounding box center [1011, 97] width 261 height 41
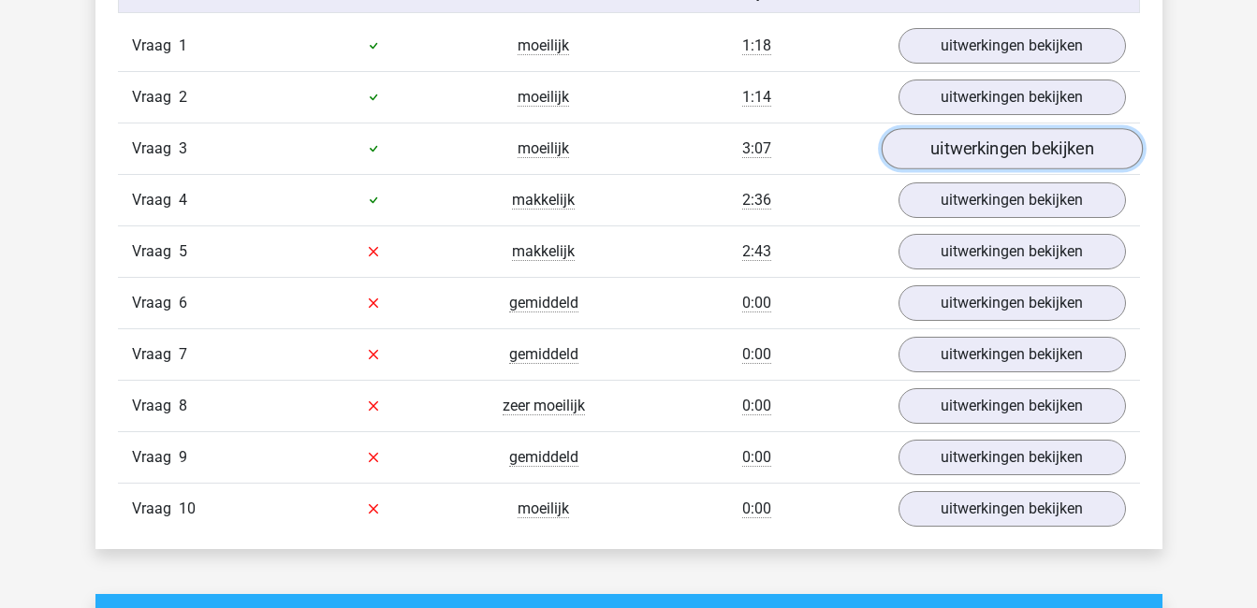
click at [1046, 150] on link "uitwerkingen bekijken" at bounding box center [1011, 148] width 261 height 41
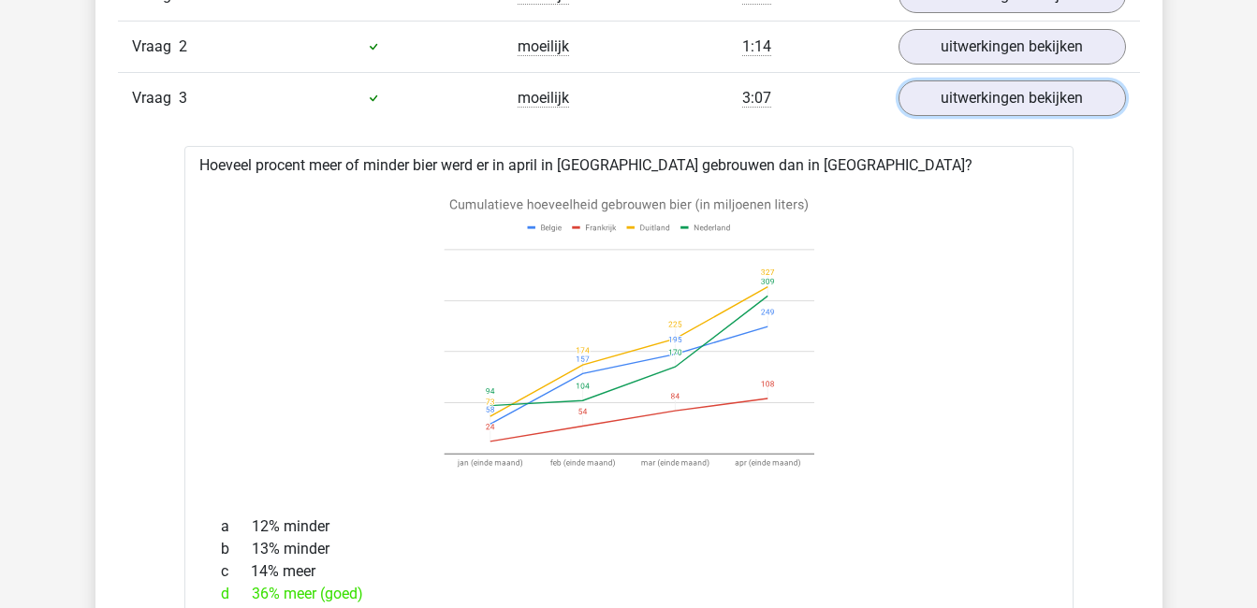
scroll to position [1249, 0]
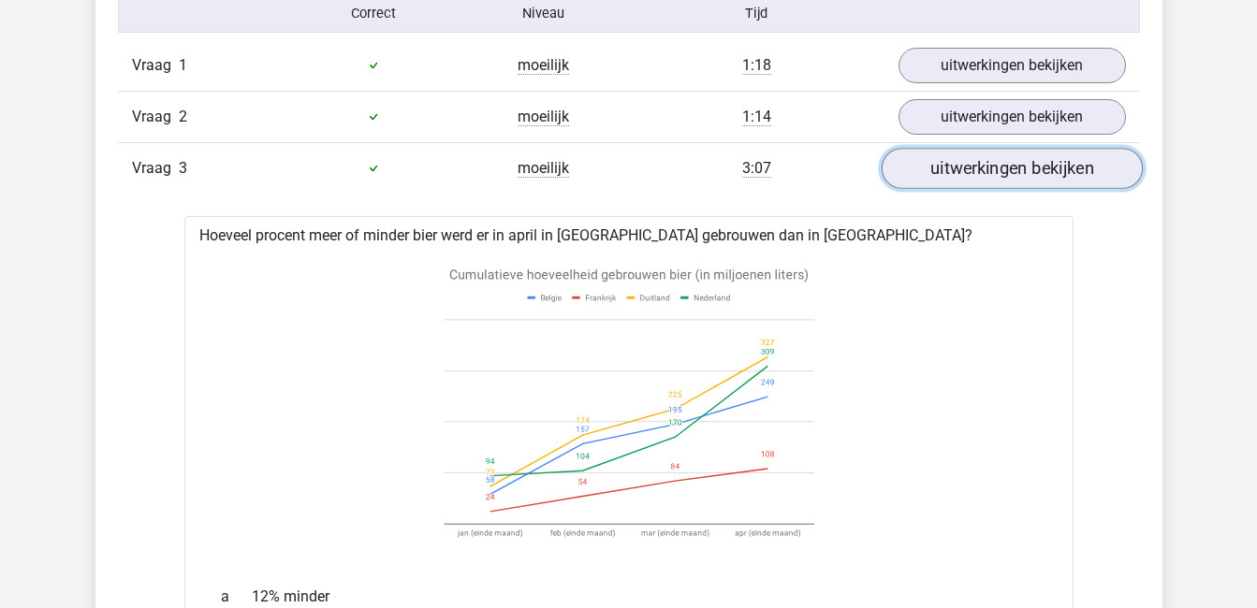
click at [1077, 176] on link "uitwerkingen bekijken" at bounding box center [1011, 168] width 261 height 41
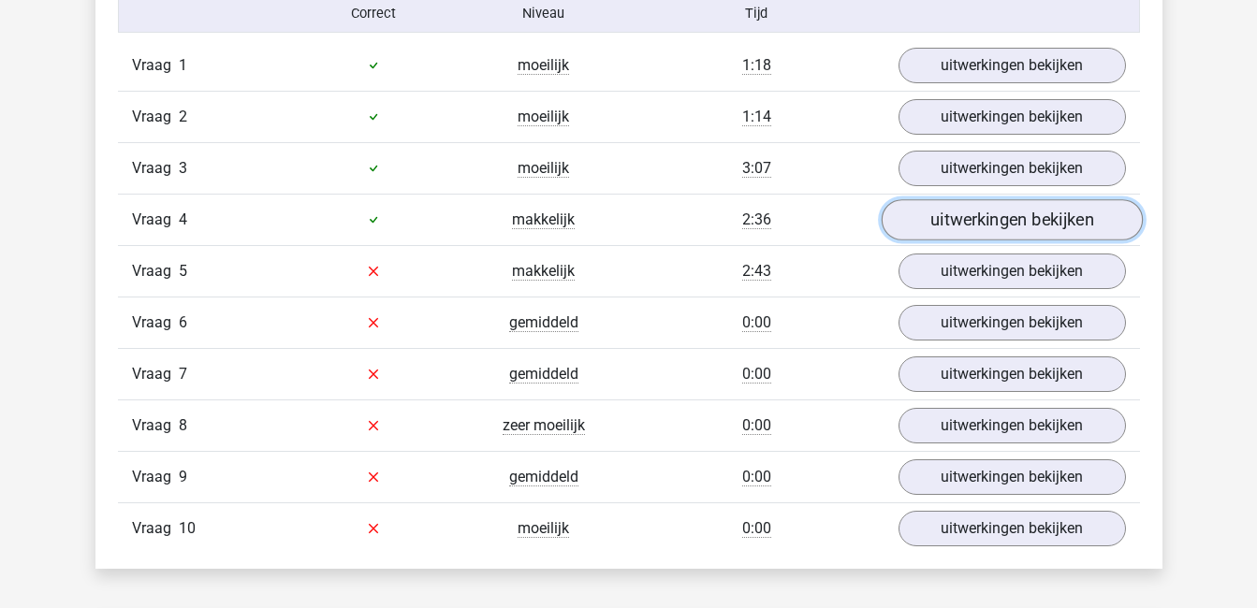
click at [1076, 217] on link "uitwerkingen bekijken" at bounding box center [1011, 219] width 261 height 41
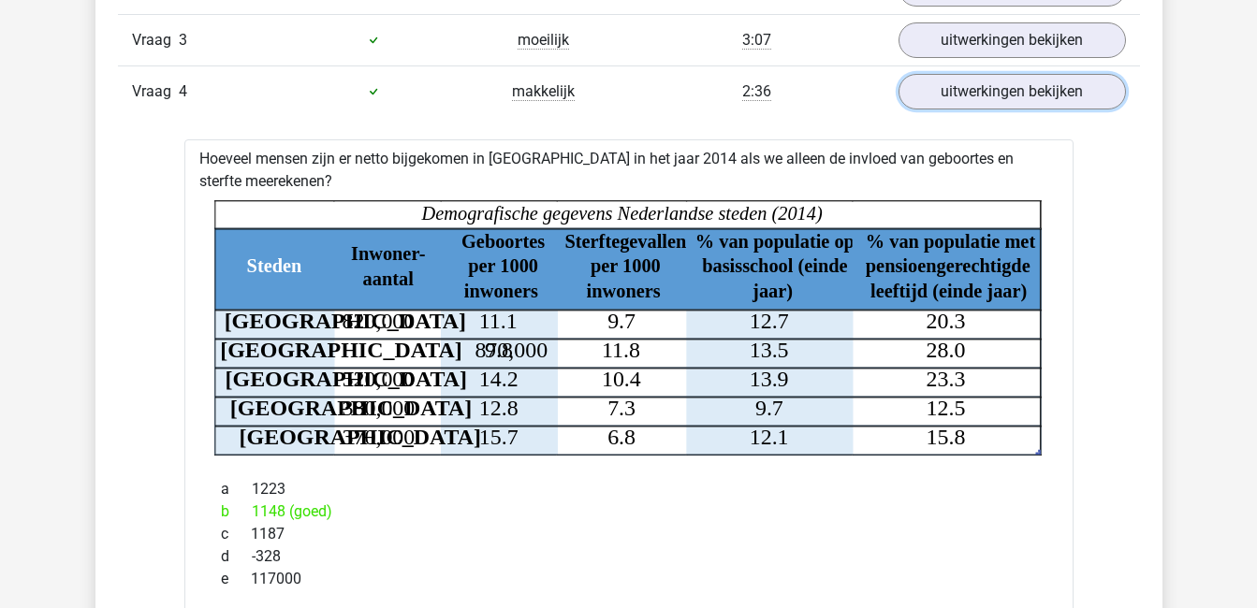
scroll to position [1396, 0]
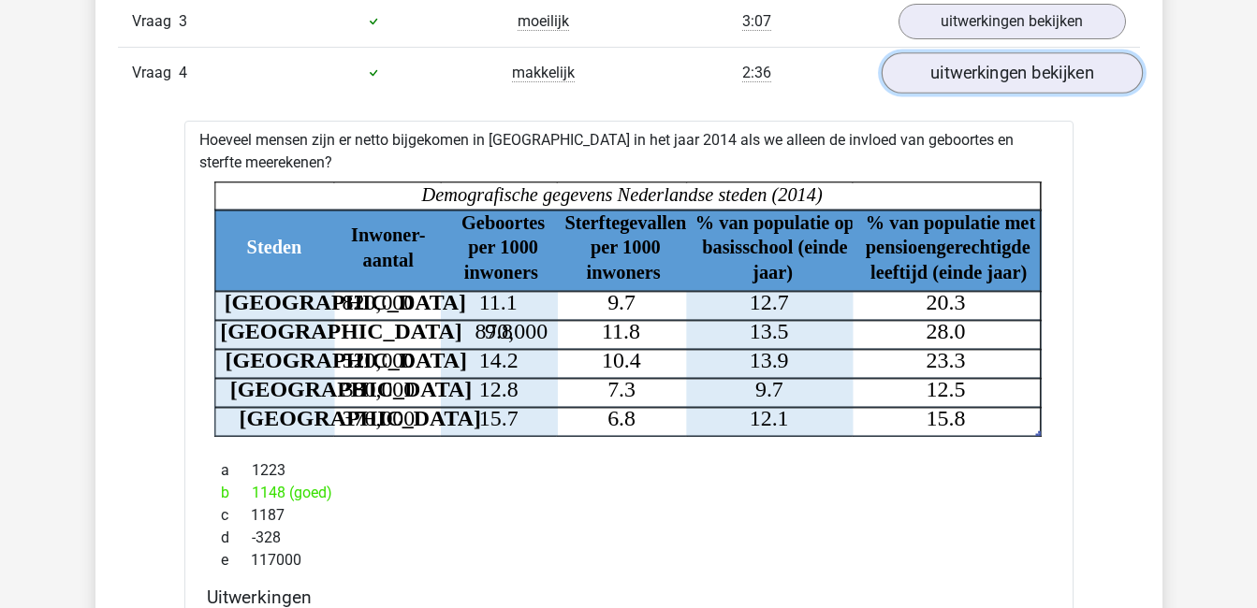
click at [1057, 74] on link "uitwerkingen bekijken" at bounding box center [1011, 72] width 261 height 41
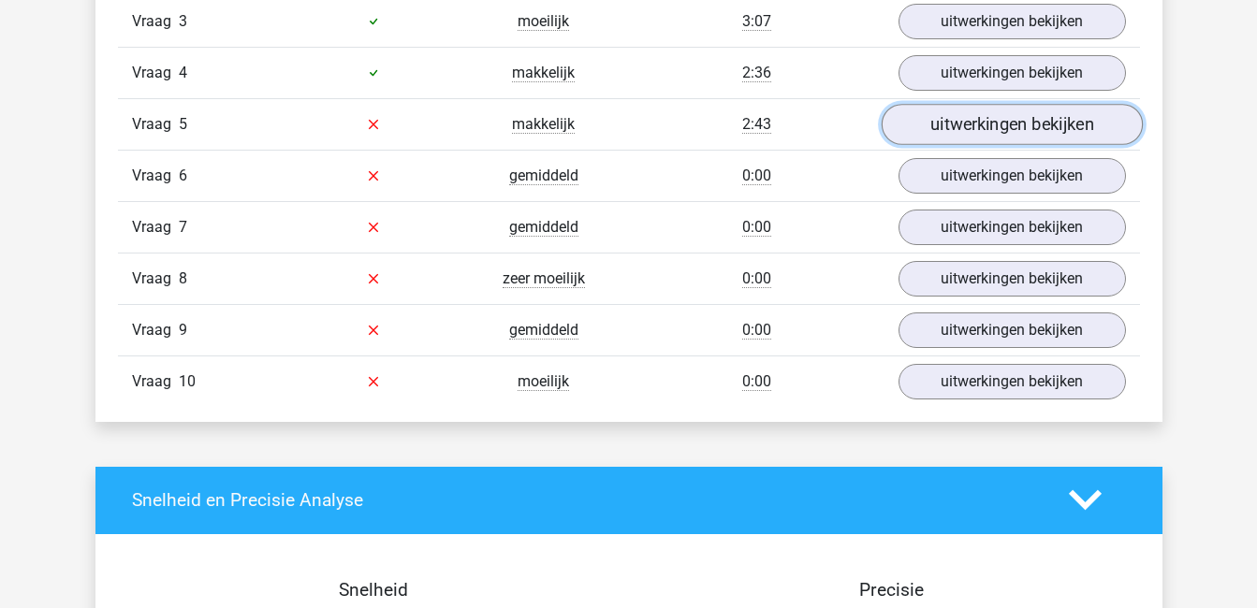
click at [1049, 120] on link "uitwerkingen bekijken" at bounding box center [1011, 124] width 261 height 41
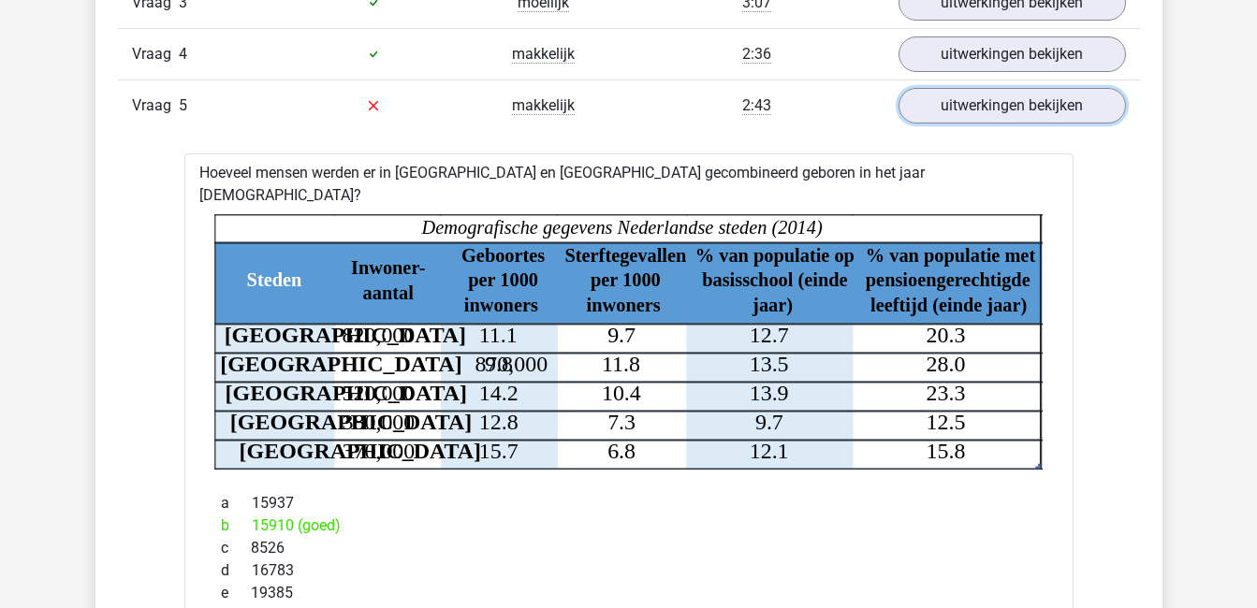
scroll to position [1415, 0]
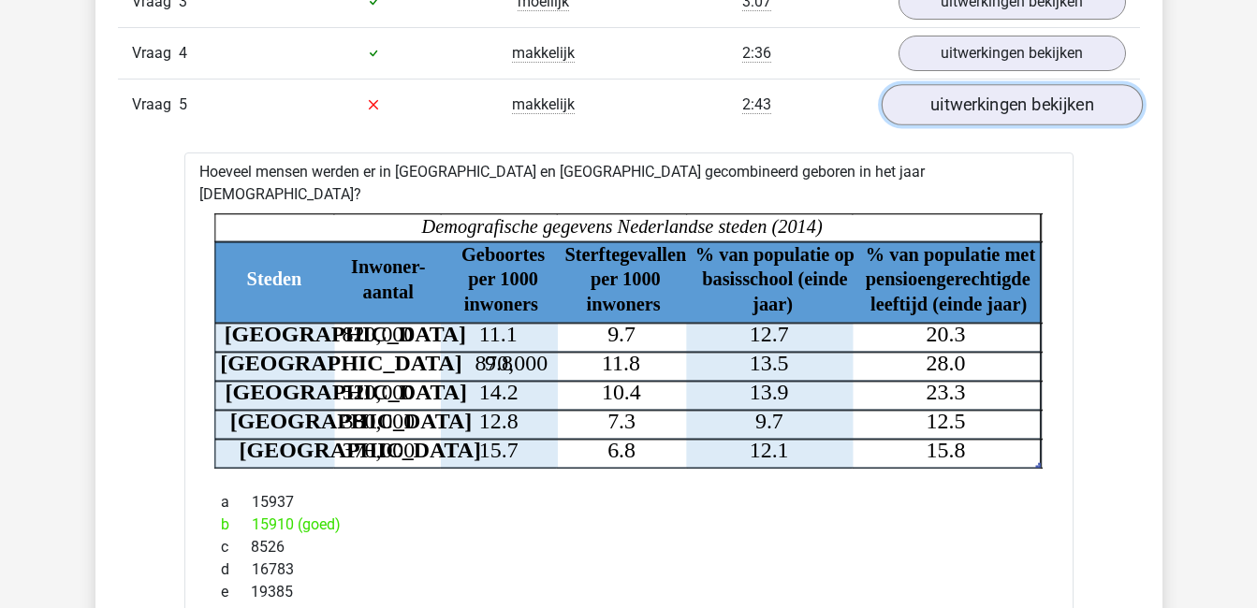
click at [1017, 105] on link "uitwerkingen bekijken" at bounding box center [1011, 104] width 261 height 41
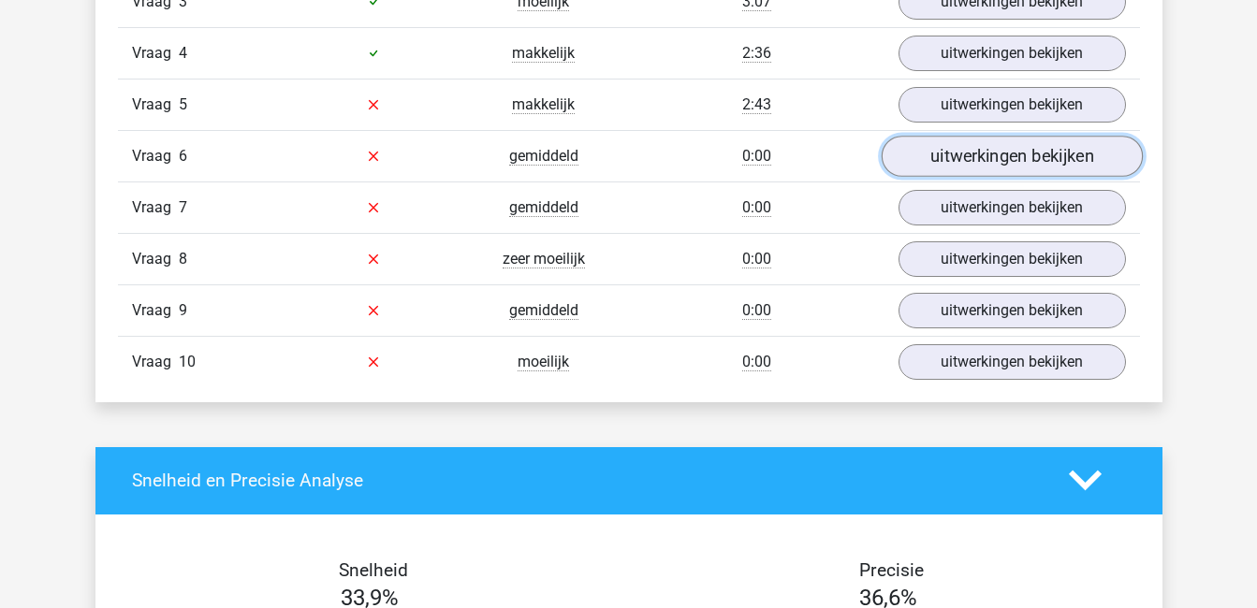
click at [1016, 151] on link "uitwerkingen bekijken" at bounding box center [1011, 156] width 261 height 41
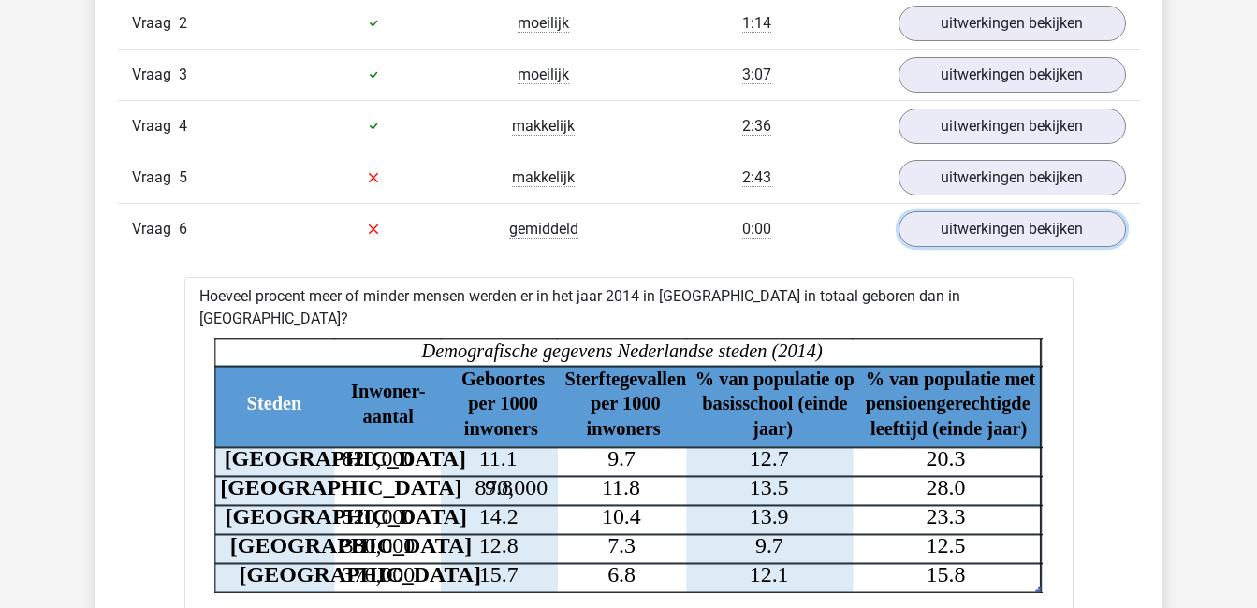
scroll to position [1340, 0]
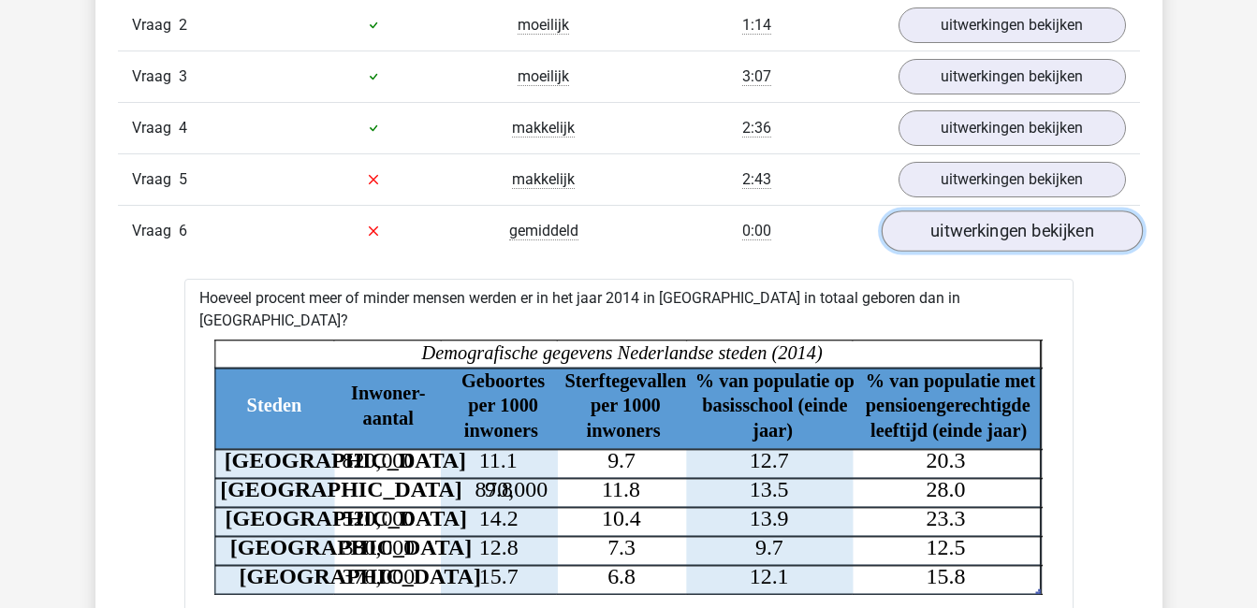
click at [1085, 224] on link "uitwerkingen bekijken" at bounding box center [1011, 231] width 261 height 41
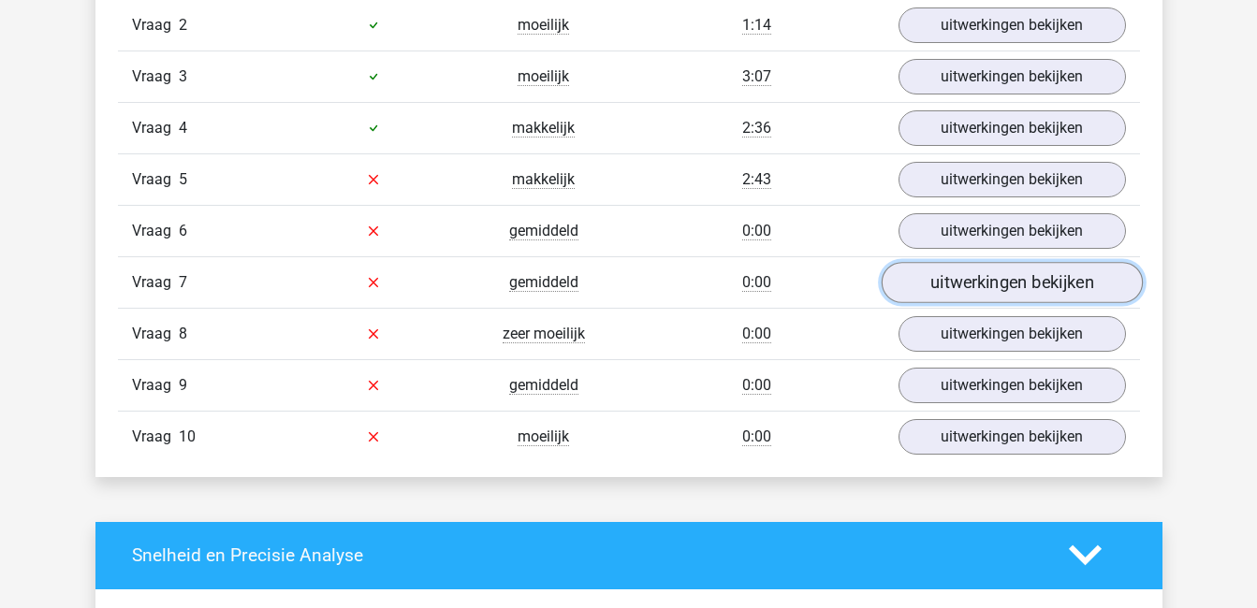
click at [1073, 275] on link "uitwerkingen bekijken" at bounding box center [1011, 282] width 261 height 41
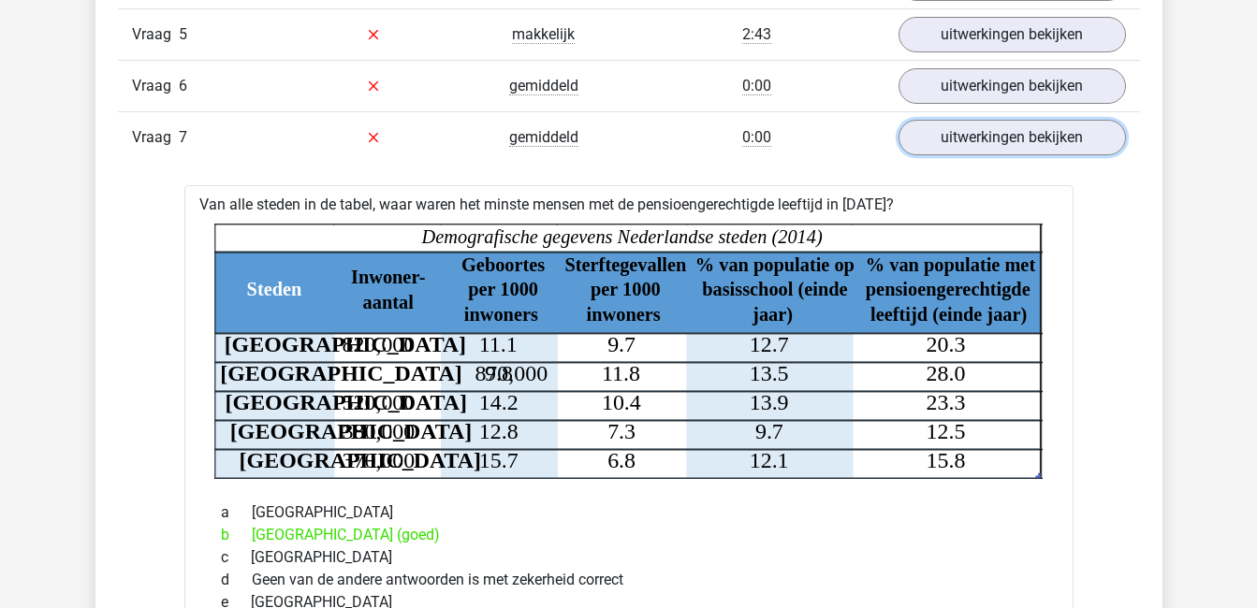
scroll to position [1477, 0]
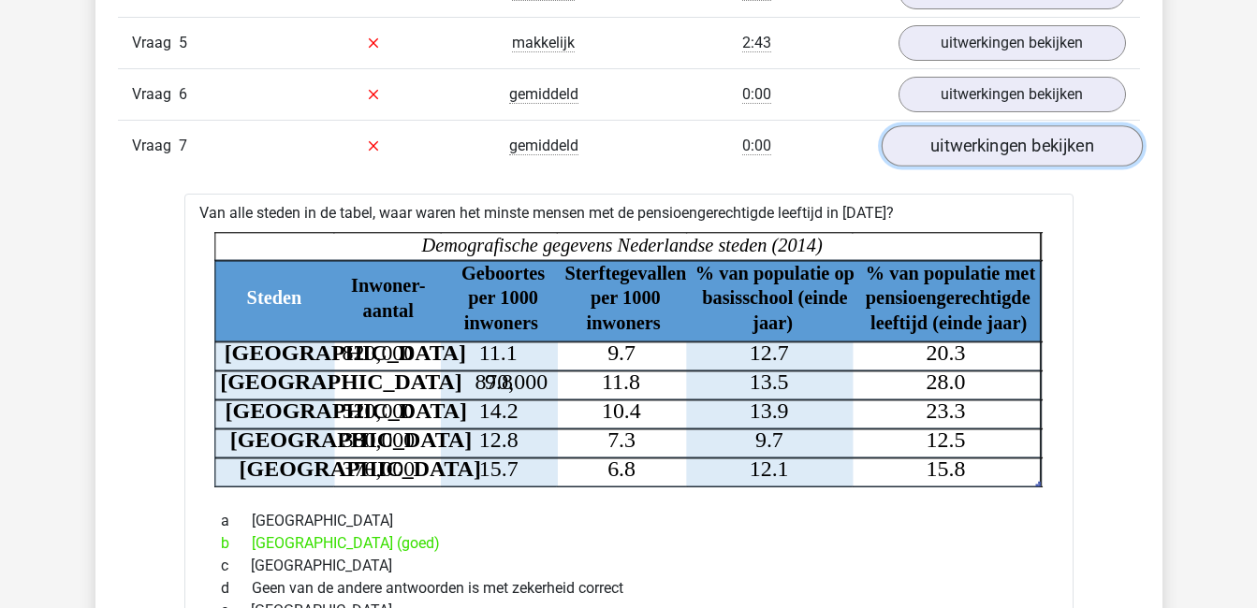
click at [1010, 147] on link "uitwerkingen bekijken" at bounding box center [1011, 145] width 261 height 41
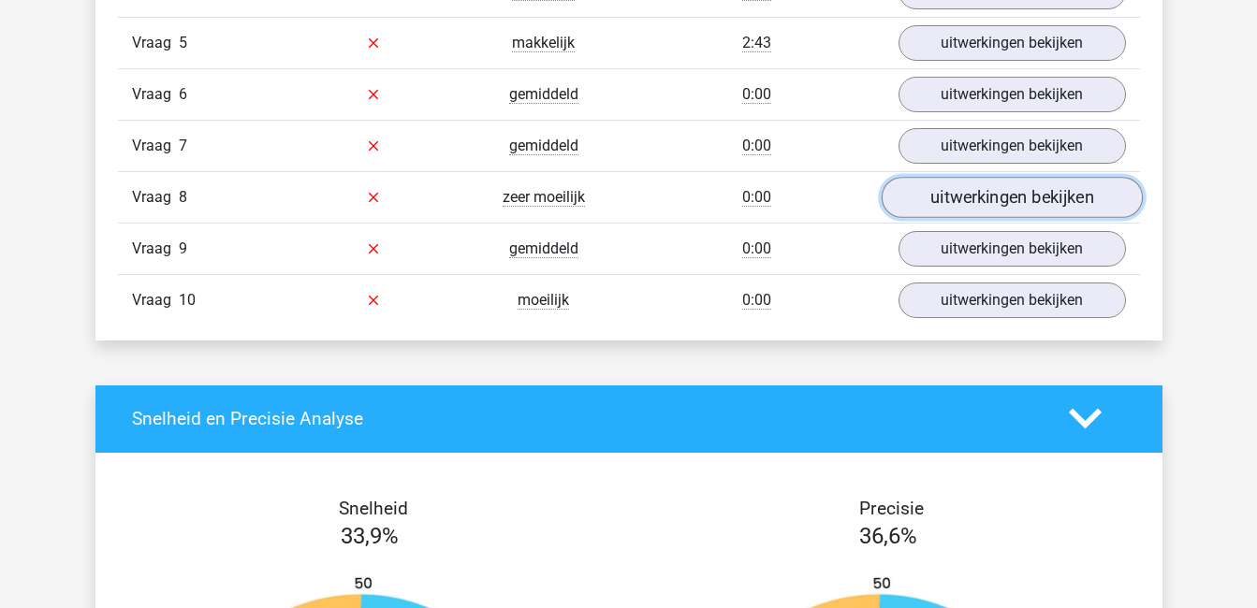
click at [1016, 202] on link "uitwerkingen bekijken" at bounding box center [1011, 197] width 261 height 41
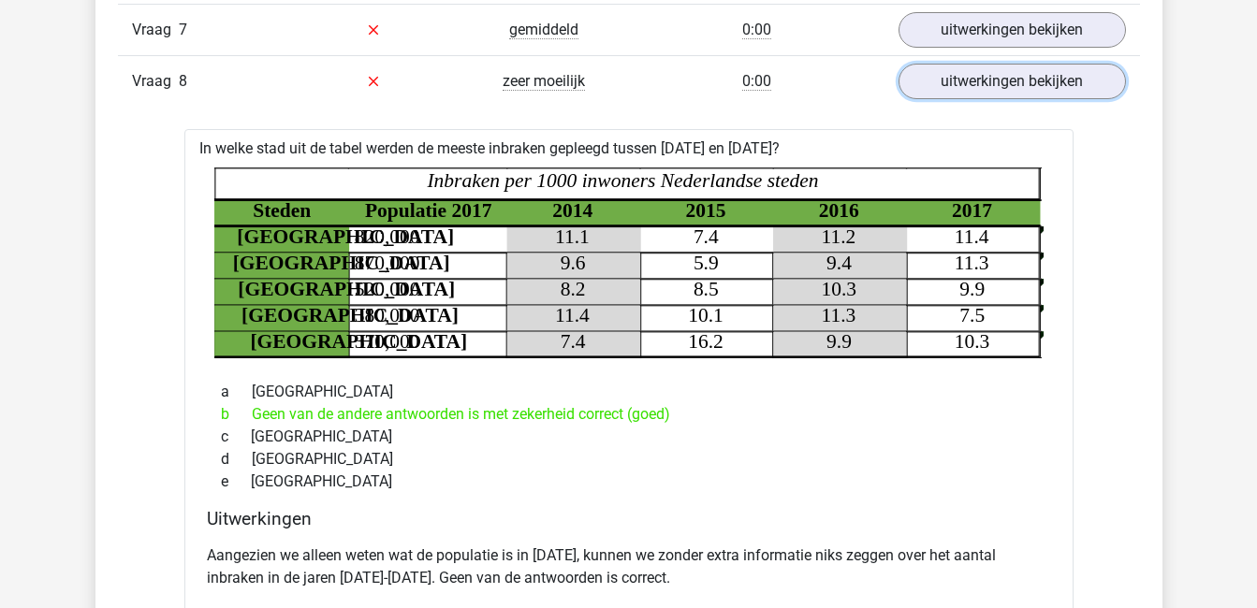
scroll to position [1594, 0]
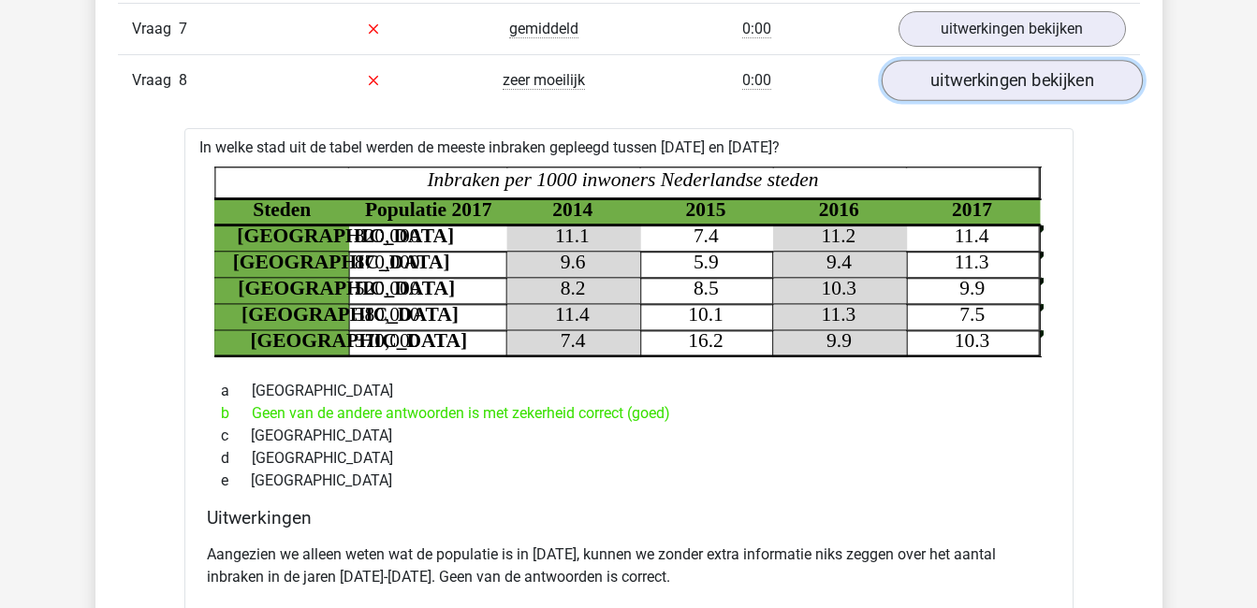
click at [1085, 72] on link "uitwerkingen bekijken" at bounding box center [1011, 80] width 261 height 41
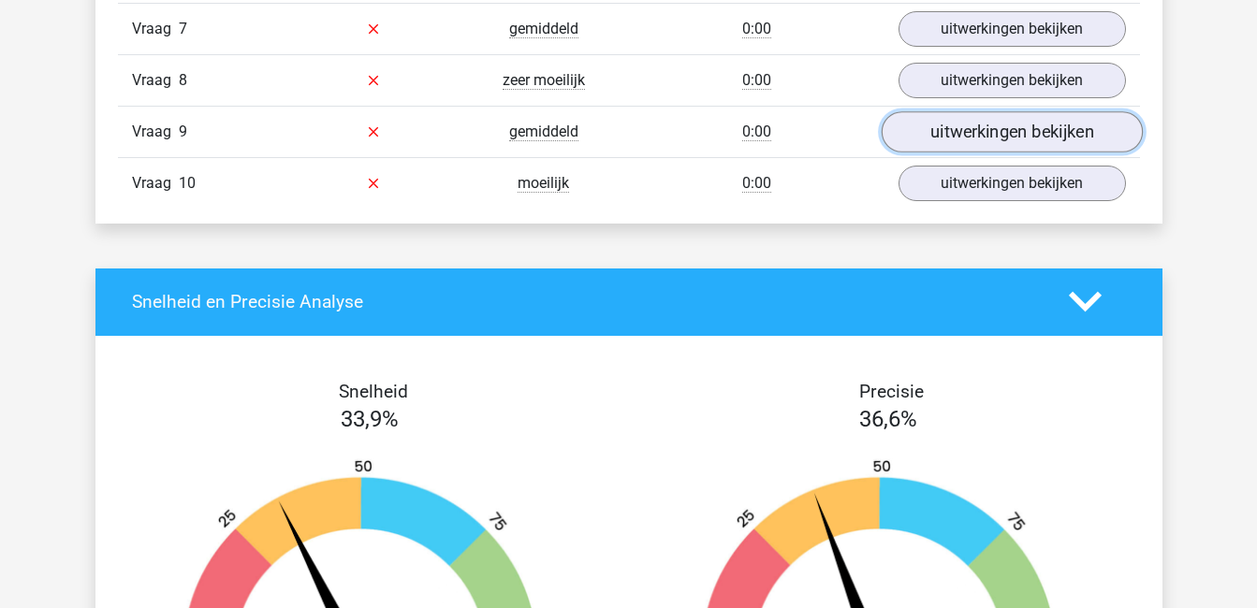
click at [1076, 130] on link "uitwerkingen bekijken" at bounding box center [1011, 131] width 261 height 41
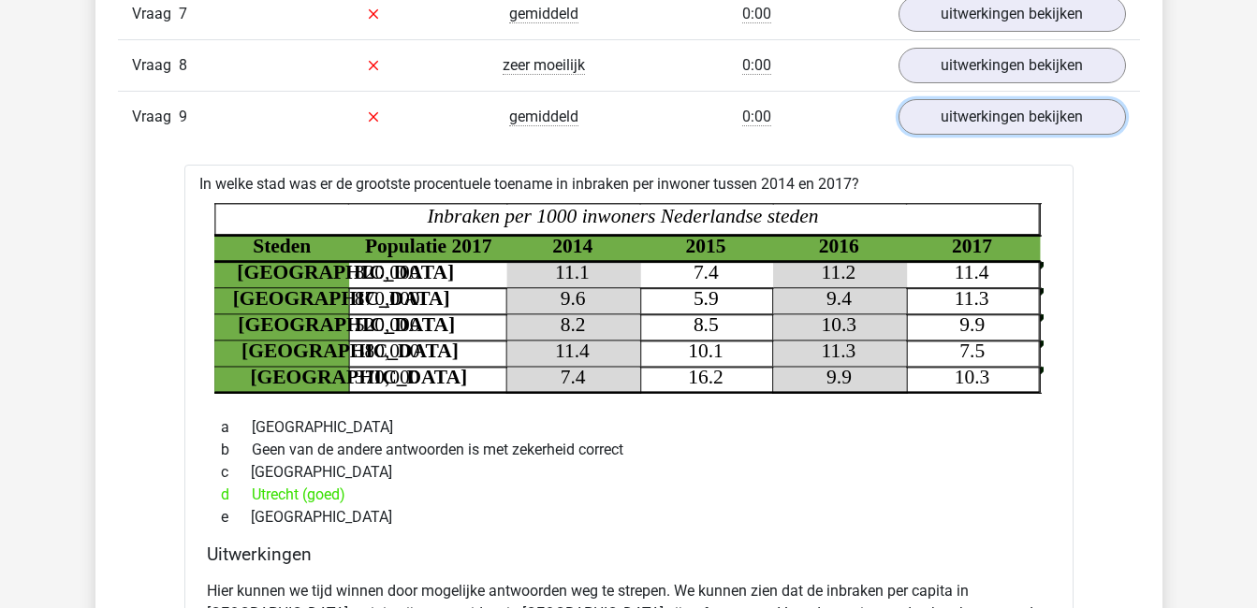
scroll to position [1608, 0]
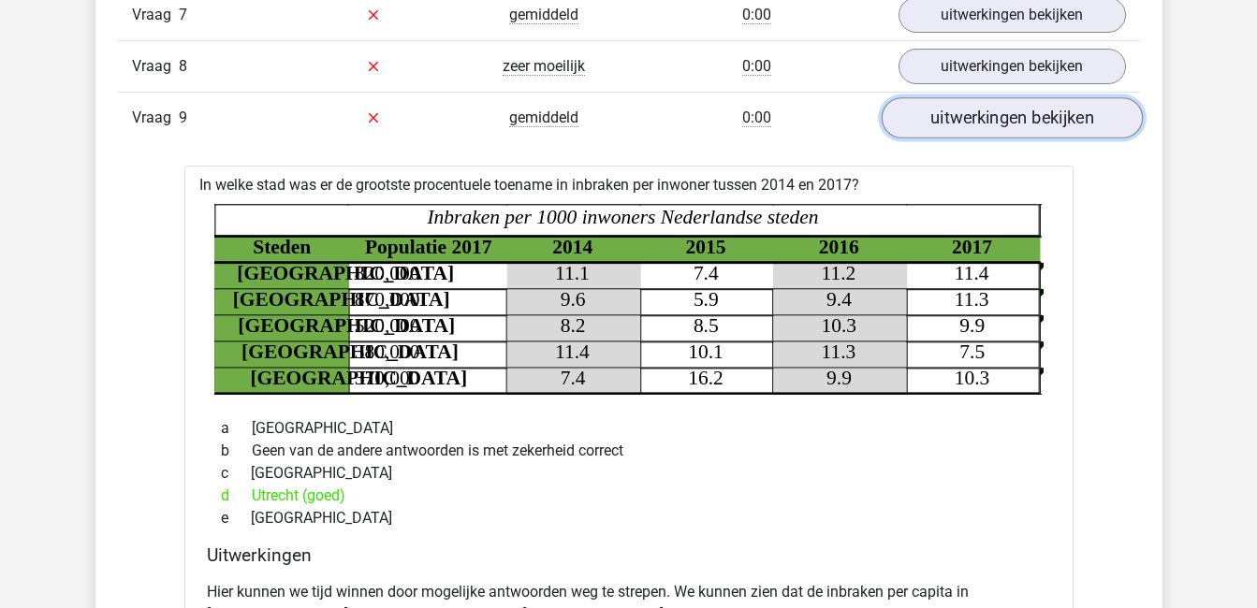
click at [1027, 124] on link "uitwerkingen bekijken" at bounding box center [1011, 117] width 261 height 41
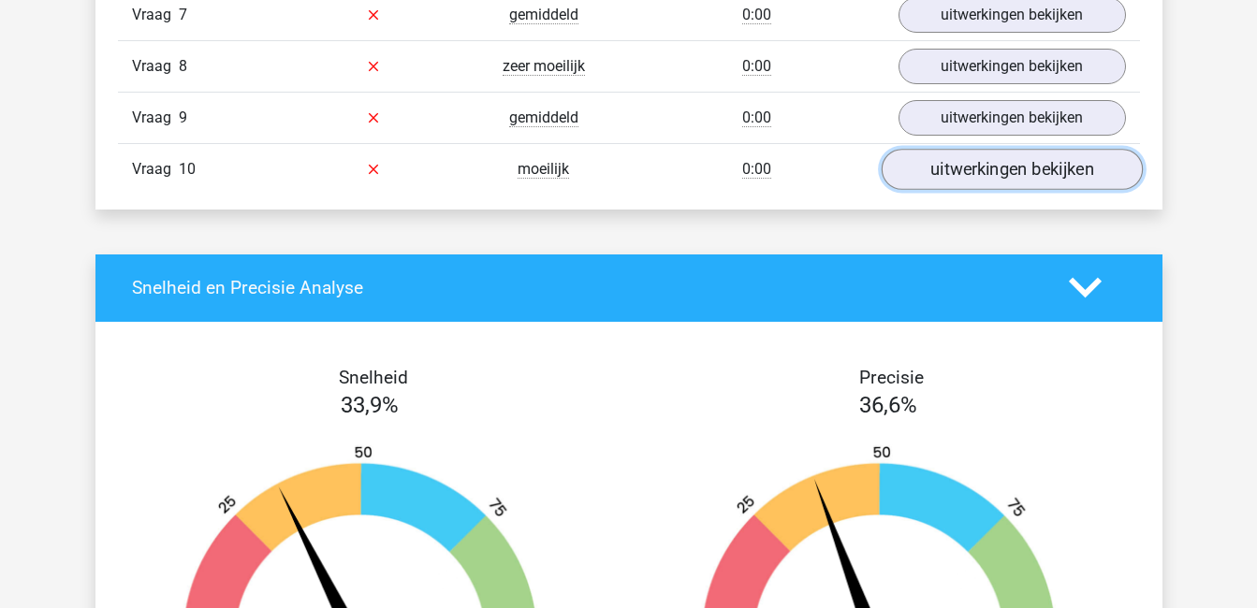
click at [1007, 181] on link "uitwerkingen bekijken" at bounding box center [1011, 169] width 261 height 41
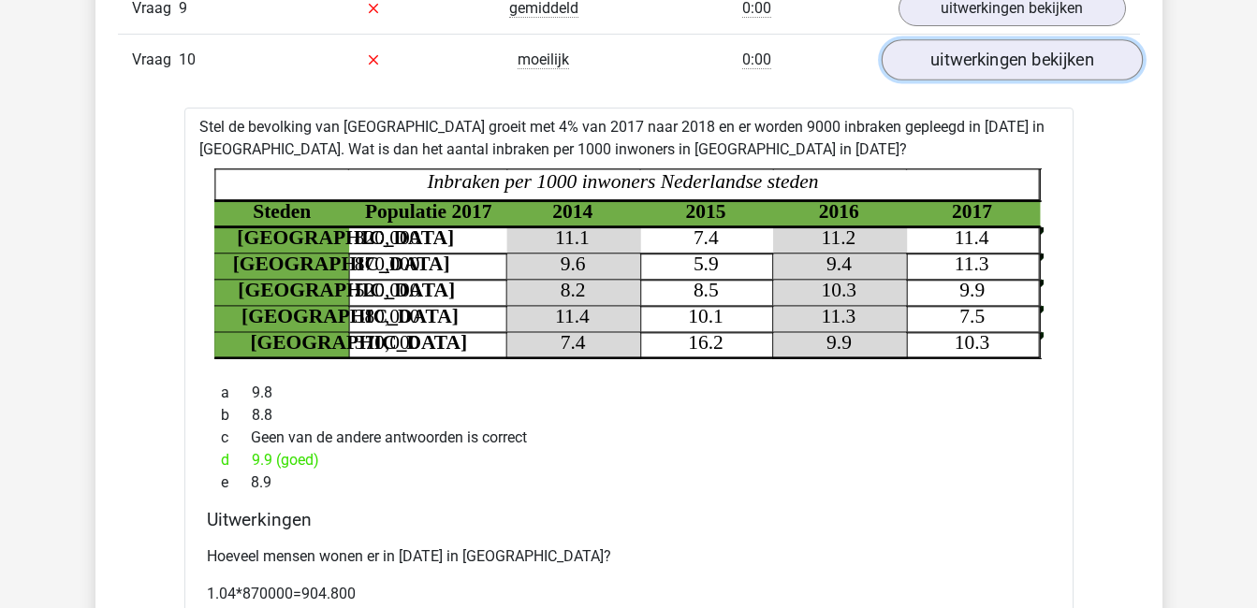
scroll to position [1715, 0]
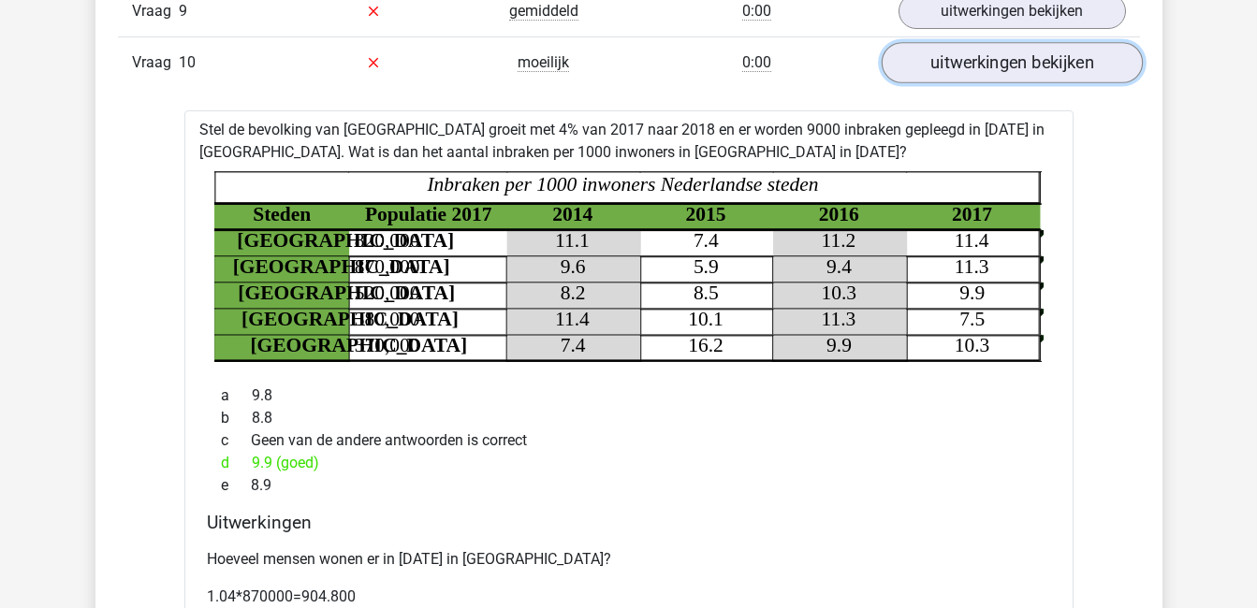
click at [1029, 64] on link "uitwerkingen bekijken" at bounding box center [1011, 62] width 261 height 41
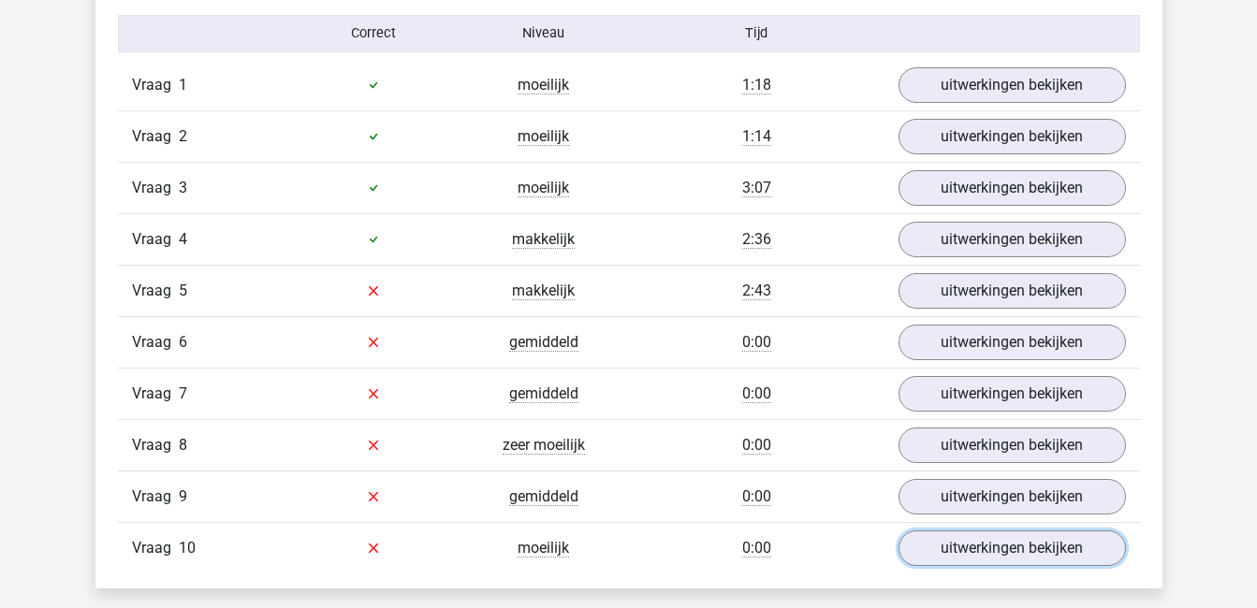
scroll to position [1230, 0]
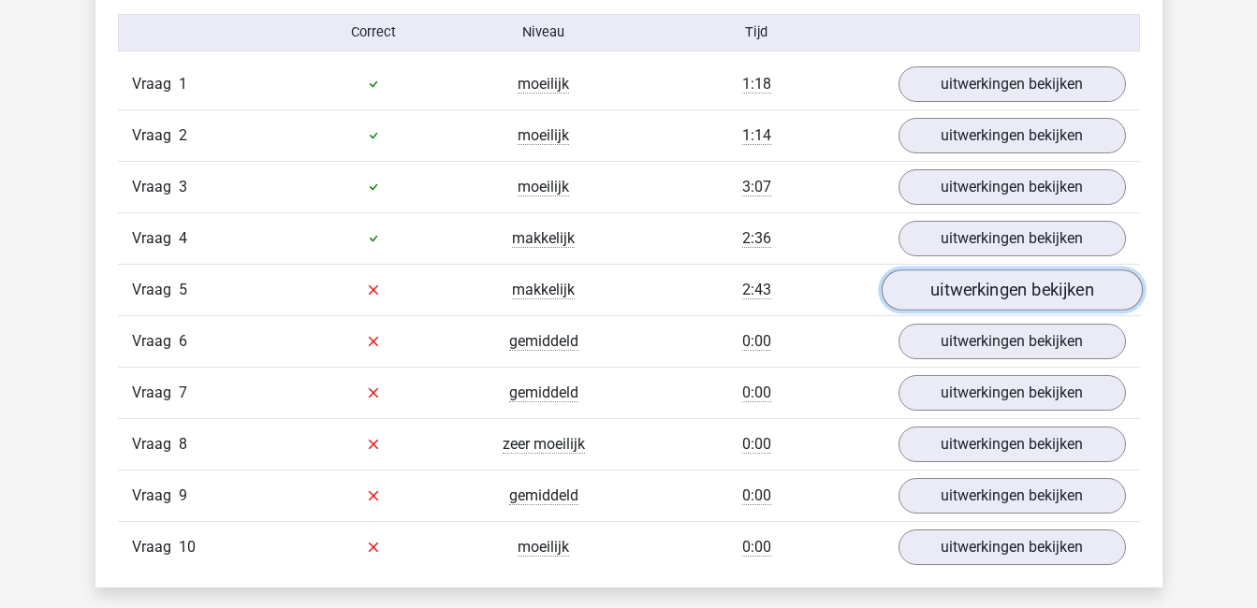
click at [1017, 283] on link "uitwerkingen bekijken" at bounding box center [1011, 290] width 261 height 41
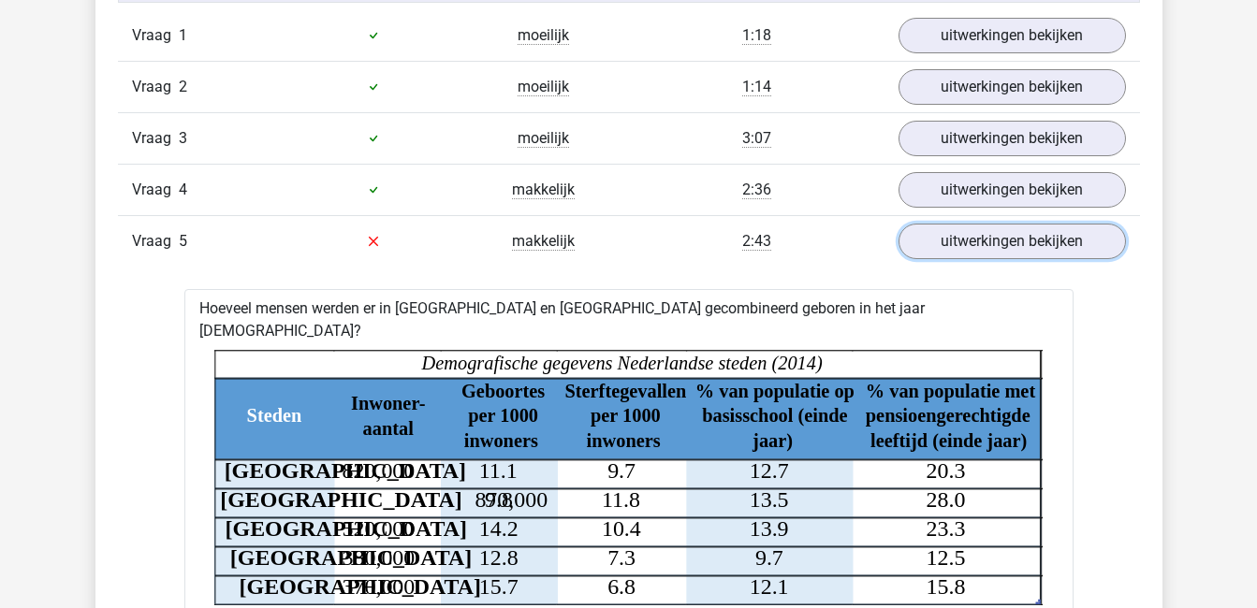
scroll to position [1283, 0]
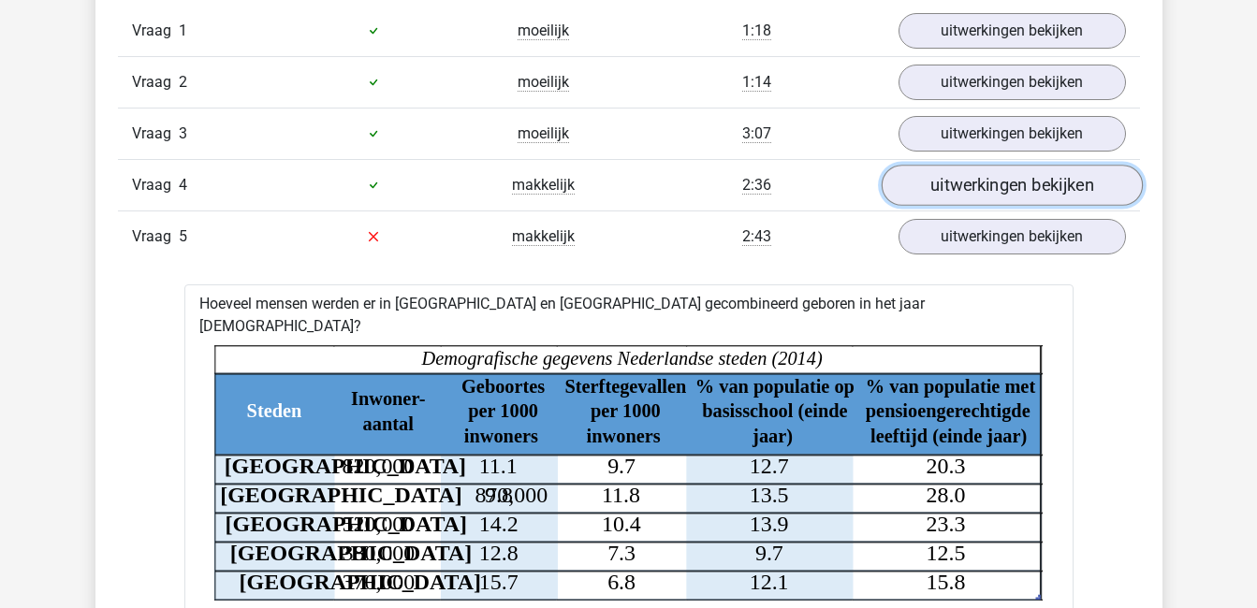
click at [982, 185] on link "uitwerkingen bekijken" at bounding box center [1011, 185] width 261 height 41
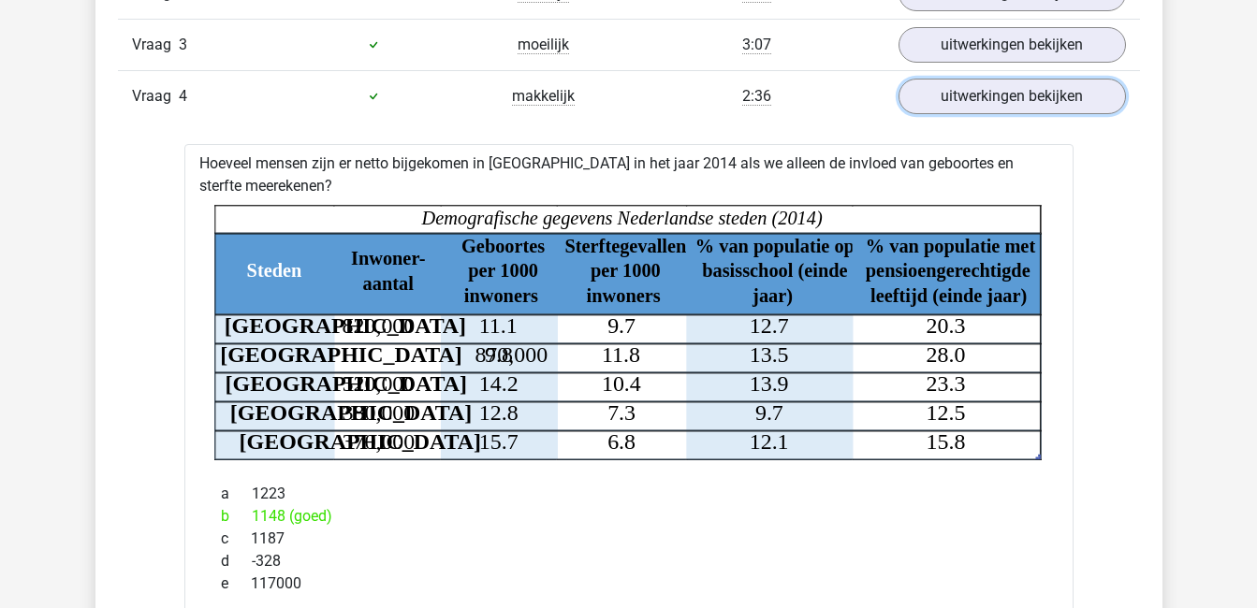
scroll to position [1371, 0]
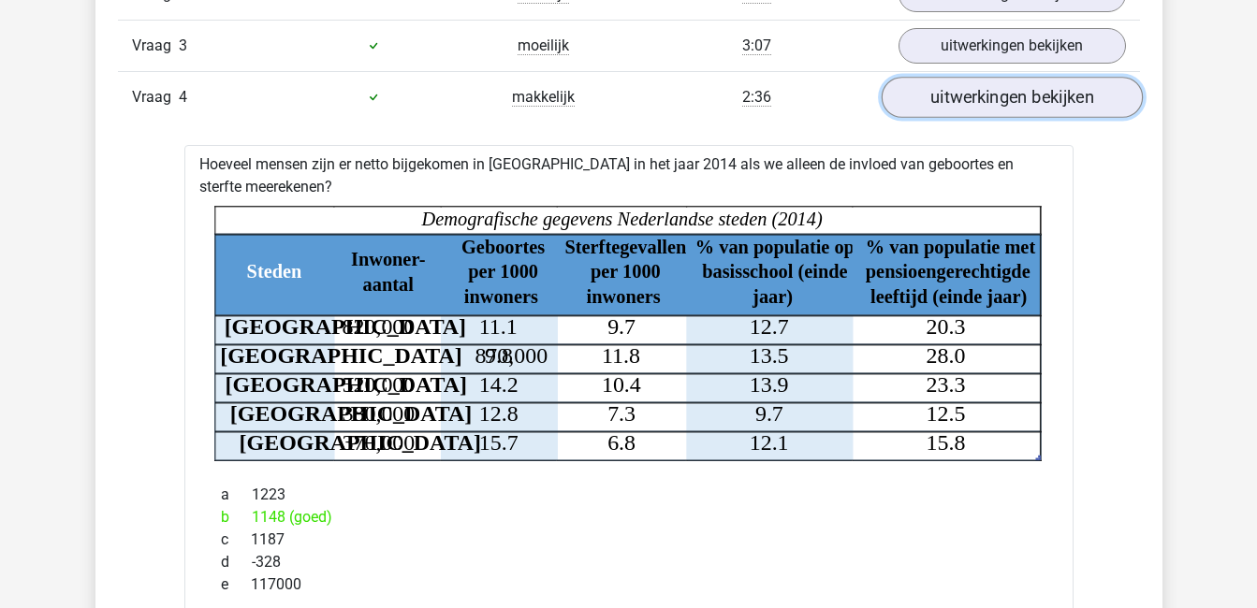
drag, startPoint x: 980, startPoint y: 93, endPoint x: 955, endPoint y: 96, distance: 25.5
click at [955, 96] on link "uitwerkingen bekijken" at bounding box center [1011, 97] width 261 height 41
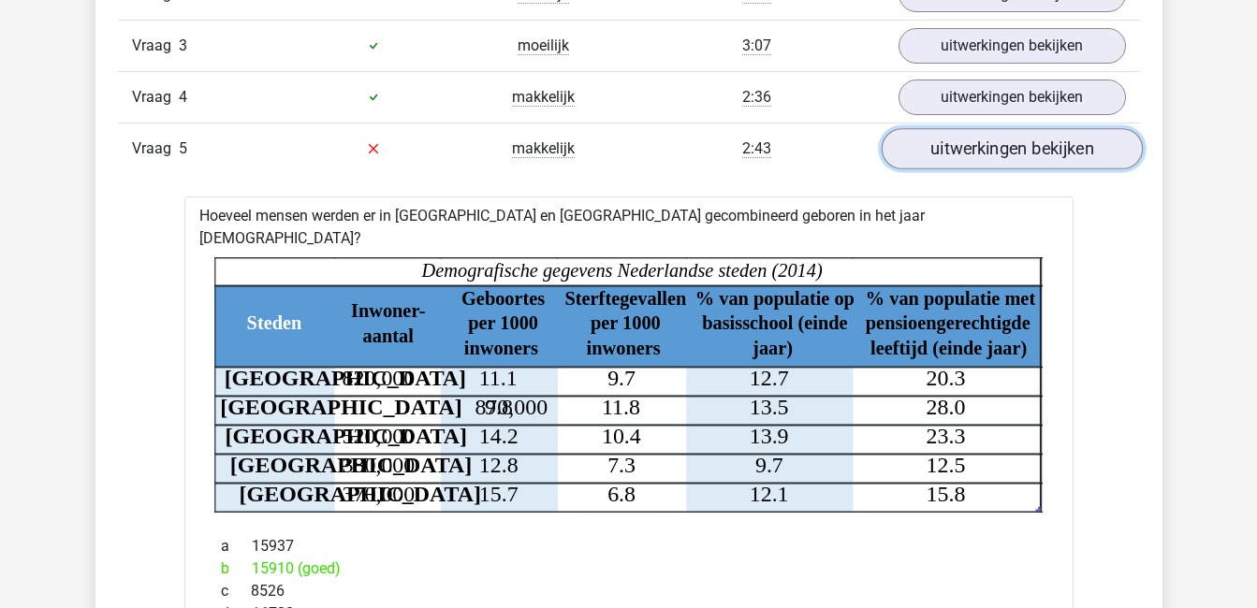
click at [1080, 142] on link "uitwerkingen bekijken" at bounding box center [1011, 148] width 261 height 41
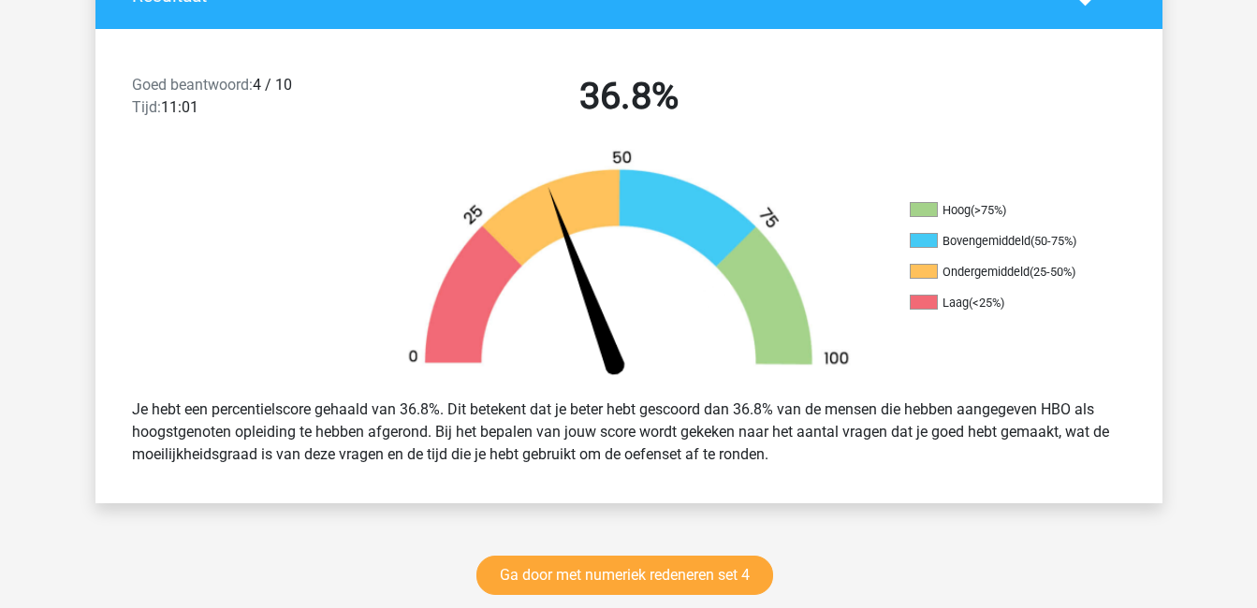
scroll to position [444, 0]
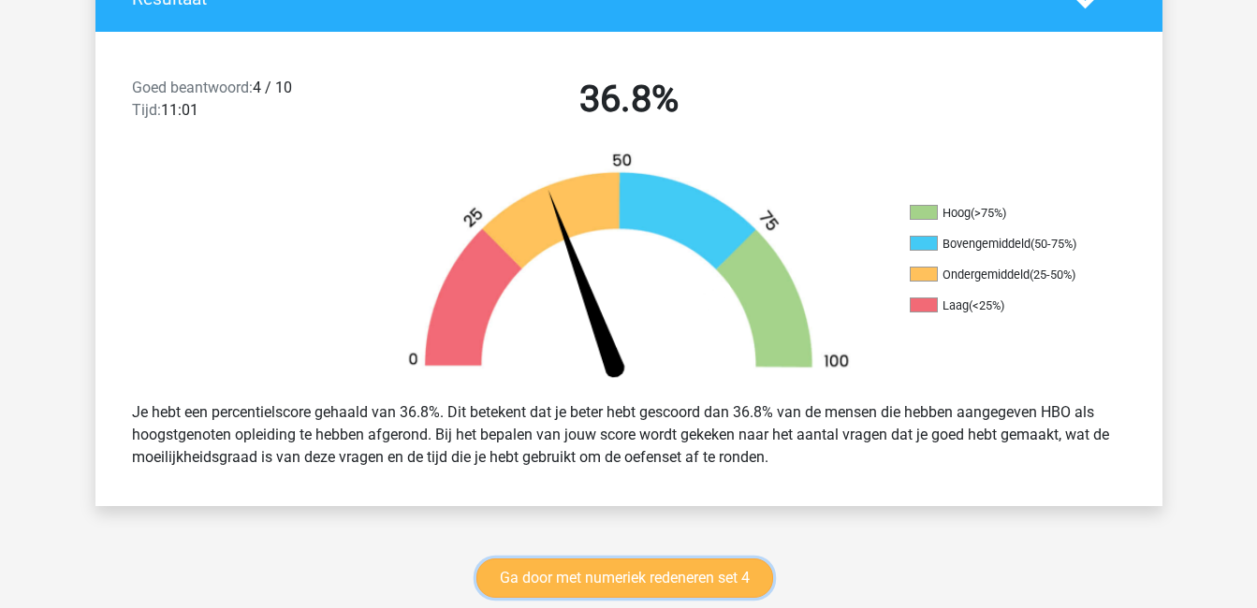
click at [733, 569] on link "Ga door met numeriek redeneren set 4" at bounding box center [624, 578] width 297 height 39
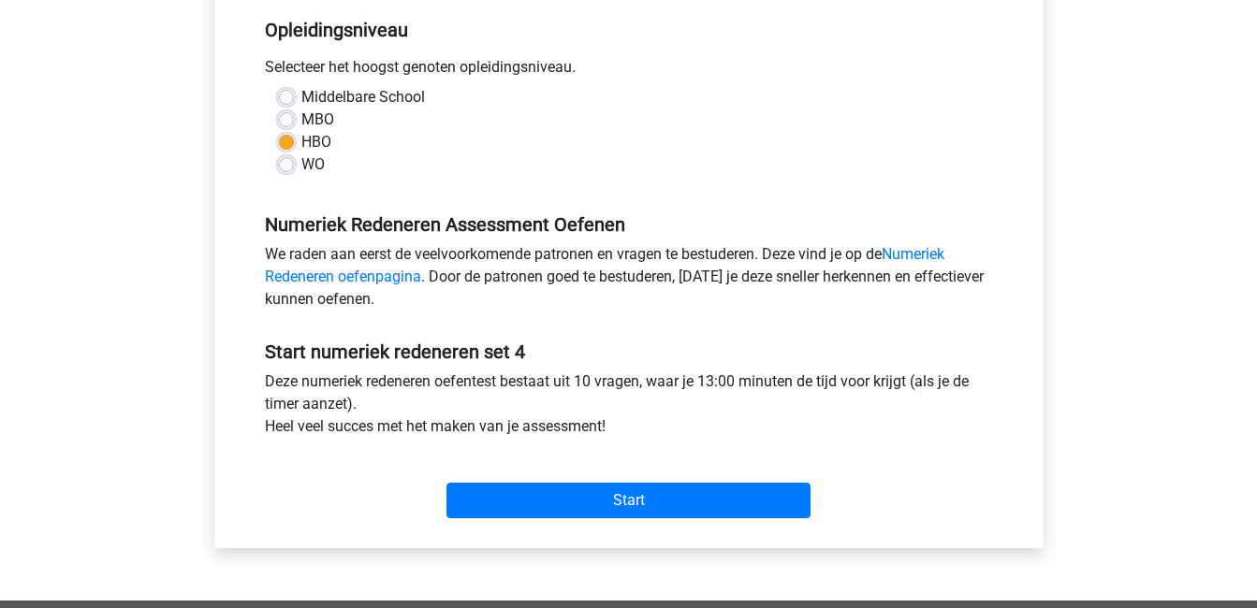
scroll to position [403, 0]
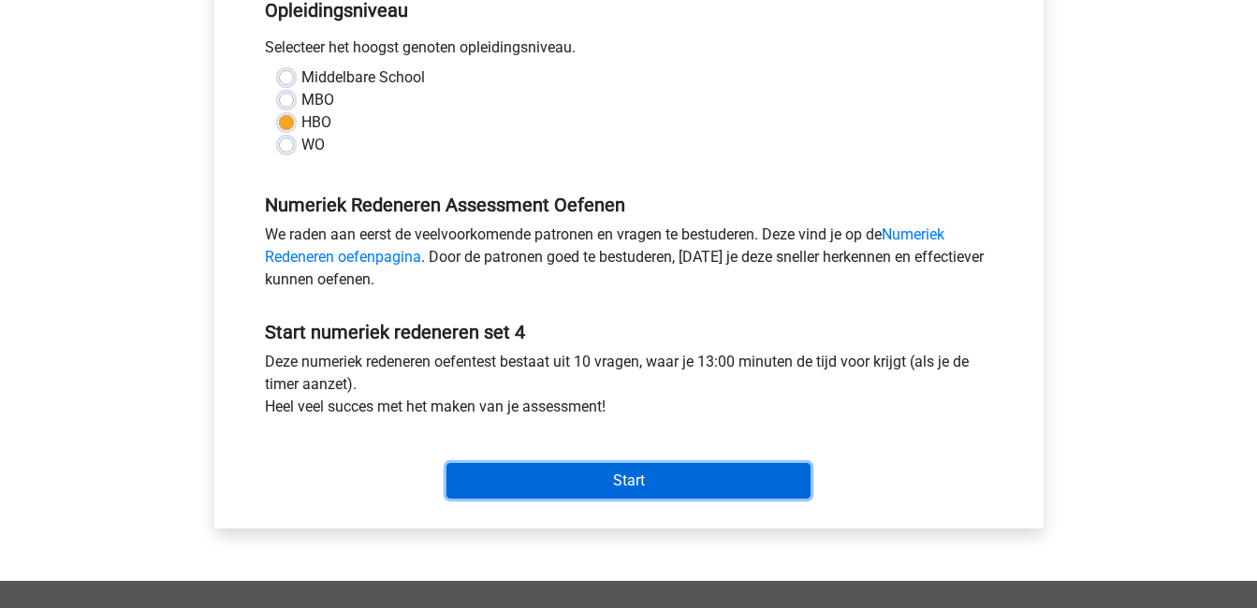
click at [696, 483] on input "Start" at bounding box center [628, 481] width 364 height 36
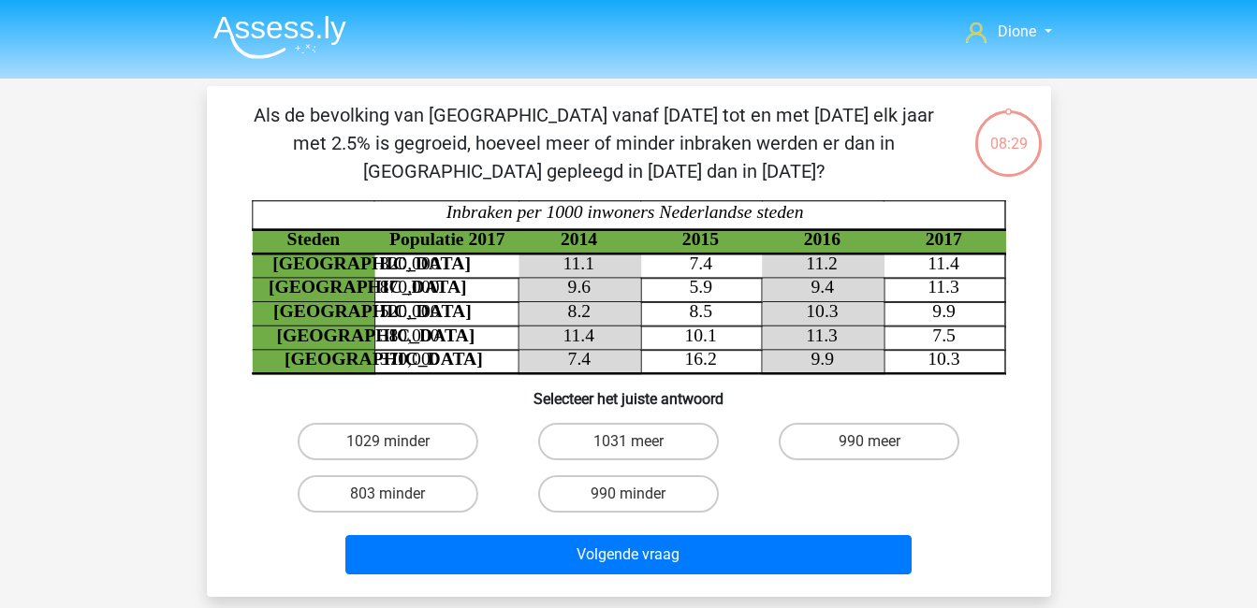
click at [388, 446] on input "1029 minder" at bounding box center [394, 448] width 12 height 12
radio input "true"
click at [633, 438] on label "1031 meer" at bounding box center [628, 441] width 181 height 37
click at [633, 442] on input "1031 meer" at bounding box center [634, 448] width 12 height 12
radio input "true"
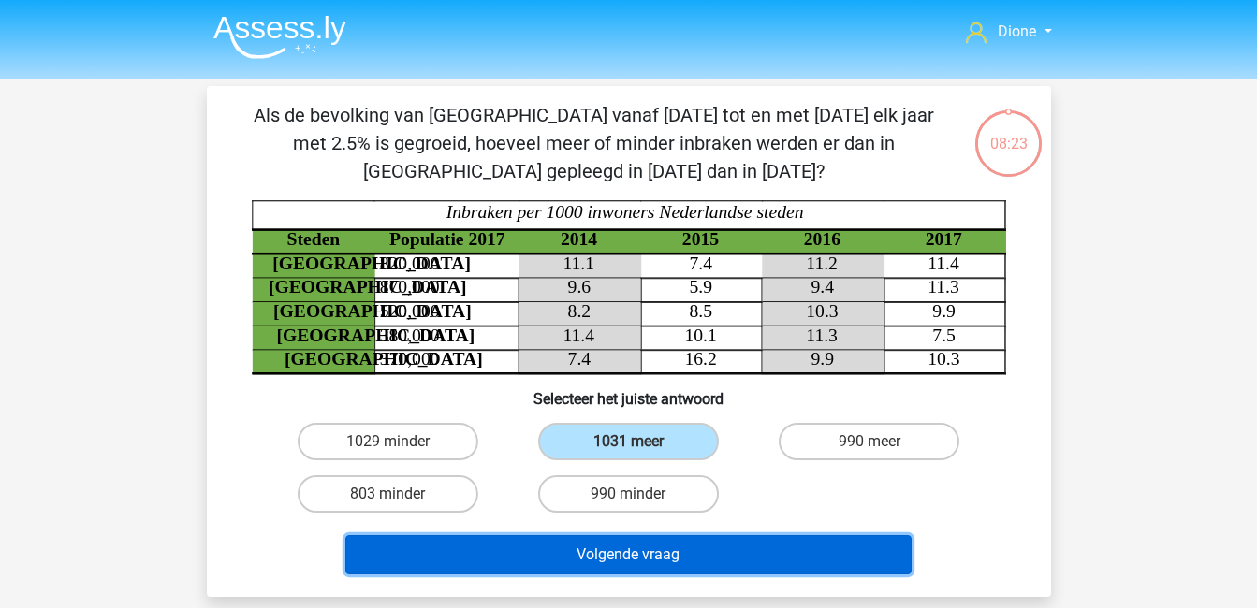
click at [719, 555] on button "Volgende vraag" at bounding box center [628, 554] width 566 height 39
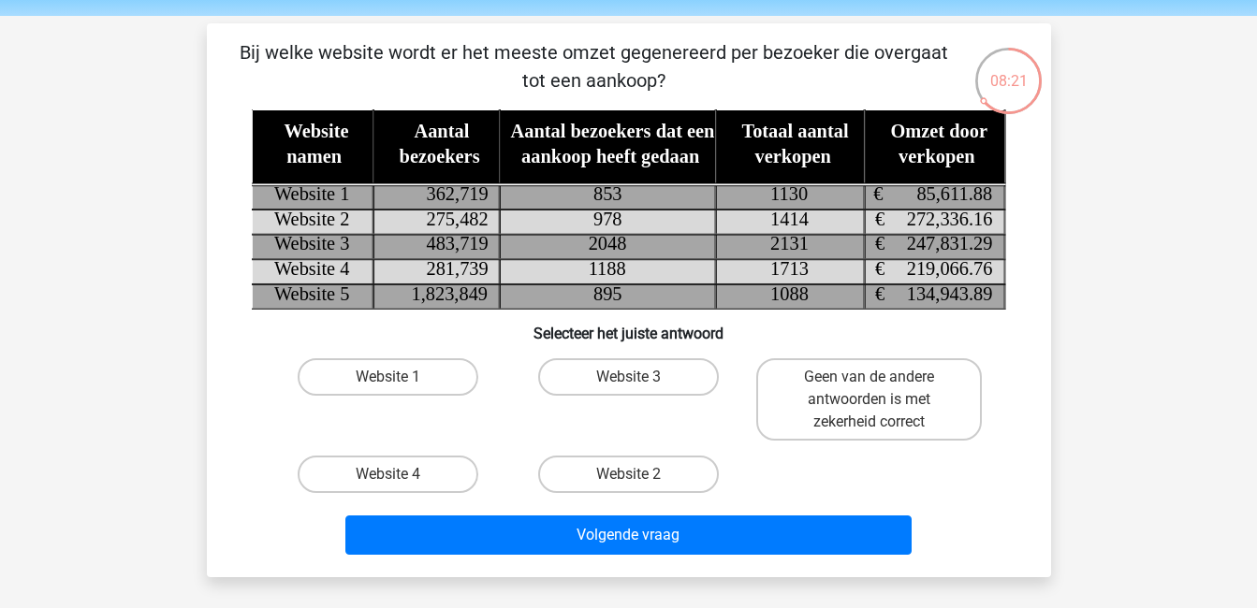
scroll to position [60, 0]
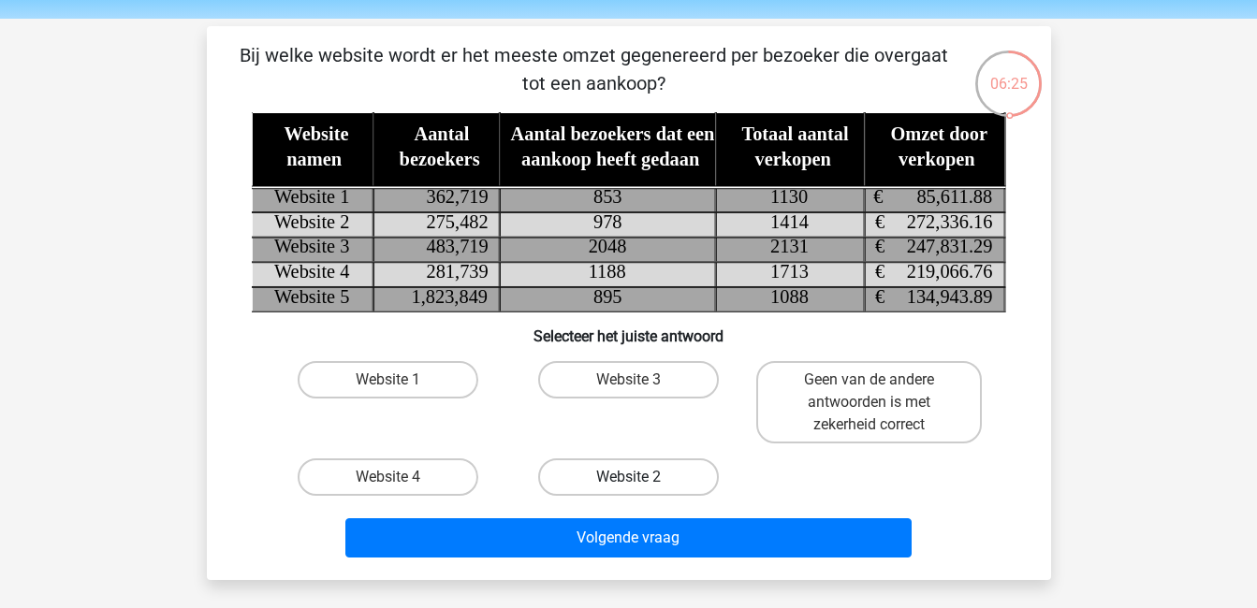
click at [679, 479] on label "Website 2" at bounding box center [628, 477] width 181 height 37
click at [640, 479] on input "Website 2" at bounding box center [634, 483] width 12 height 12
radio input "true"
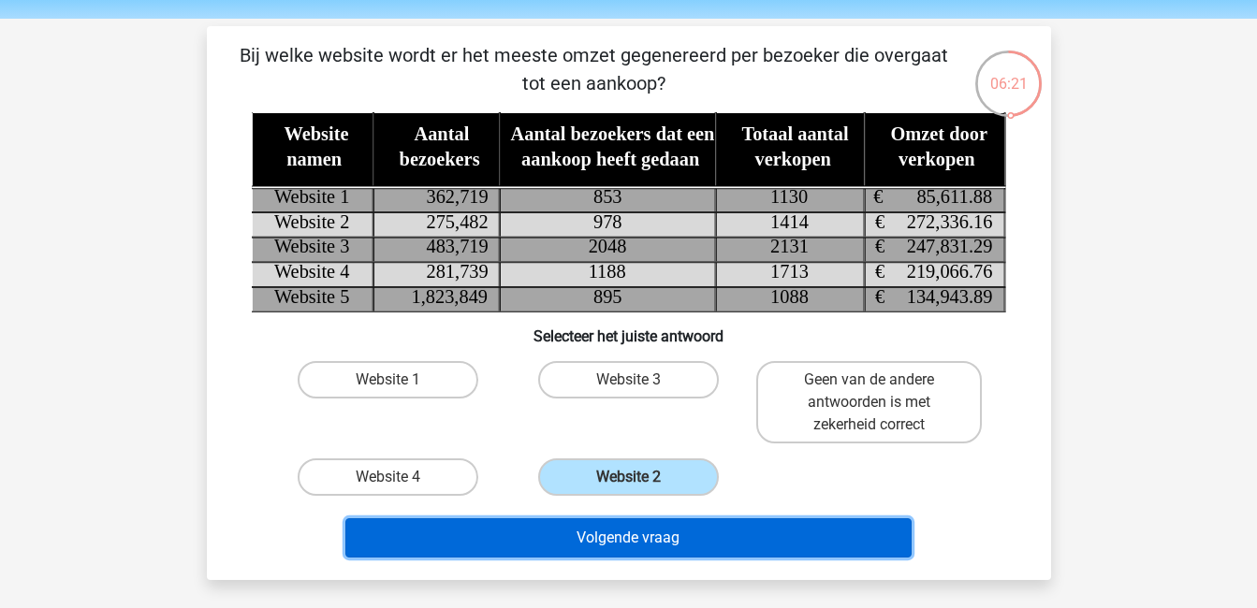
click at [687, 537] on button "Volgende vraag" at bounding box center [628, 538] width 566 height 39
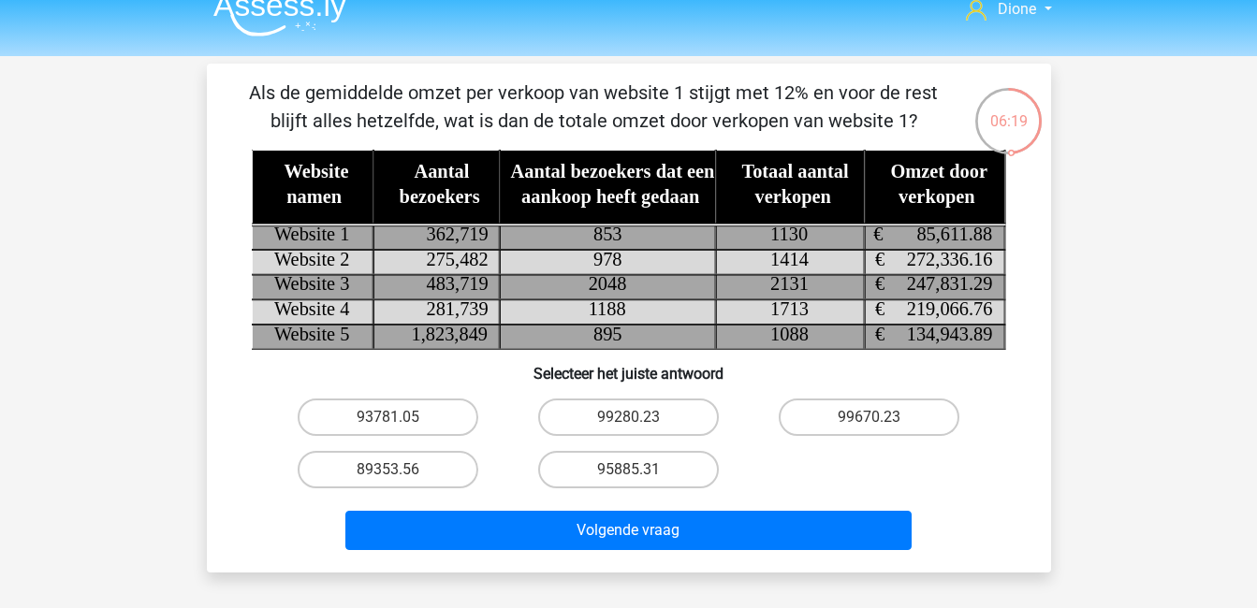
scroll to position [21, 0]
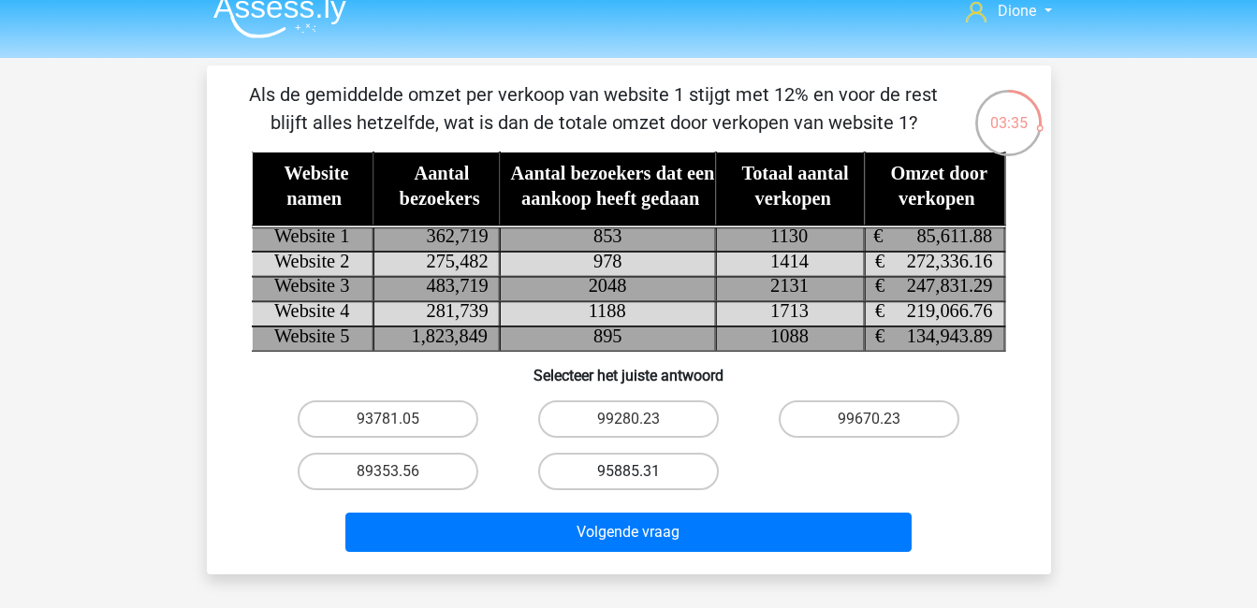
click at [650, 461] on label "95885.31" at bounding box center [628, 471] width 181 height 37
click at [640, 472] on input "95885.31" at bounding box center [634, 478] width 12 height 12
radio input "true"
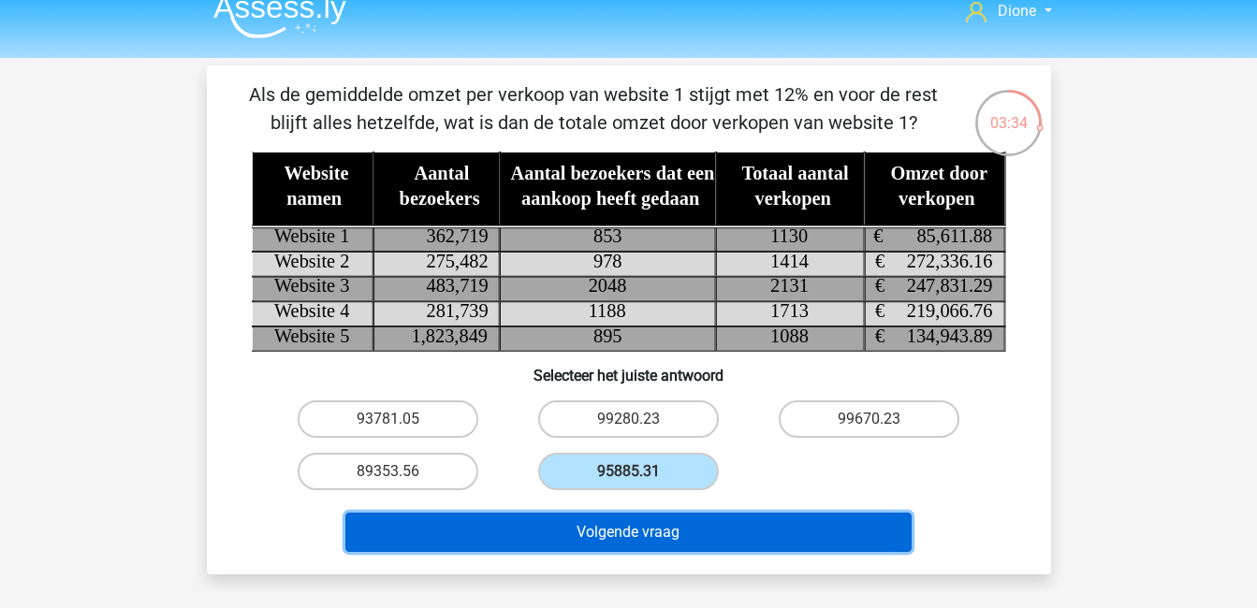
click at [677, 535] on button "Volgende vraag" at bounding box center [628, 532] width 566 height 39
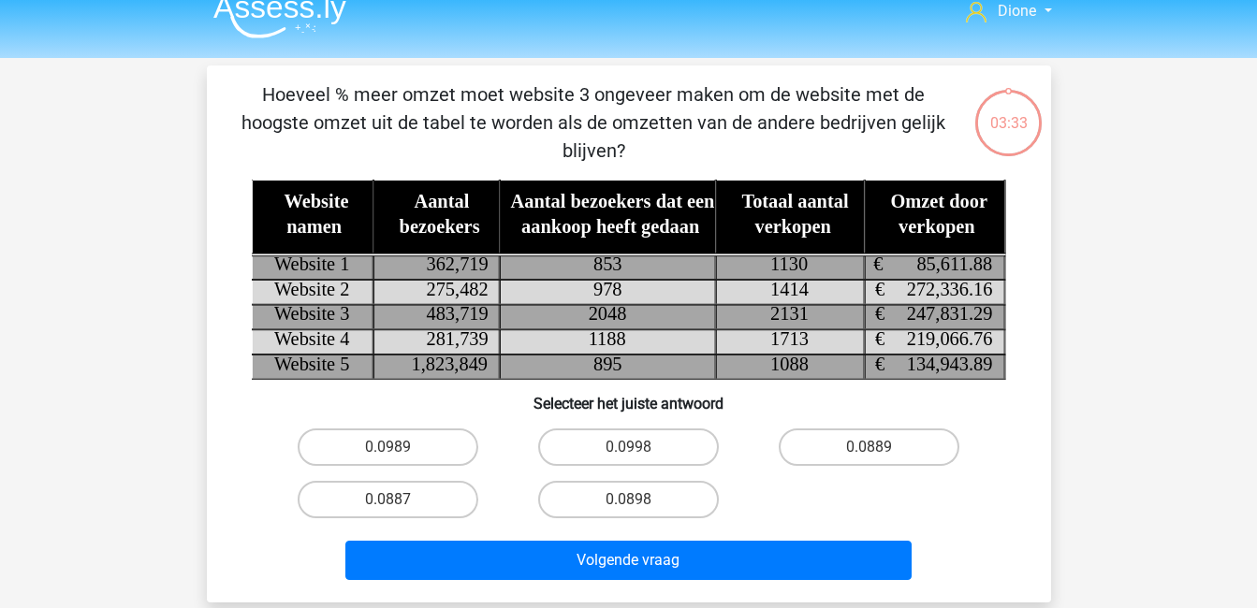
scroll to position [86, 0]
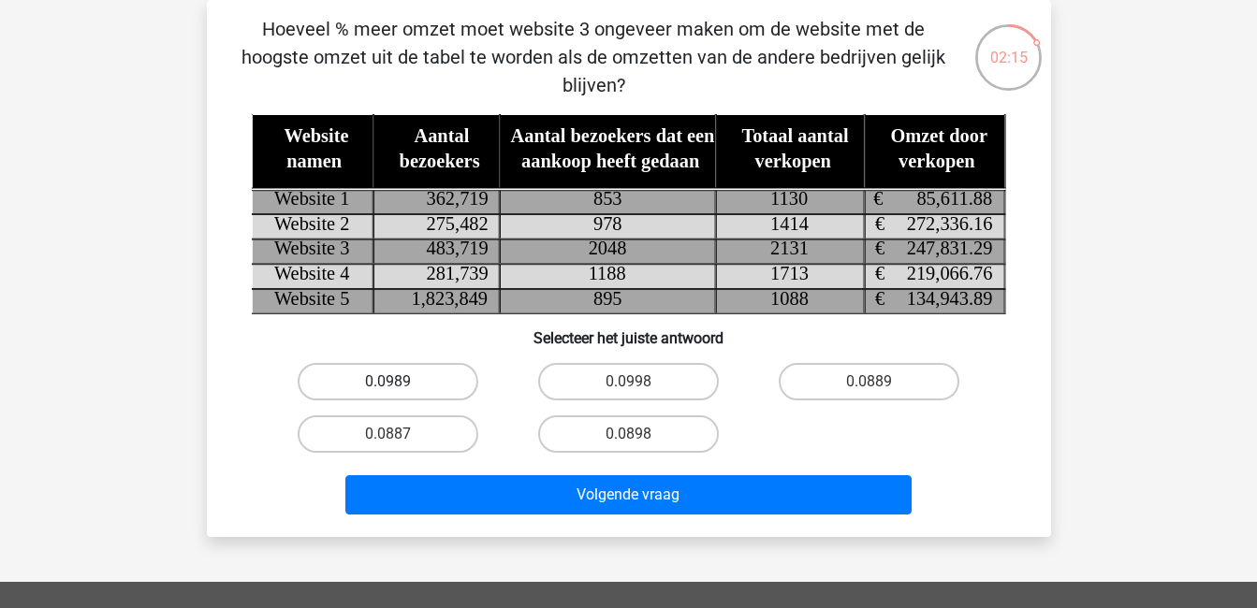
click at [420, 380] on label "0.0989" at bounding box center [388, 381] width 181 height 37
click at [400, 382] on input "0.0989" at bounding box center [394, 388] width 12 height 12
radio input "true"
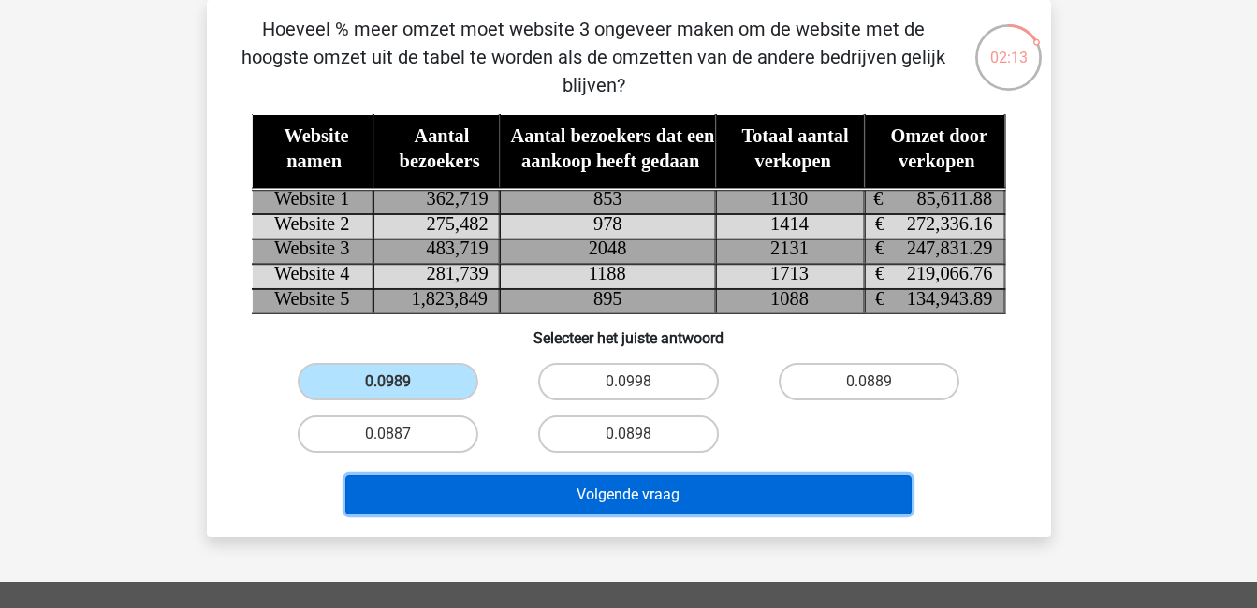
click at [589, 485] on button "Volgende vraag" at bounding box center [628, 495] width 566 height 39
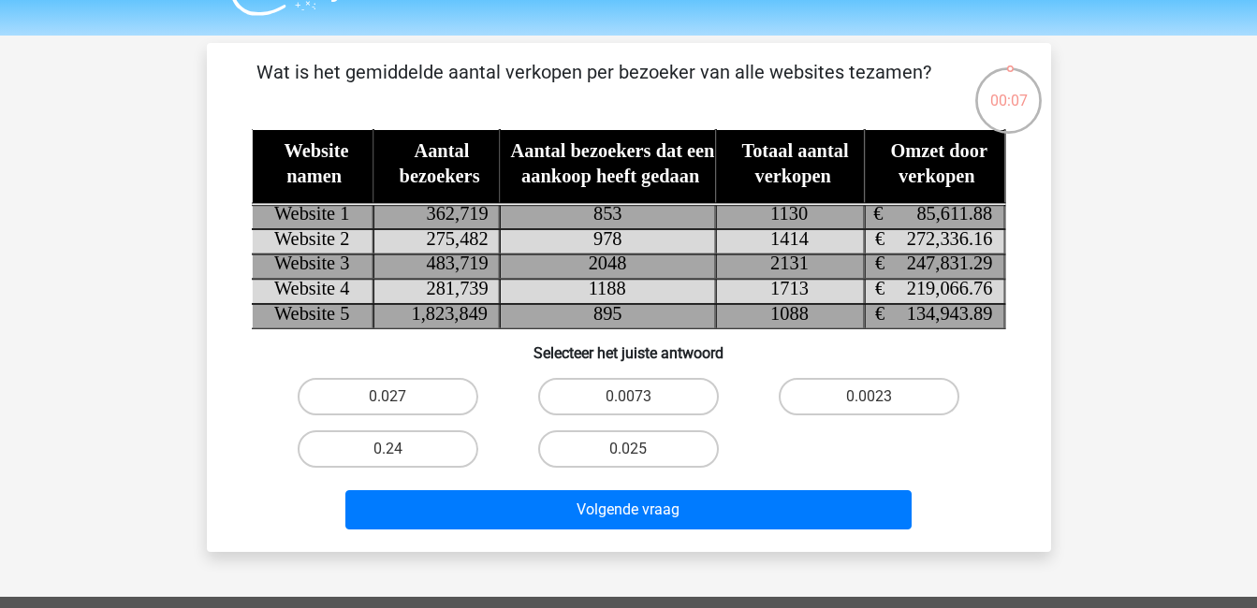
scroll to position [0, 0]
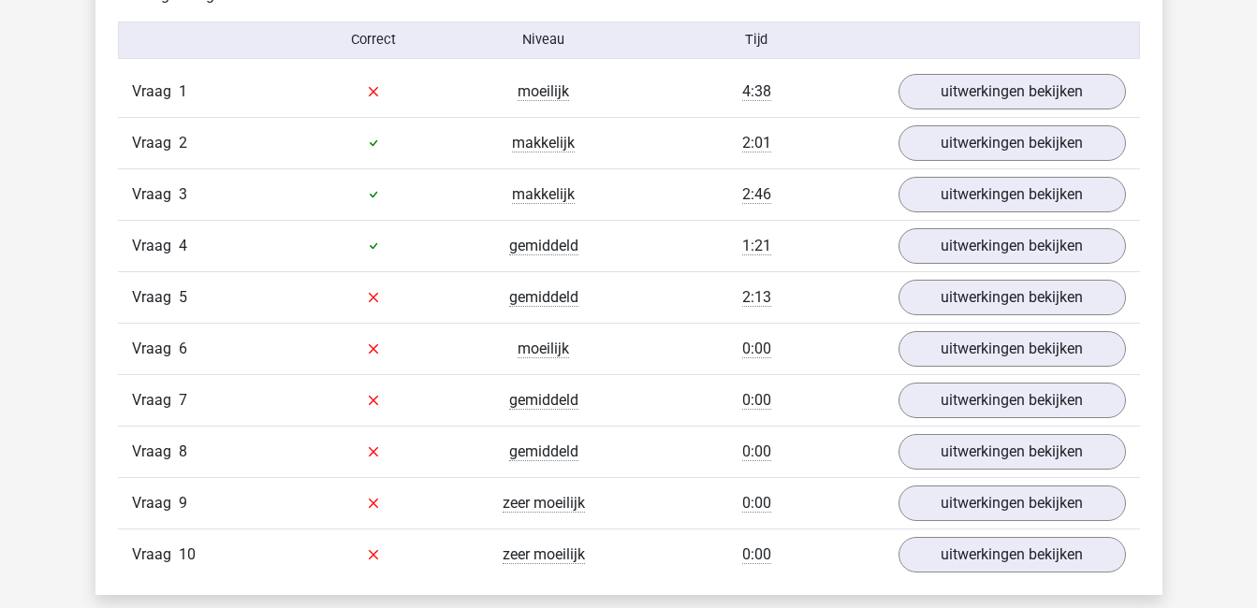
scroll to position [1223, 0]
click at [932, 92] on link "uitwerkingen bekijken" at bounding box center [1011, 90] width 261 height 41
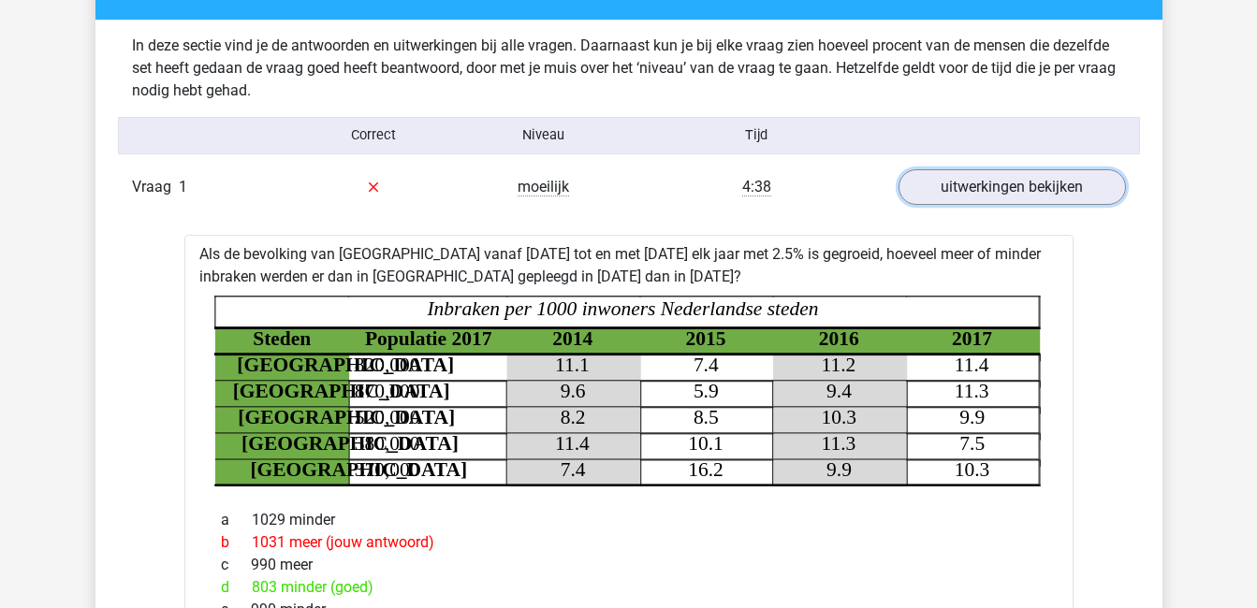
scroll to position [1126, 0]
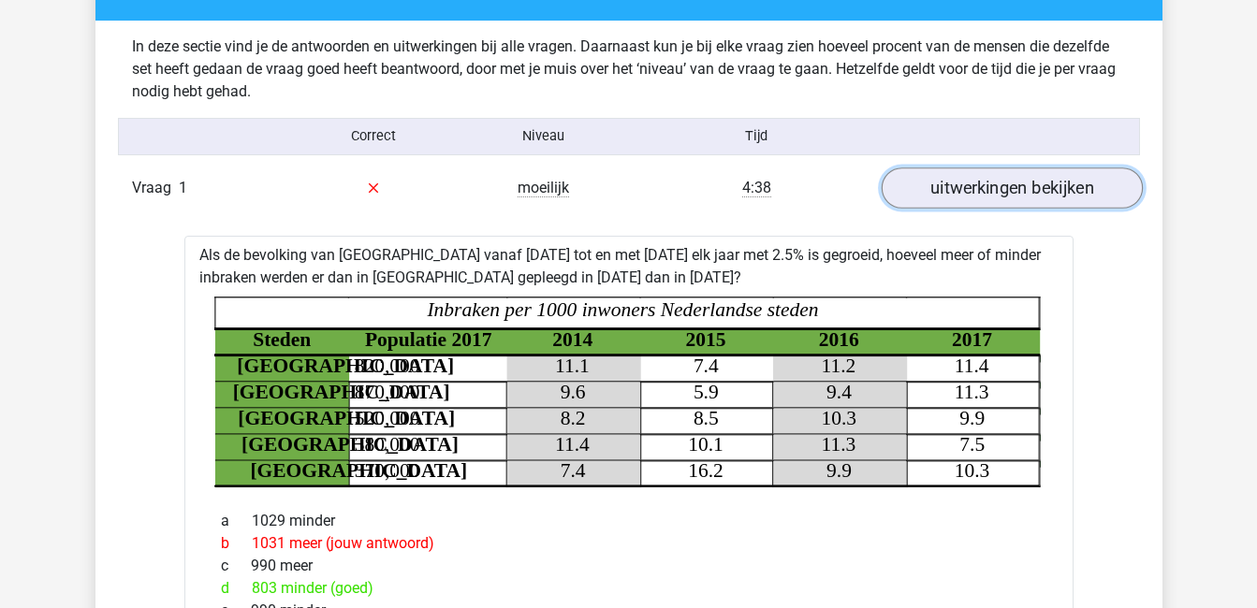
click at [1056, 179] on link "uitwerkingen bekijken" at bounding box center [1011, 188] width 261 height 41
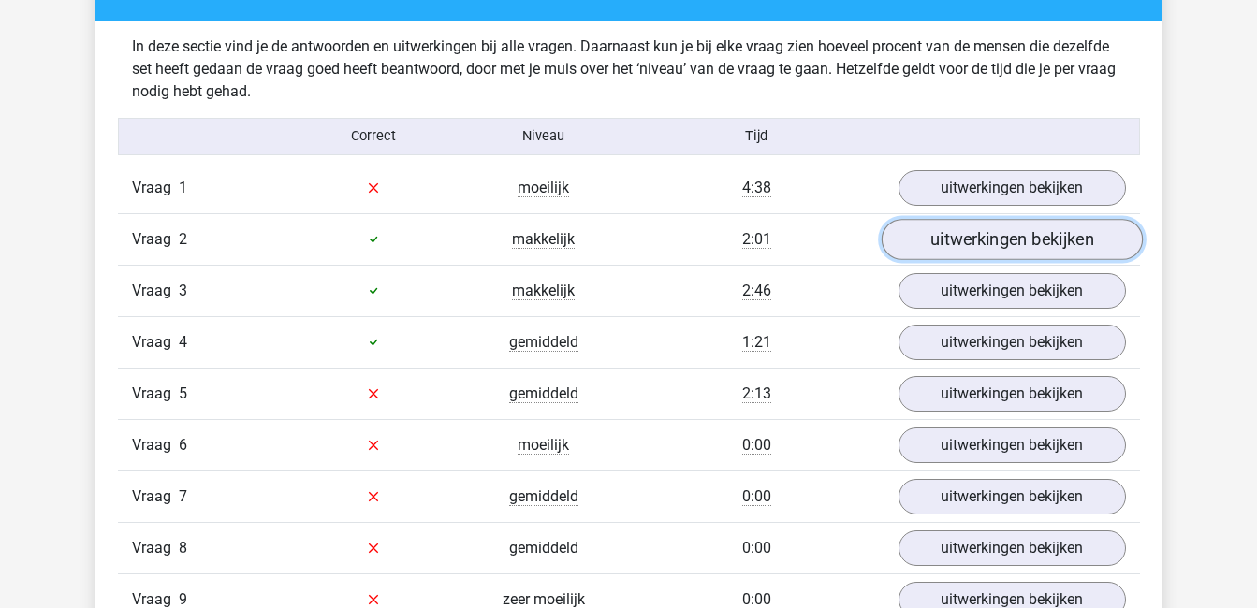
click at [1061, 234] on link "uitwerkingen bekijken" at bounding box center [1011, 239] width 261 height 41
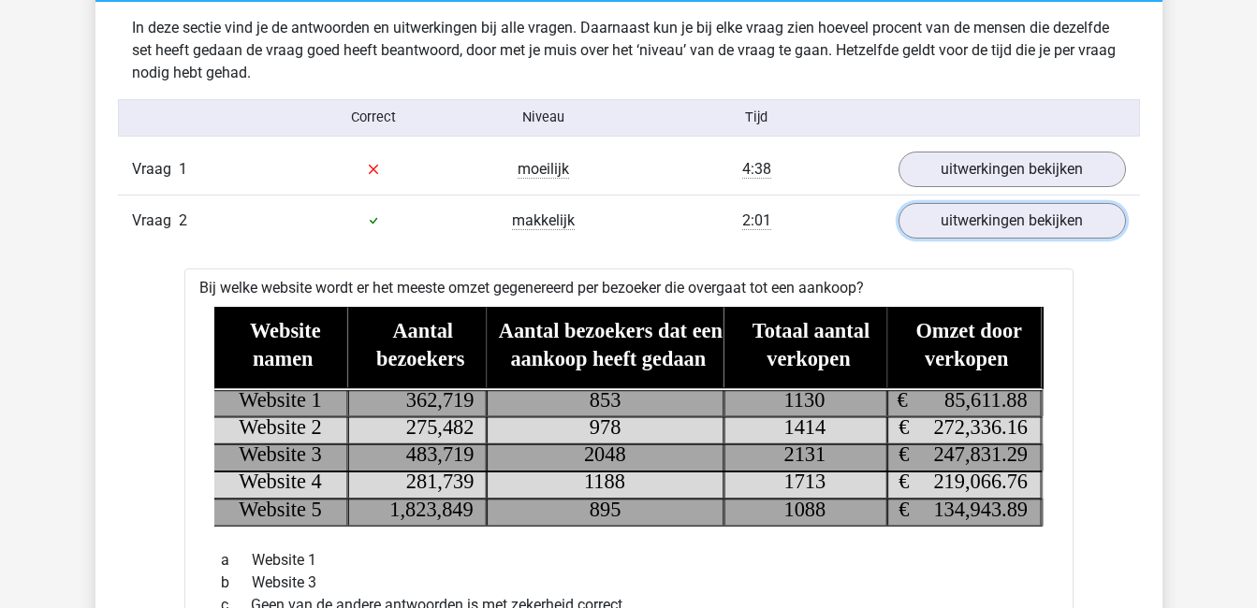
scroll to position [1154, 0]
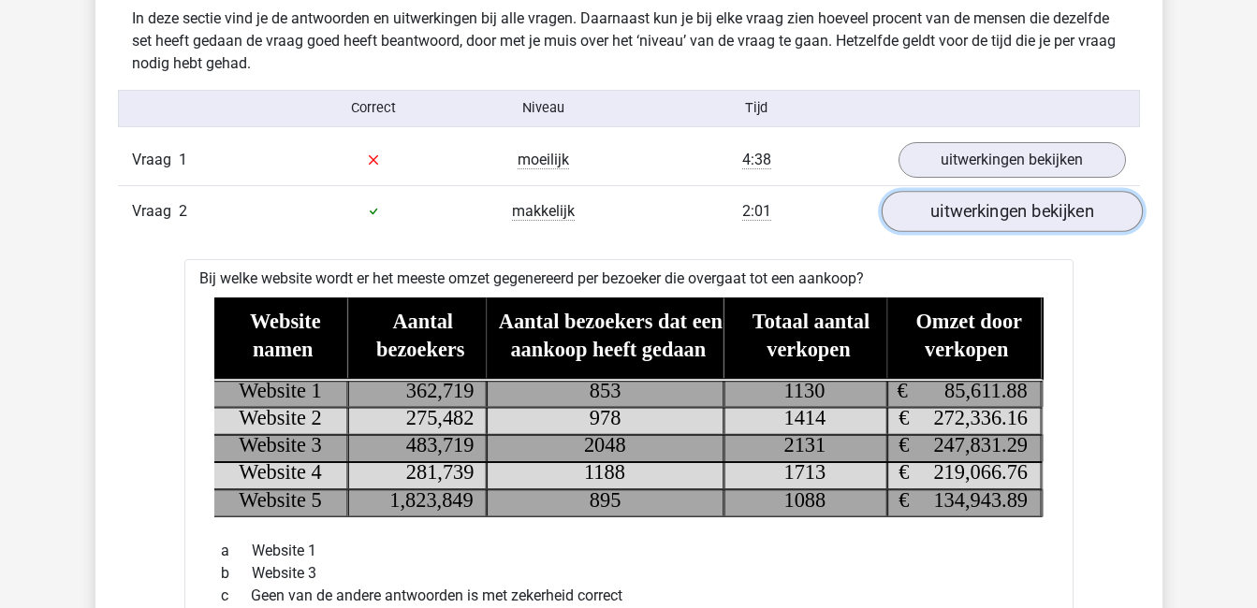
click at [1037, 213] on link "uitwerkingen bekijken" at bounding box center [1011, 211] width 261 height 41
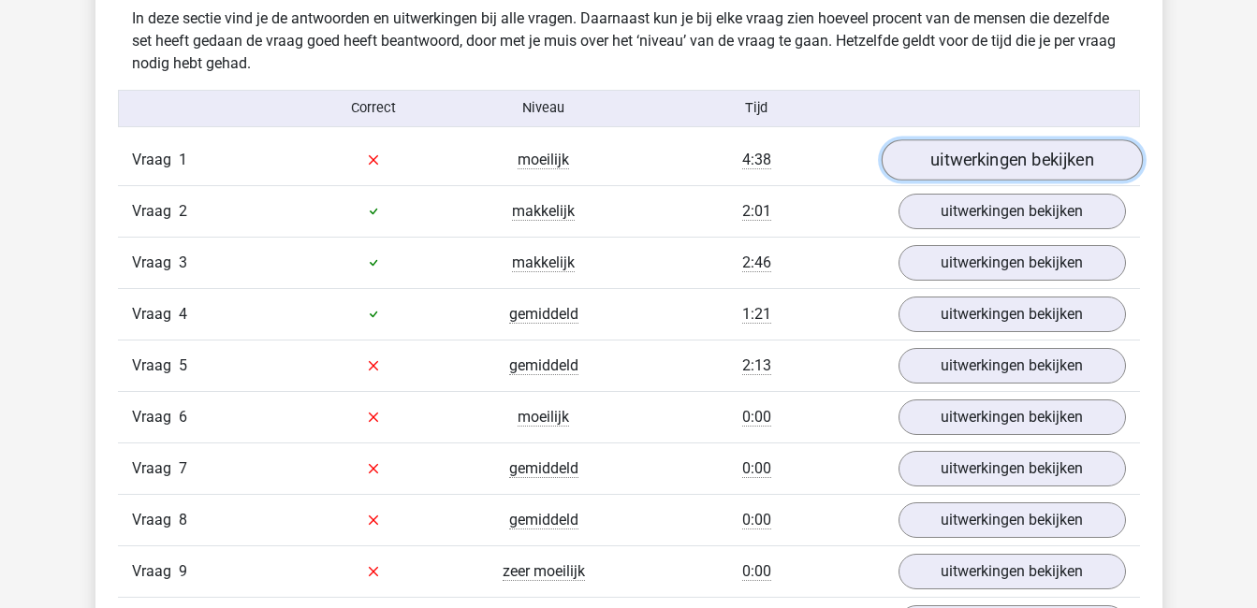
click at [1039, 154] on link "uitwerkingen bekijken" at bounding box center [1011, 159] width 261 height 41
